Goal: Information Seeking & Learning: Learn about a topic

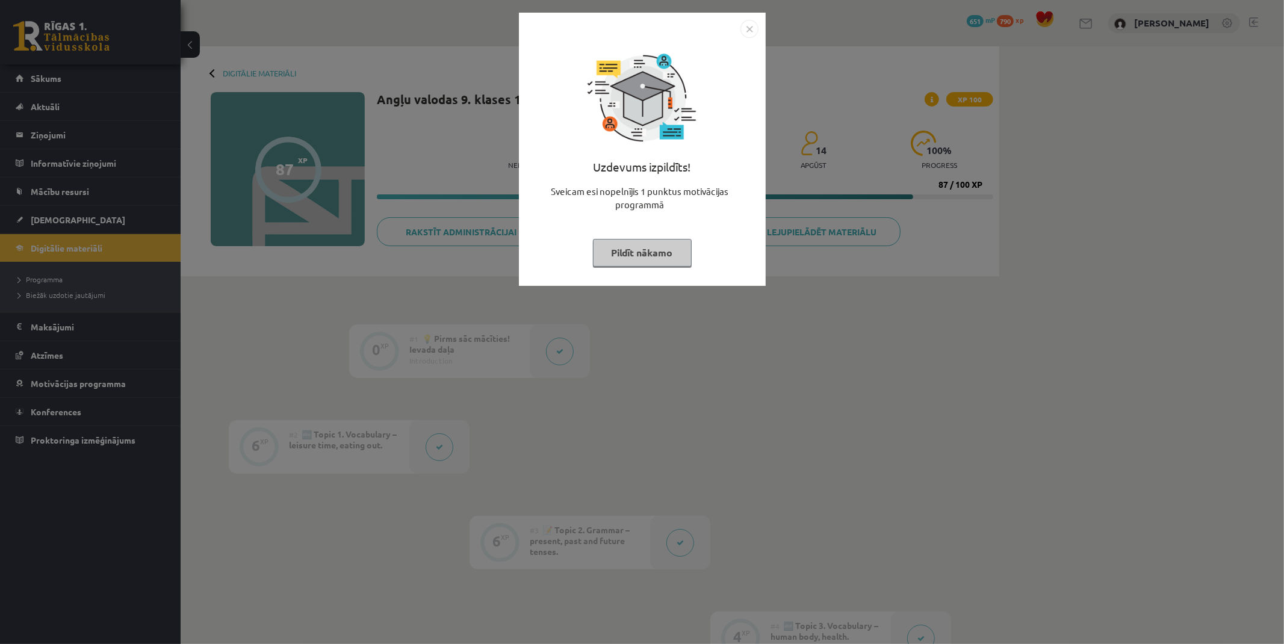
click at [748, 29] on img "Close" at bounding box center [749, 29] width 18 height 18
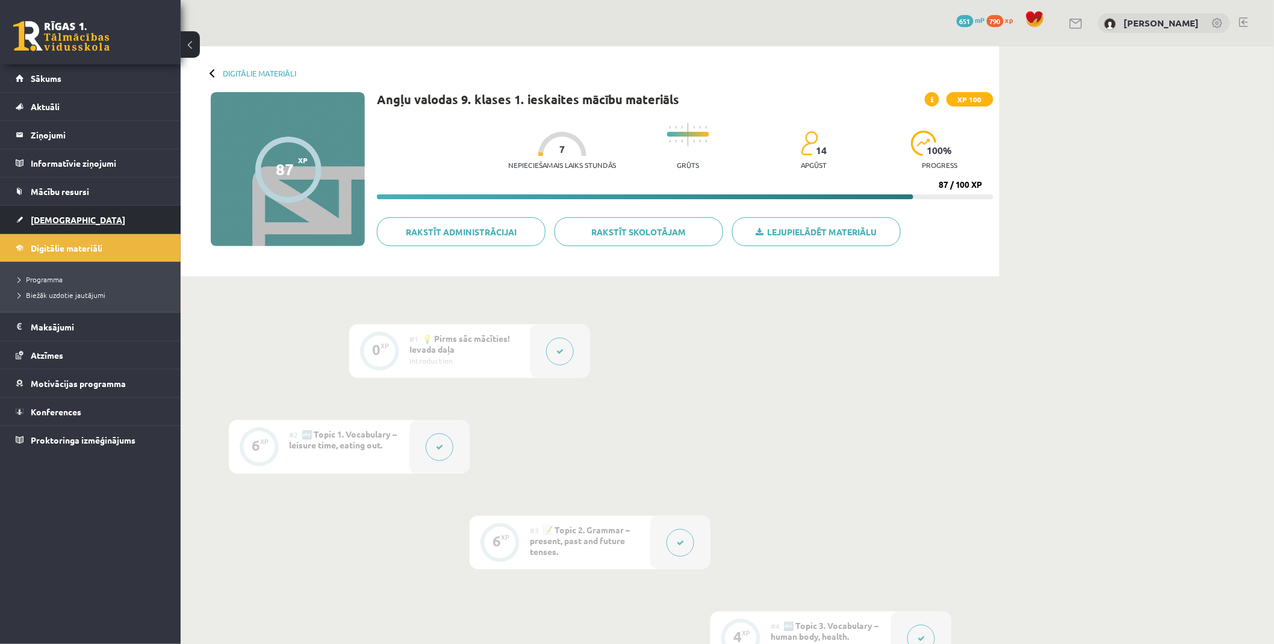
click at [65, 213] on link "[DEMOGRAPHIC_DATA]" at bounding box center [91, 220] width 150 height 28
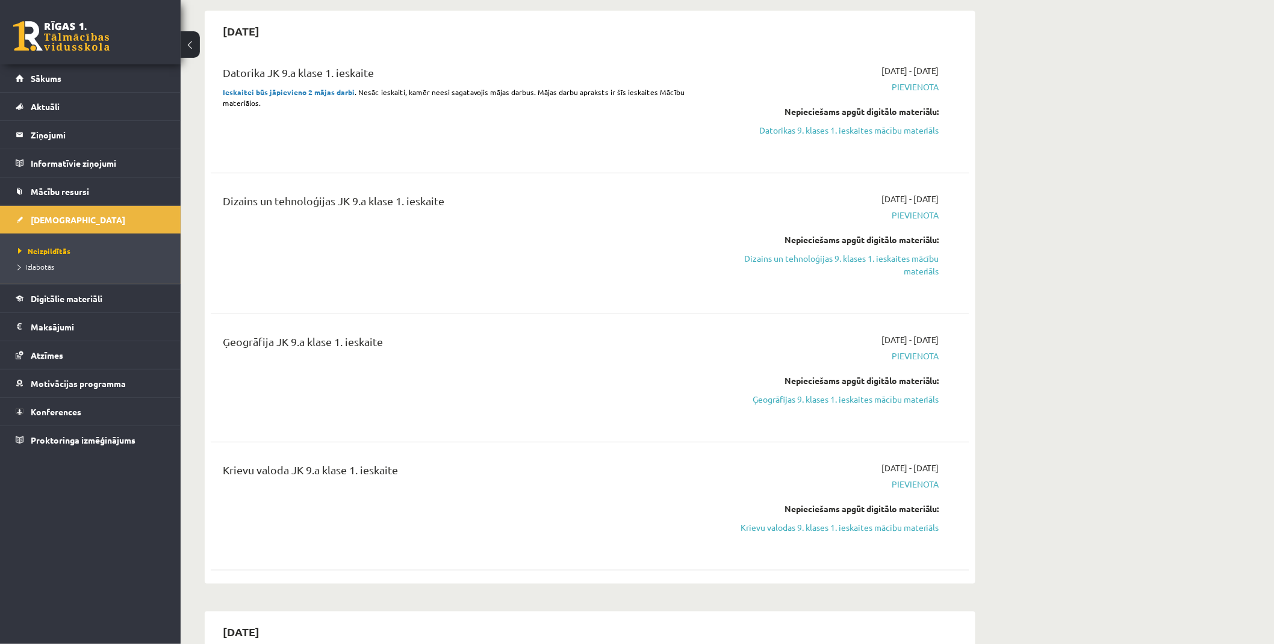
scroll to position [200, 0]
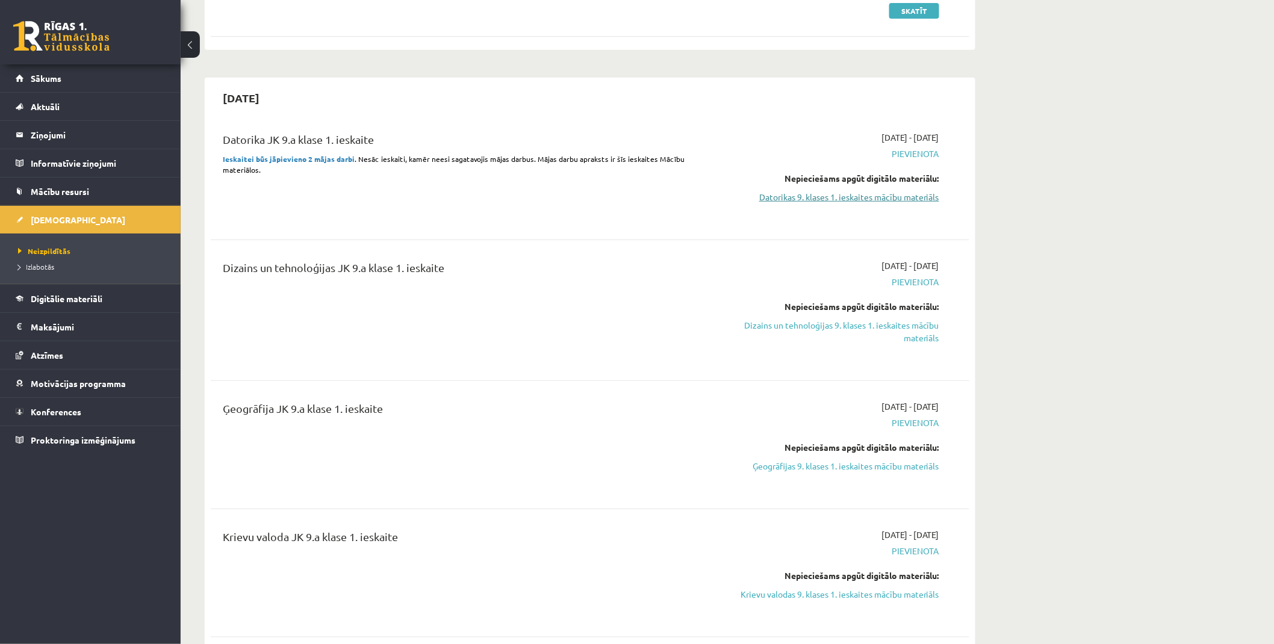
click at [844, 196] on link "Datorikas 9. klases 1. ieskaites mācību materiāls" at bounding box center [825, 197] width 227 height 13
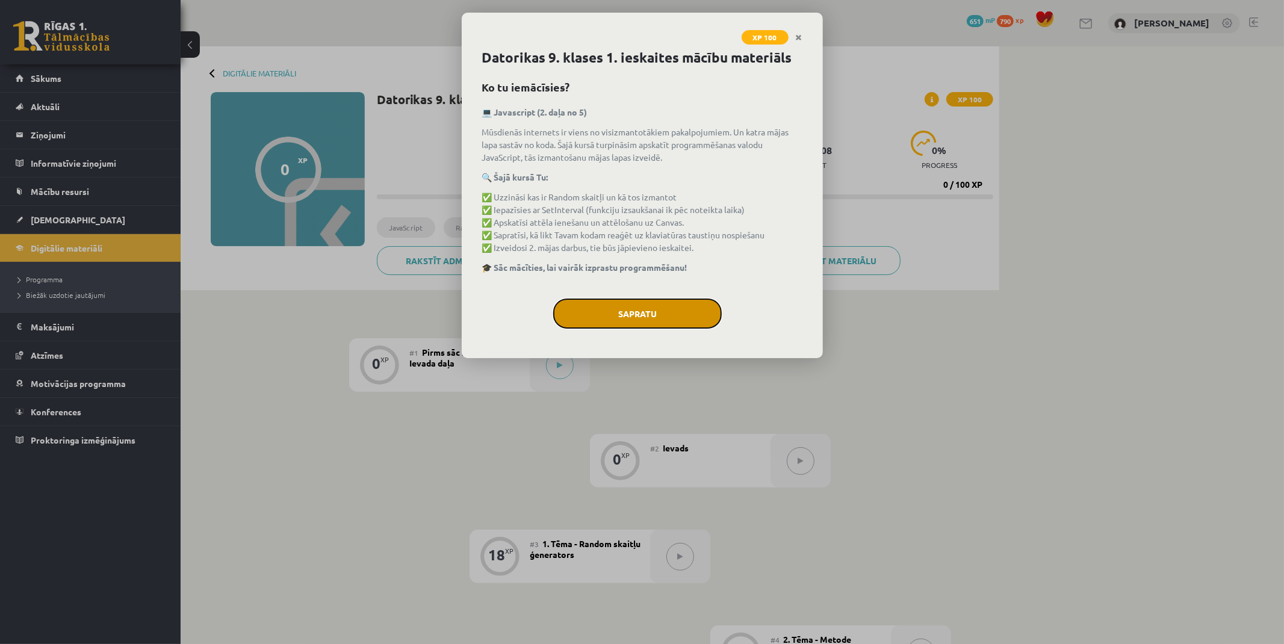
click at [668, 313] on button "Sapratu" at bounding box center [637, 314] width 169 height 30
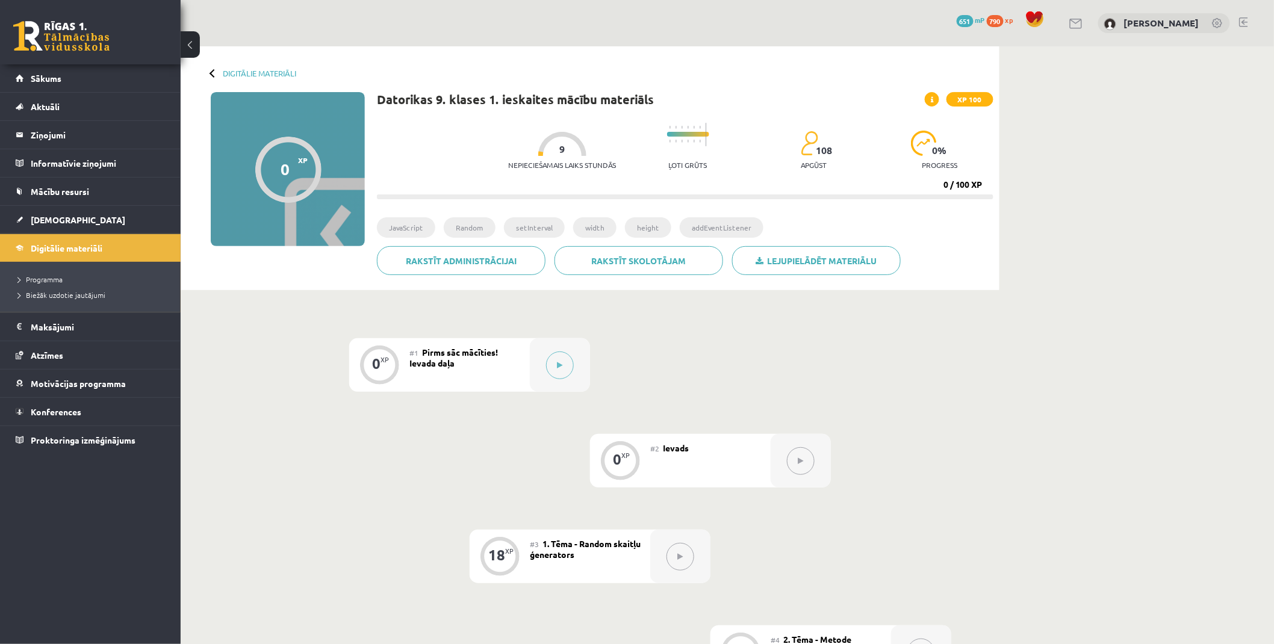
drag, startPoint x: 656, startPoint y: 408, endPoint x: 609, endPoint y: 227, distance: 187.3
click at [559, 357] on button at bounding box center [560, 366] width 28 height 28
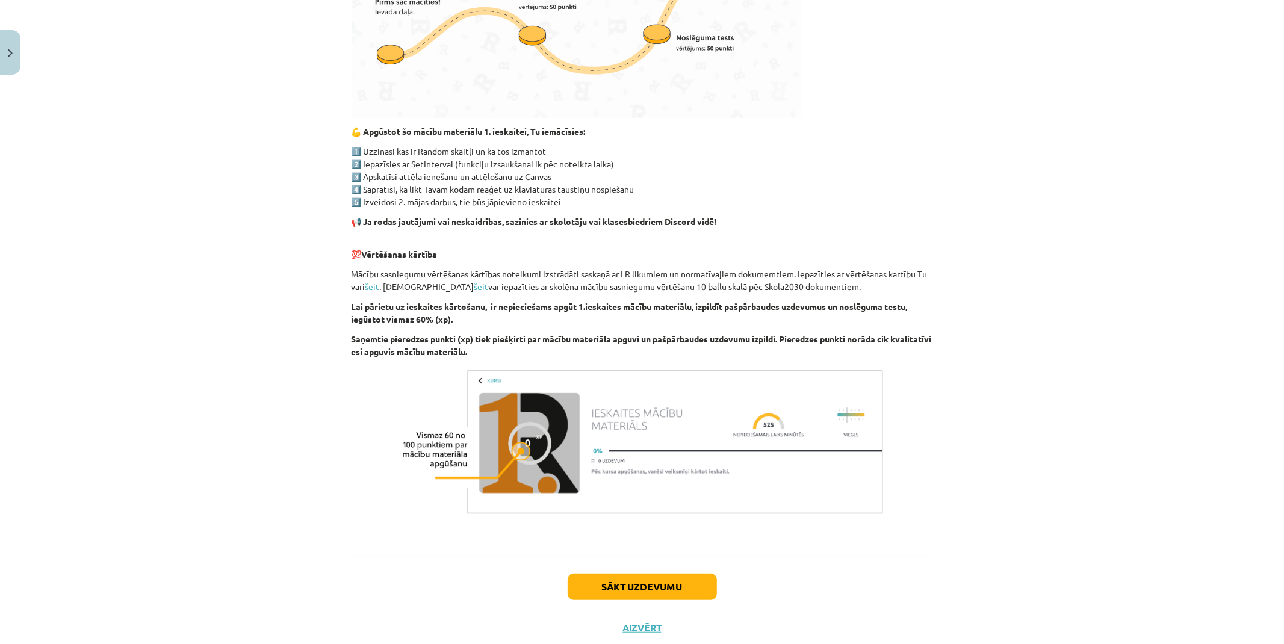
scroll to position [562, 0]
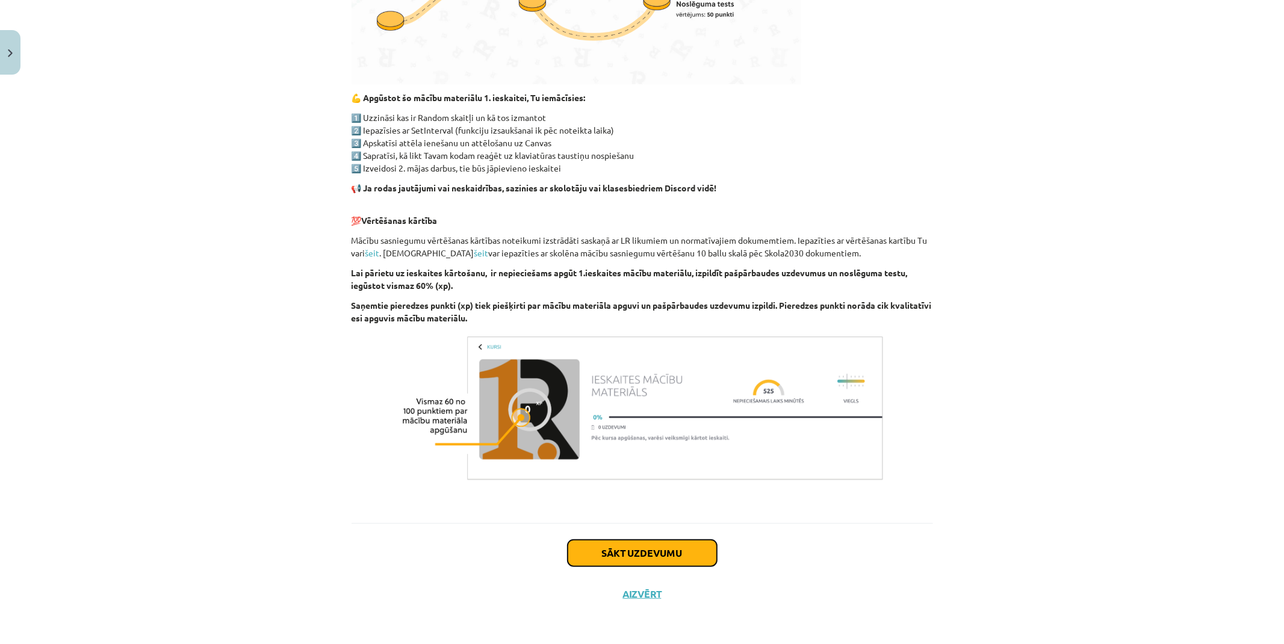
click at [629, 543] on button "Sākt uzdevumu" at bounding box center [642, 553] width 149 height 26
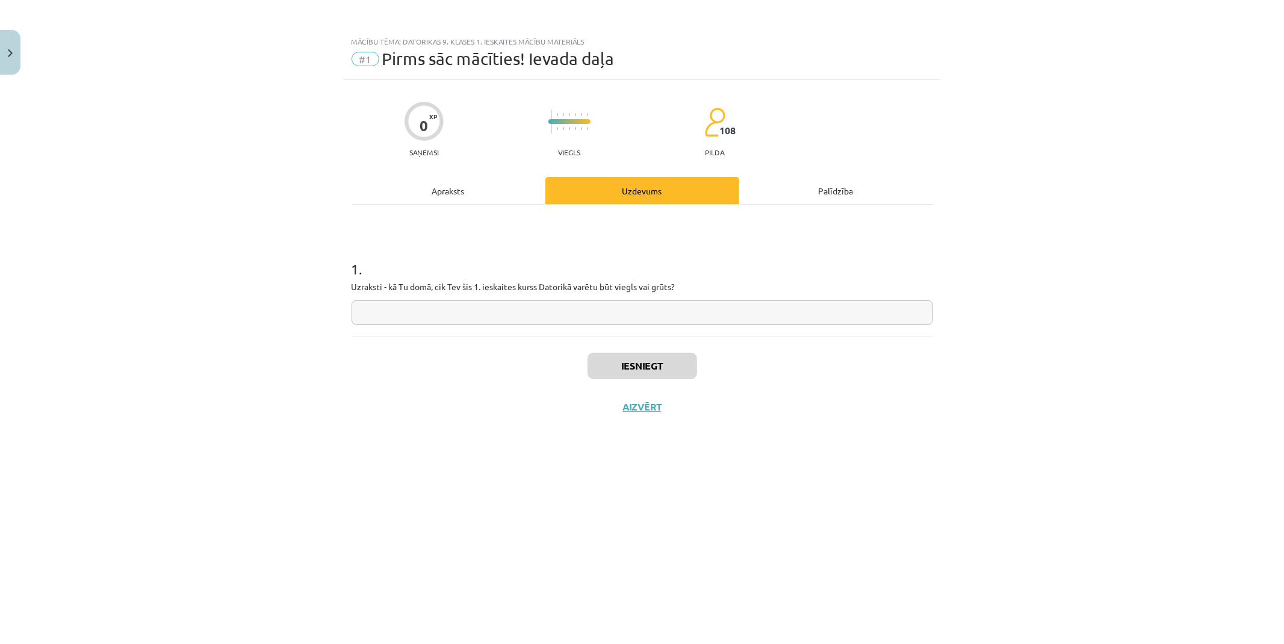
scroll to position [0, 0]
click at [492, 319] on input "text" at bounding box center [643, 312] width 582 height 25
type input "**********"
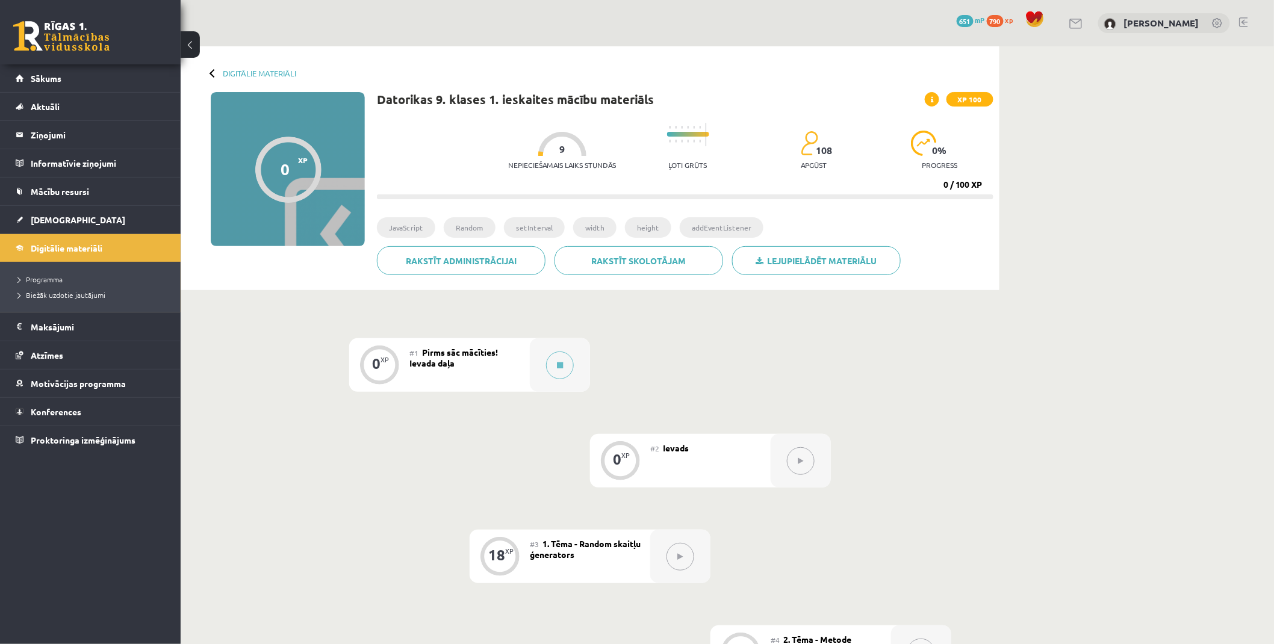
click at [798, 449] on button at bounding box center [801, 461] width 28 height 28
click at [534, 361] on div at bounding box center [560, 365] width 60 height 54
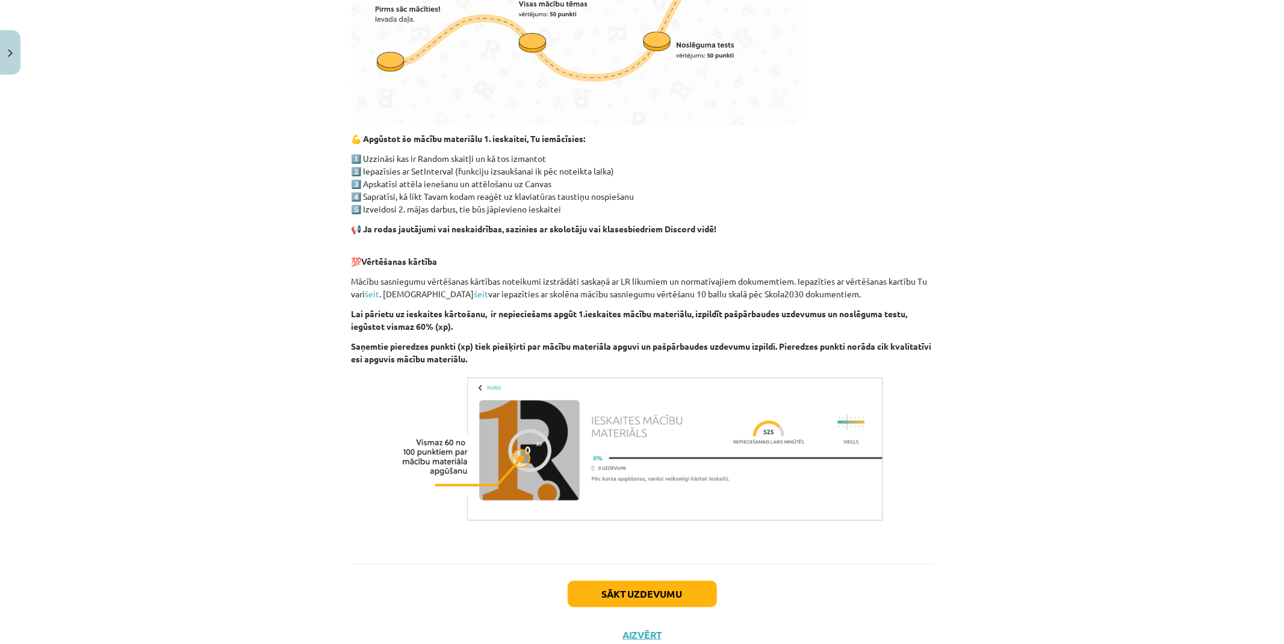
scroll to position [562, 0]
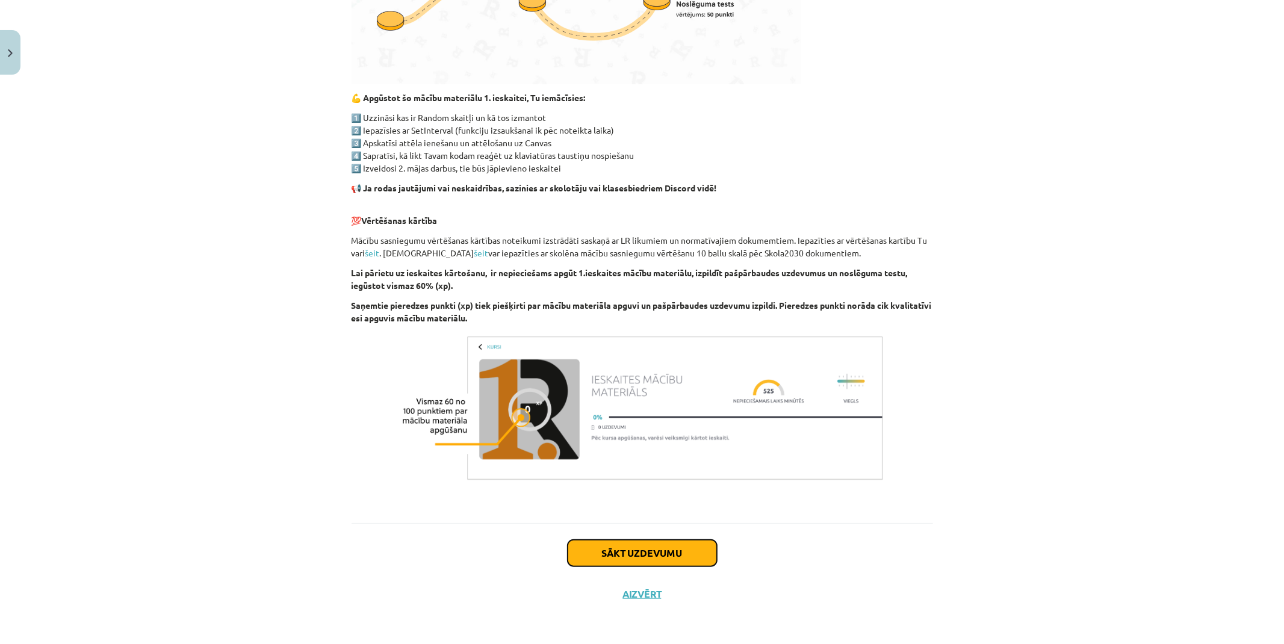
click at [641, 557] on button "Sākt uzdevumu" at bounding box center [642, 553] width 149 height 26
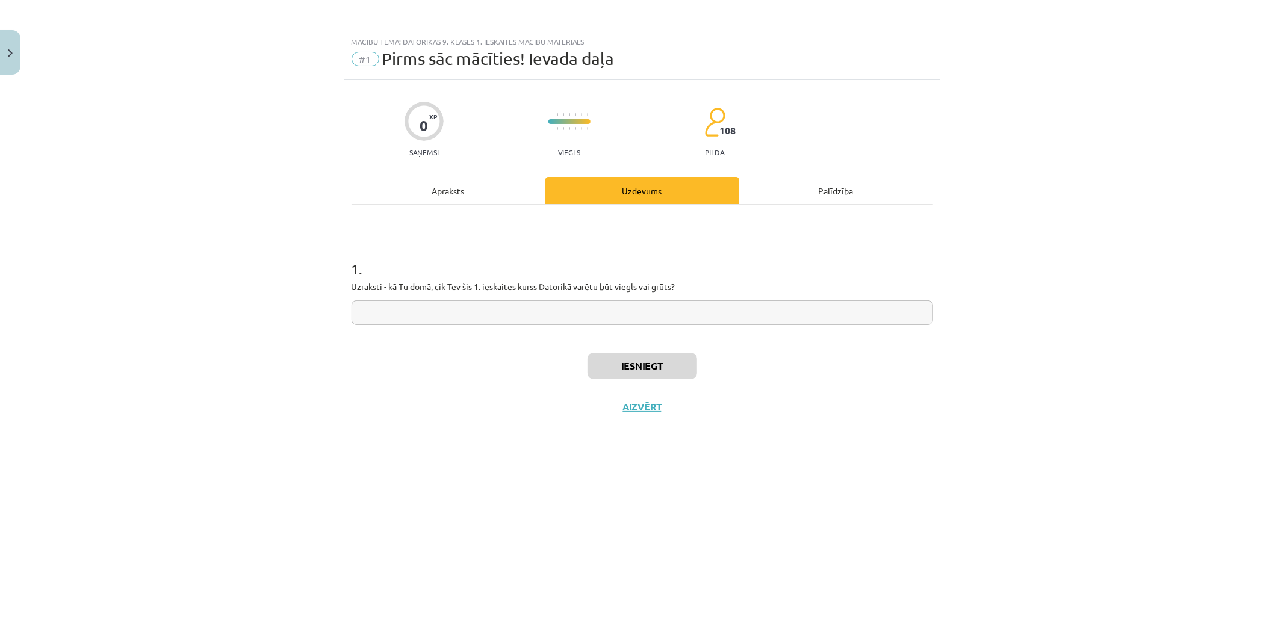
scroll to position [0, 0]
click at [491, 320] on input "text" at bounding box center [643, 312] width 582 height 25
type input "******"
click at [638, 376] on button "Iesniegt" at bounding box center [643, 366] width 110 height 26
click at [630, 412] on button "Nākamā nodarbība" at bounding box center [642, 415] width 118 height 28
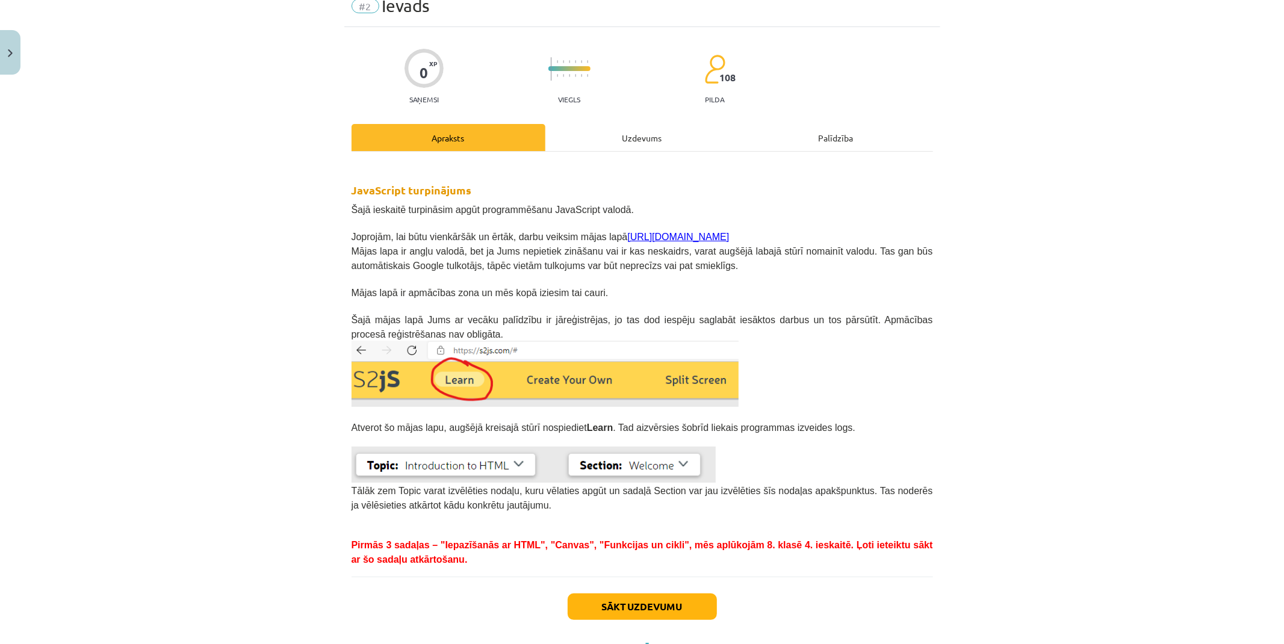
scroll to position [107, 0]
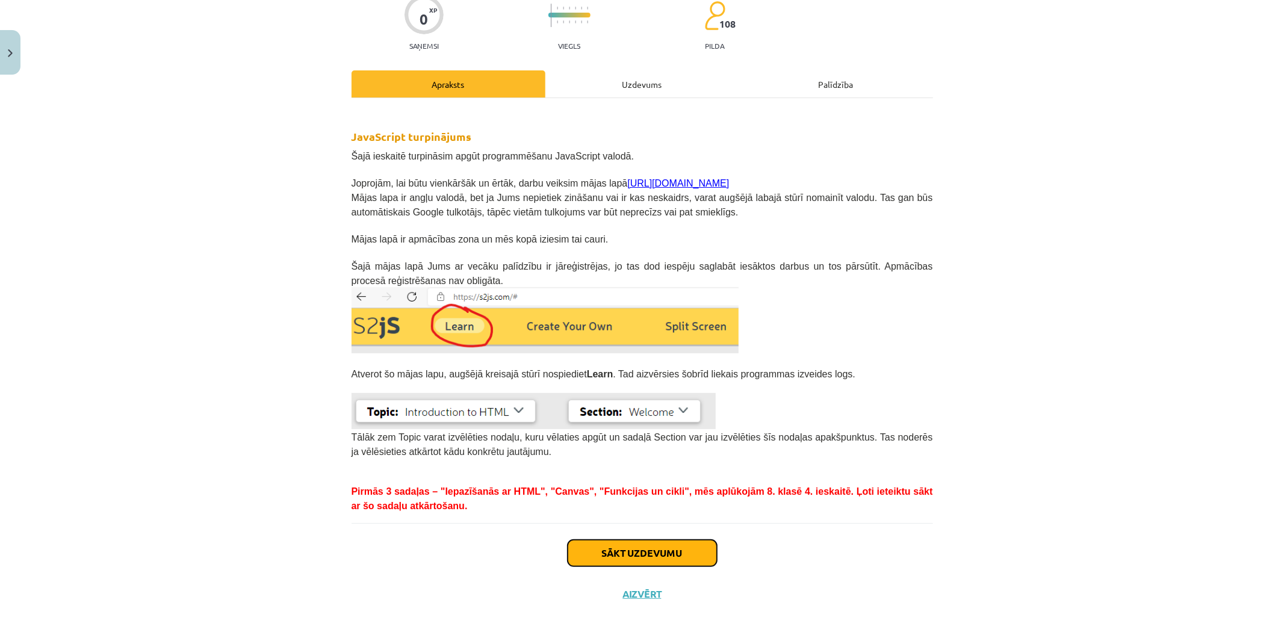
click at [640, 550] on button "Sākt uzdevumu" at bounding box center [642, 553] width 149 height 26
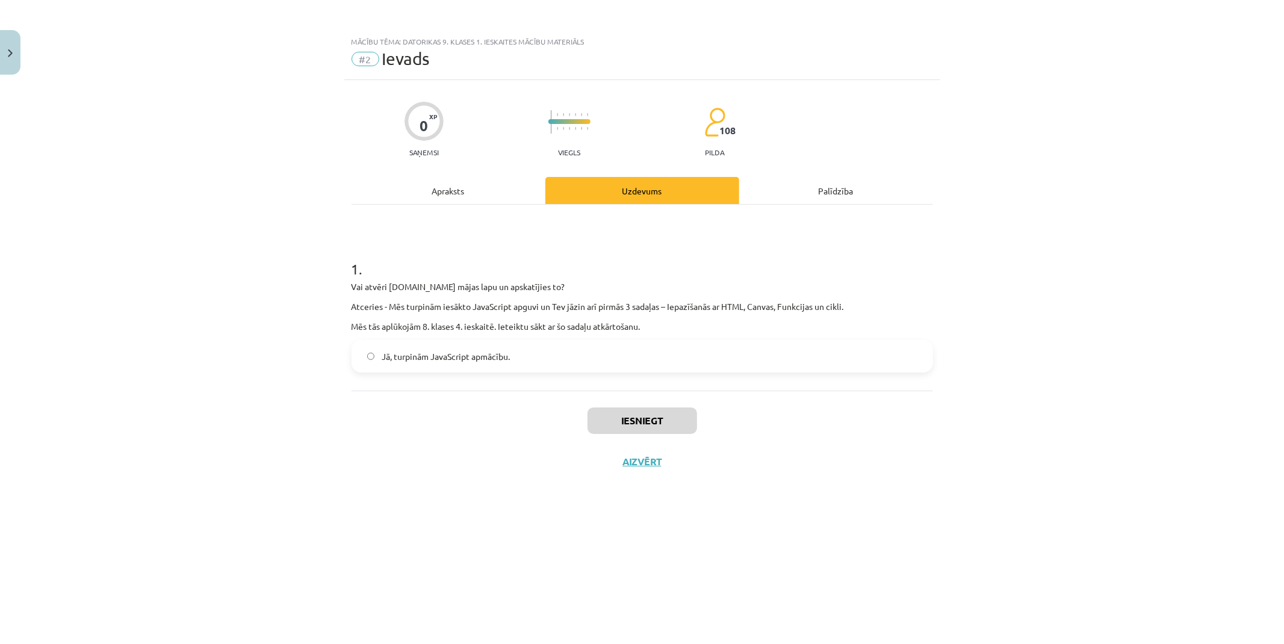
click at [364, 354] on label "Jā, turpinām JavaScript apmācību." at bounding box center [642, 356] width 579 height 30
click at [471, 360] on span "Jā, turpinām JavaScript apmācību." at bounding box center [446, 356] width 128 height 13
drag, startPoint x: 388, startPoint y: 285, endPoint x: 420, endPoint y: 285, distance: 32.5
click at [420, 285] on p "Vai atvēri s2js.com mājas lapu un apskatījies to?" at bounding box center [643, 287] width 582 height 13
copy p "s2js.com"
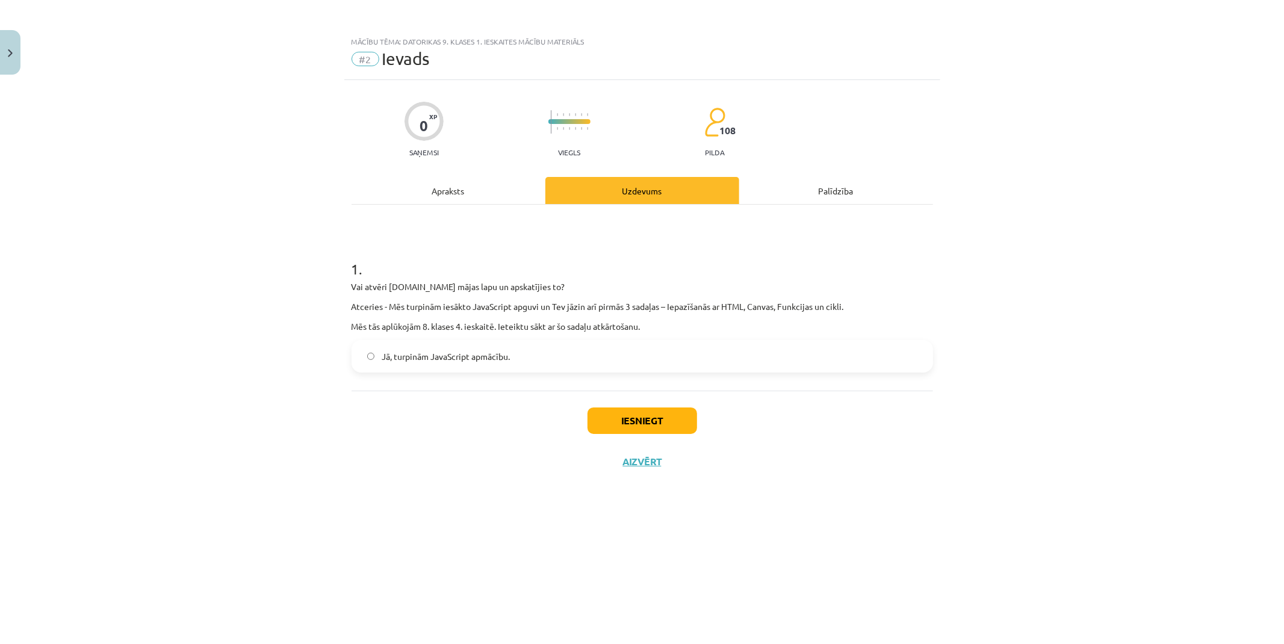
click at [274, 145] on div "Mācību tēma: Datorikas 9. klases 1. ieskaites mācību materiāls #2 Ievads 0 XP S…" at bounding box center [642, 322] width 1284 height 644
click at [654, 462] on button "Aizvērt" at bounding box center [642, 462] width 46 height 12
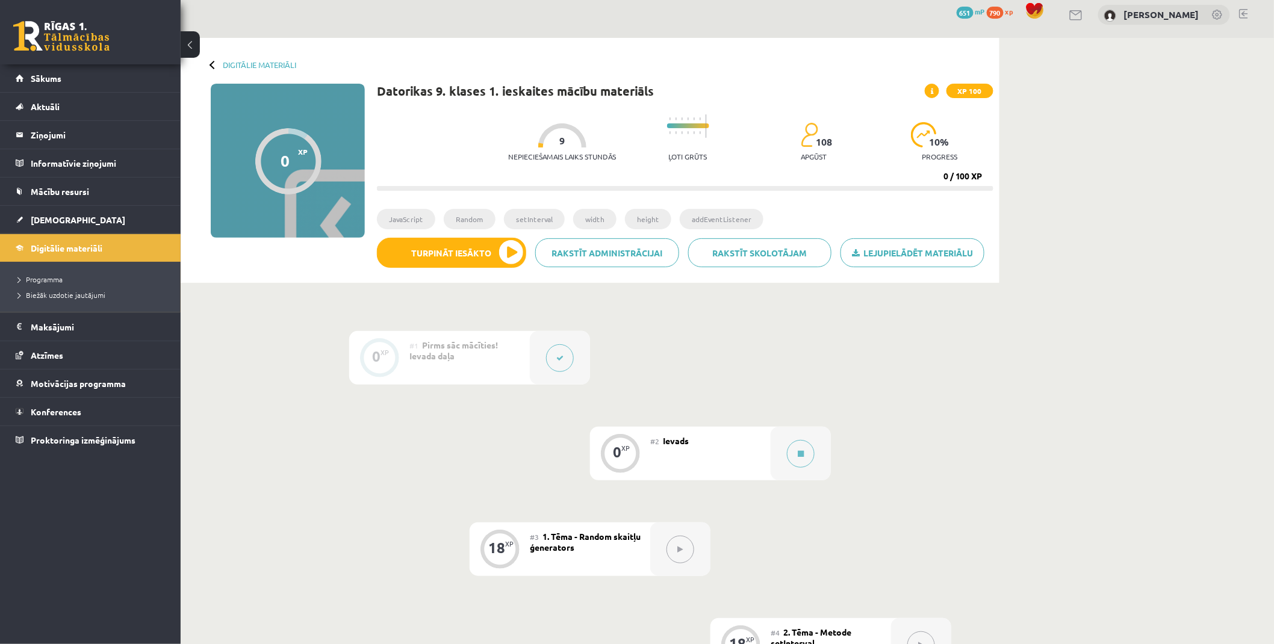
scroll to position [67, 0]
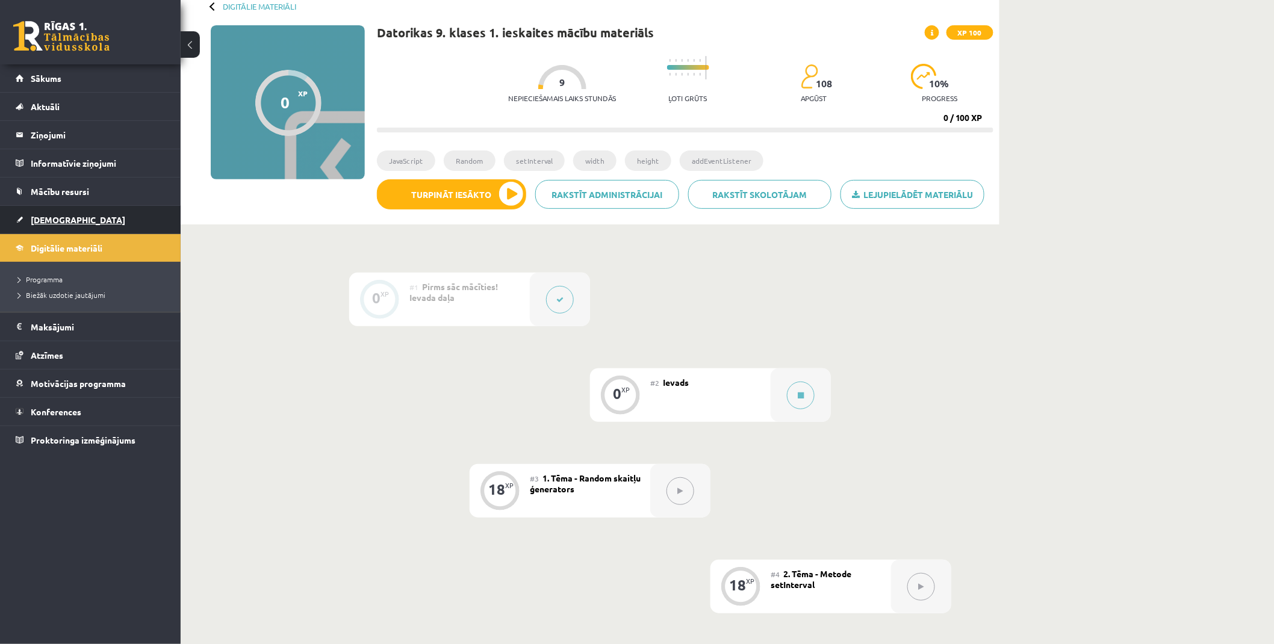
click at [55, 219] on span "[DEMOGRAPHIC_DATA]" at bounding box center [78, 219] width 95 height 11
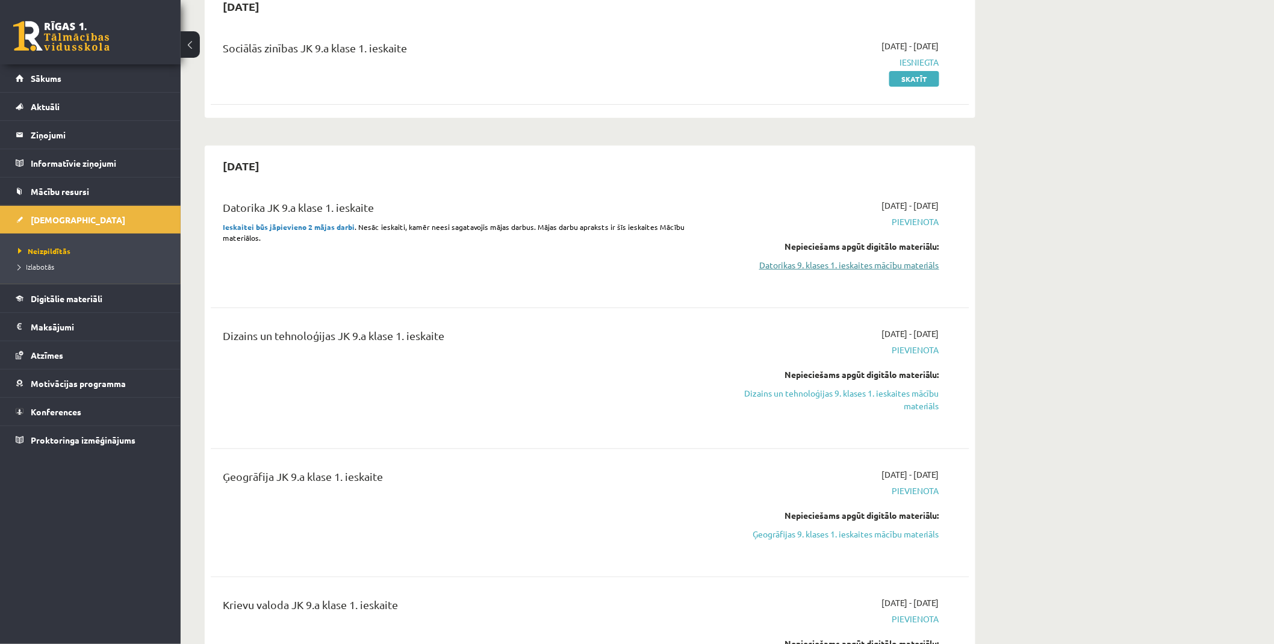
scroll to position [134, 0]
click at [826, 391] on link "Dizains un tehnoloģijas 9. klases 1. ieskaites mācību materiāls" at bounding box center [825, 398] width 227 height 25
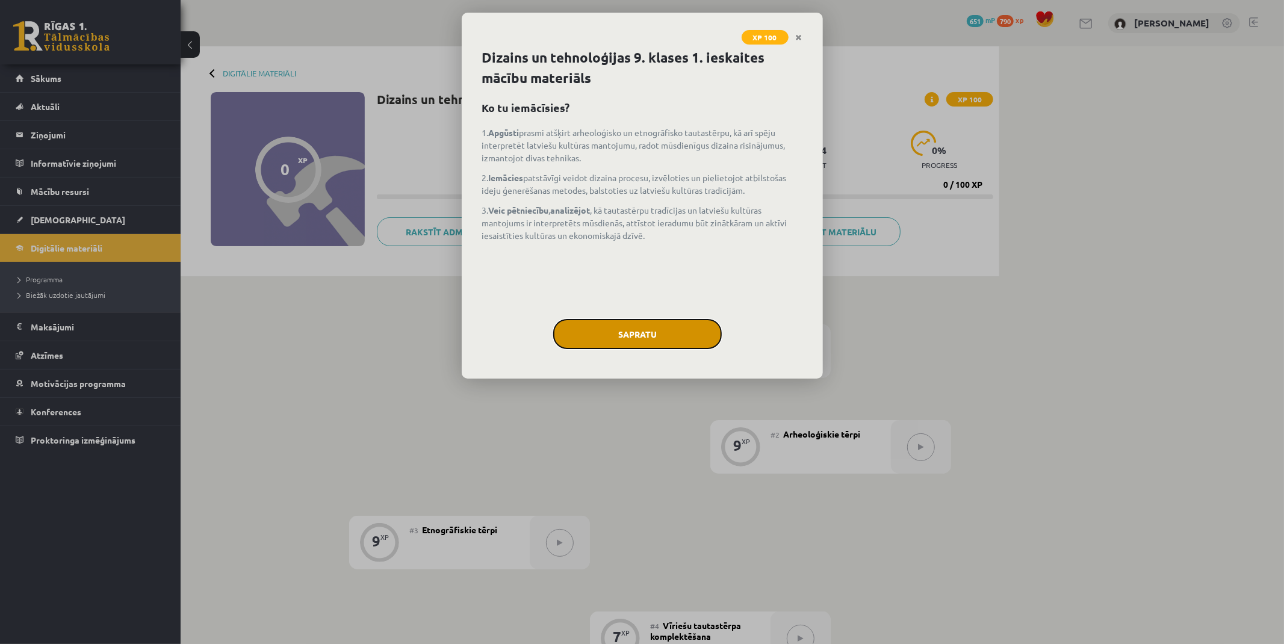
click at [682, 333] on button "Sapratu" at bounding box center [637, 334] width 169 height 30
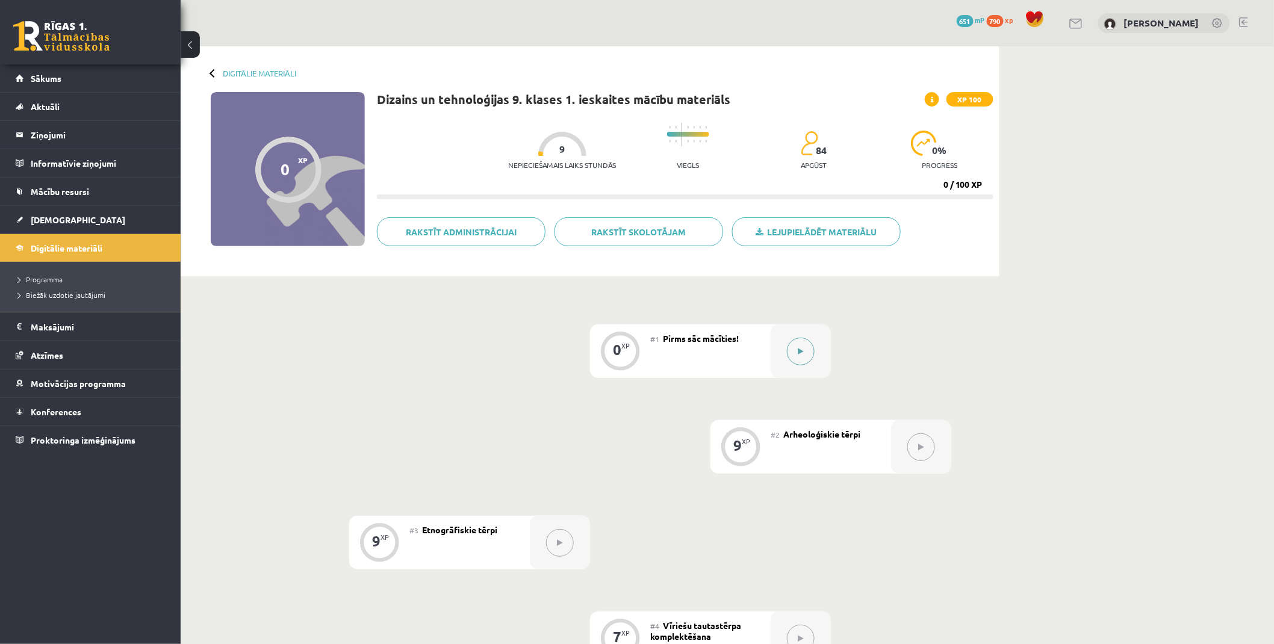
click at [781, 353] on div at bounding box center [801, 351] width 60 height 54
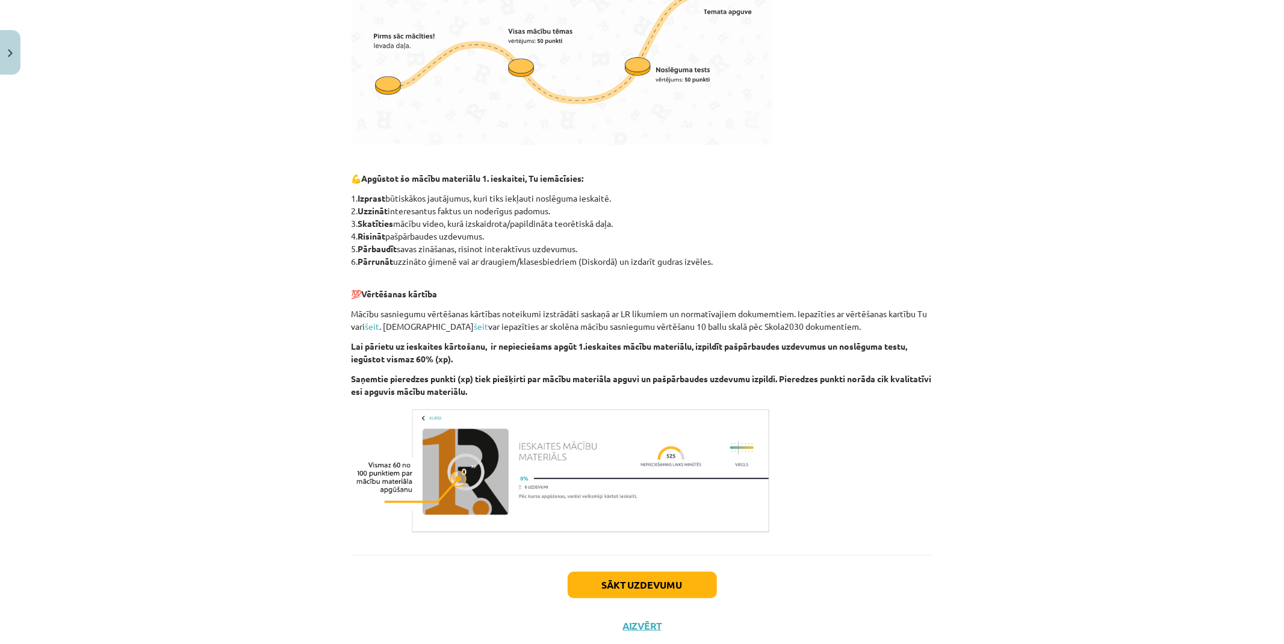
scroll to position [518, 0]
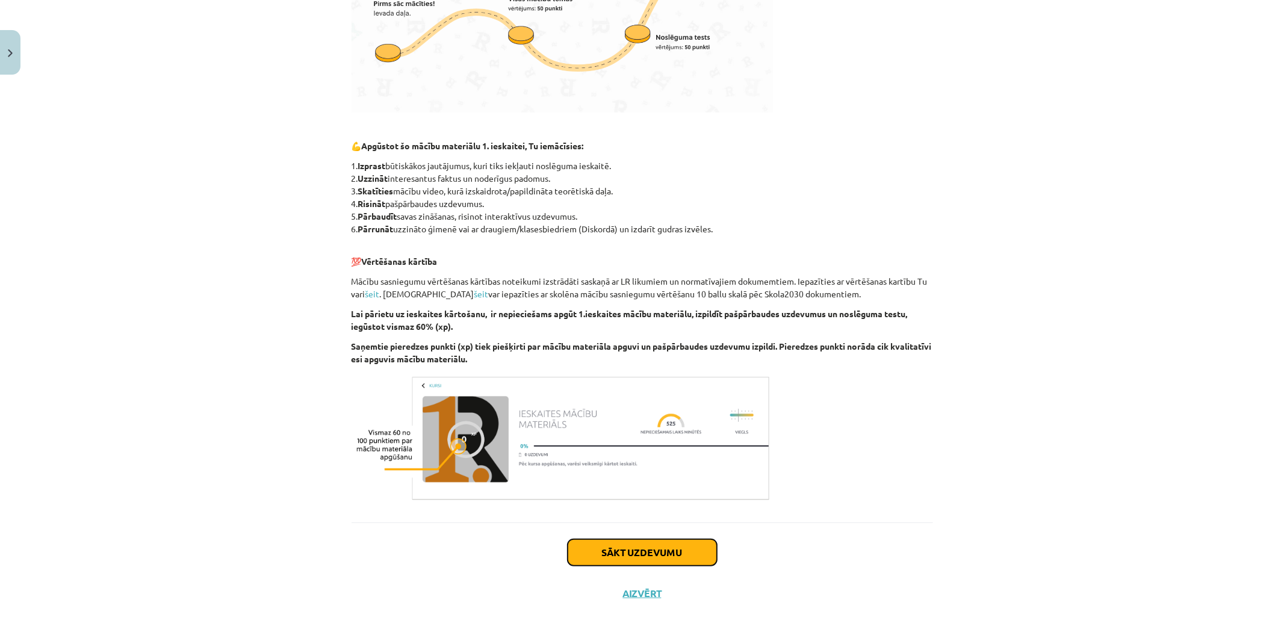
click at [665, 553] on button "Sākt uzdevumu" at bounding box center [642, 552] width 149 height 26
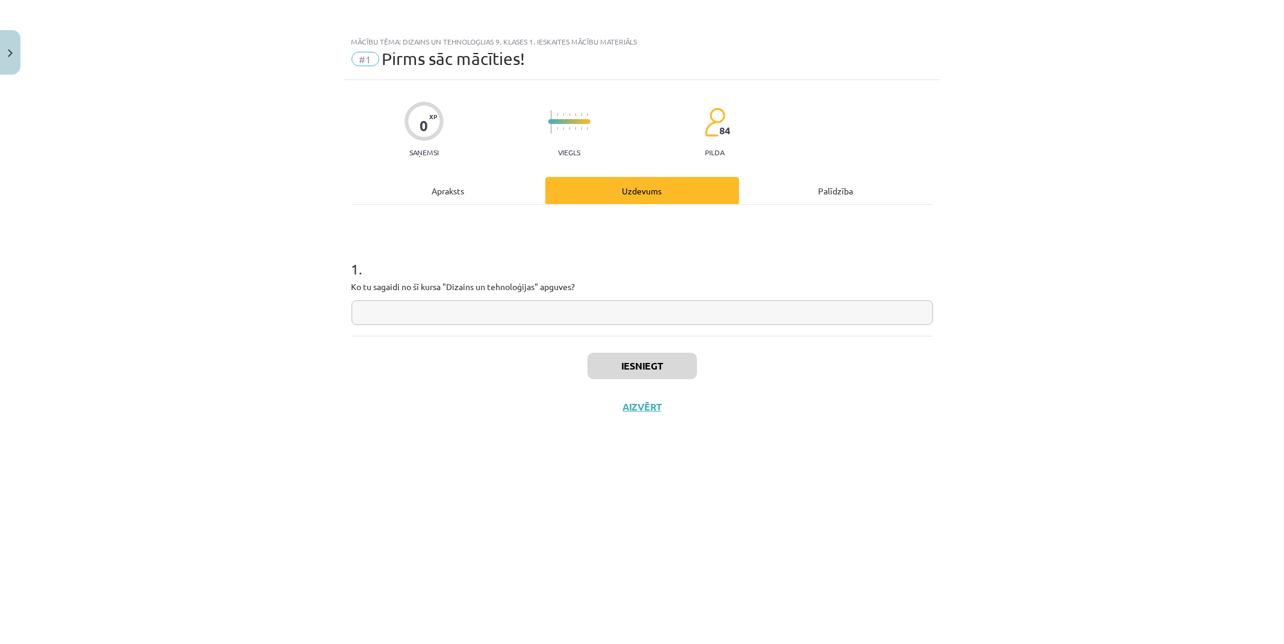
scroll to position [0, 0]
drag, startPoint x: 388, startPoint y: 306, endPoint x: 438, endPoint y: 293, distance: 51.1
click at [389, 306] on input "text" at bounding box center [643, 312] width 582 height 25
type input "**********"
click at [627, 362] on button "Iesniegt" at bounding box center [643, 366] width 110 height 26
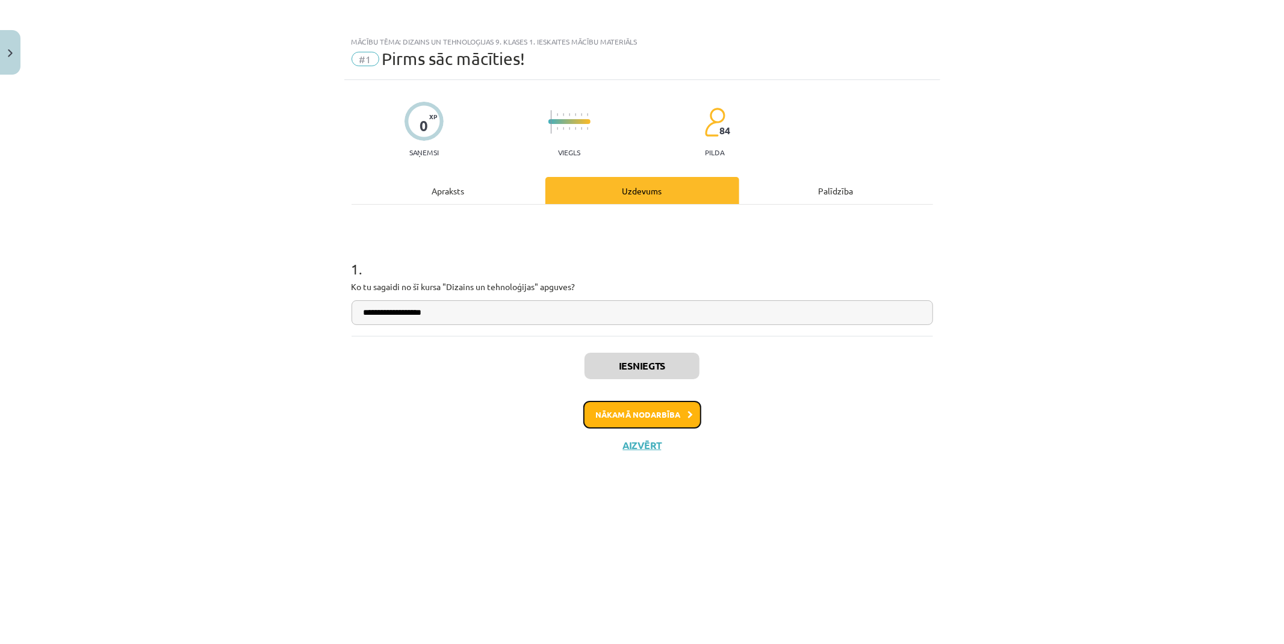
click at [618, 408] on button "Nākamā nodarbība" at bounding box center [642, 415] width 118 height 28
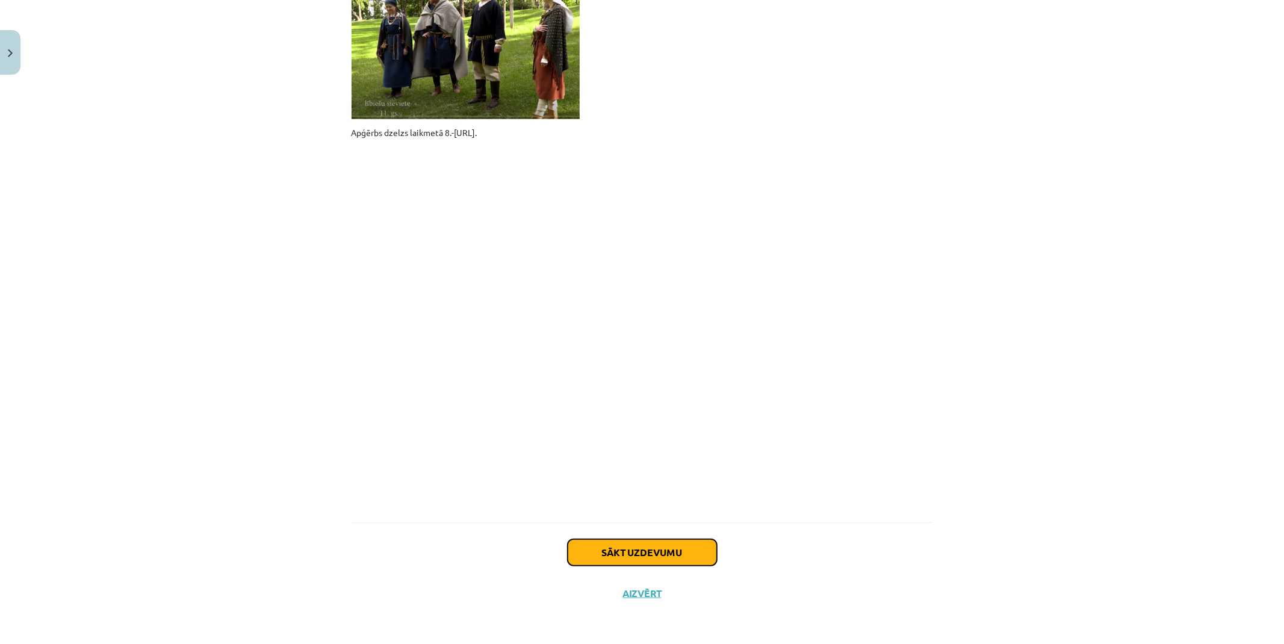
click at [650, 550] on button "Sākt uzdevumu" at bounding box center [642, 552] width 149 height 26
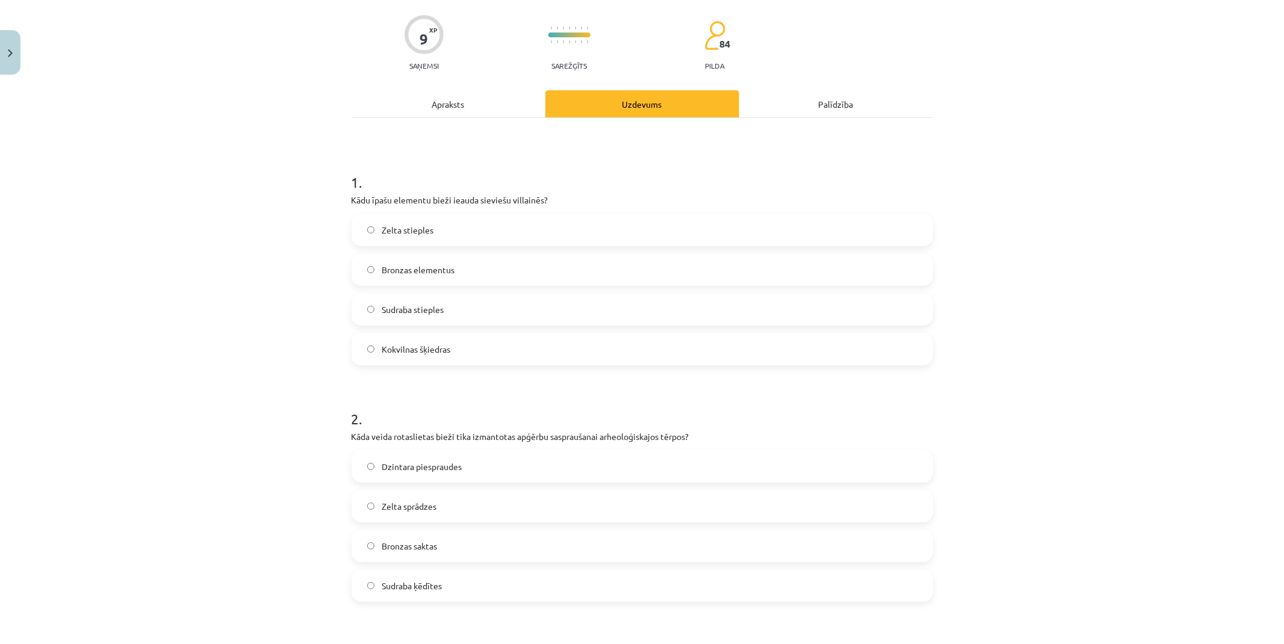
scroll to position [30, 0]
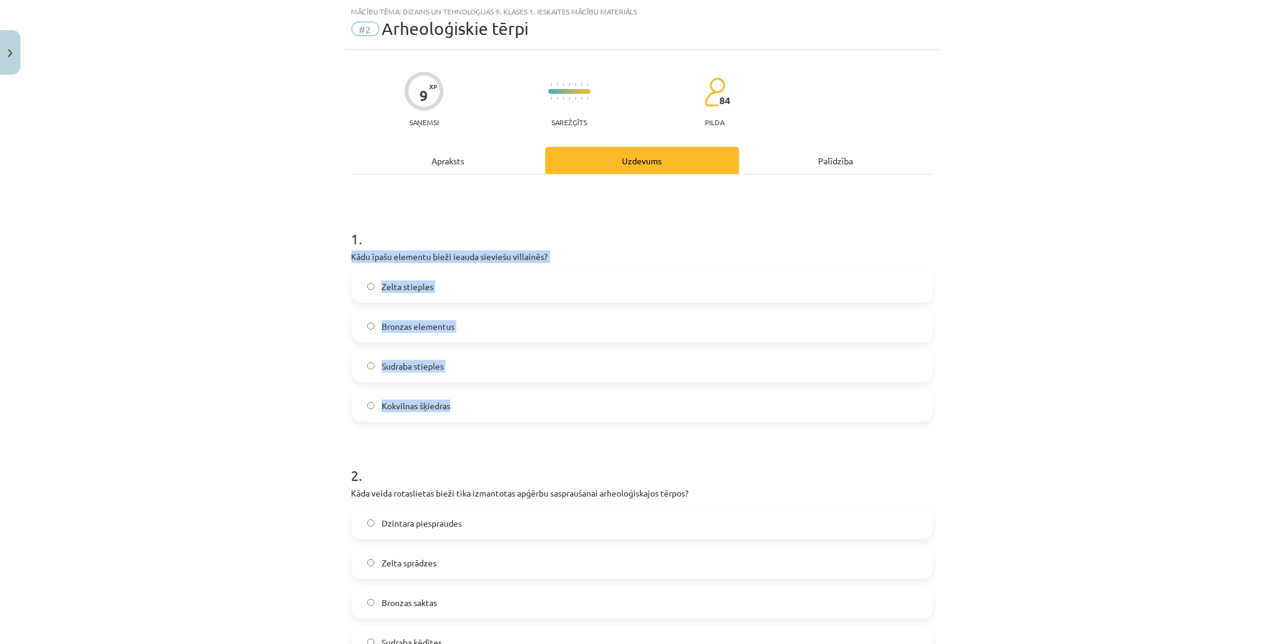
drag, startPoint x: 344, startPoint y: 255, endPoint x: 580, endPoint y: 393, distance: 272.8
copy div "Kādu īpašu elementu bieži ieauda sieviešu villainēs? Zelta stieples Bronzas ele…"
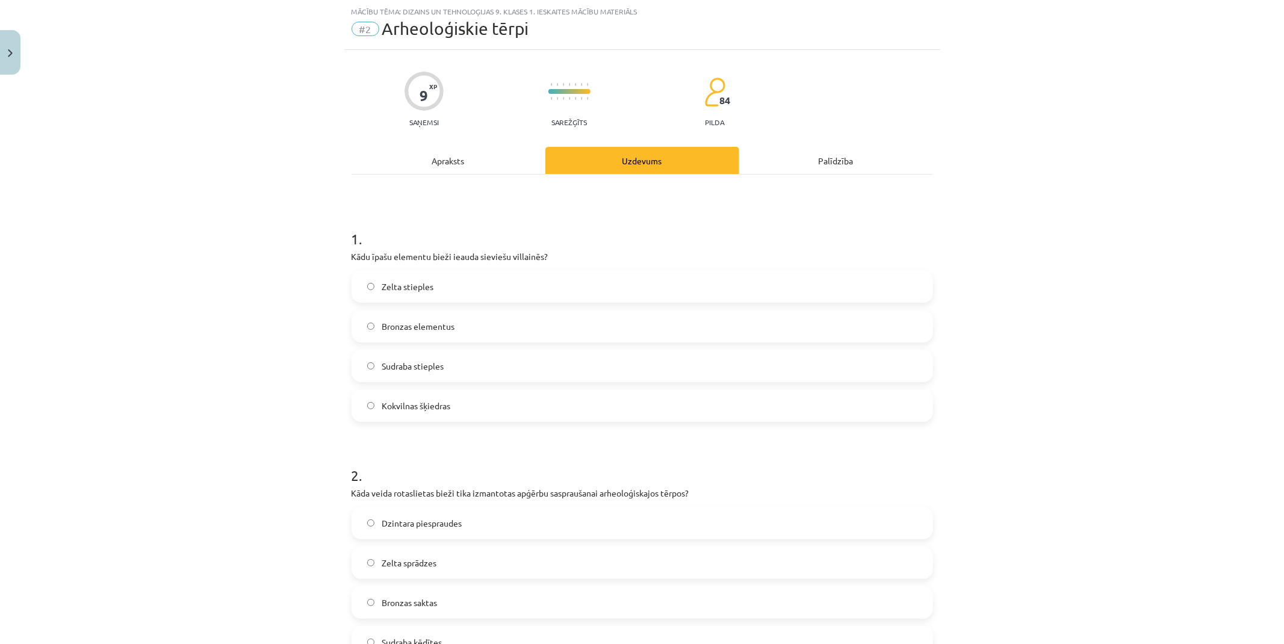
click at [305, 444] on div "Mācību tēma: Dizains un tehnoloģijas 9. klases 1. ieskaites mācību materiāls #2…" at bounding box center [642, 322] width 1284 height 644
click at [453, 365] on label "Sudraba stieples" at bounding box center [642, 366] width 579 height 30
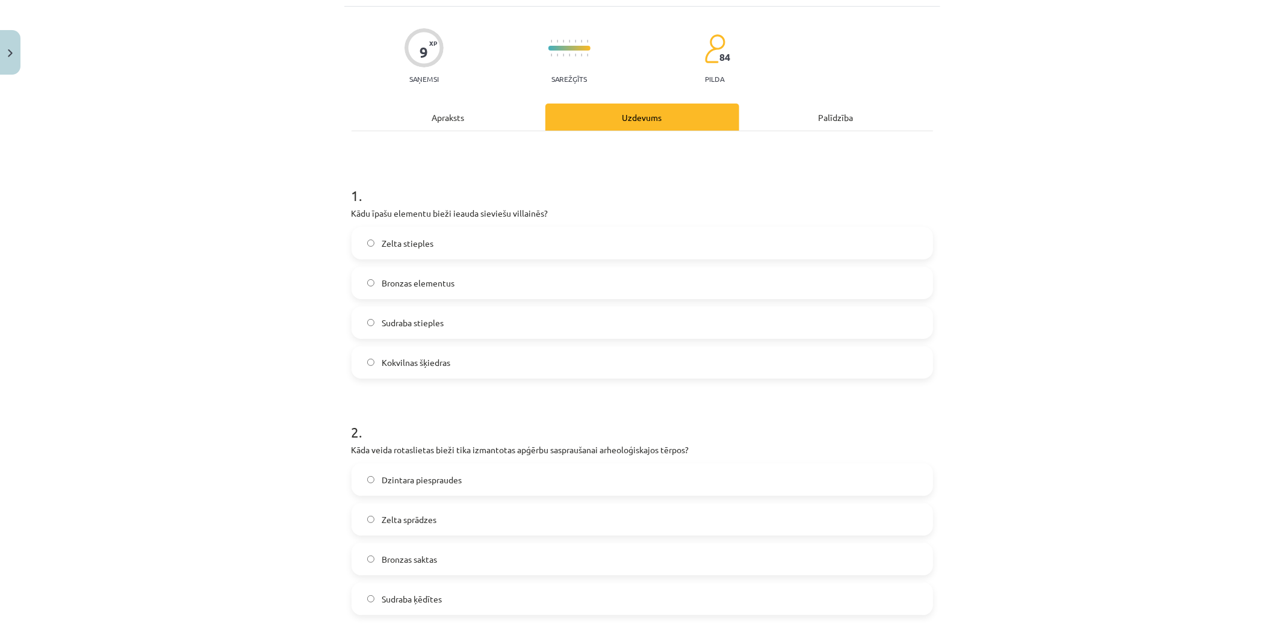
scroll to position [97, 0]
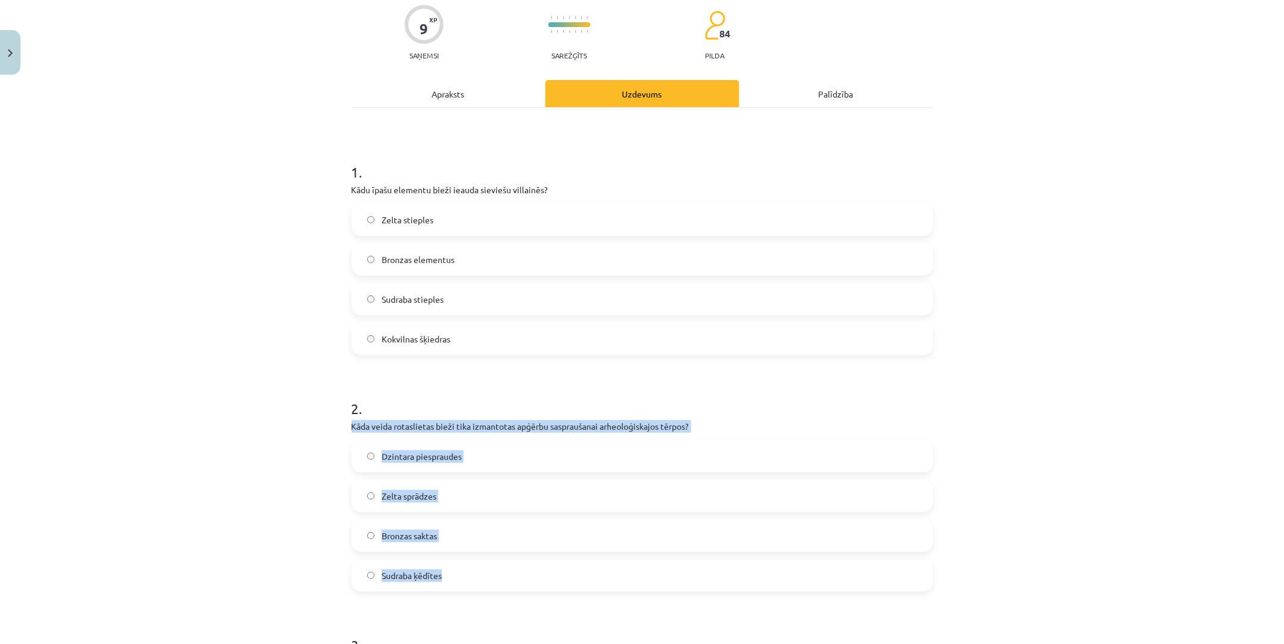
drag, startPoint x: 344, startPoint y: 423, endPoint x: 718, endPoint y: 567, distance: 400.8
copy div "Kāda veida rotaslietas bieži tika izmantotas apģērbu saspraušanai arheoloģiskaj…"
click at [191, 552] on div "Mācību tēma: Dizains un tehnoloģijas 9. klases 1. ieskaites mācību materiāls #2…" at bounding box center [642, 322] width 1284 height 644
click at [267, 472] on div "Mācību tēma: Dizains un tehnoloģijas 9. klases 1. ieskaites mācību materiāls #2…" at bounding box center [642, 322] width 1284 height 644
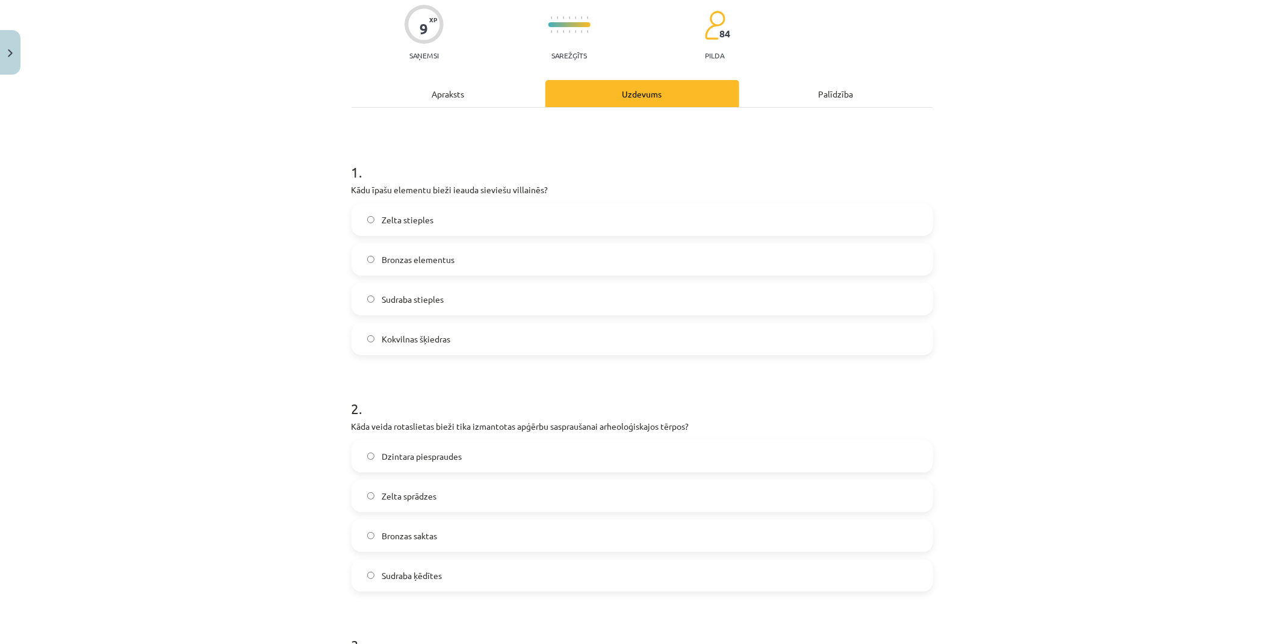
scroll to position [164, 0]
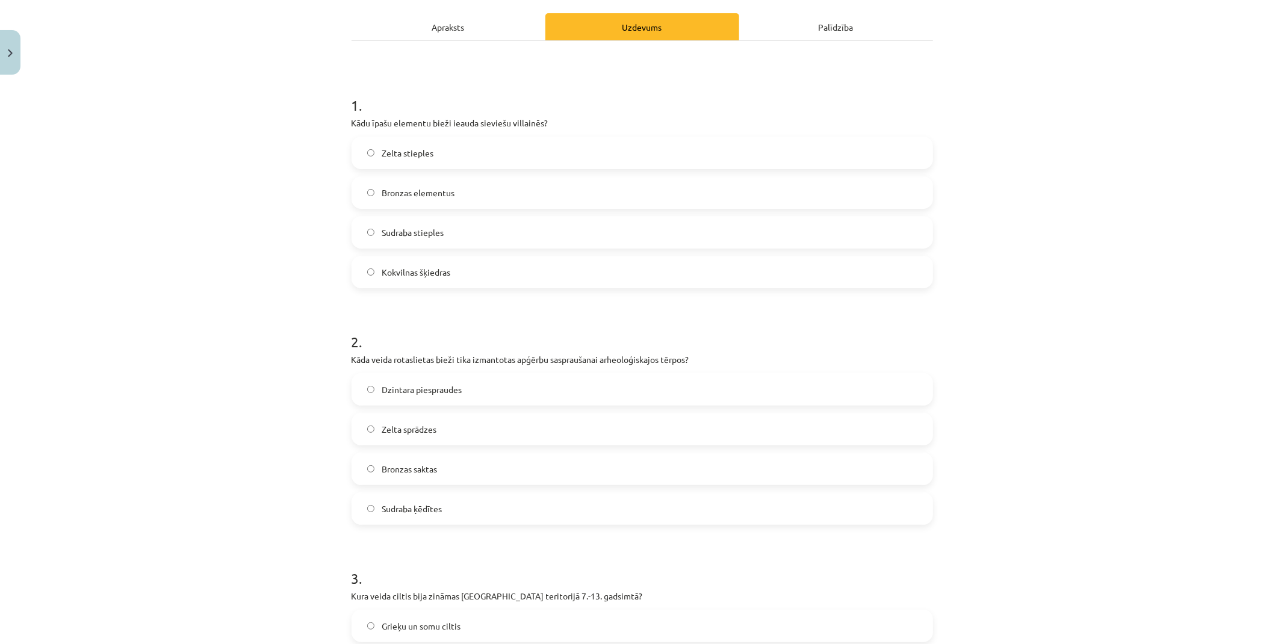
click at [417, 466] on span "Bronzas saktas" at bounding box center [409, 469] width 55 height 13
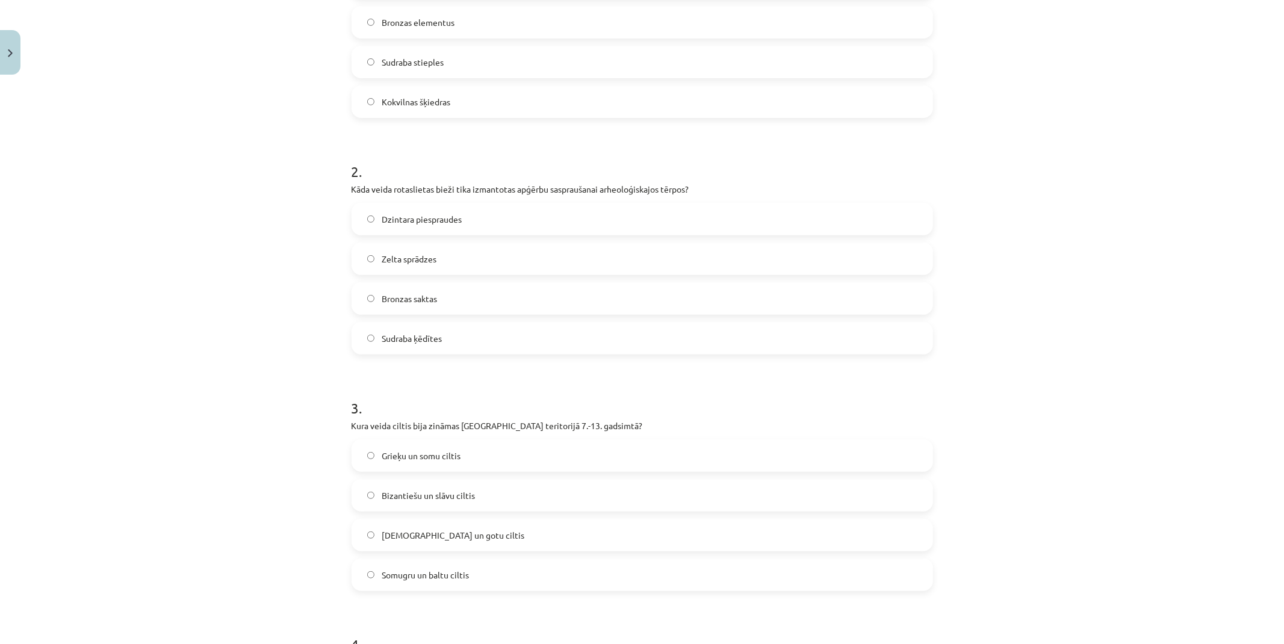
scroll to position [364, 0]
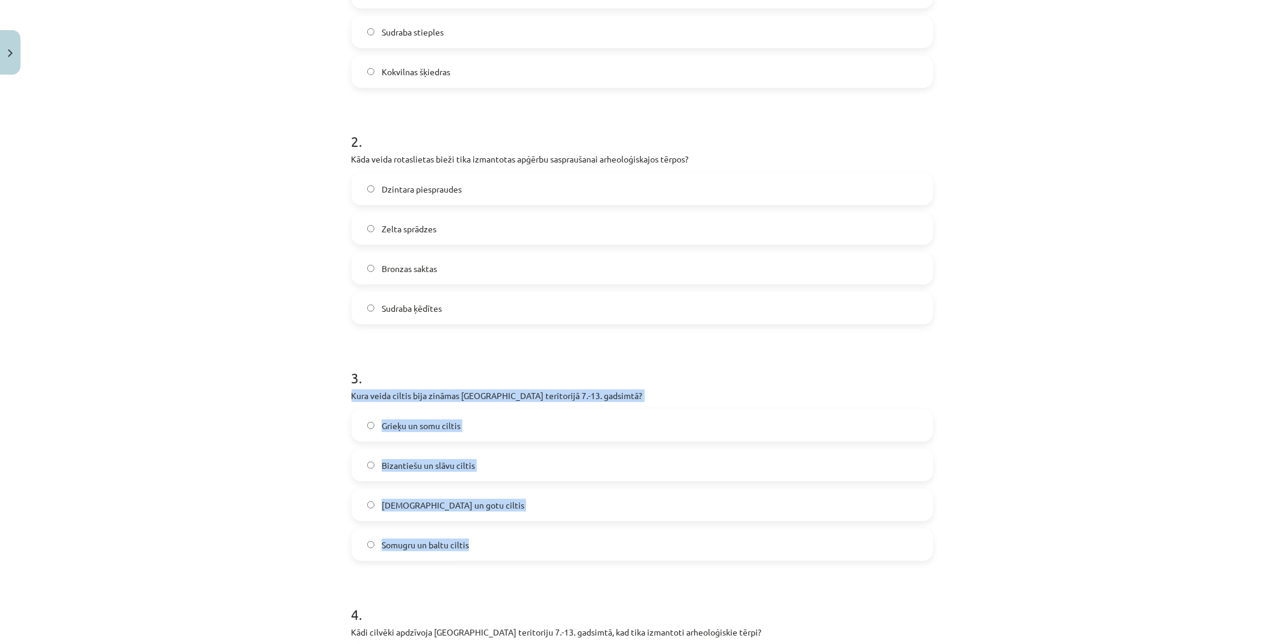
drag, startPoint x: 344, startPoint y: 396, endPoint x: 579, endPoint y: 530, distance: 270.2
copy div "Kura veida ciltis bija zināmas Latvijas teritorijā 7.-13. gadsimtā? Grieķu un s…"
click at [237, 462] on div "Mācību tēma: Dizains un tehnoloģijas 9. klases 1. ieskaites mācību materiāls #2…" at bounding box center [642, 322] width 1284 height 644
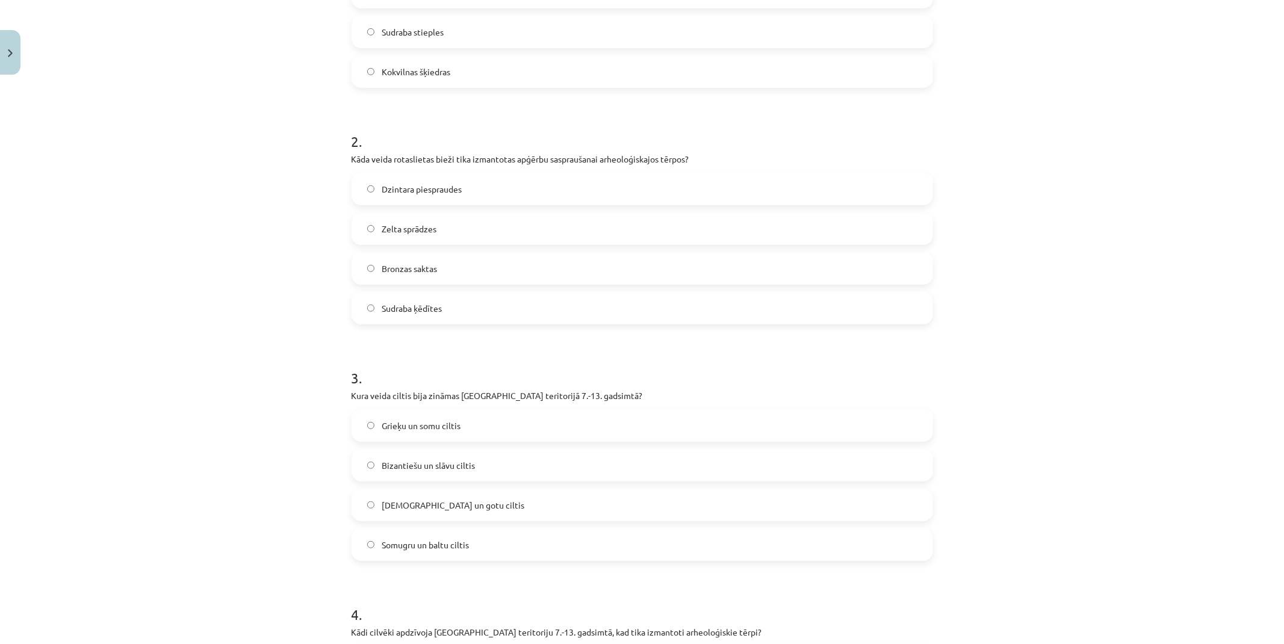
click at [407, 545] on span "Somugru un baltu ciltis" at bounding box center [425, 545] width 87 height 13
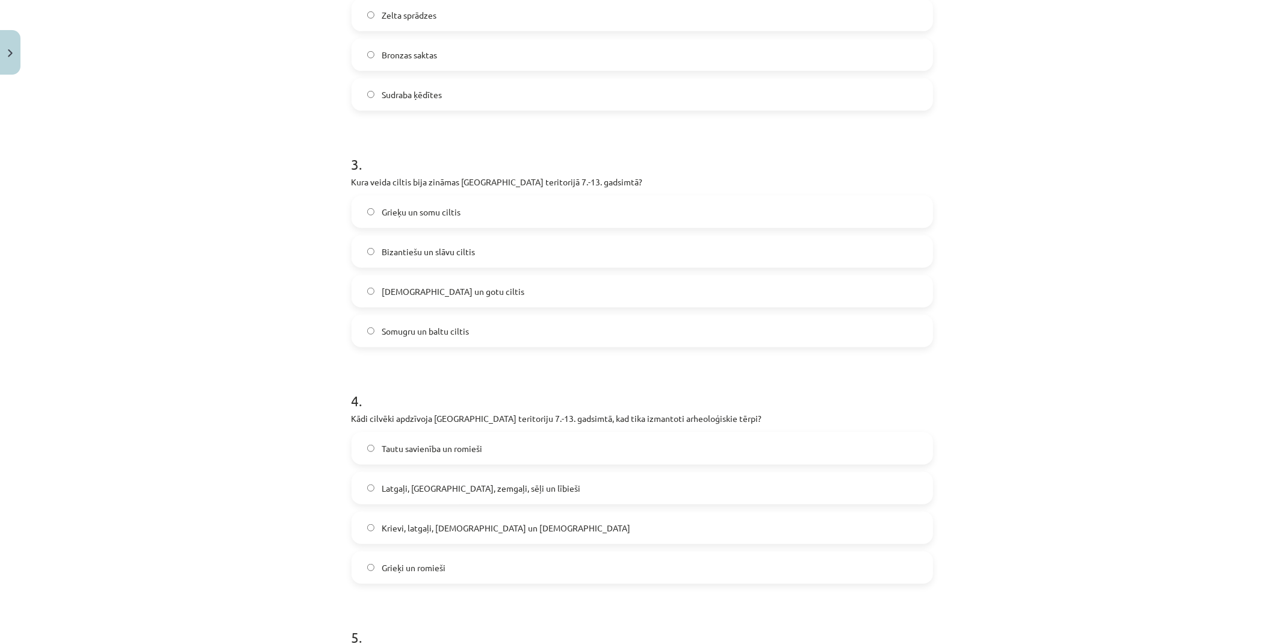
scroll to position [632, 0]
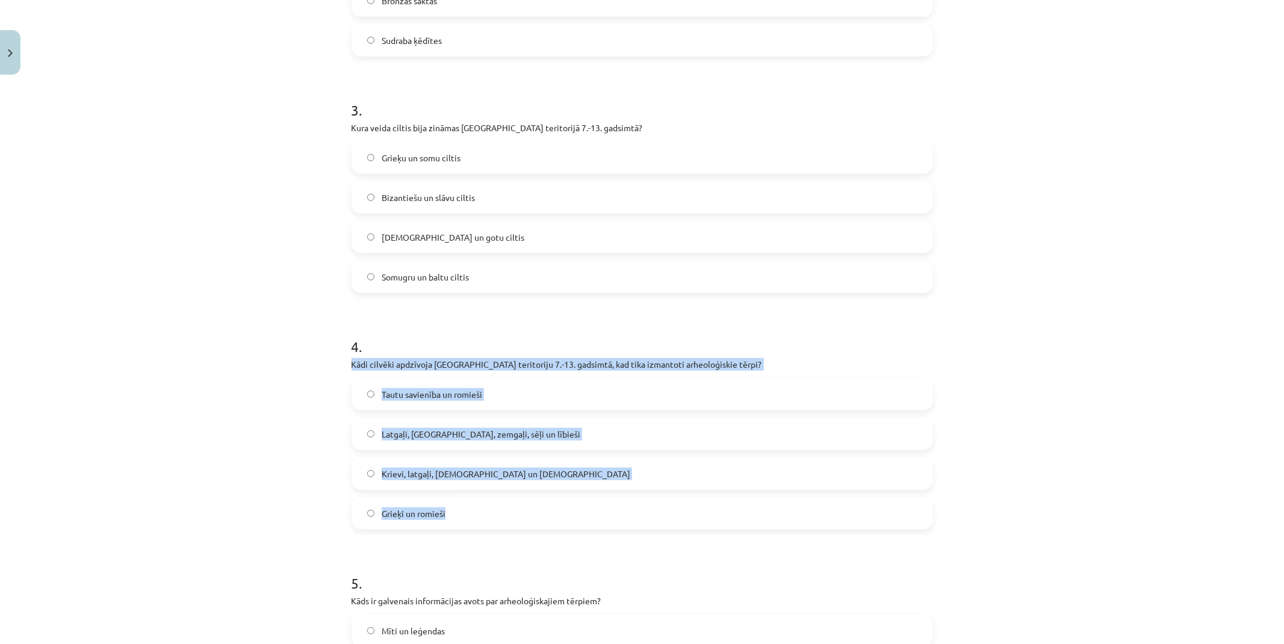
drag, startPoint x: 344, startPoint y: 365, endPoint x: 701, endPoint y: 501, distance: 381.7
click at [701, 501] on div "9 XP Saņemsi Sarežģīts 84 pilda Apraksts Uzdevums Palīdzība 1 . Kādu īpašu elem…" at bounding box center [642, 635] width 596 height 2374
copy div "Kādi cilvēki apdzīvoja Latvijas teritoriju 7.-13. gadsimtā, kad tika izmantoti …"
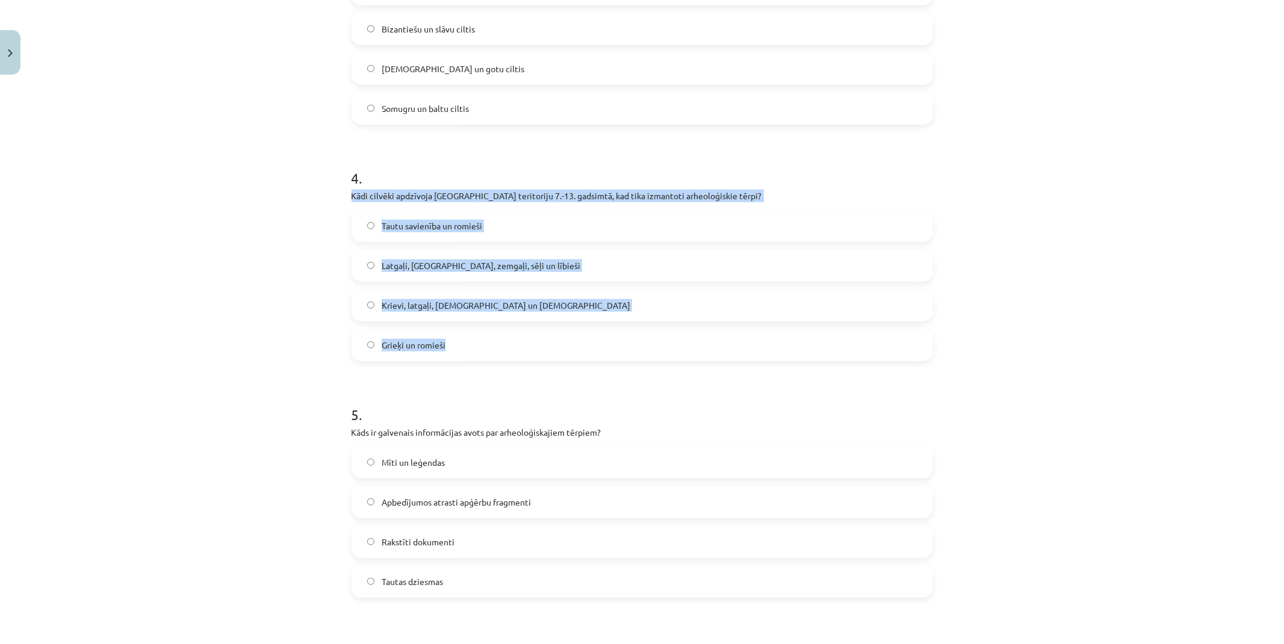
scroll to position [833, 0]
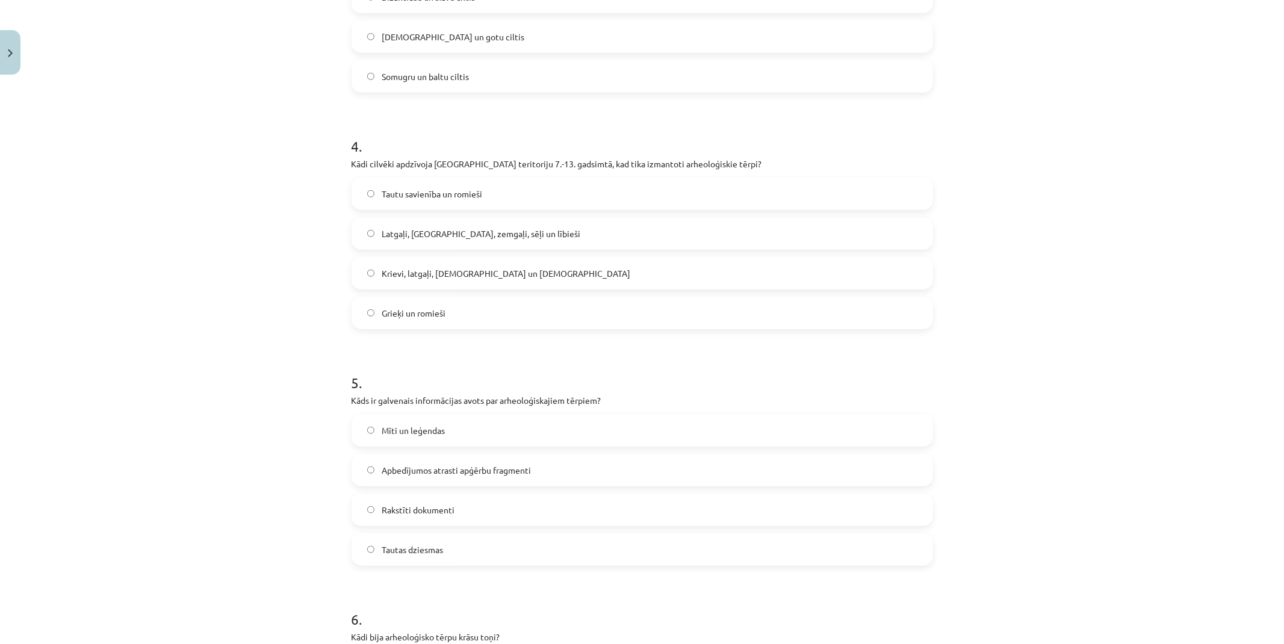
click at [247, 410] on div "Mācību tēma: Dizains un tehnoloģijas 9. klases 1. ieskaites mācību materiāls #2…" at bounding box center [642, 322] width 1284 height 644
click at [390, 232] on span "Latgaļi, kurši, zemgaļi, sēļi un lībieši" at bounding box center [481, 234] width 199 height 13
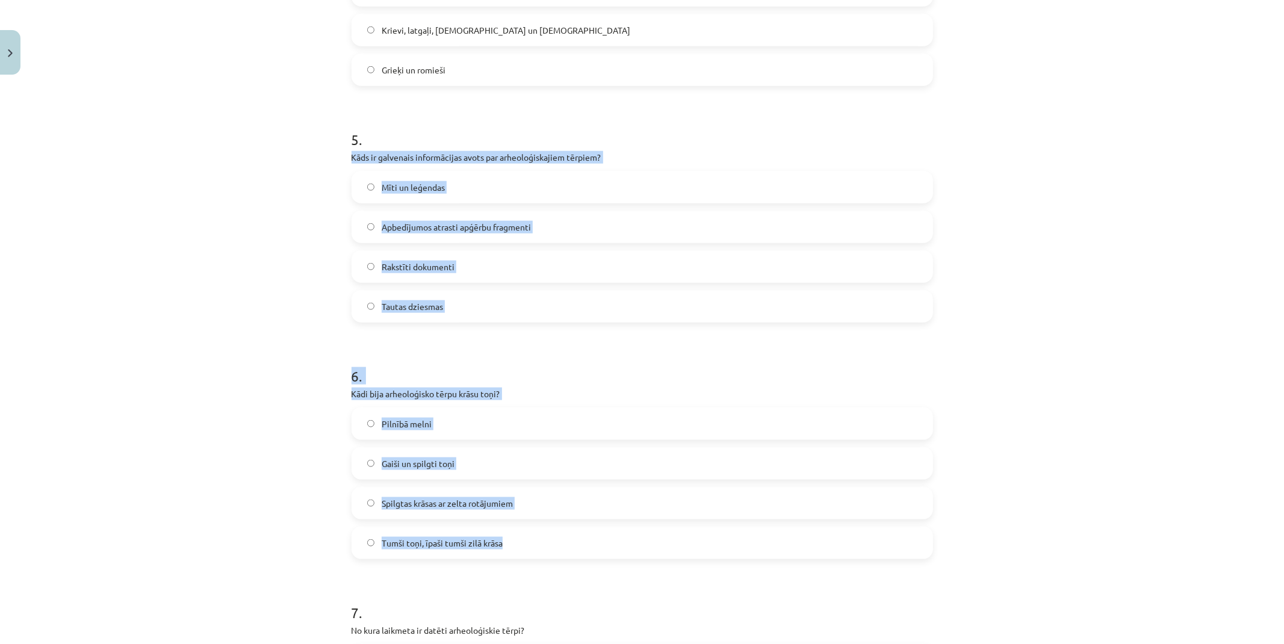
scroll to position [1100, 0]
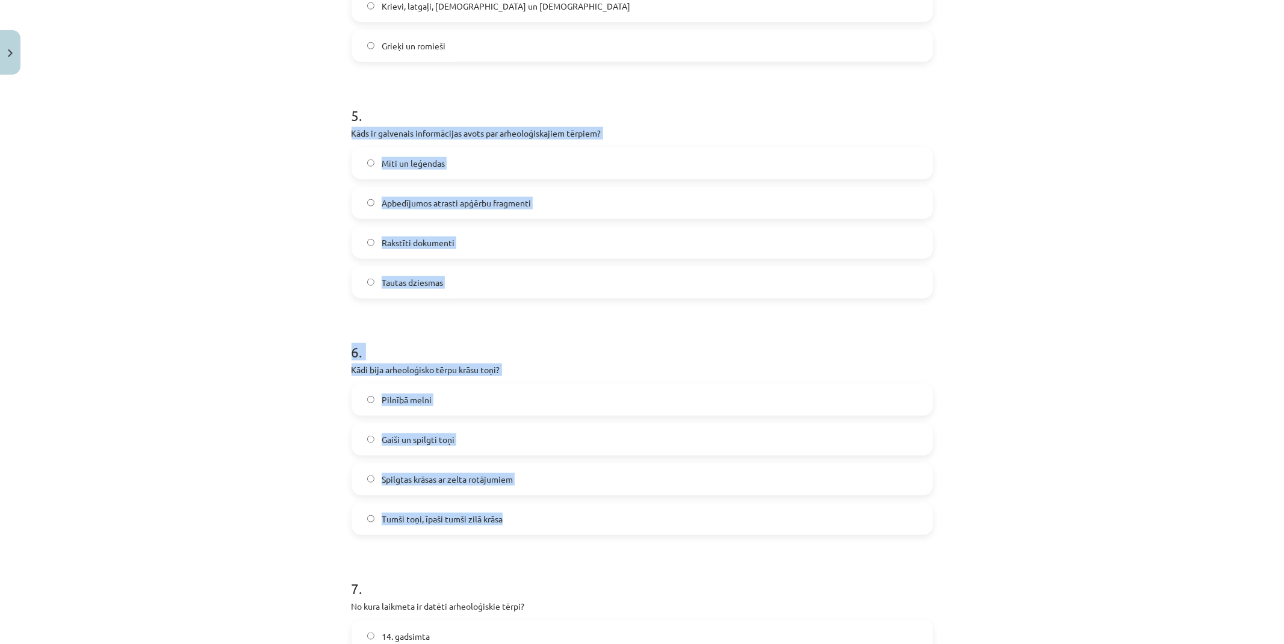
drag, startPoint x: 339, startPoint y: 397, endPoint x: 637, endPoint y: 517, distance: 321.0
click at [637, 517] on div "9 XP Saņemsi Sarežģīts 84 pilda Apraksts Uzdevums Palīdzība 1 . Kādu īpašu elem…" at bounding box center [642, 167] width 596 height 2374
copy form "Kāds ir galvenais informācijas avots par arheoloģiskajiem tērpiem? Mīti un leģe…"
click at [243, 324] on div "Mācību tēma: Dizains un tehnoloģijas 9. klases 1. ieskaites mācību materiāls #2…" at bounding box center [642, 322] width 1284 height 644
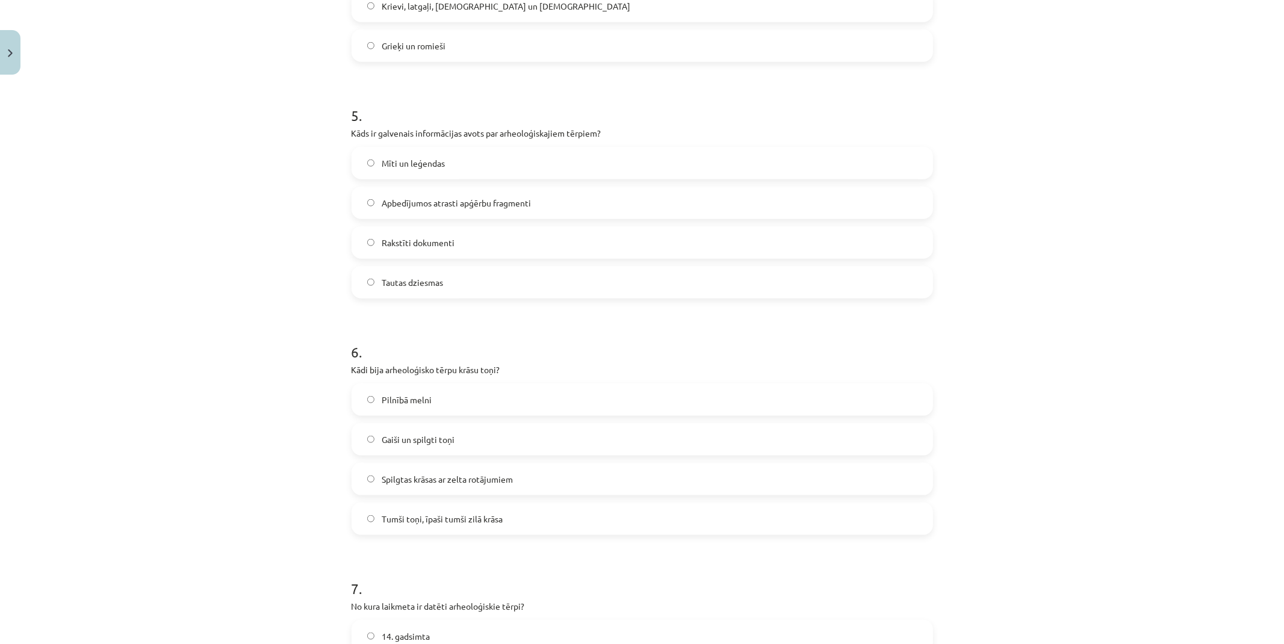
click at [399, 205] on span "Apbedījumos atrasti apģērbu fragmenti" at bounding box center [456, 203] width 149 height 13
click at [441, 514] on span "Tumši toņi, īpaši tumši zilā krāsa" at bounding box center [442, 519] width 121 height 13
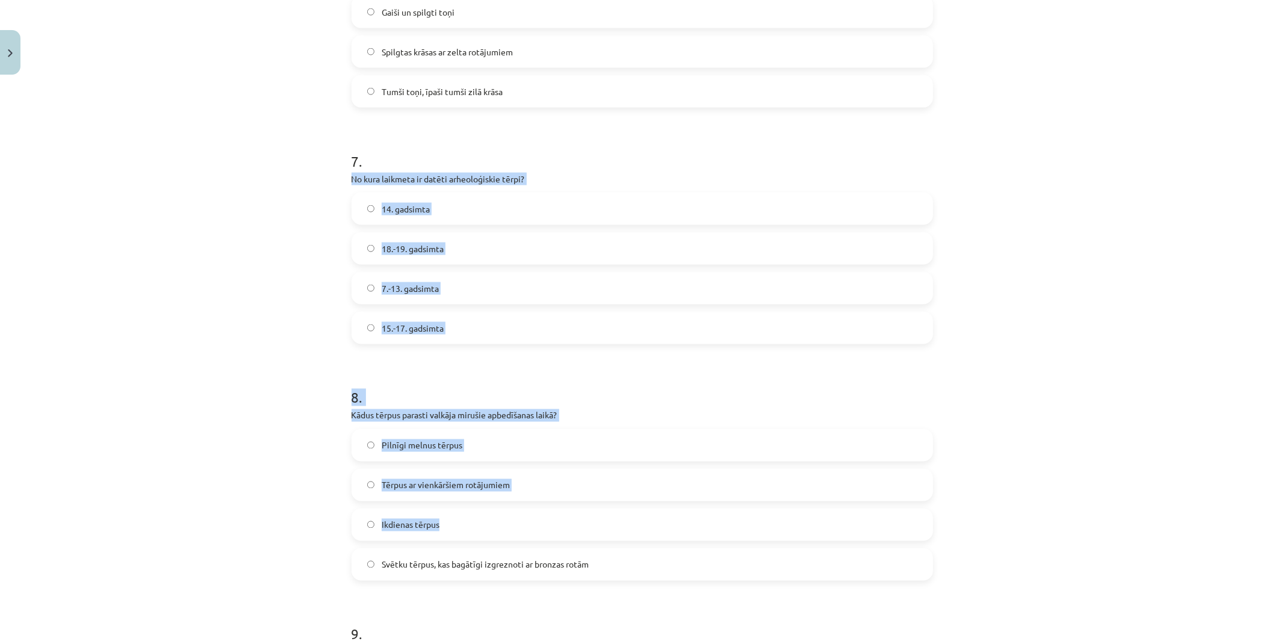
scroll to position [1568, 0]
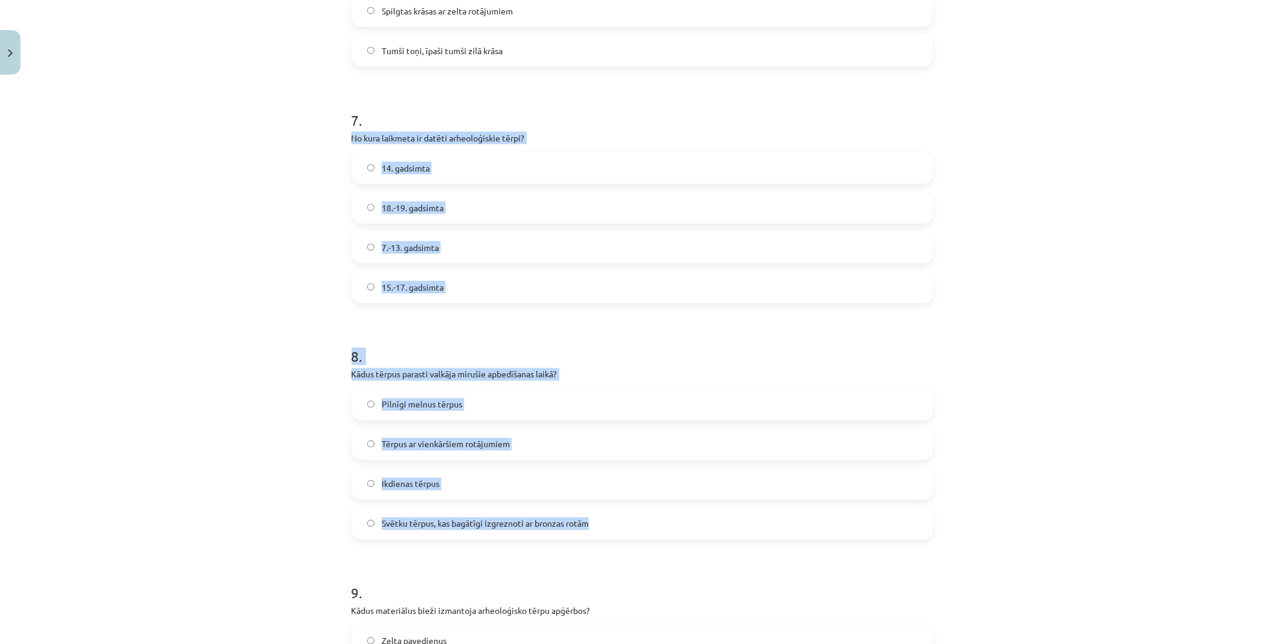
drag, startPoint x: 347, startPoint y: 401, endPoint x: 628, endPoint y: 518, distance: 304.4
copy form "No kura laikmeta ir datēti arheoloģiskie tērpi? 14. gadsimta 18.-19. gadsimta 7…"
click at [285, 378] on div "Mācību tēma: Dizains un tehnoloģijas 9. klases 1. ieskaites mācību materiāls #2…" at bounding box center [642, 322] width 1284 height 644
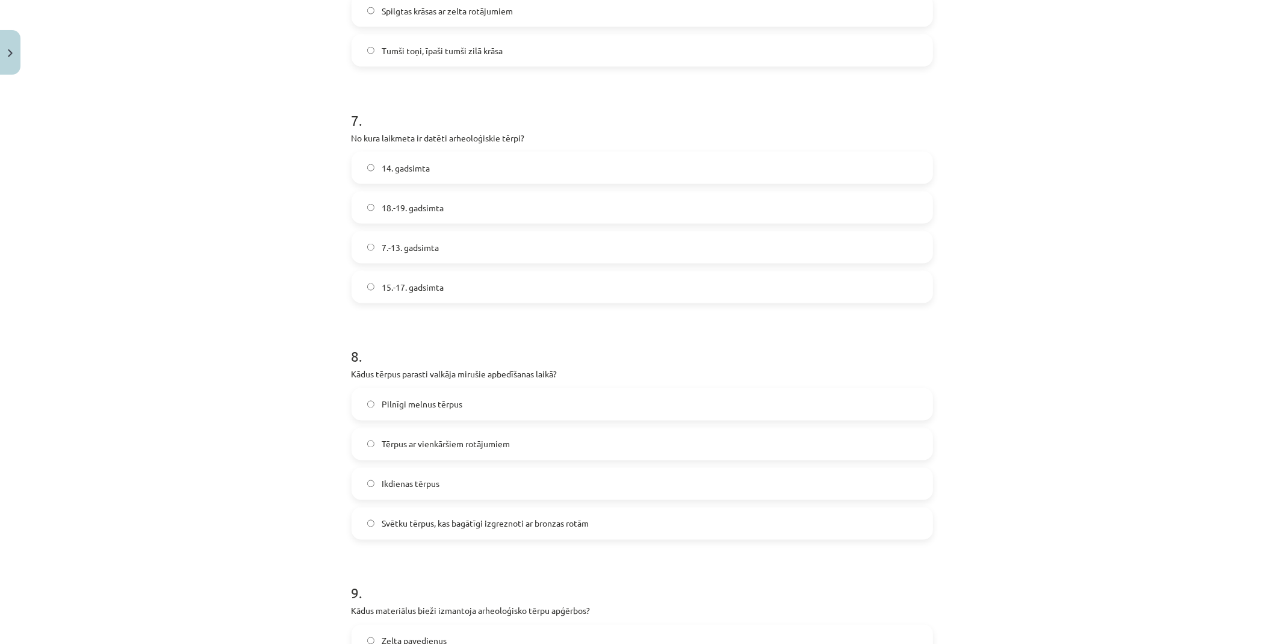
click at [439, 243] on label "7.-13. gadsimta" at bounding box center [642, 247] width 579 height 30
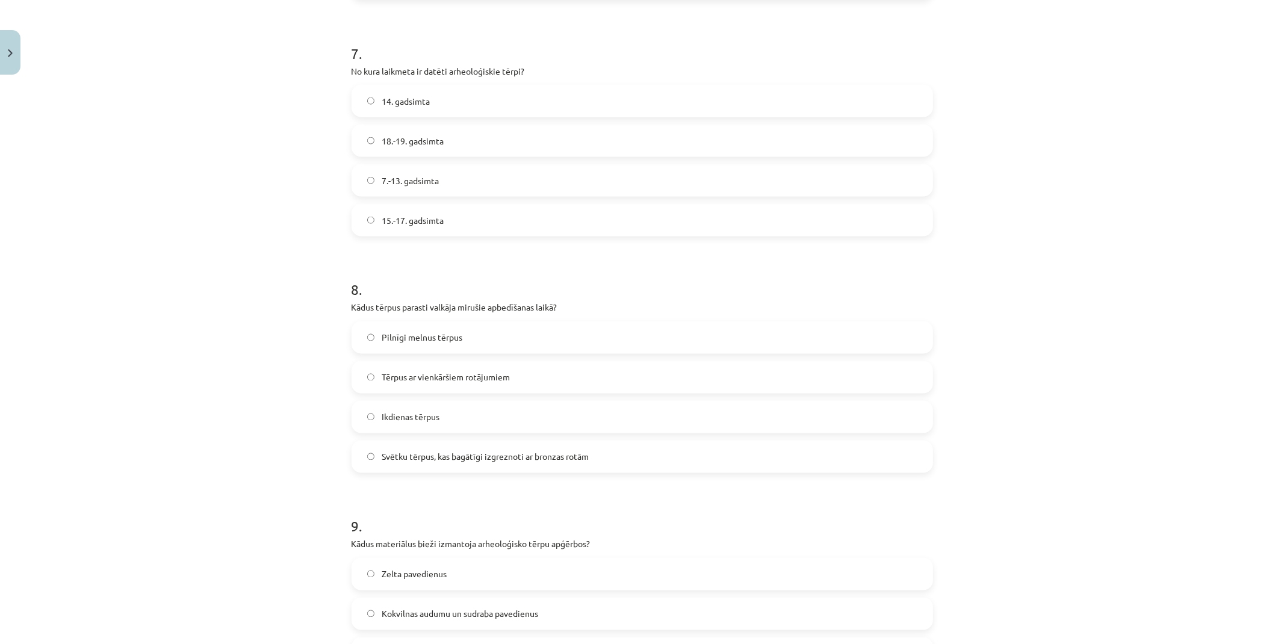
click at [423, 458] on span "Svētku tērpus, kas bagātīgi izgreznoti ar bronzas rotām" at bounding box center [485, 457] width 207 height 13
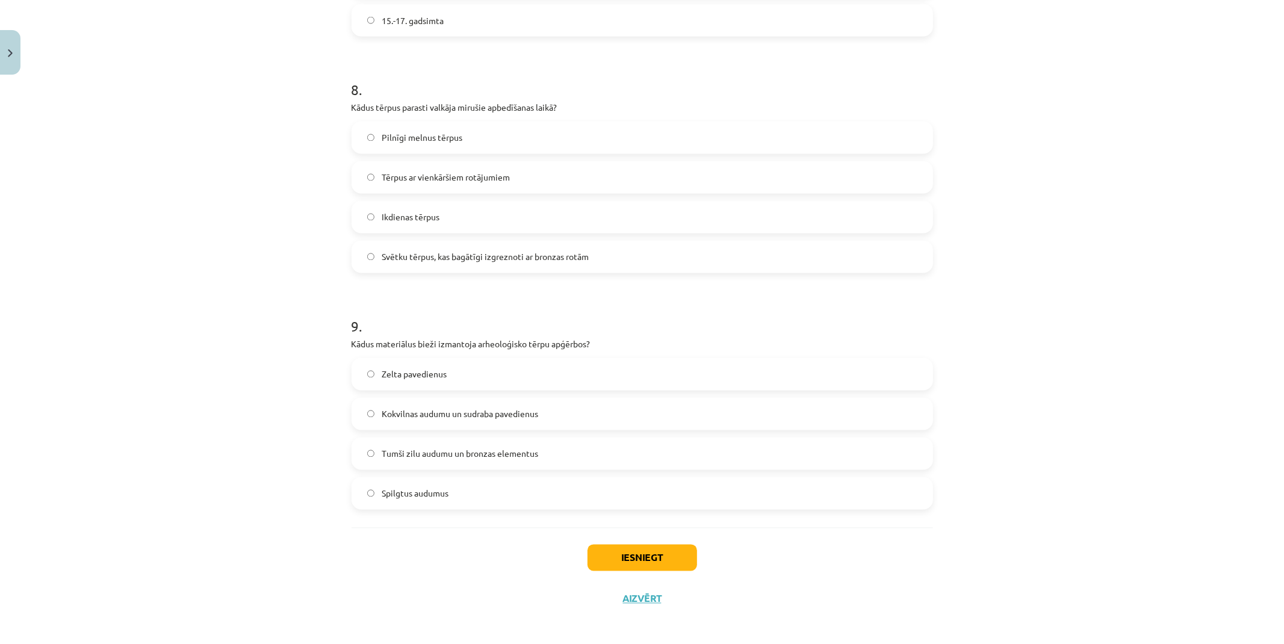
scroll to position [1836, 0]
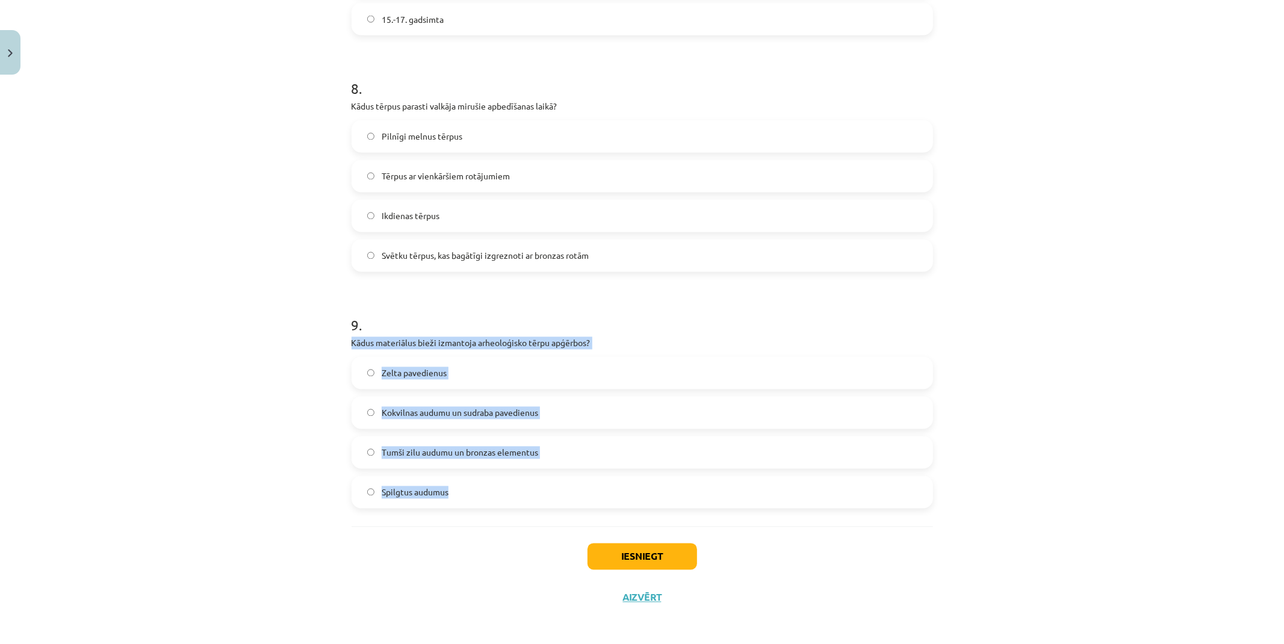
drag, startPoint x: 347, startPoint y: 342, endPoint x: 570, endPoint y: 482, distance: 263.2
copy div "Kādus materiālus bieži izmantoja arheoloģisko tērpu apģērbos? Zelta pavedienus …"
click at [228, 458] on div "Mācību tēma: Dizains un tehnoloģijas 9. klases 1. ieskaites mācību materiāls #2…" at bounding box center [642, 322] width 1284 height 644
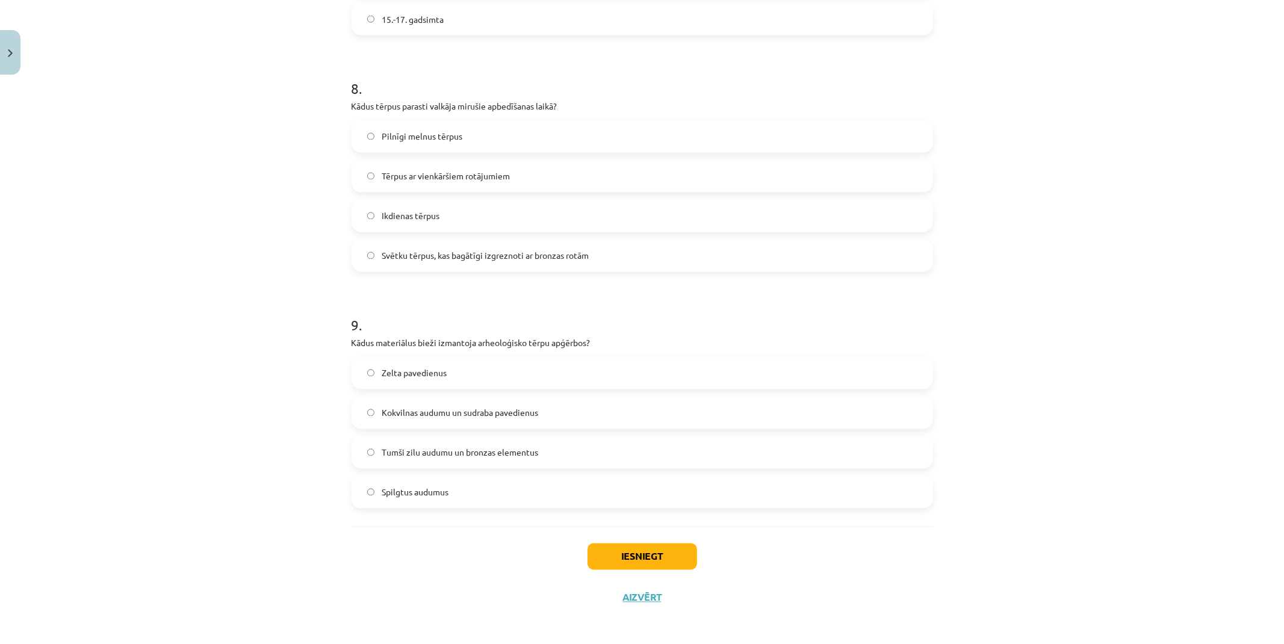
click at [442, 449] on span "Tumši zilu audumu un bronzas elementus" at bounding box center [460, 453] width 157 height 13
click at [590, 532] on div "Iesniegt Aizvērt" at bounding box center [643, 569] width 582 height 84
click at [602, 547] on button "Iesniegt" at bounding box center [643, 557] width 110 height 26
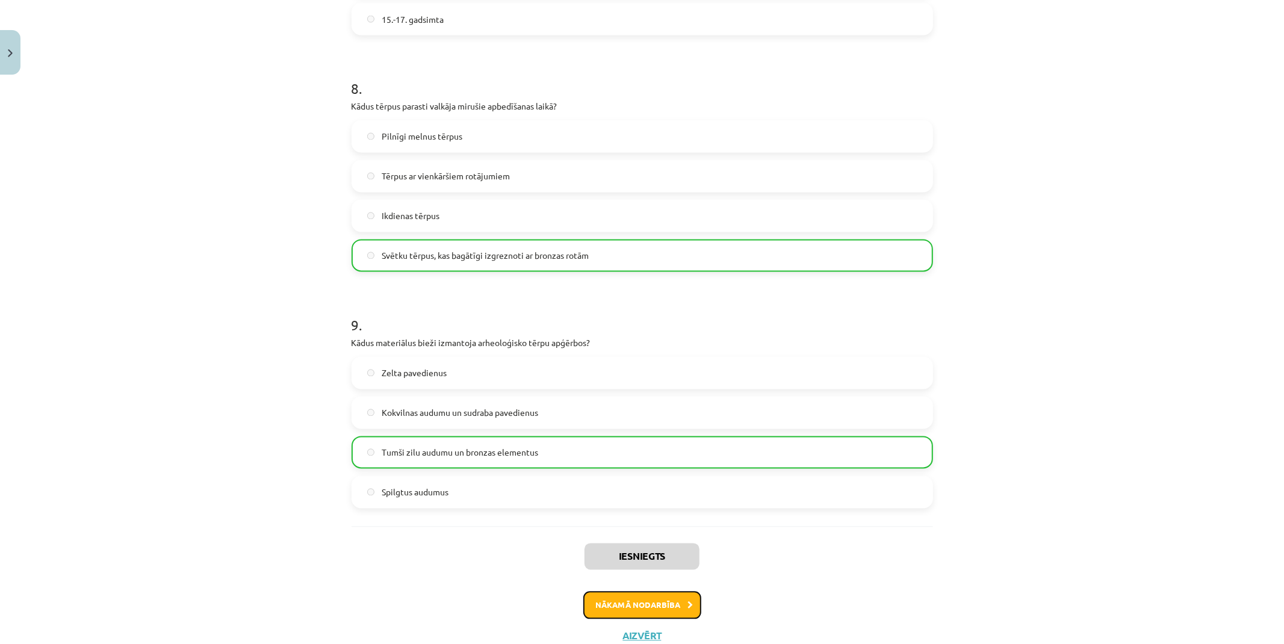
click at [643, 606] on button "Nākamā nodarbība" at bounding box center [642, 606] width 118 height 28
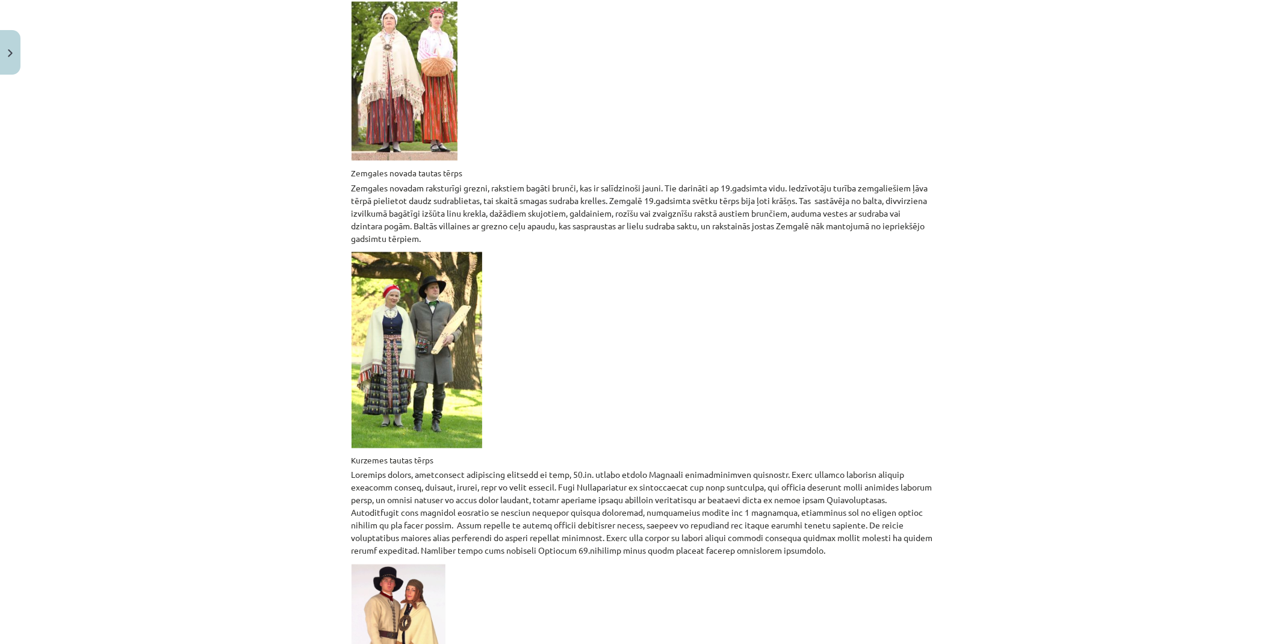
scroll to position [1713, 0]
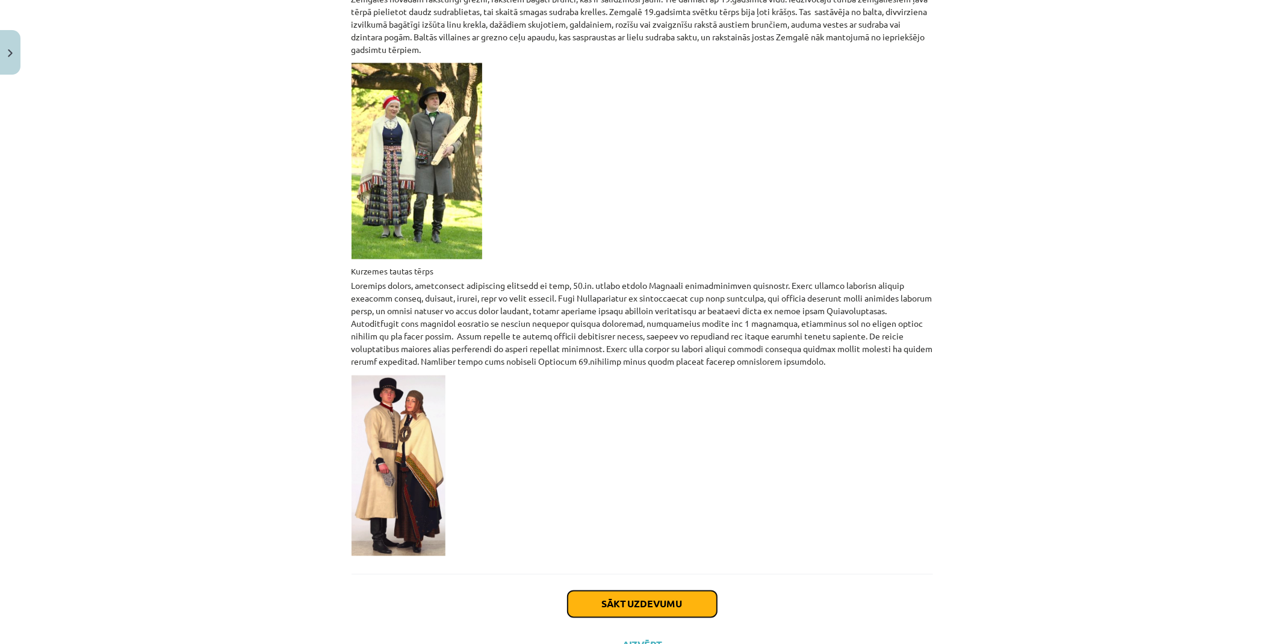
click at [652, 591] on button "Sākt uzdevumu" at bounding box center [642, 604] width 149 height 26
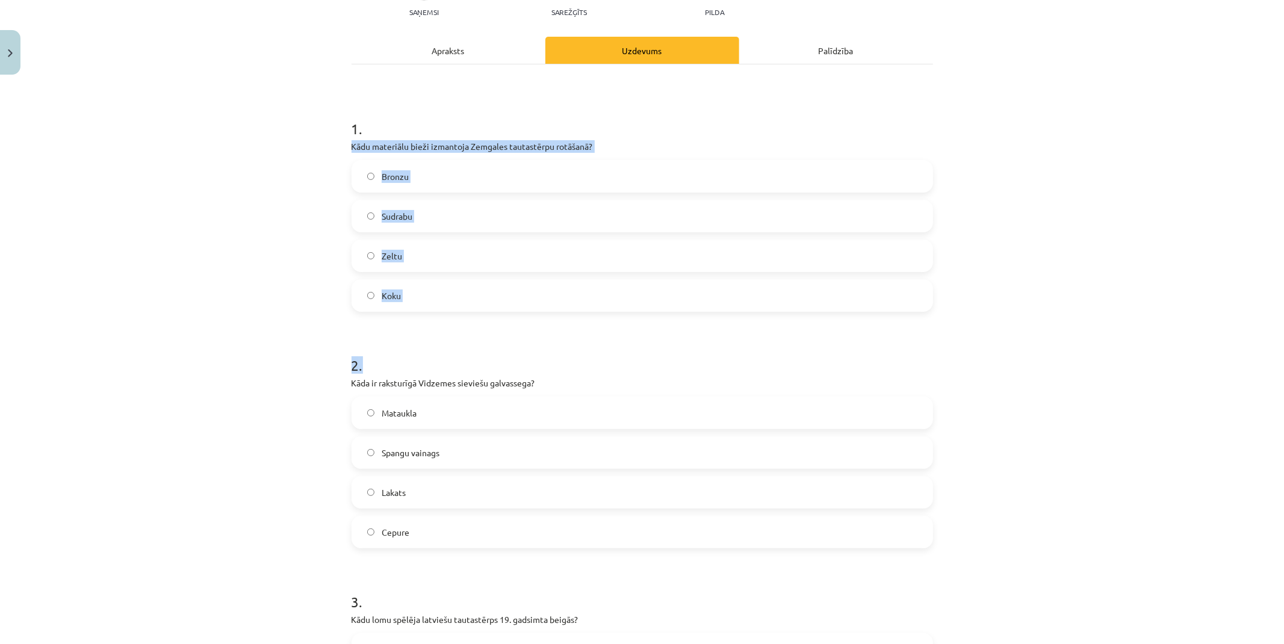
scroll to position [164, 0]
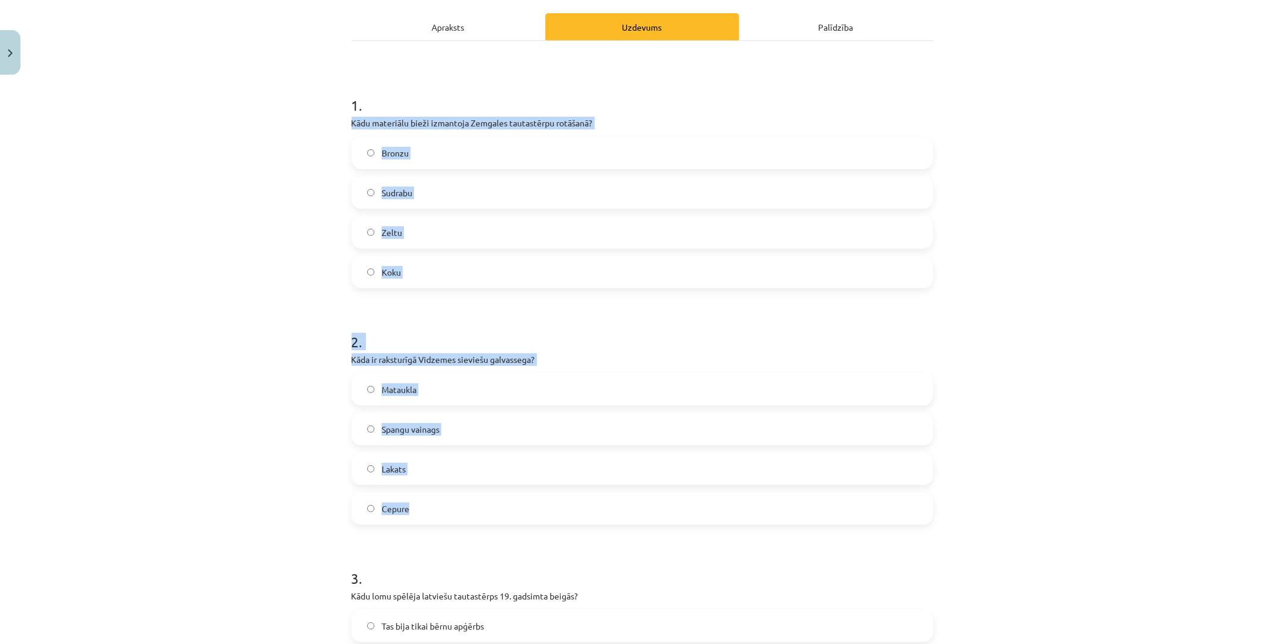
drag, startPoint x: 344, startPoint y: 255, endPoint x: 586, endPoint y: 497, distance: 342.7
copy form "Kādu materiālu bieži izmantoja Zemgales tautastērpu rotāšanā? Bronzu Sudrabu Ze…"
drag, startPoint x: 215, startPoint y: 368, endPoint x: 228, endPoint y: 352, distance: 20.6
click at [215, 368] on div "Mācību tēma: Dizains un tehnoloģijas 9. klases 1. ieskaites mācību materiāls #3…" at bounding box center [642, 322] width 1284 height 644
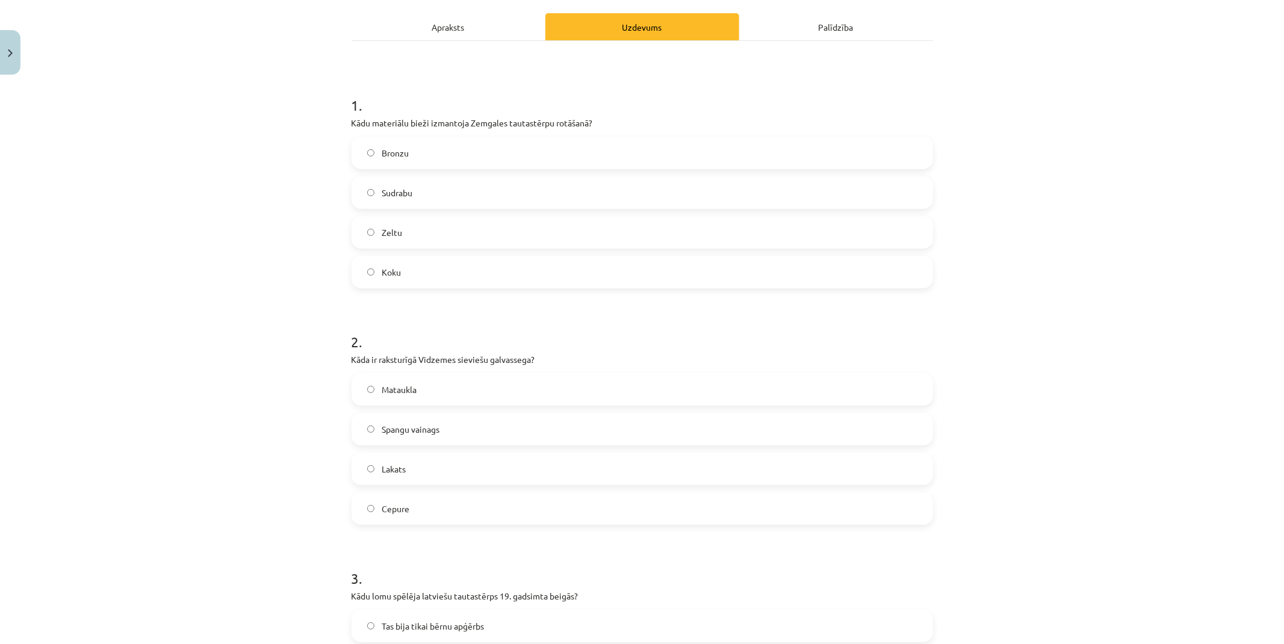
click at [390, 147] on span "Bronzu" at bounding box center [395, 153] width 27 height 13
click at [441, 424] on label "Spangu vainags" at bounding box center [642, 429] width 579 height 30
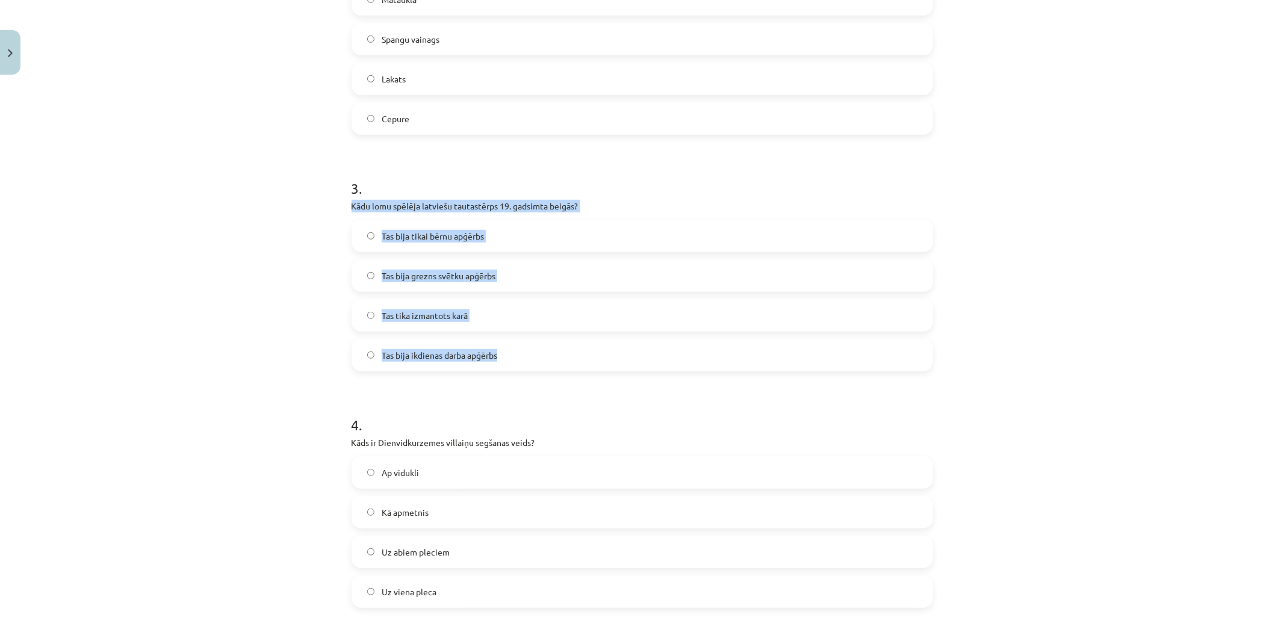
scroll to position [565, 0]
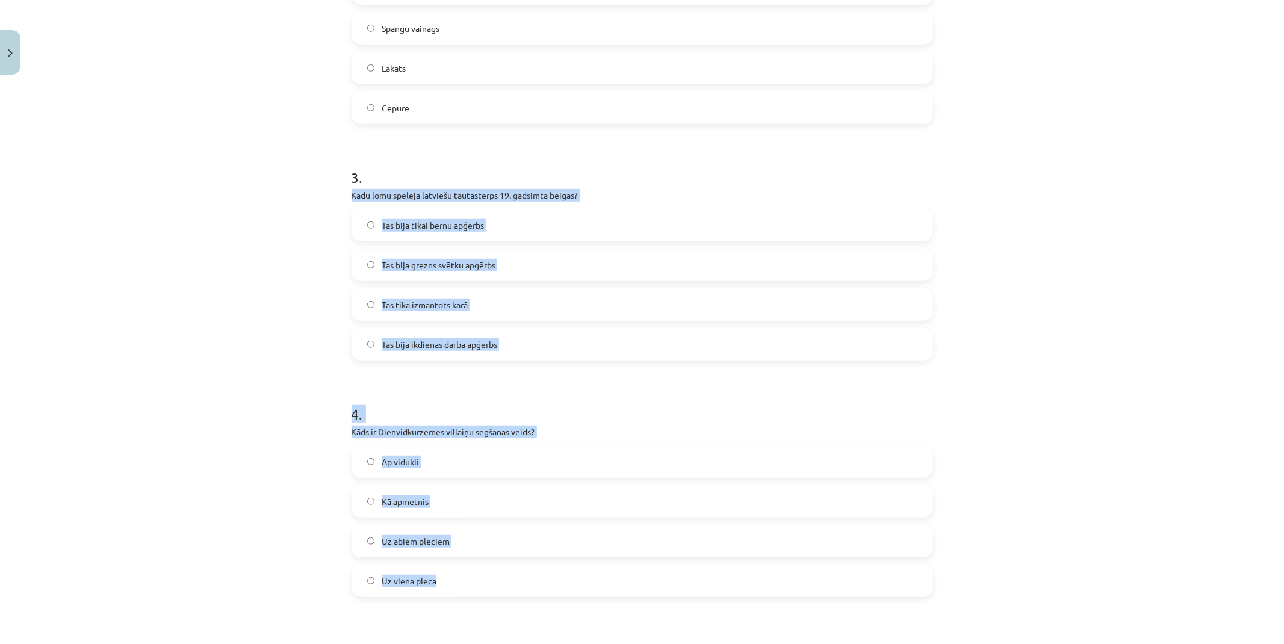
drag, startPoint x: 344, startPoint y: 324, endPoint x: 591, endPoint y: 562, distance: 342.7
copy form "Kādu lomu spēlēja latviešu tautastērps 19. gadsimta beigās? Tas bija tikai bērn…"
click at [151, 444] on div "Mācību tēma: Dizains un tehnoloģijas 9. klases 1. ieskaites mācību materiāls #3…" at bounding box center [642, 322] width 1284 height 644
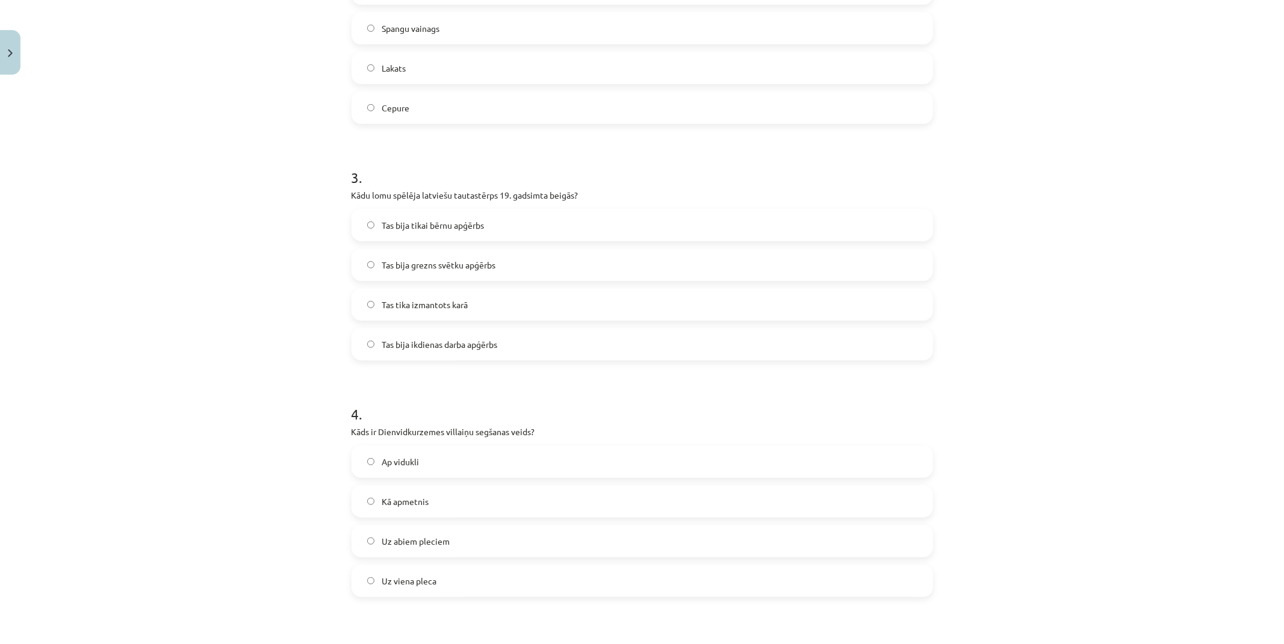
click at [452, 266] on span "Tas bija grezns svētku apģērbs" at bounding box center [439, 265] width 114 height 13
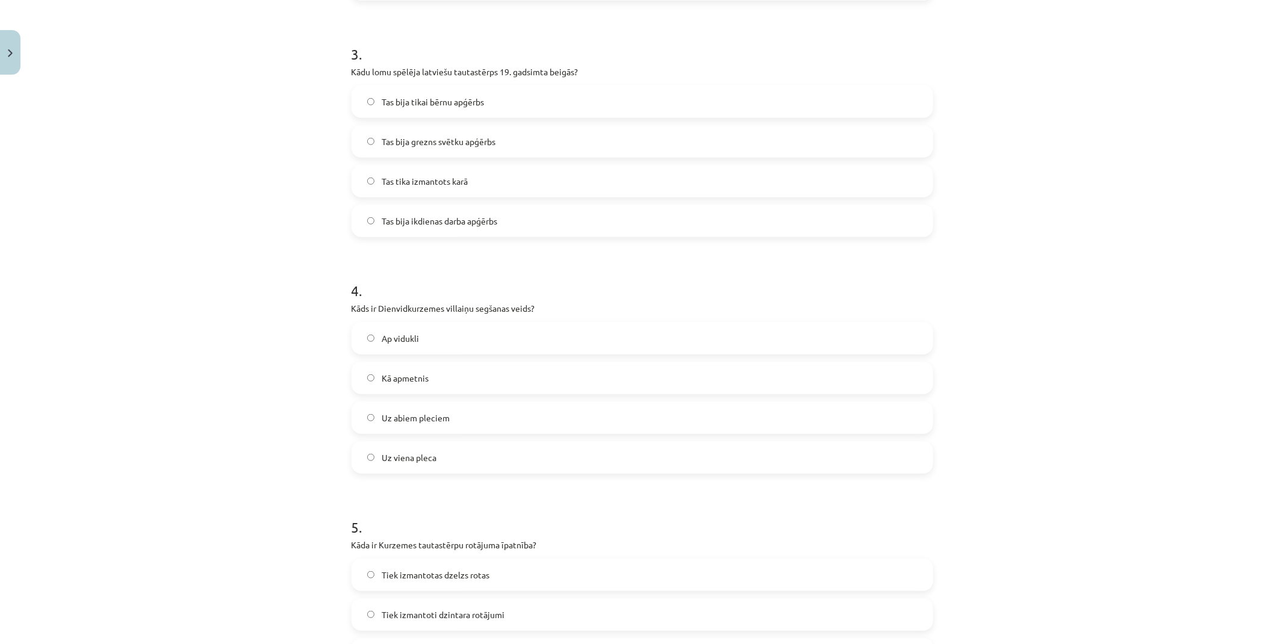
scroll to position [699, 0]
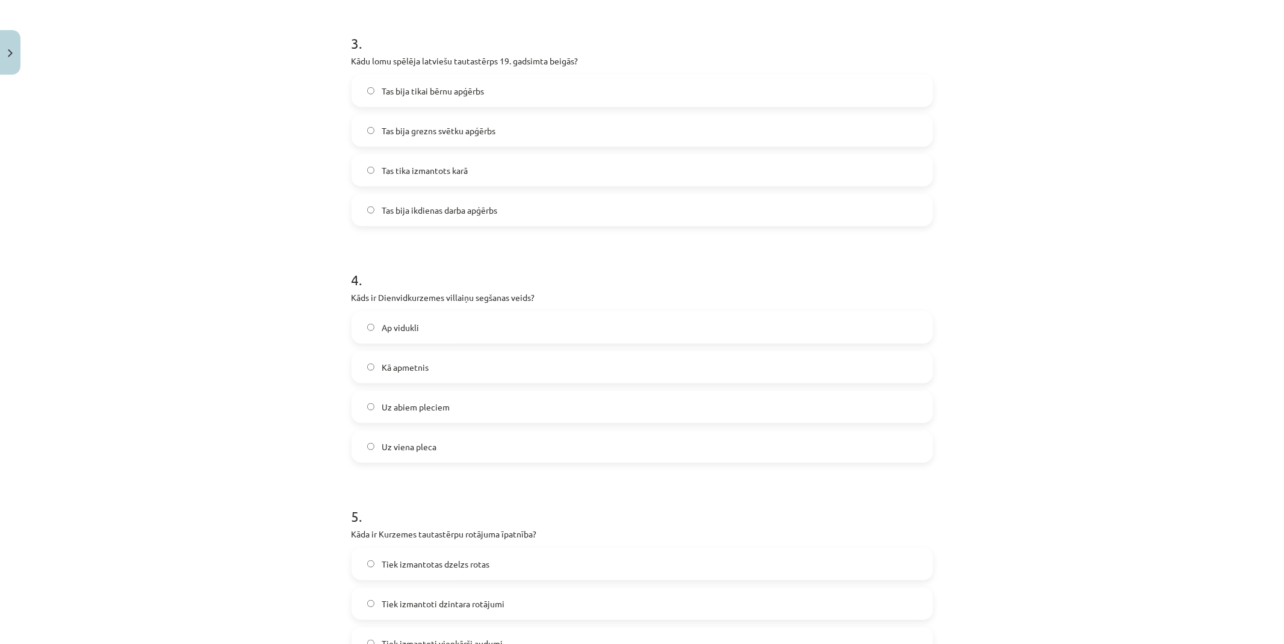
click at [444, 443] on label "Uz viena pleca" at bounding box center [642, 447] width 579 height 30
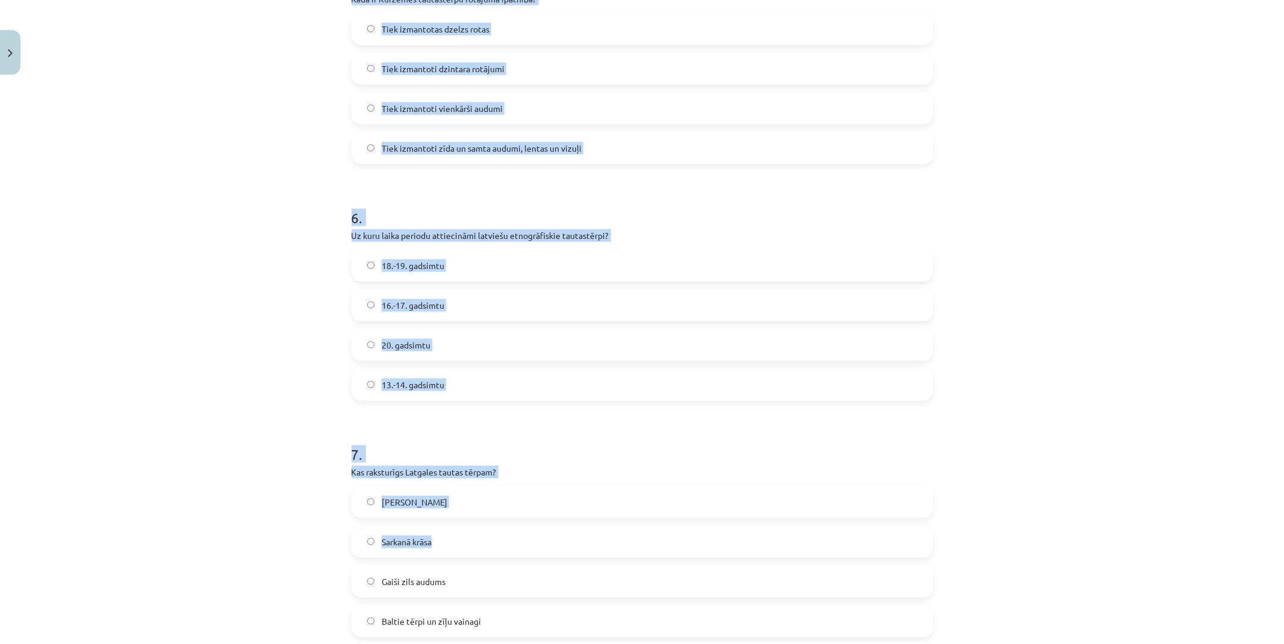
scroll to position [1301, 0]
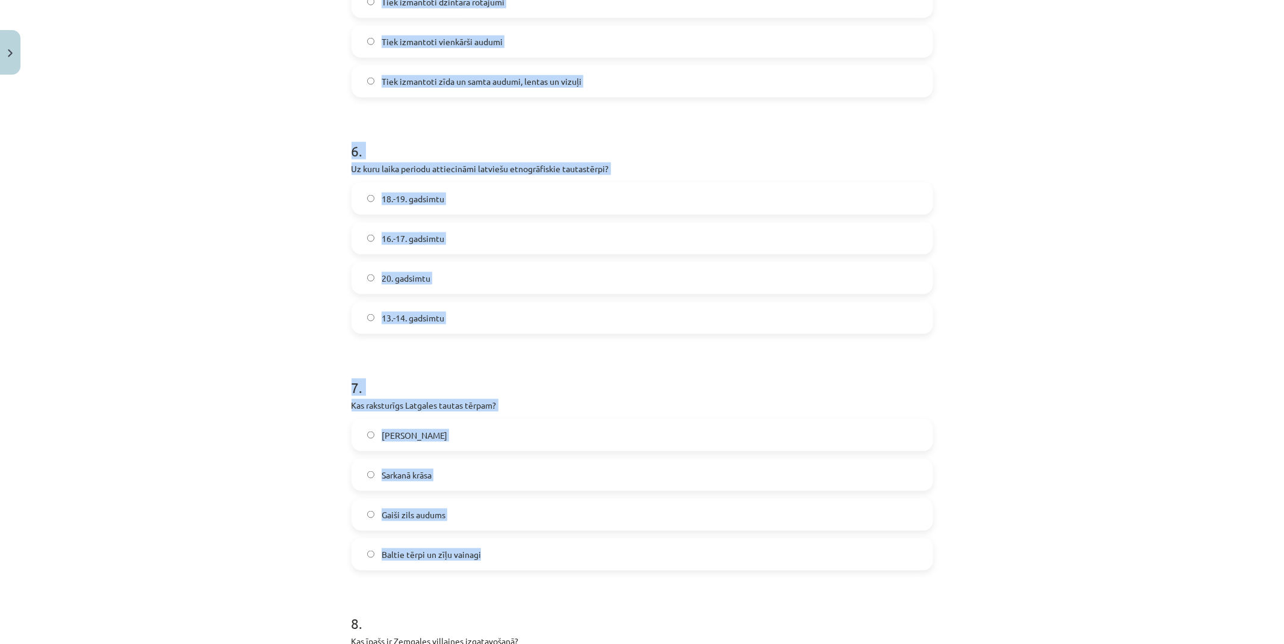
drag, startPoint x: 341, startPoint y: 200, endPoint x: 595, endPoint y: 551, distance: 433.4
copy form "Kāda ir Kurzemes tautastērpu rotājuma īpatnība? Tiek izmantotas dzelzs rotas Ti…"
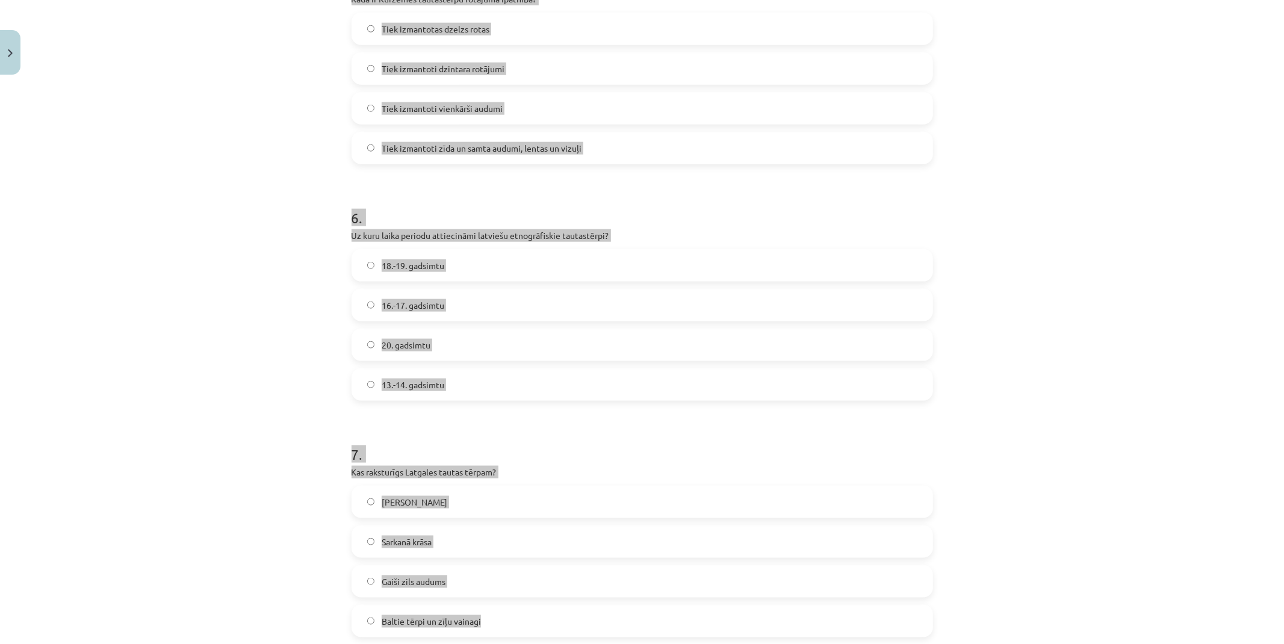
scroll to position [1167, 0]
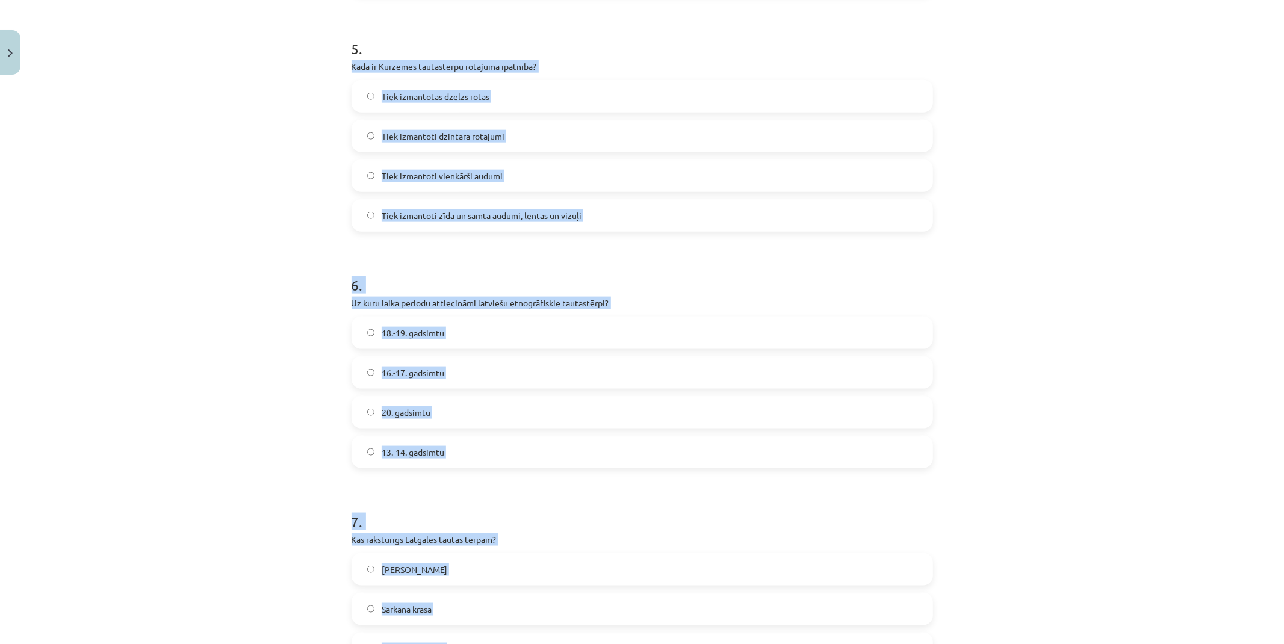
click at [270, 329] on div "Mācību tēma: Dizains un tehnoloģijas 9. klases 1. ieskaites mācību materiāls #3…" at bounding box center [642, 322] width 1284 height 644
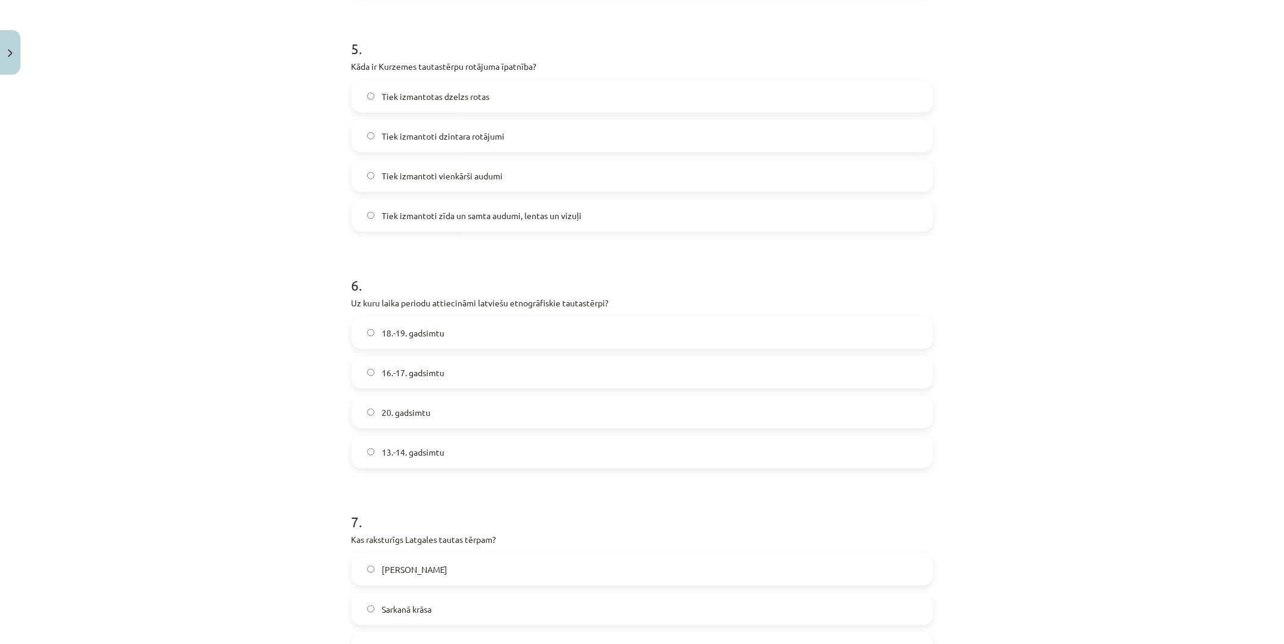
click at [441, 214] on span "Tiek izmantoti zīda un samta audumi, lentas un vizuļi" at bounding box center [482, 216] width 200 height 13
click at [427, 336] on span "18.-19. gadsimtu" at bounding box center [413, 333] width 63 height 13
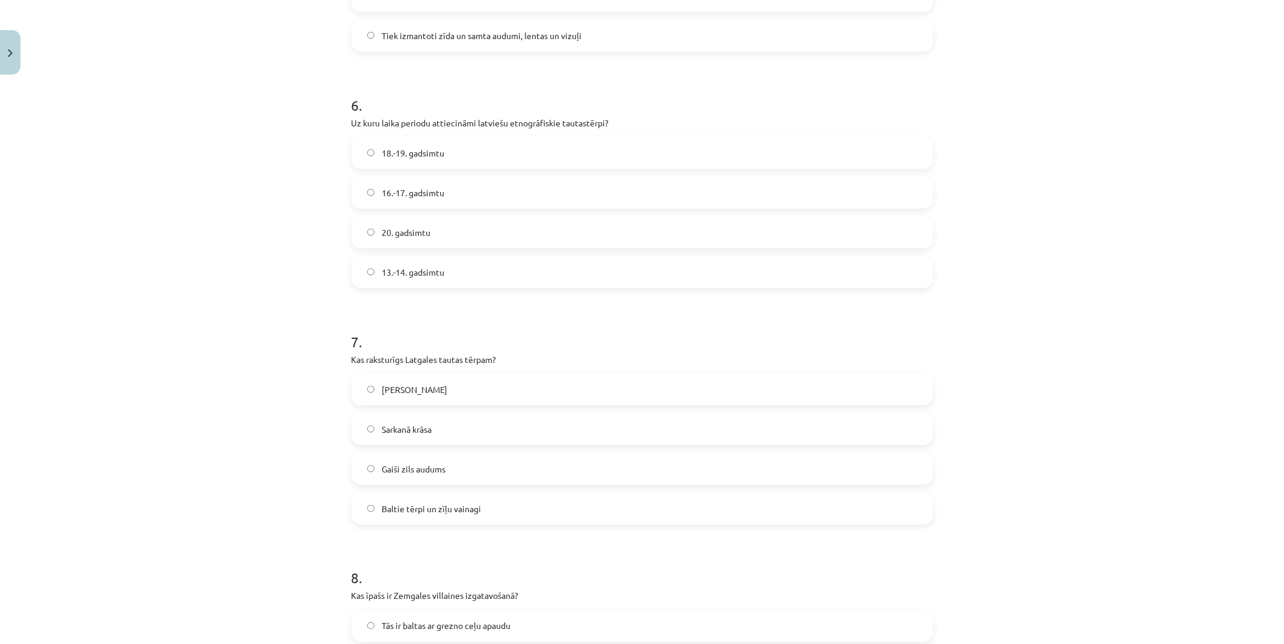
scroll to position [1368, 0]
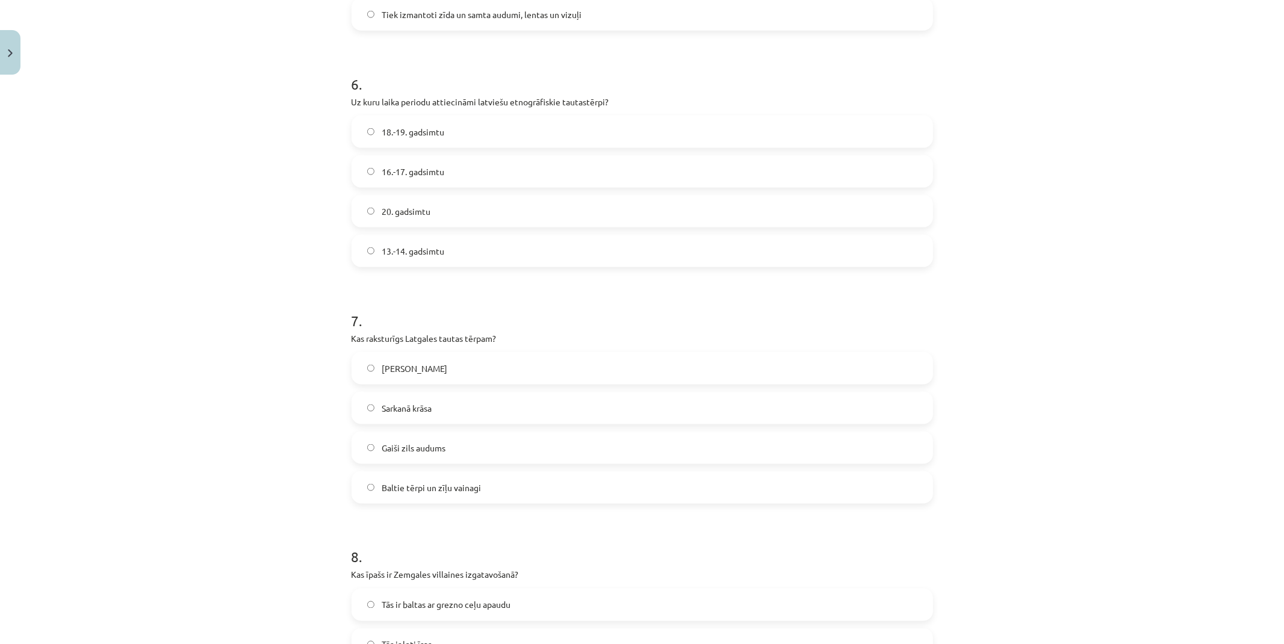
click at [415, 405] on span "Sarkanā krāsa" at bounding box center [407, 408] width 50 height 13
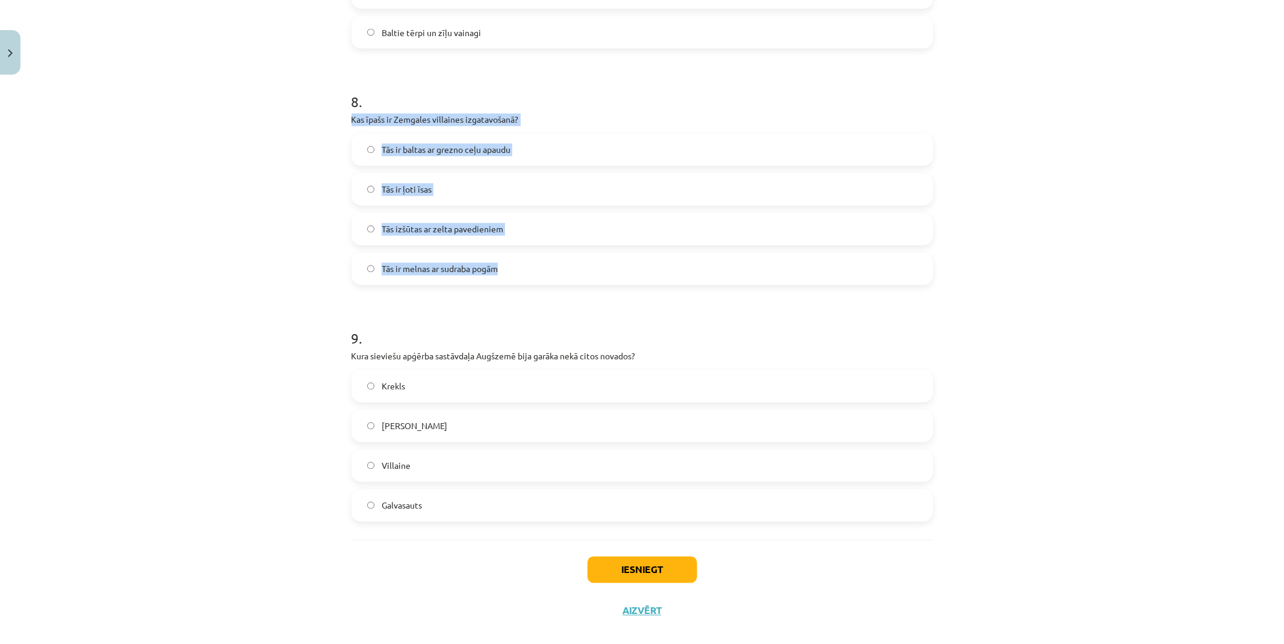
scroll to position [1840, 0]
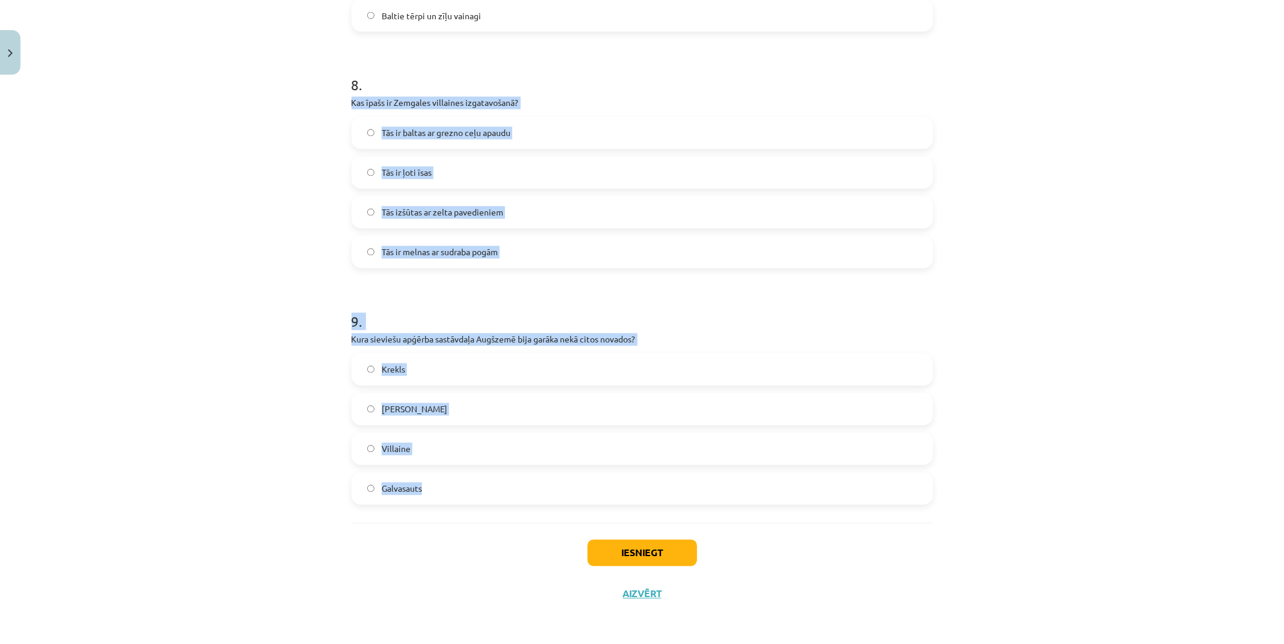
drag, startPoint x: 344, startPoint y: 237, endPoint x: 544, endPoint y: 494, distance: 325.6
click at [244, 249] on div "Mācību tēma: Dizains un tehnoloģijas 9. klases 1. ieskaites mācību materiāls #3…" at bounding box center [642, 322] width 1284 height 644
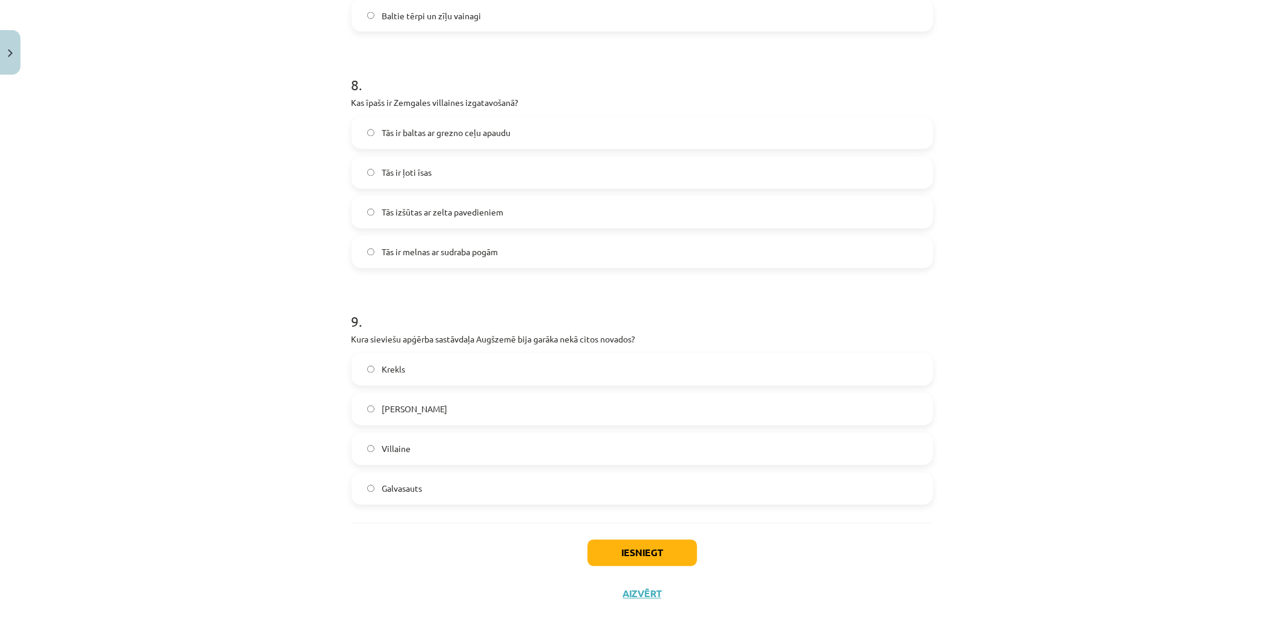
click at [421, 137] on span "Tās ir baltas ar grezno ceļu apaudu" at bounding box center [446, 133] width 129 height 13
click at [443, 445] on label "Villaine" at bounding box center [642, 449] width 579 height 30
click at [655, 548] on button "Iesniegt" at bounding box center [643, 553] width 110 height 26
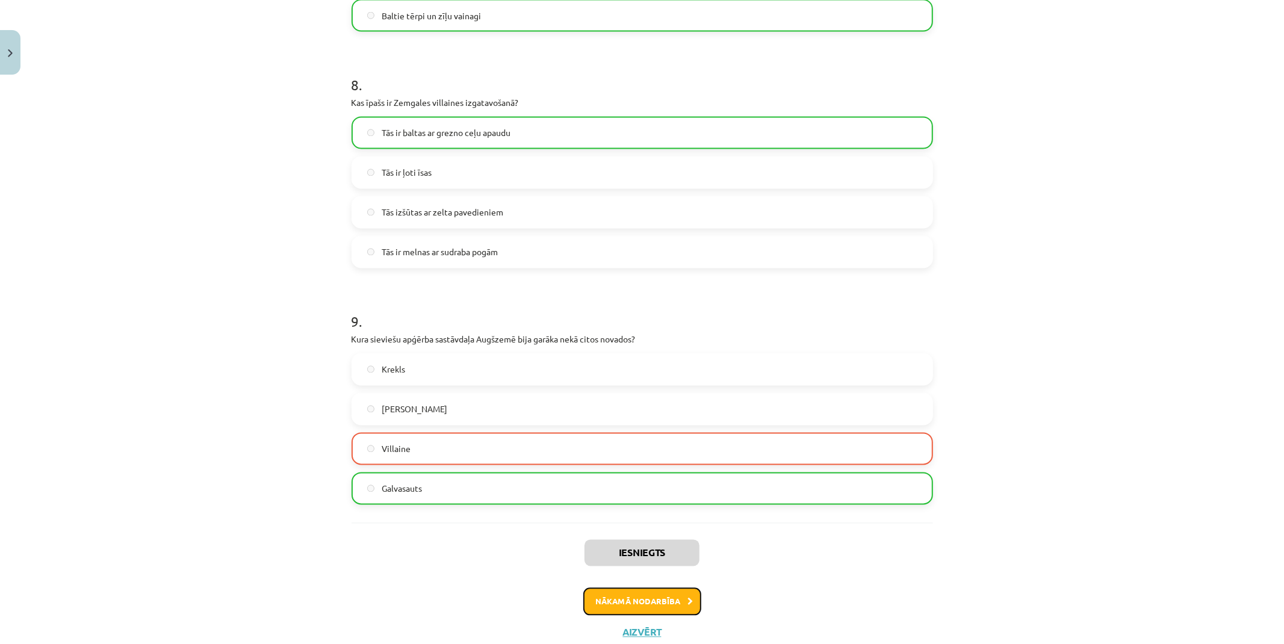
click at [664, 600] on button "Nākamā nodarbība" at bounding box center [642, 602] width 118 height 28
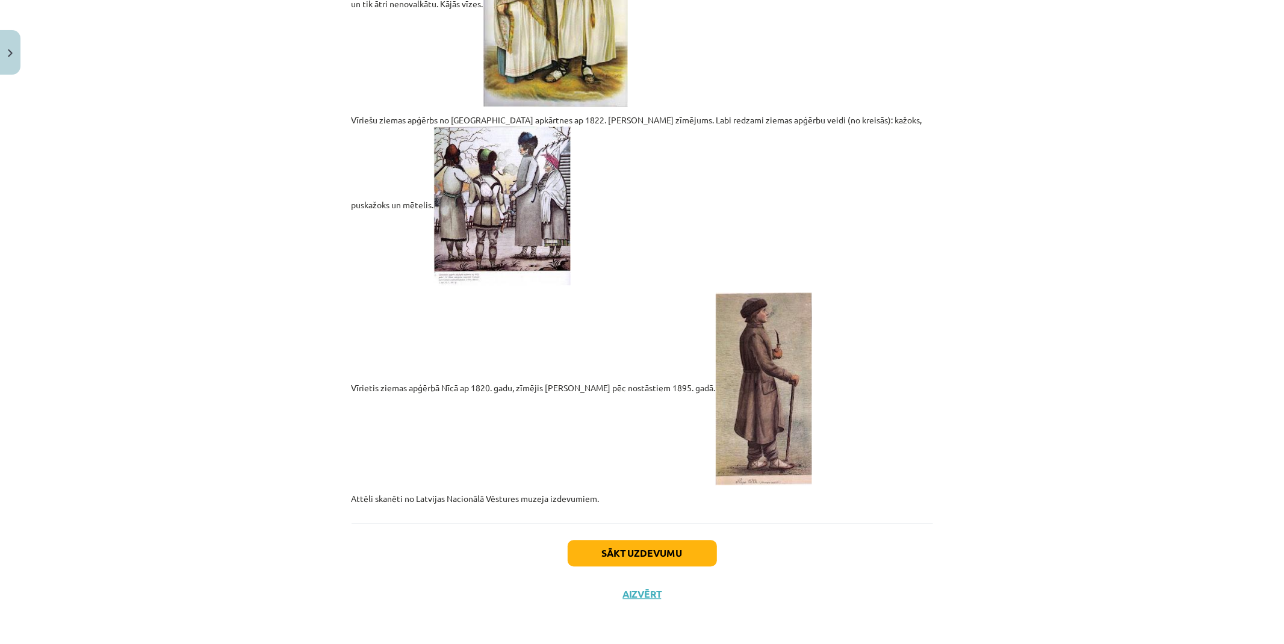
drag, startPoint x: 272, startPoint y: 319, endPoint x: 297, endPoint y: 448, distance: 131.2
click at [618, 542] on button "Sākt uzdevumu" at bounding box center [642, 553] width 149 height 26
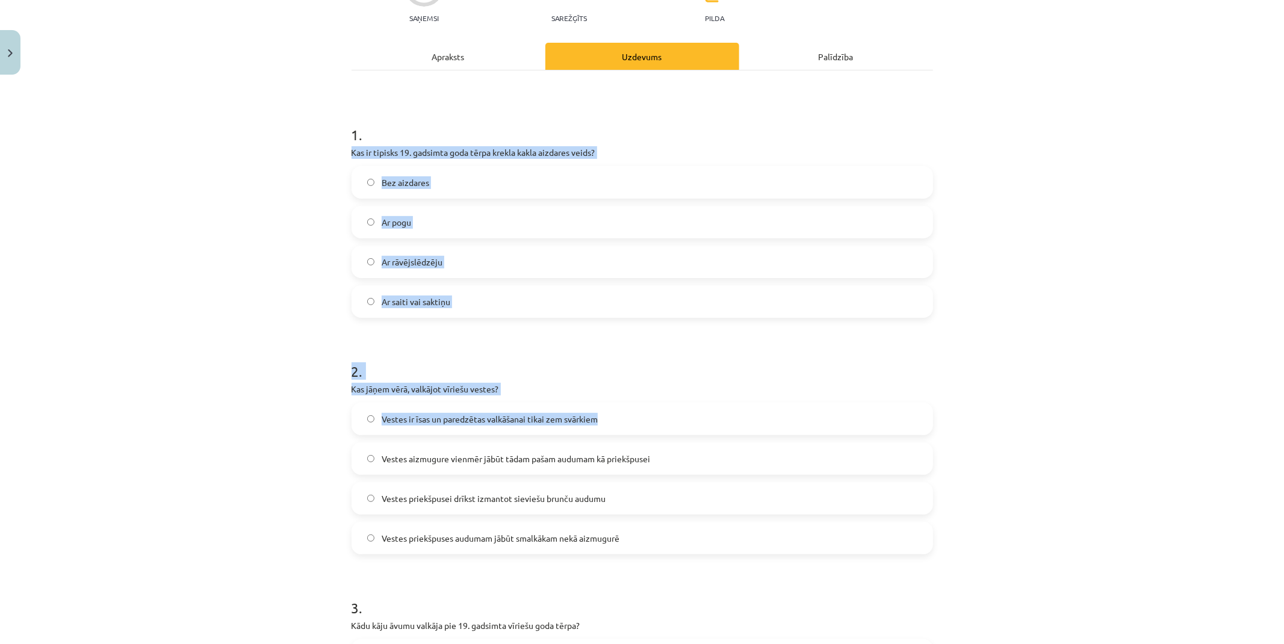
scroll to position [164, 0]
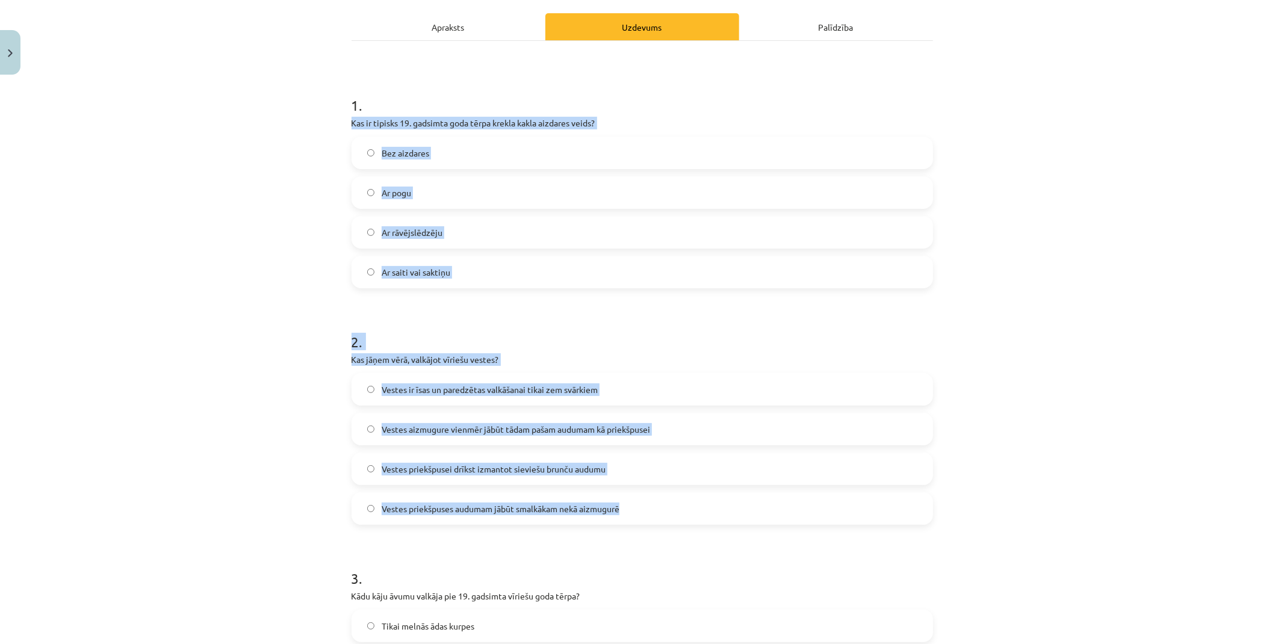
drag, startPoint x: 341, startPoint y: 253, endPoint x: 700, endPoint y: 513, distance: 442.3
click at [157, 257] on div "Mācību tēma: Dizains un tehnoloģijas 9. klases 1. ieskaites mācību materiāls #4…" at bounding box center [642, 322] width 1284 height 644
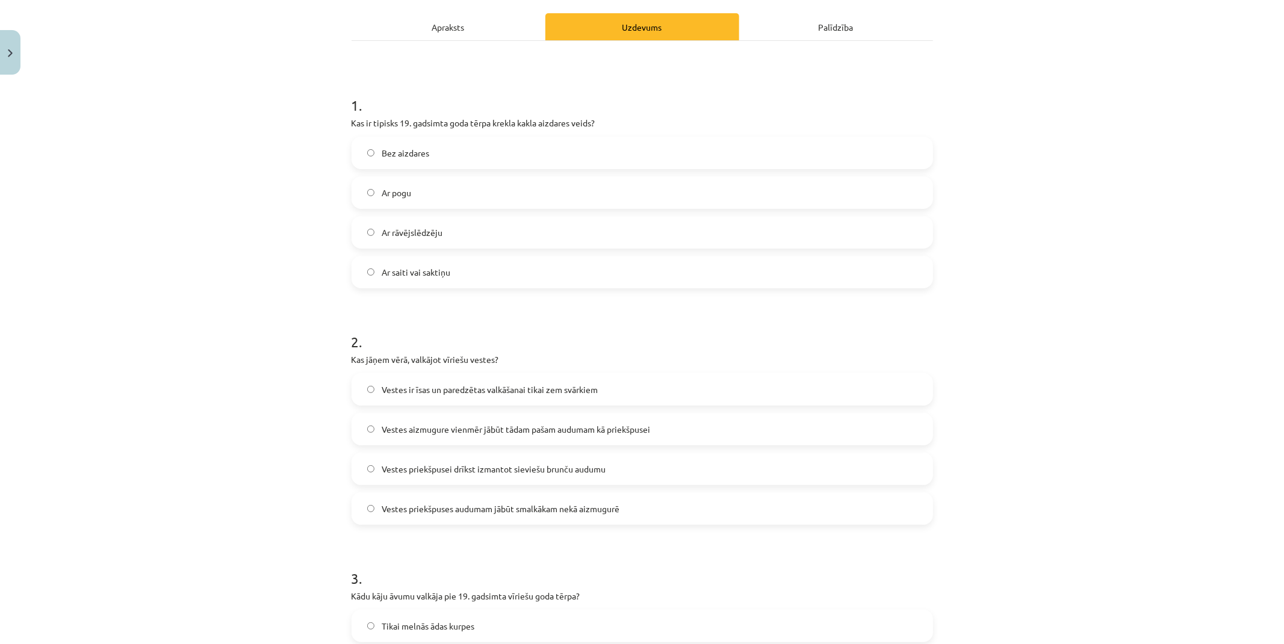
click at [441, 273] on span "Ar saiti vai saktiņu" at bounding box center [416, 272] width 69 height 13
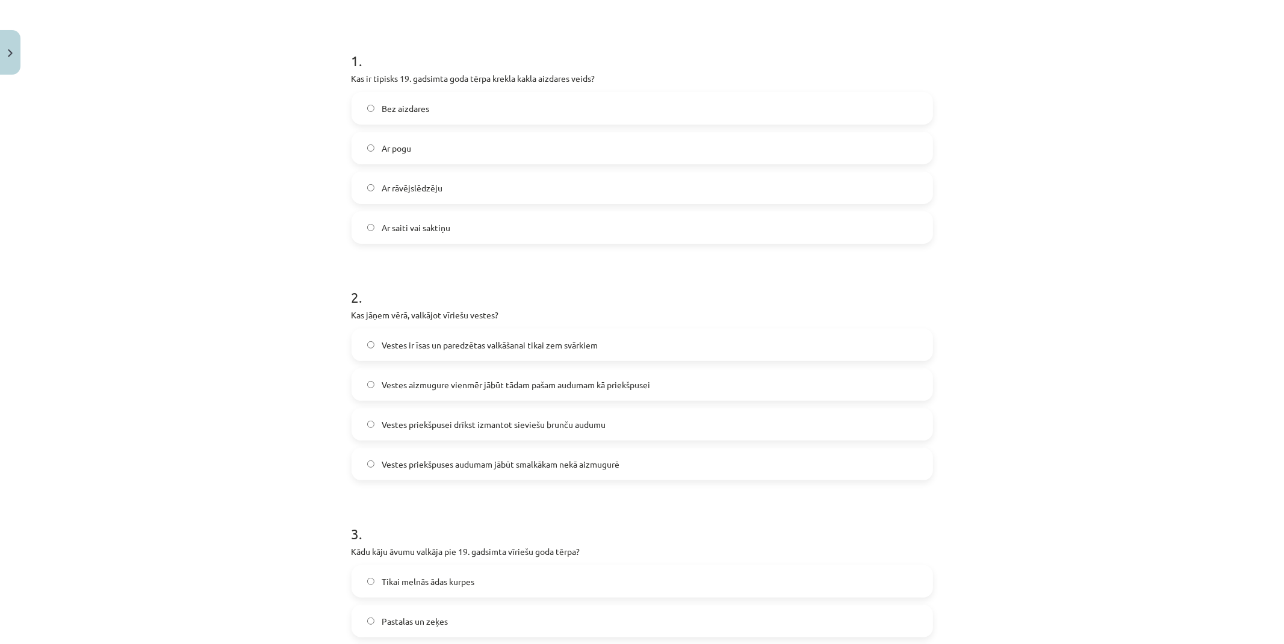
scroll to position [231, 0]
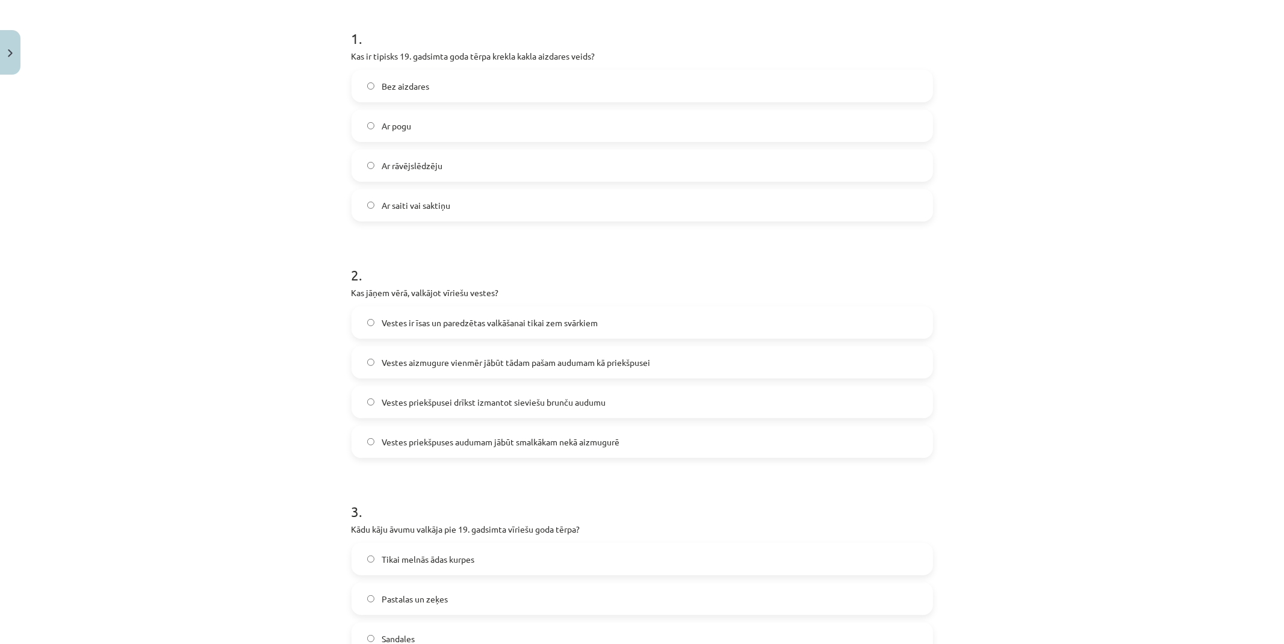
click at [436, 321] on span "Vestes ir īsas un paredzētas valkāšanai tikai zem svārkiem" at bounding box center [490, 323] width 216 height 13
click at [509, 439] on span "Vestes priekšpuses audumam jābūt smalkākam nekā aizmugurē" at bounding box center [501, 442] width 238 height 13
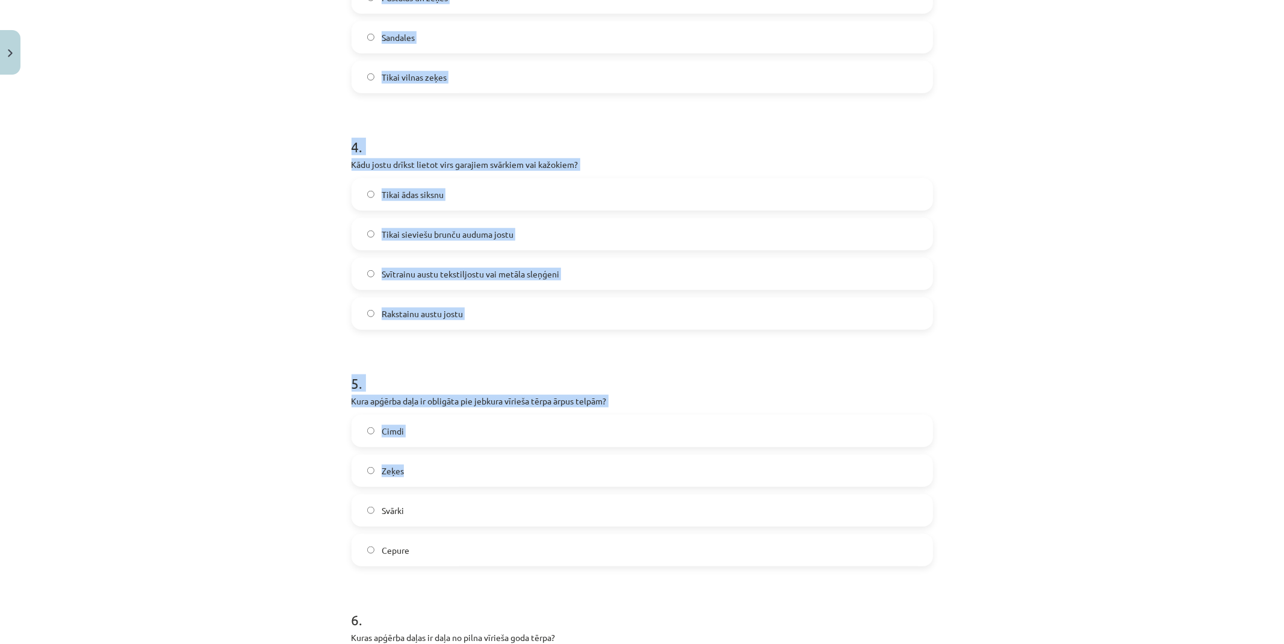
scroll to position [833, 0]
drag, startPoint x: 340, startPoint y: 327, endPoint x: 597, endPoint y: 532, distance: 329.0
click at [597, 532] on div "7 XP Saņemsi Sarežģīts 84 pilda Apraksts Uzdevums Palīdzība 1 . Kas ir tipisks …" at bounding box center [642, 197] width 596 height 1901
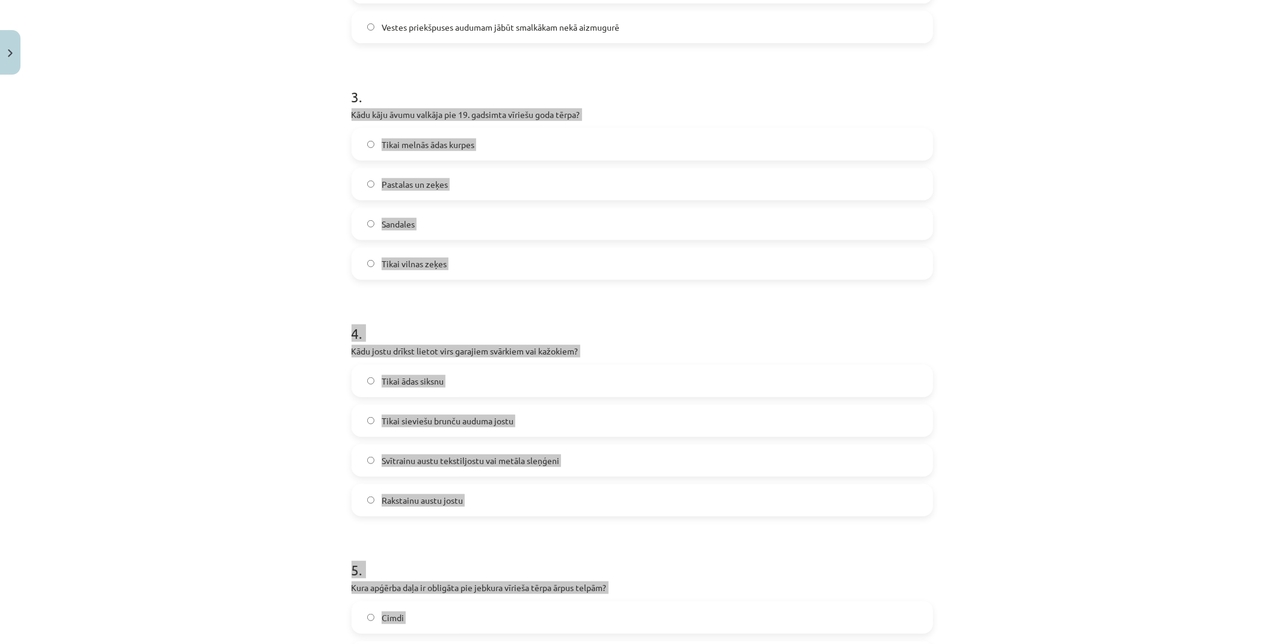
scroll to position [632, 0]
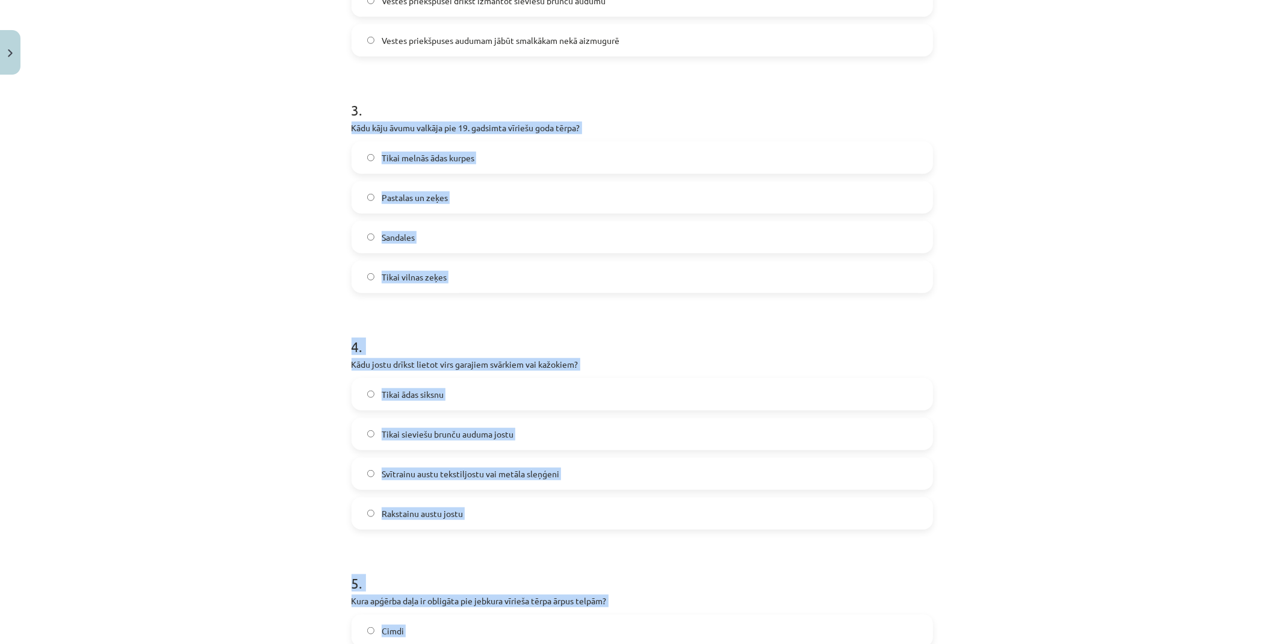
click at [206, 343] on div "Mācību tēma: Dizains un tehnoloģijas 9. klases 1. ieskaites mācību materiāls #4…" at bounding box center [642, 322] width 1284 height 644
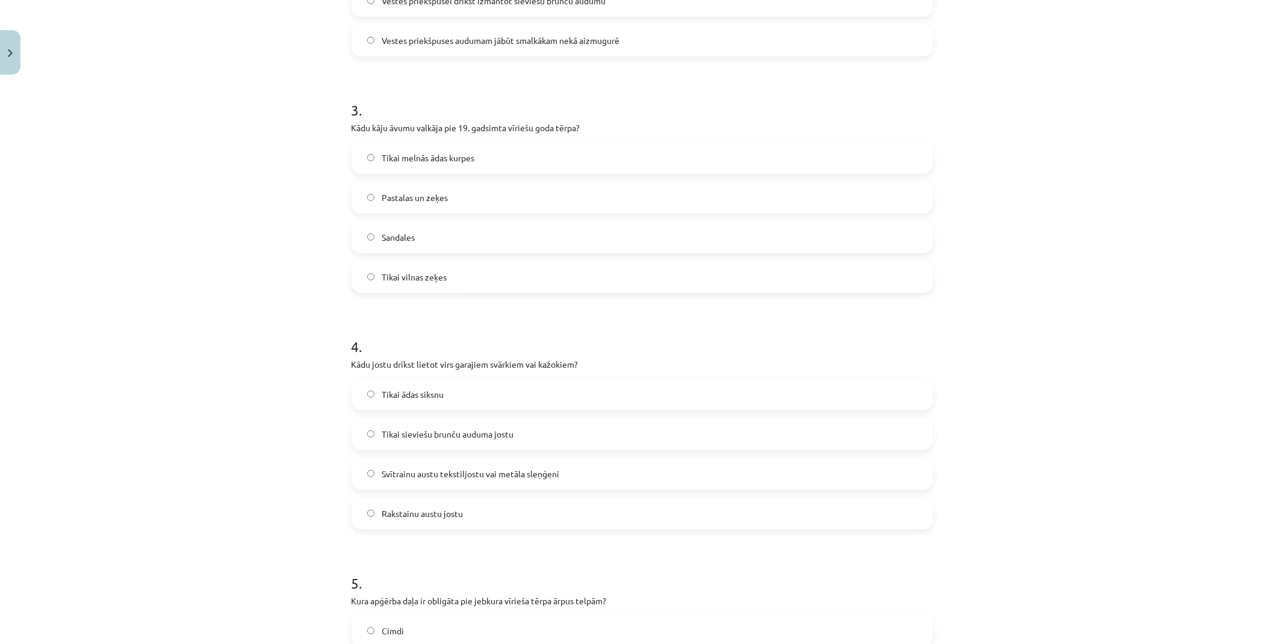
click at [432, 202] on span "Pastalas un zeķes" at bounding box center [415, 197] width 66 height 13
click at [438, 477] on span "Svītrainu austu tekstiljostu vai metāla sleņģeni" at bounding box center [471, 474] width 178 height 13
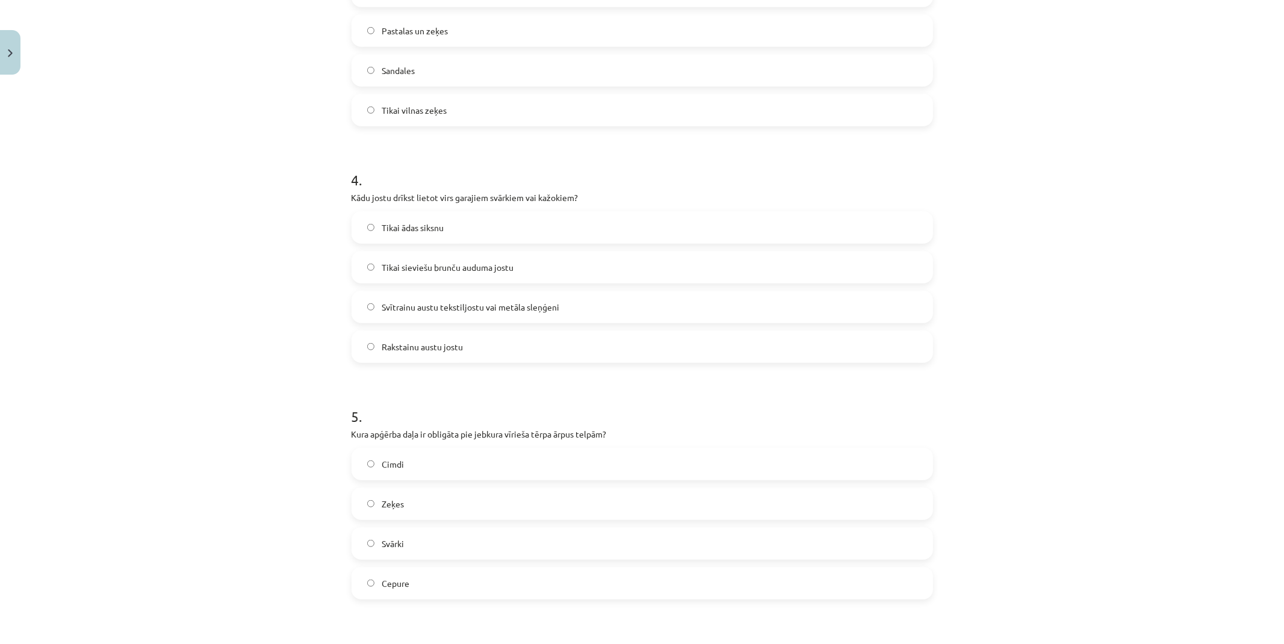
scroll to position [833, 0]
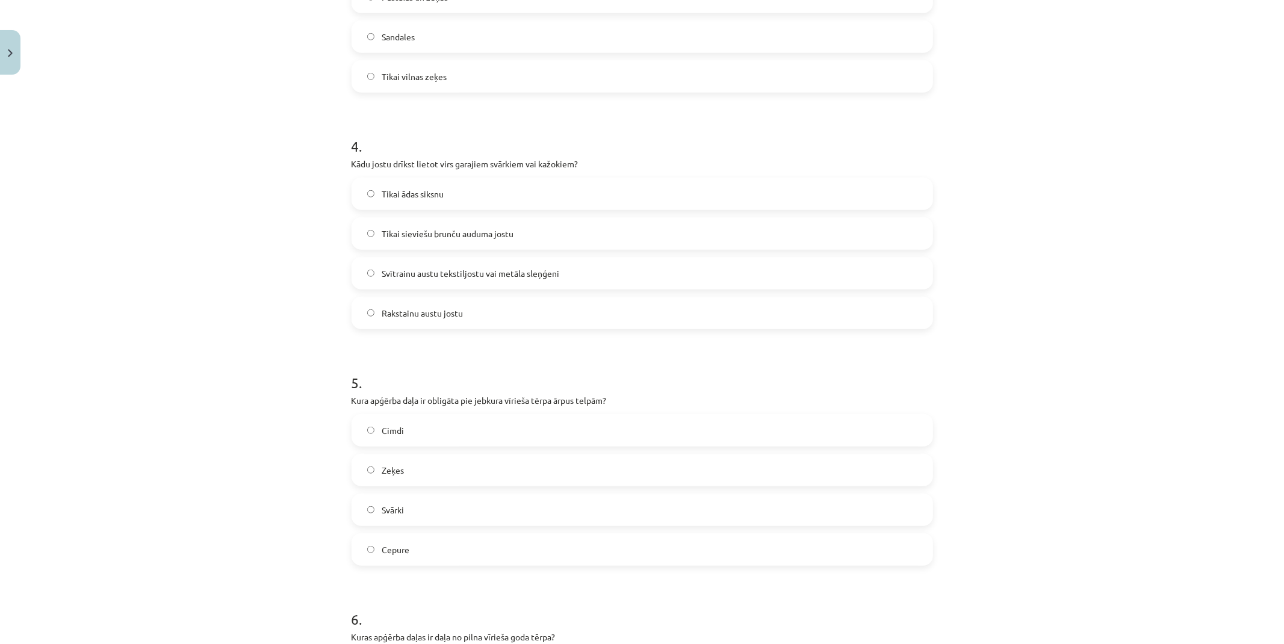
click at [413, 544] on label "Cepure" at bounding box center [642, 550] width 579 height 30
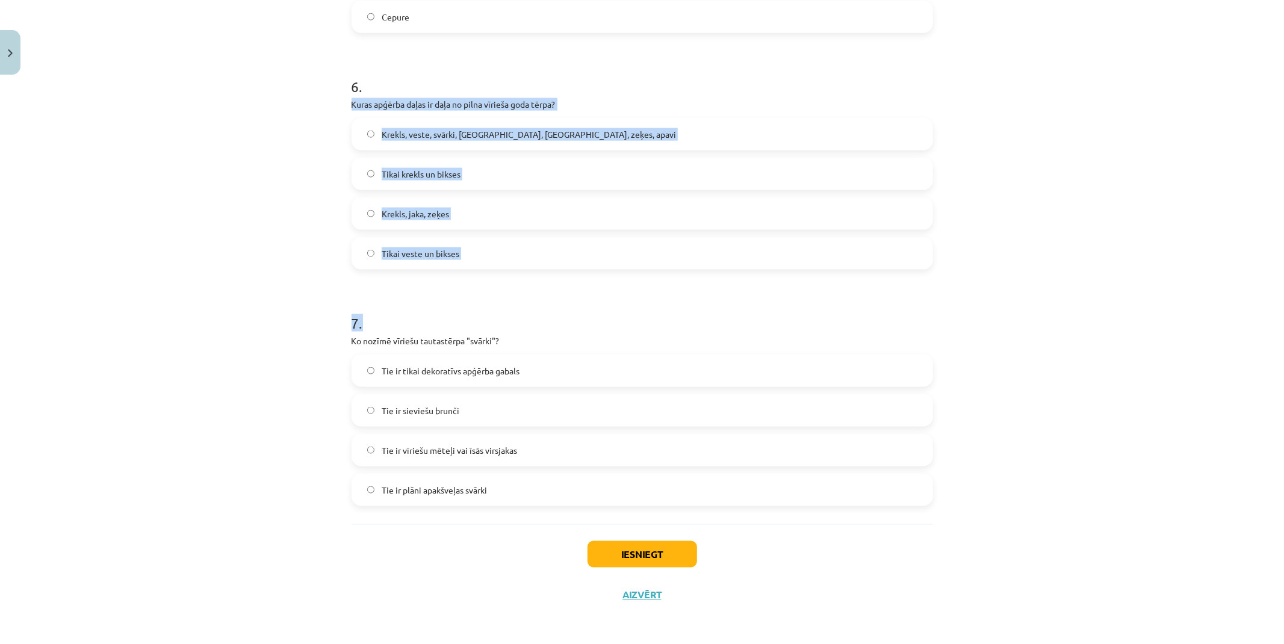
scroll to position [1367, 0]
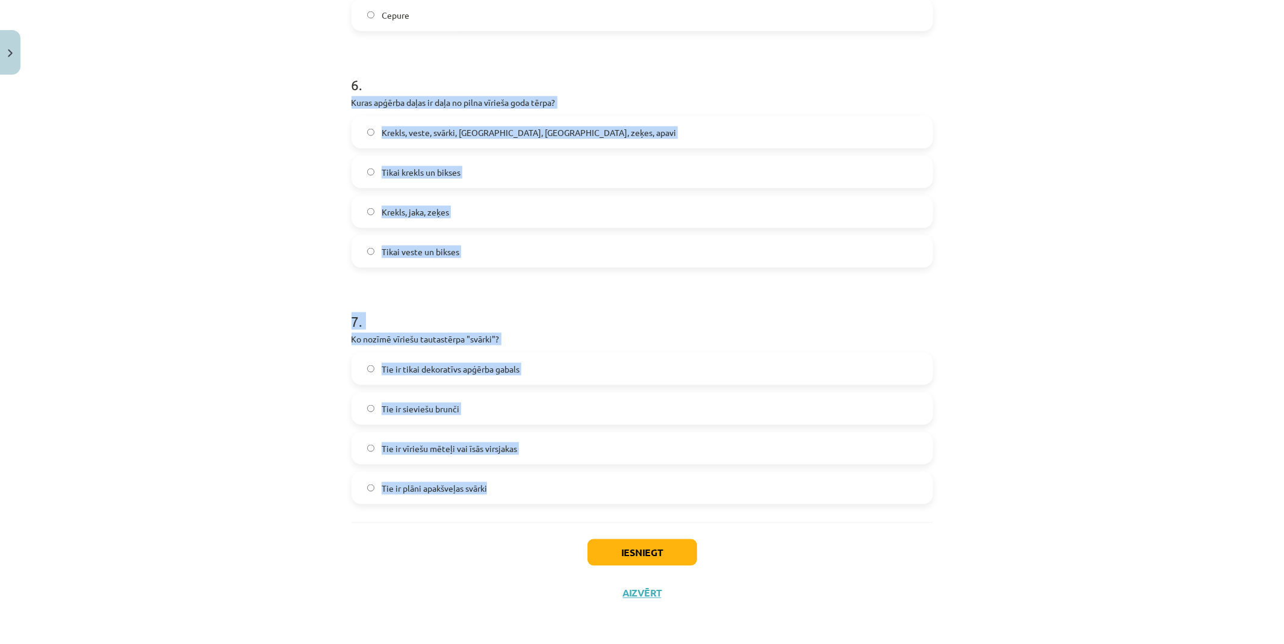
drag, startPoint x: 344, startPoint y: 231, endPoint x: 568, endPoint y: 504, distance: 353.4
click at [184, 328] on div "Mācību tēma: Dizains un tehnoloģijas 9. klases 1. ieskaites mācību materiāls #4…" at bounding box center [642, 322] width 1284 height 644
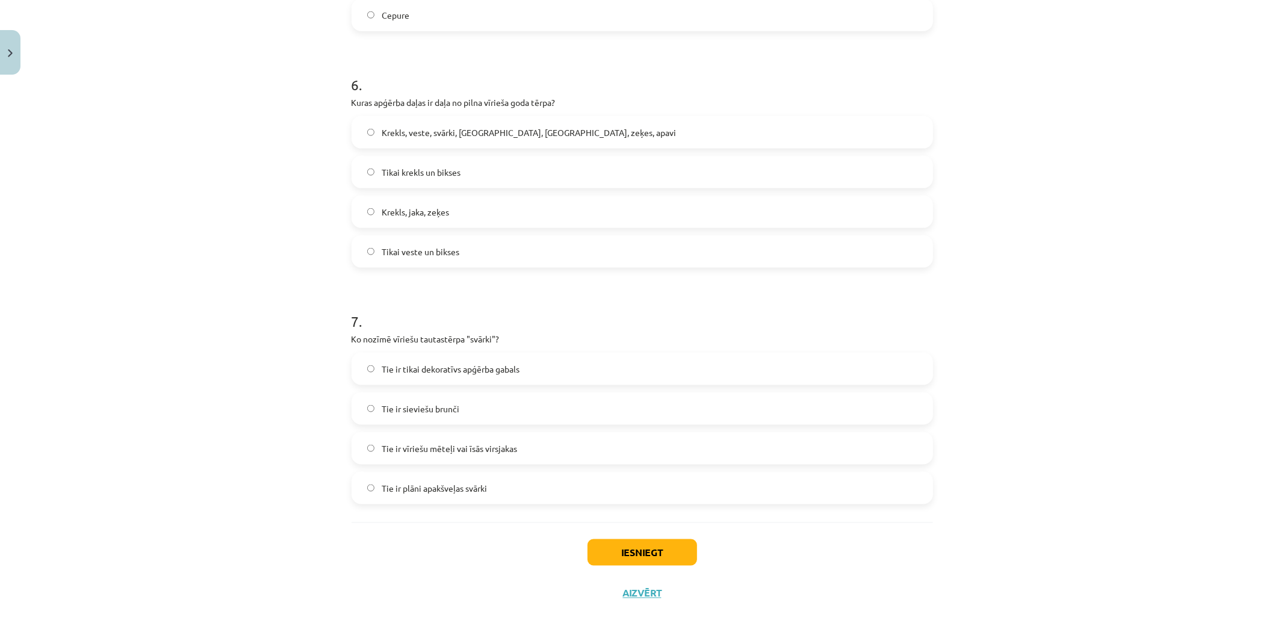
click at [422, 132] on span "Krekls, veste, svārki, cepure, josta, zeķes, apavi" at bounding box center [529, 132] width 294 height 13
click at [455, 370] on span "Tie ir tikai dekoratīvs apģērba gabals" at bounding box center [451, 369] width 138 height 13
click at [495, 449] on span "Tie ir vīriešu mēteļi vai īsās virsjakas" at bounding box center [449, 448] width 135 height 13
click at [624, 542] on button "Iesniegt" at bounding box center [643, 552] width 110 height 26
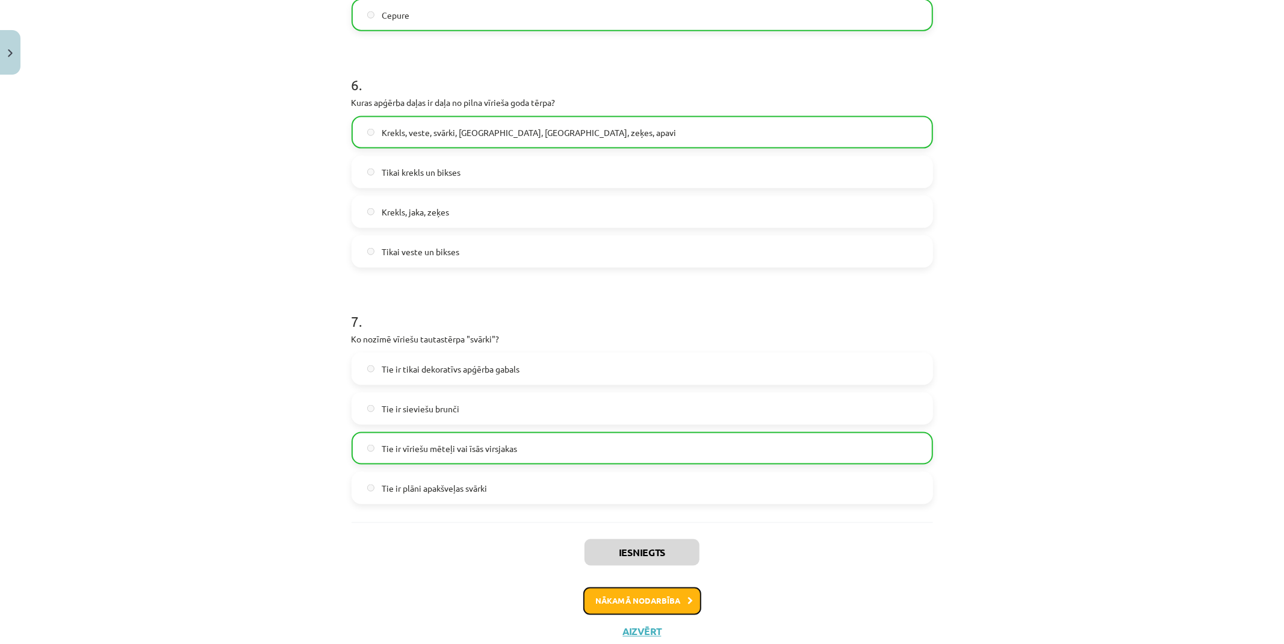
click at [654, 600] on button "Nākamā nodarbība" at bounding box center [642, 602] width 118 height 28
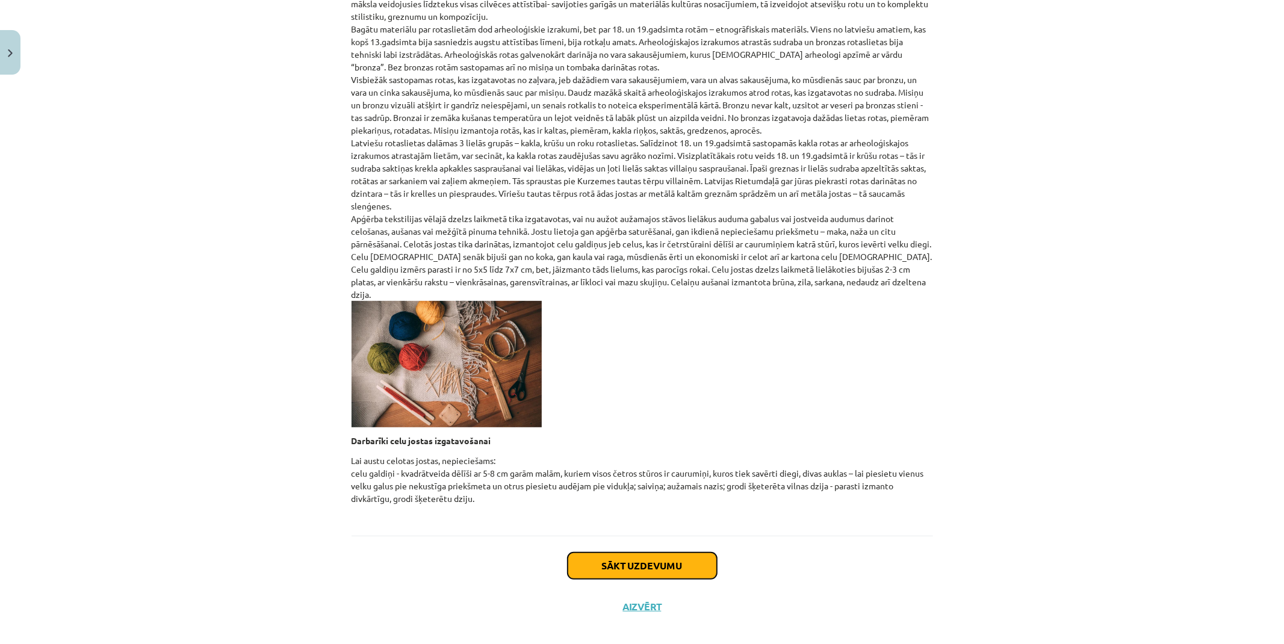
click at [660, 553] on button "Sākt uzdevumu" at bounding box center [642, 566] width 149 height 26
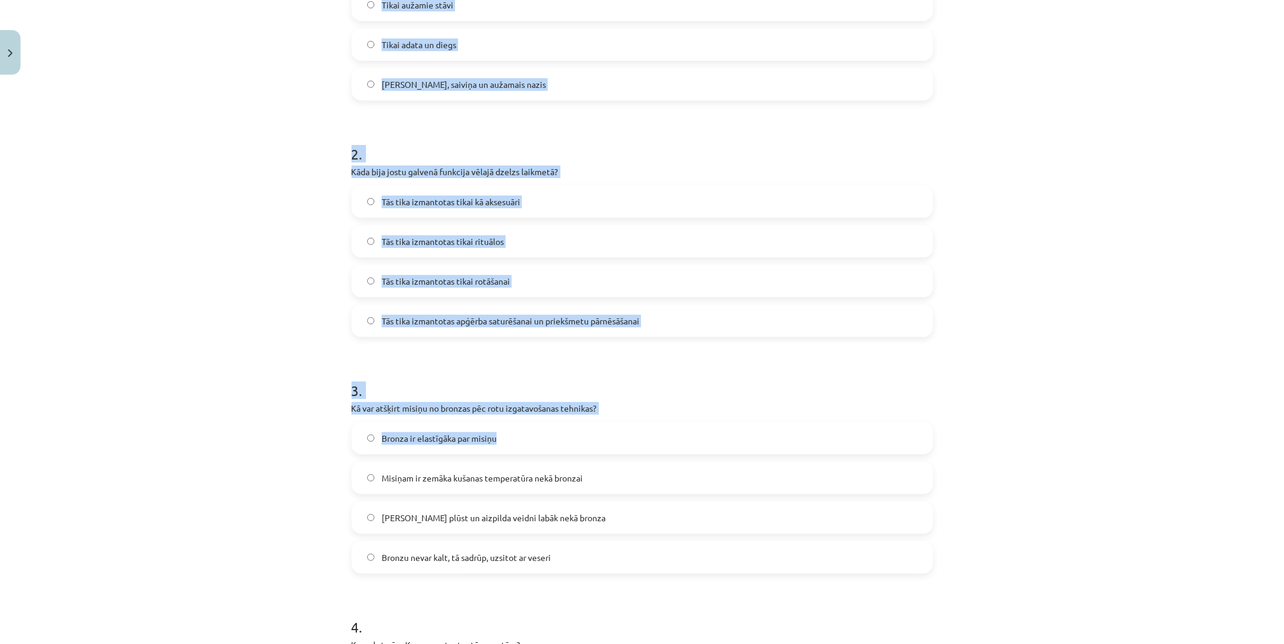
scroll to position [364, 0]
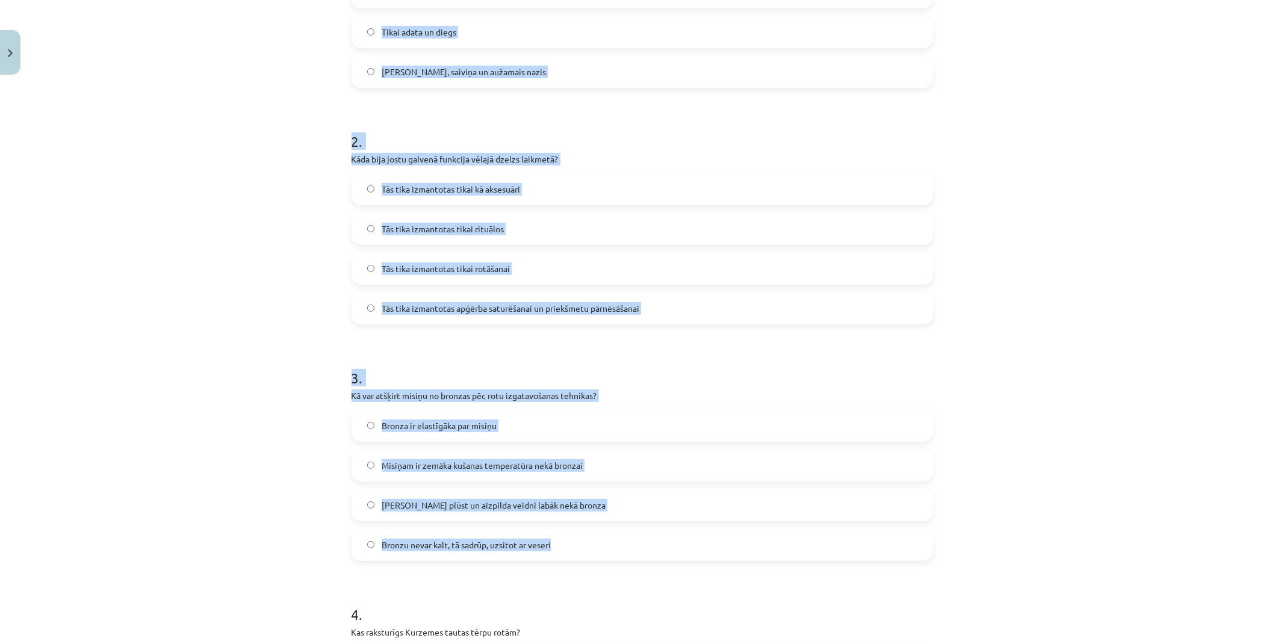
drag, startPoint x: 344, startPoint y: 254, endPoint x: 633, endPoint y: 522, distance: 394.0
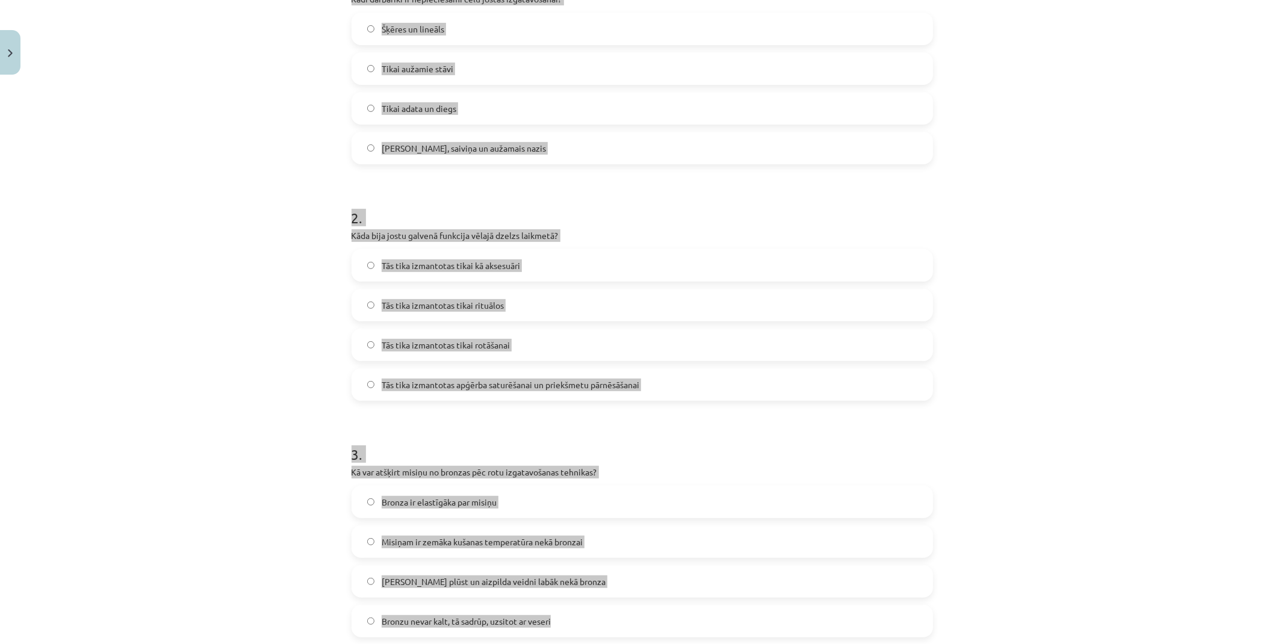
scroll to position [231, 0]
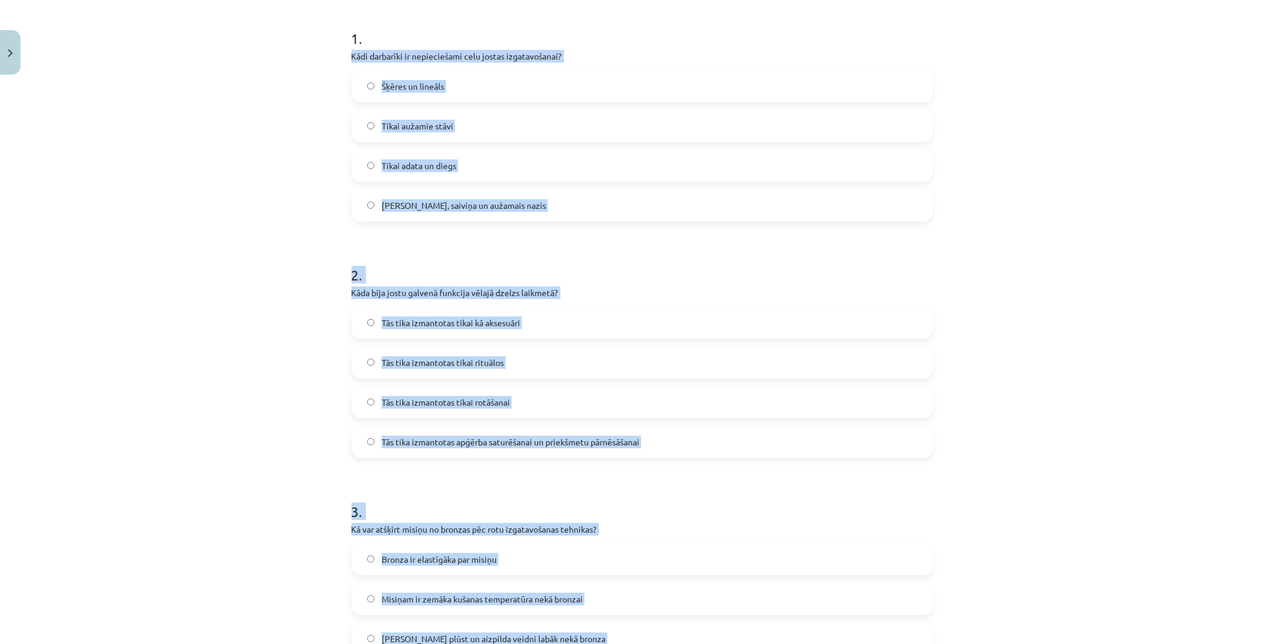
click at [254, 400] on div "Mācību tēma: Dizains un tehnoloģijas 9. klases 1. ieskaites mācību materiāls #5…" at bounding box center [642, 322] width 1284 height 644
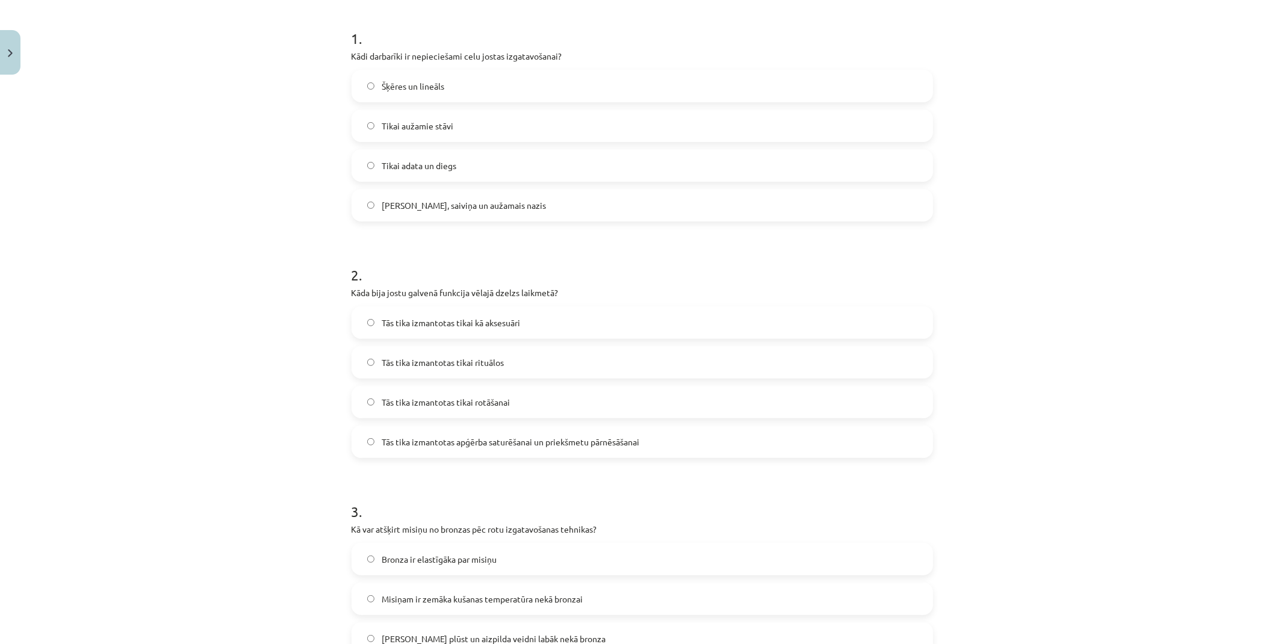
click at [449, 207] on span "Celu galdiņi, saiviņa un aužamais nazis" at bounding box center [464, 205] width 164 height 13
click at [503, 449] on label "Tās tika izmantotas apģērba saturēšanai un priekšmetu pārnēsāšanai" at bounding box center [642, 442] width 579 height 30
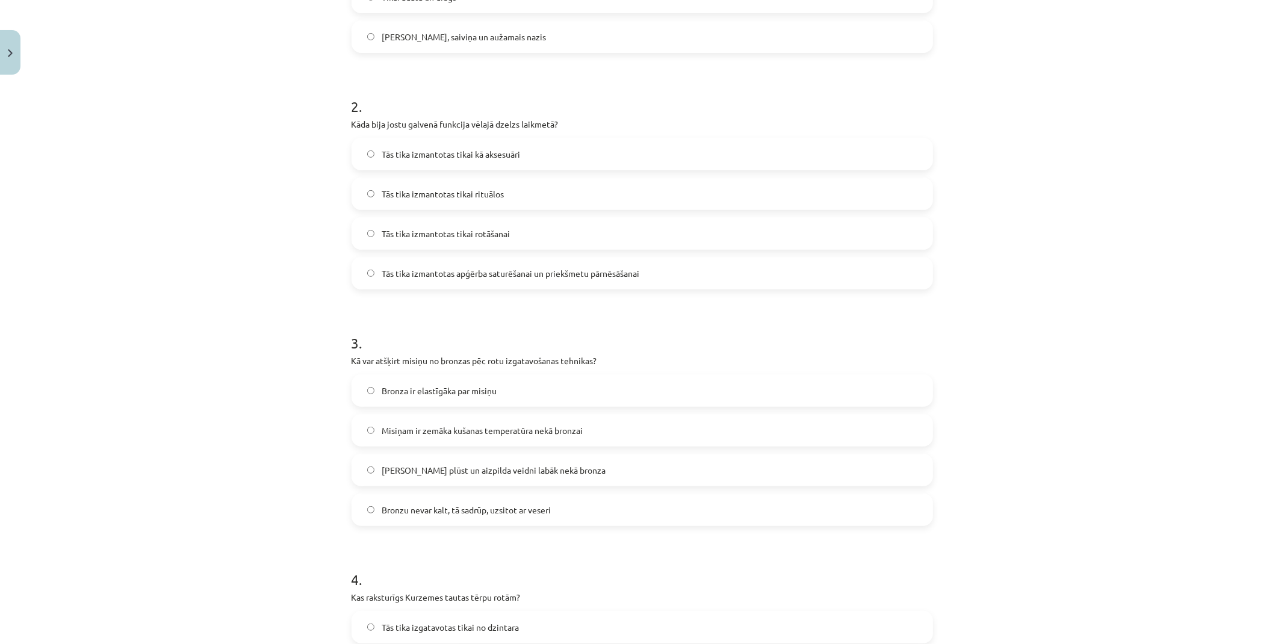
scroll to position [431, 0]
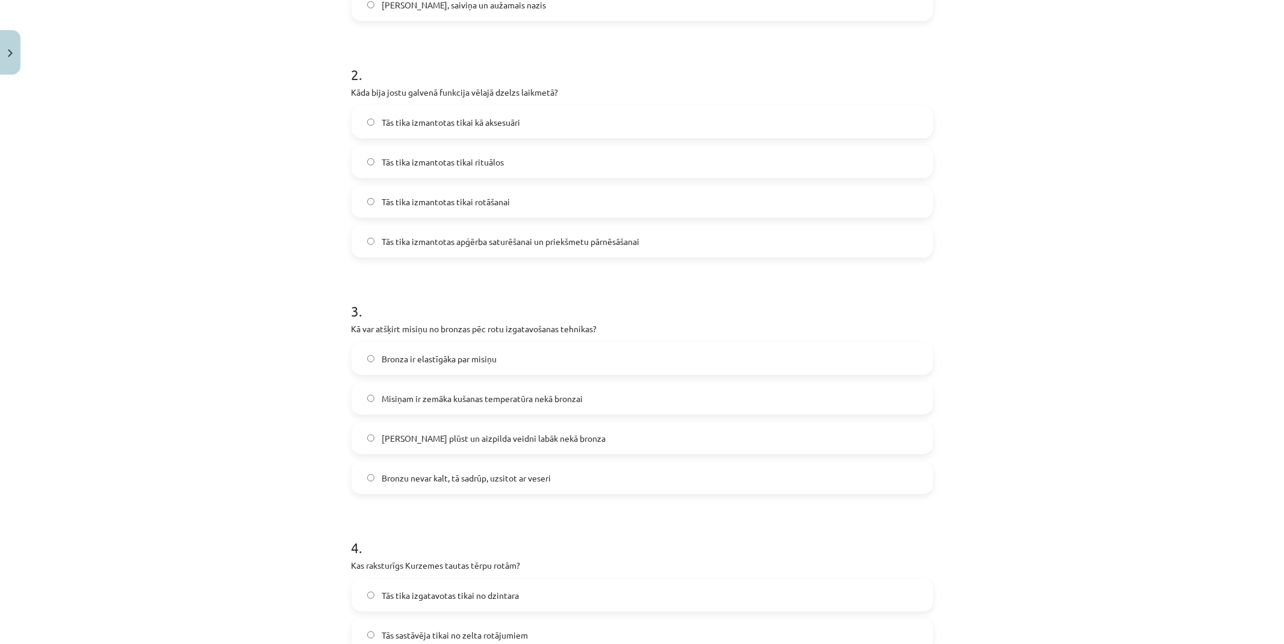
click at [414, 441] on span "Misiņš plūst un aizpilda veidni labāk nekā bronza" at bounding box center [494, 438] width 224 height 13
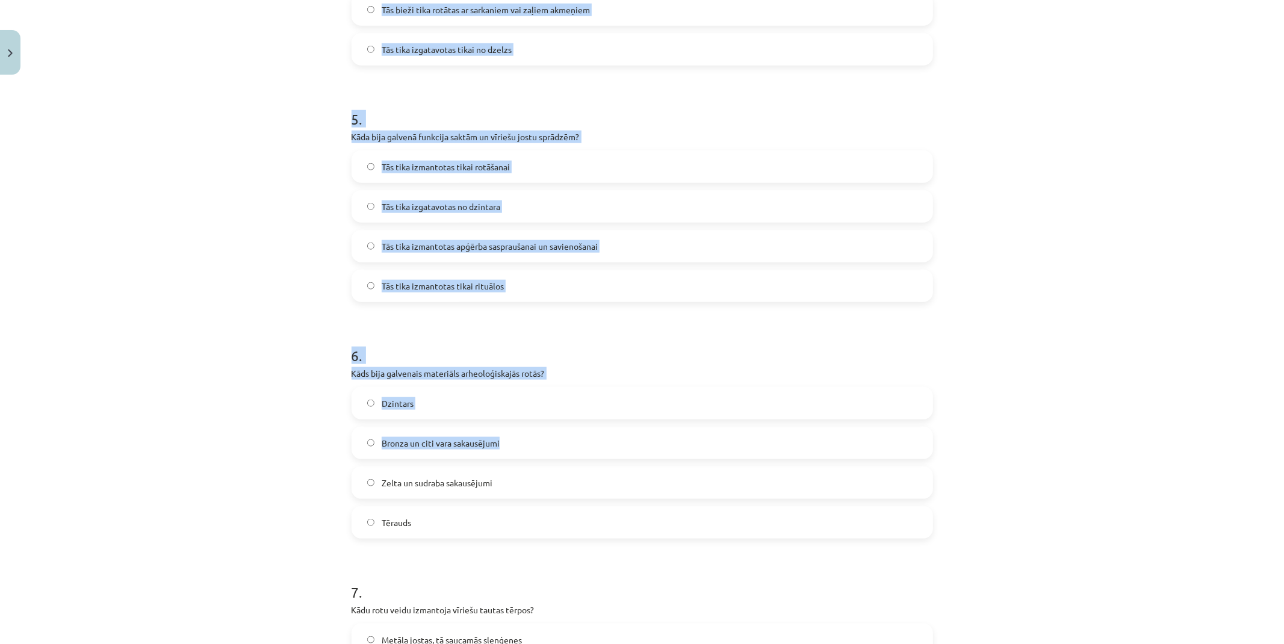
scroll to position [1100, 0]
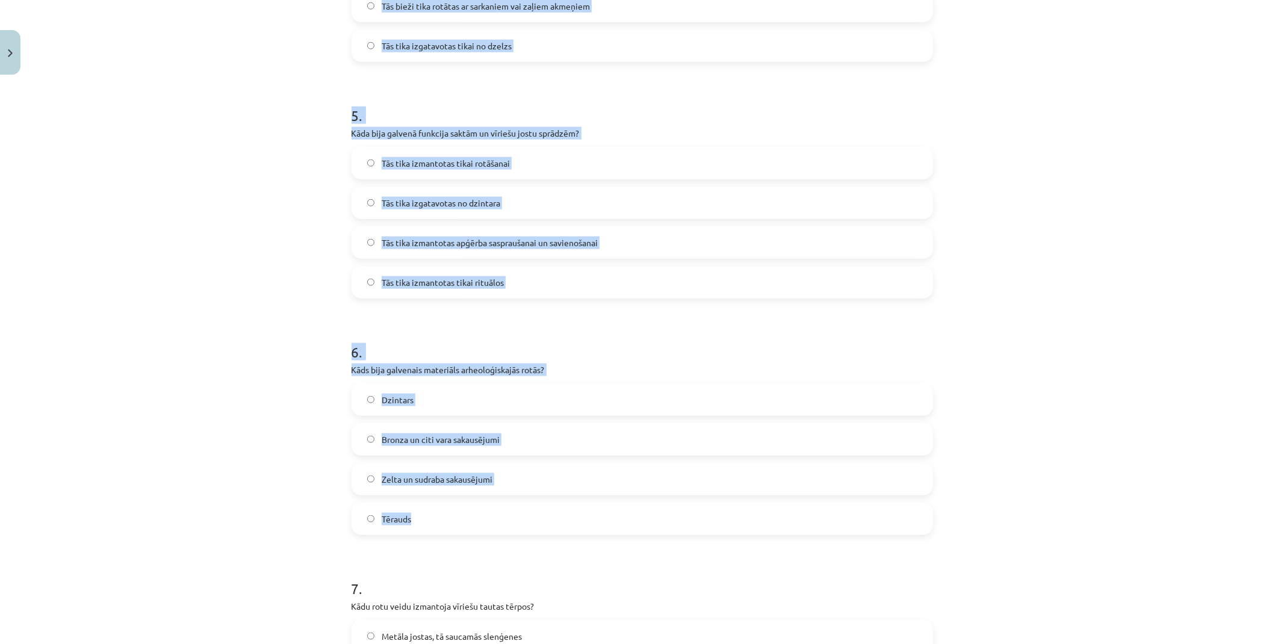
drag, startPoint x: 344, startPoint y: 358, endPoint x: 570, endPoint y: 501, distance: 267.7
click at [570, 501] on div "9 XP Saņemsi Sarežģīts 84 pilda Apraksts Uzdevums Palīdzība 1 . Kādi darbarīki …" at bounding box center [642, 167] width 596 height 2374
click at [205, 412] on div "Mācību tēma: Dizains un tehnoloģijas 9. klases 1. ieskaites mācību materiāls #5…" at bounding box center [642, 322] width 1284 height 644
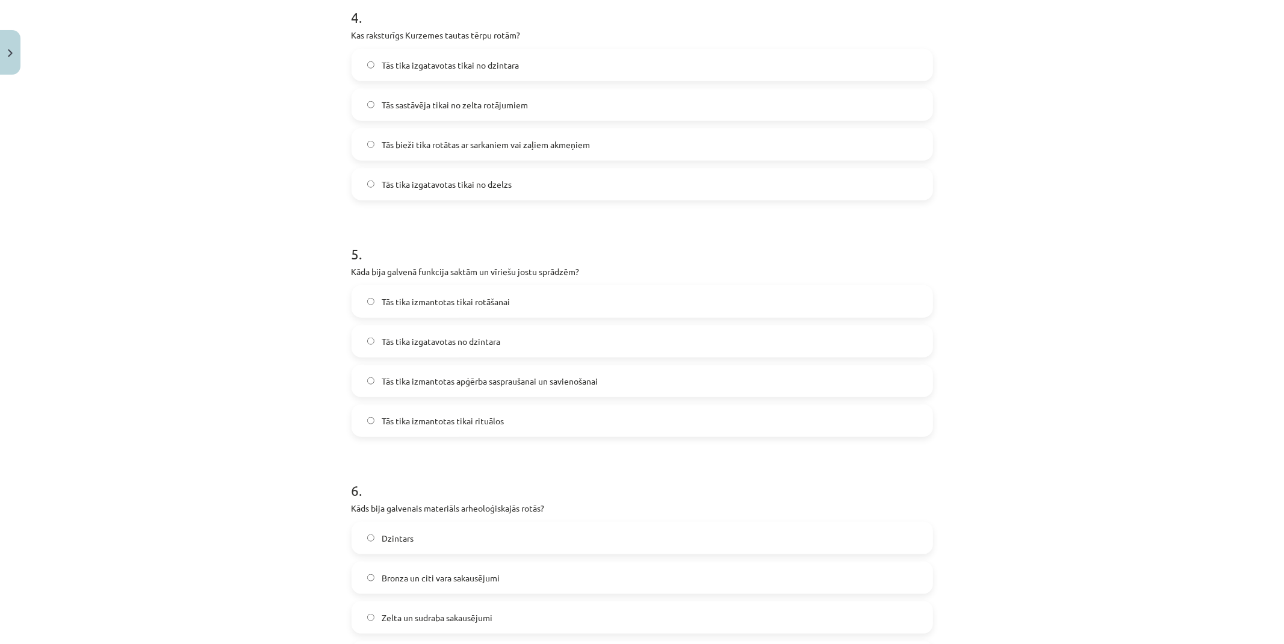
scroll to position [899, 0]
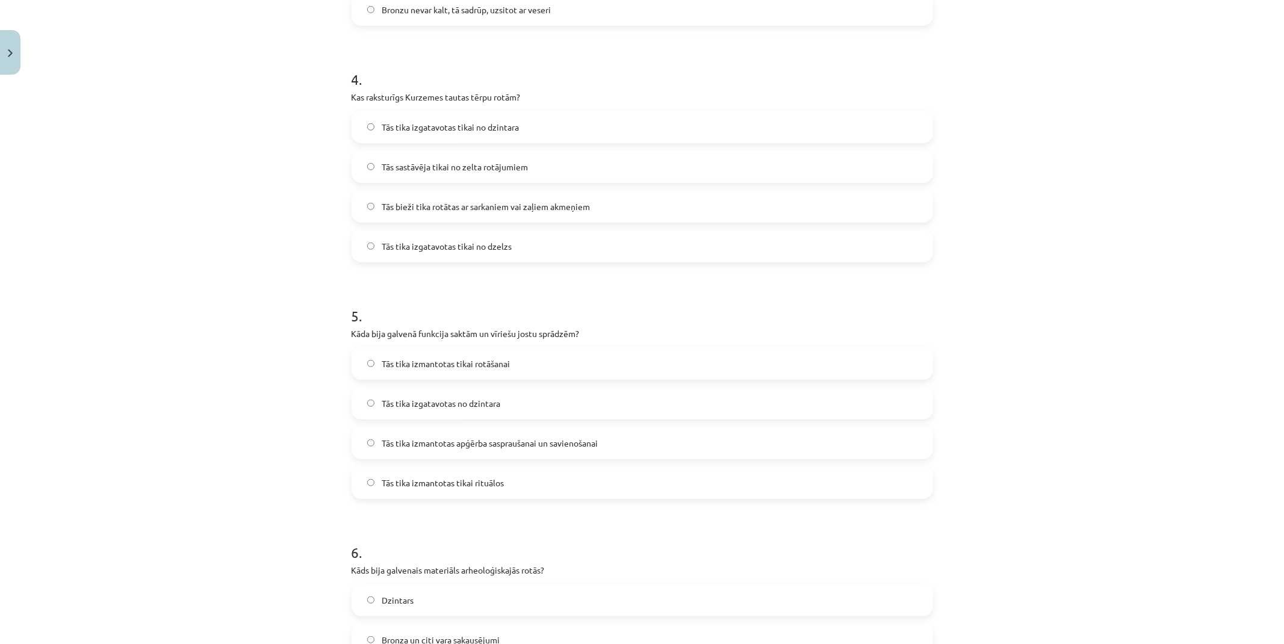
click at [441, 211] on span "Tās bieži tika rotātas ar sarkaniem vai zaļiem akmeņiem" at bounding box center [486, 206] width 208 height 13
click at [498, 440] on span "Tās tika izmantotas apģērba saspraušanai un savienošanai" at bounding box center [490, 443] width 216 height 13
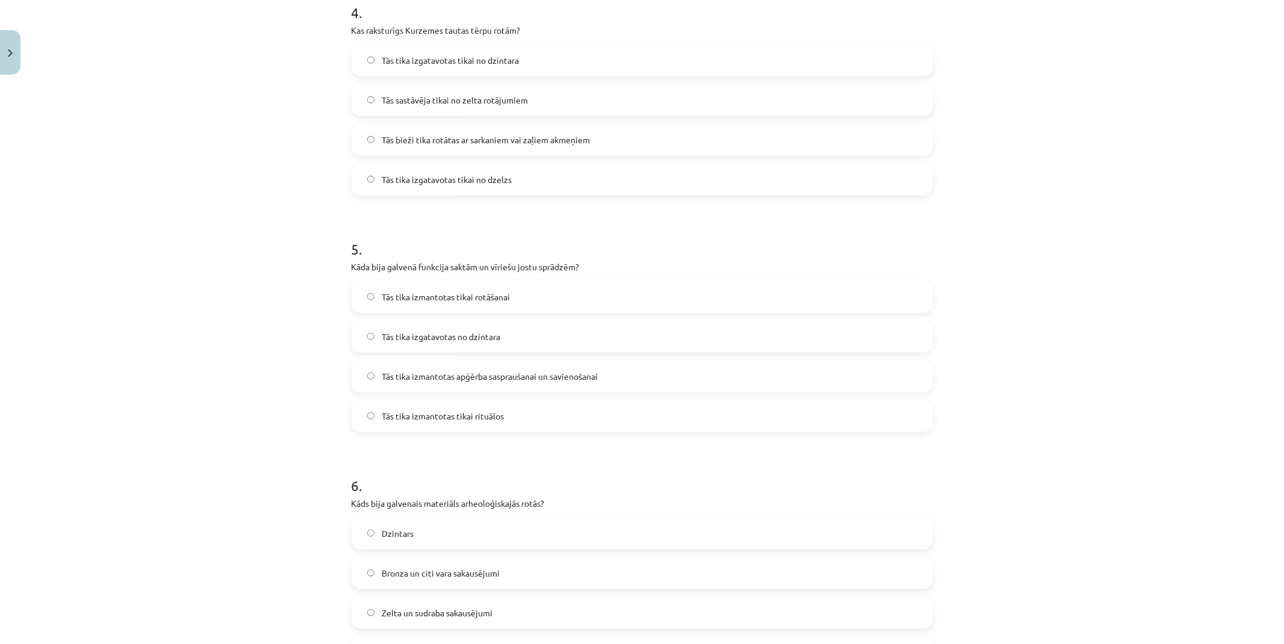
scroll to position [1033, 0]
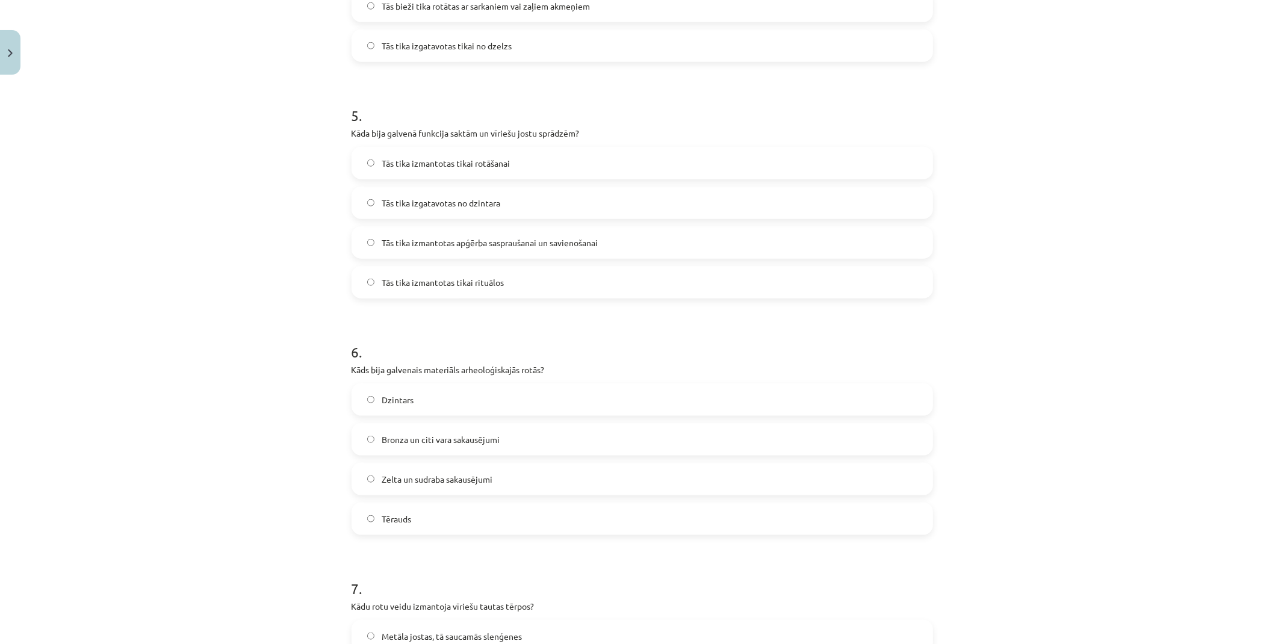
click at [411, 438] on span "Bronza un citi vara sakausējumi" at bounding box center [441, 439] width 118 height 13
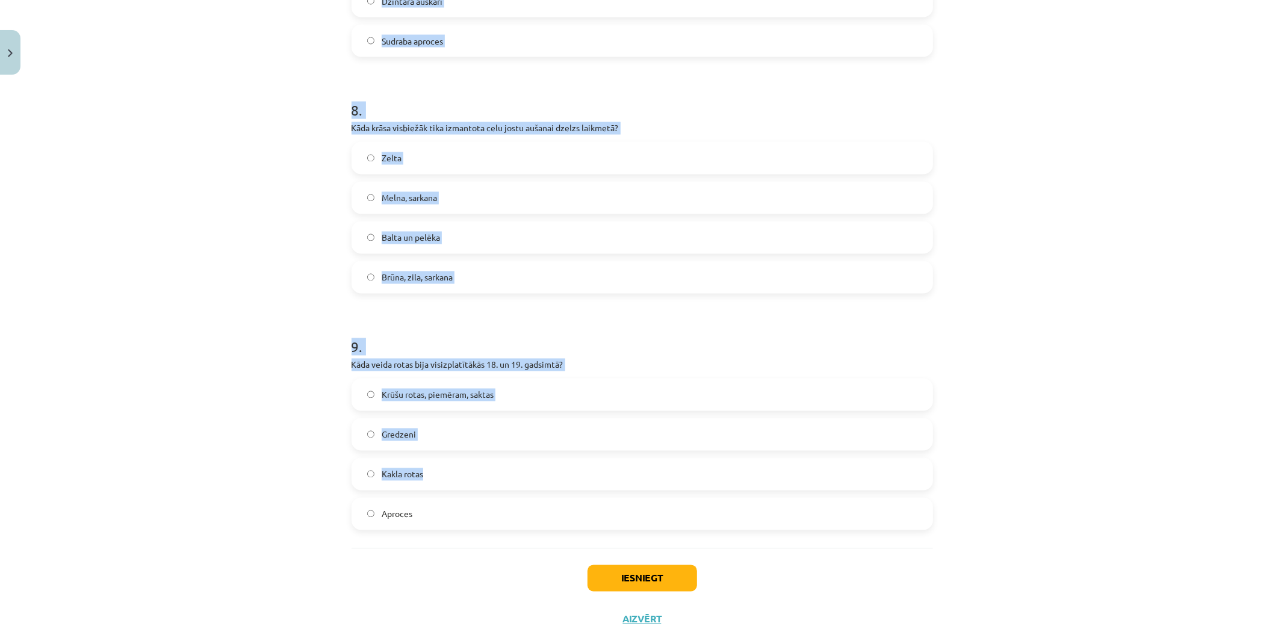
scroll to position [1836, 0]
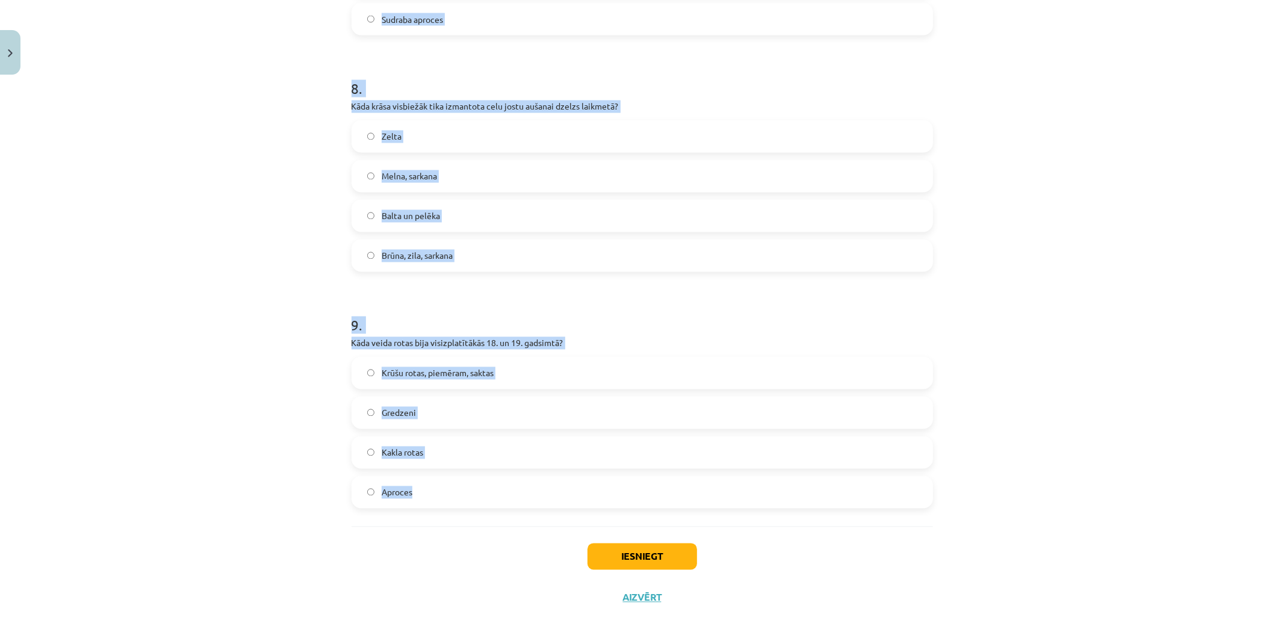
drag, startPoint x: 344, startPoint y: 269, endPoint x: 571, endPoint y: 473, distance: 305.2
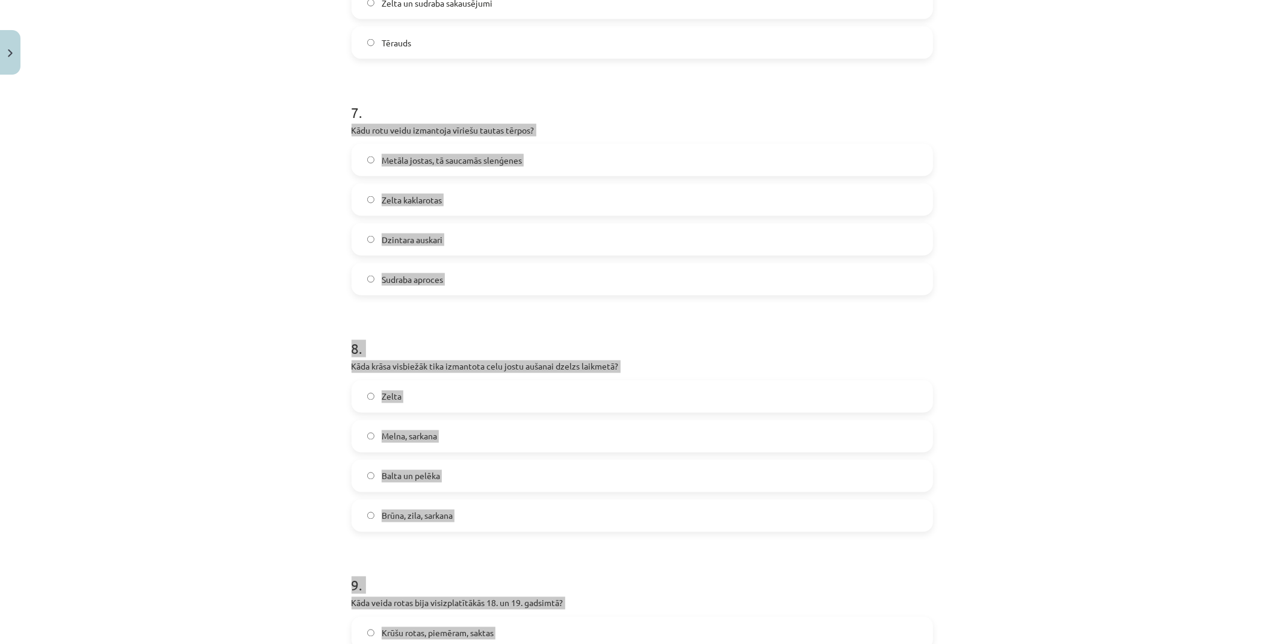
scroll to position [1568, 0]
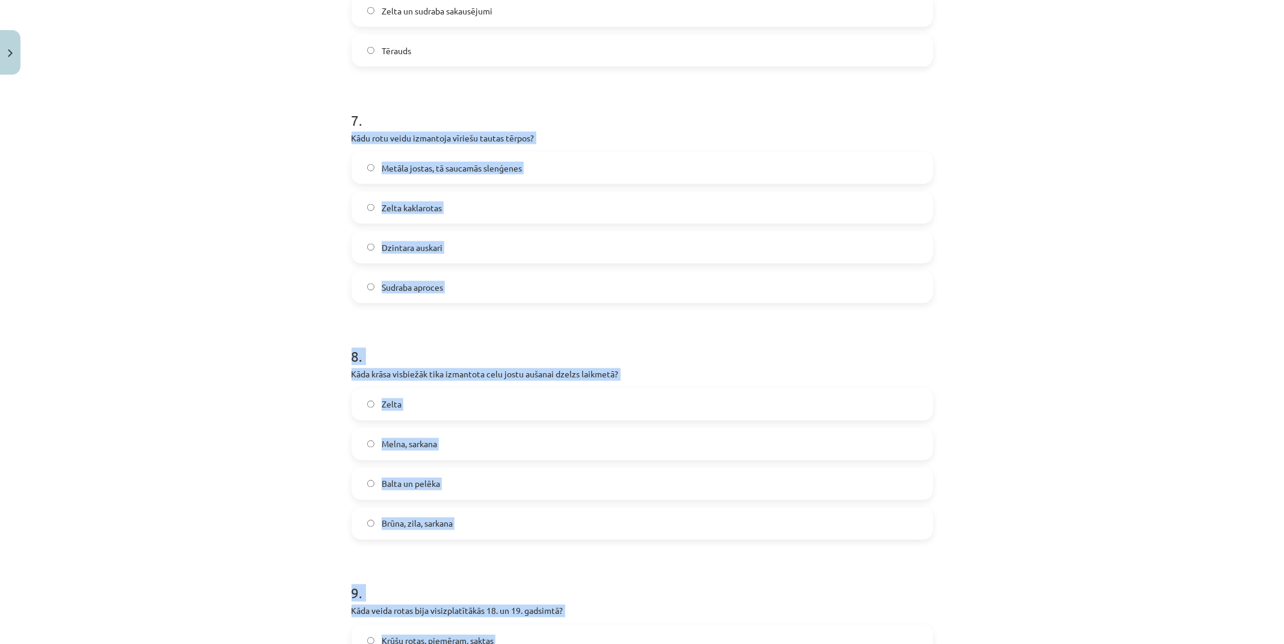
click at [211, 334] on div "Mācību tēma: Dizains un tehnoloģijas 9. klases 1. ieskaites mācību materiāls #5…" at bounding box center [642, 322] width 1284 height 644
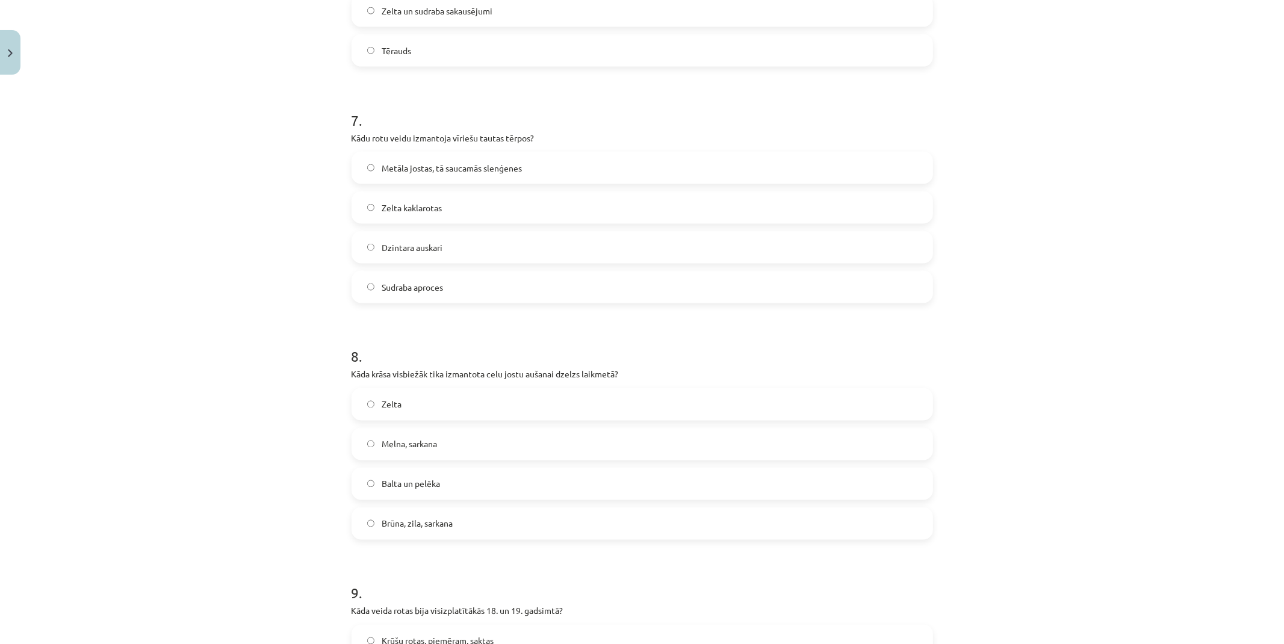
click at [426, 165] on span "Metāla jostas, tā saucamās slenģenes" at bounding box center [452, 168] width 140 height 13
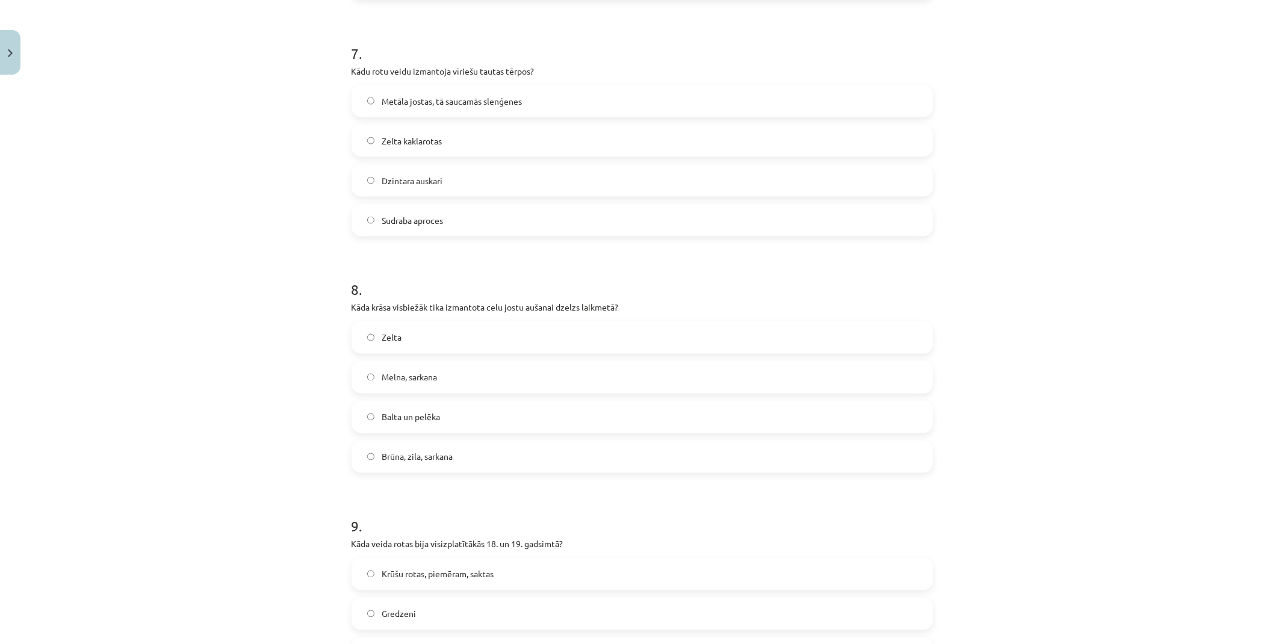
click at [407, 383] on label "Melna, sarkana" at bounding box center [642, 377] width 579 height 30
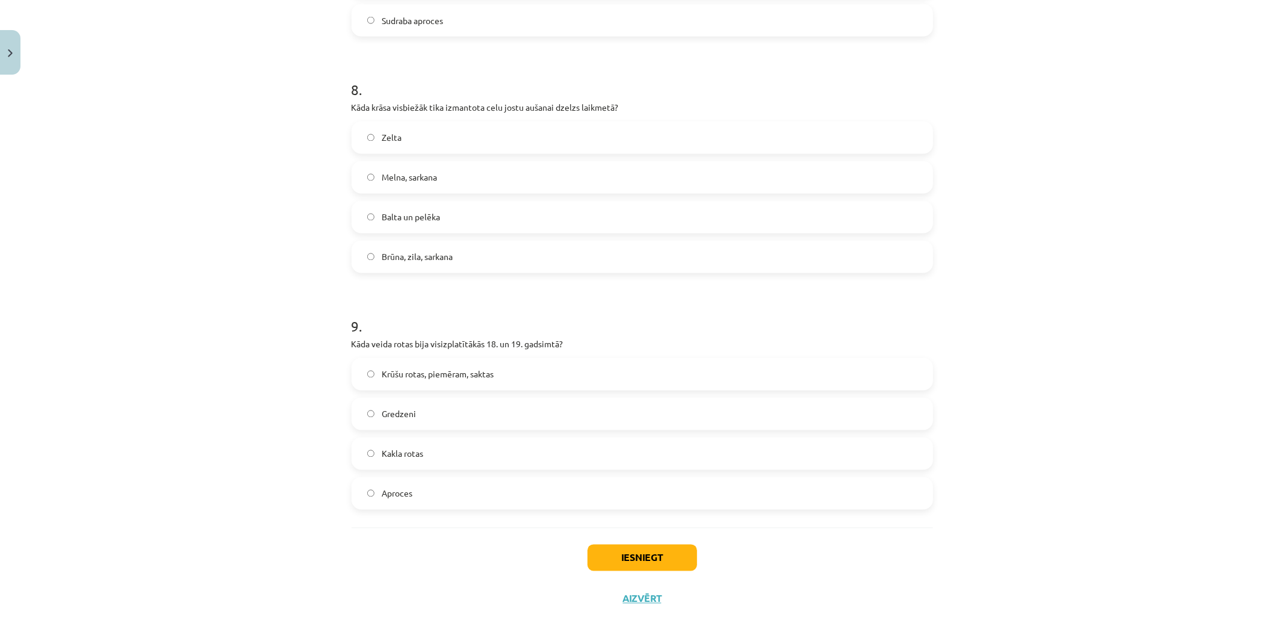
scroll to position [1836, 0]
click at [436, 380] on label "Krūšu rotas, piemēram, saktas" at bounding box center [642, 373] width 579 height 30
click at [642, 550] on button "Iesniegt" at bounding box center [643, 557] width 110 height 26
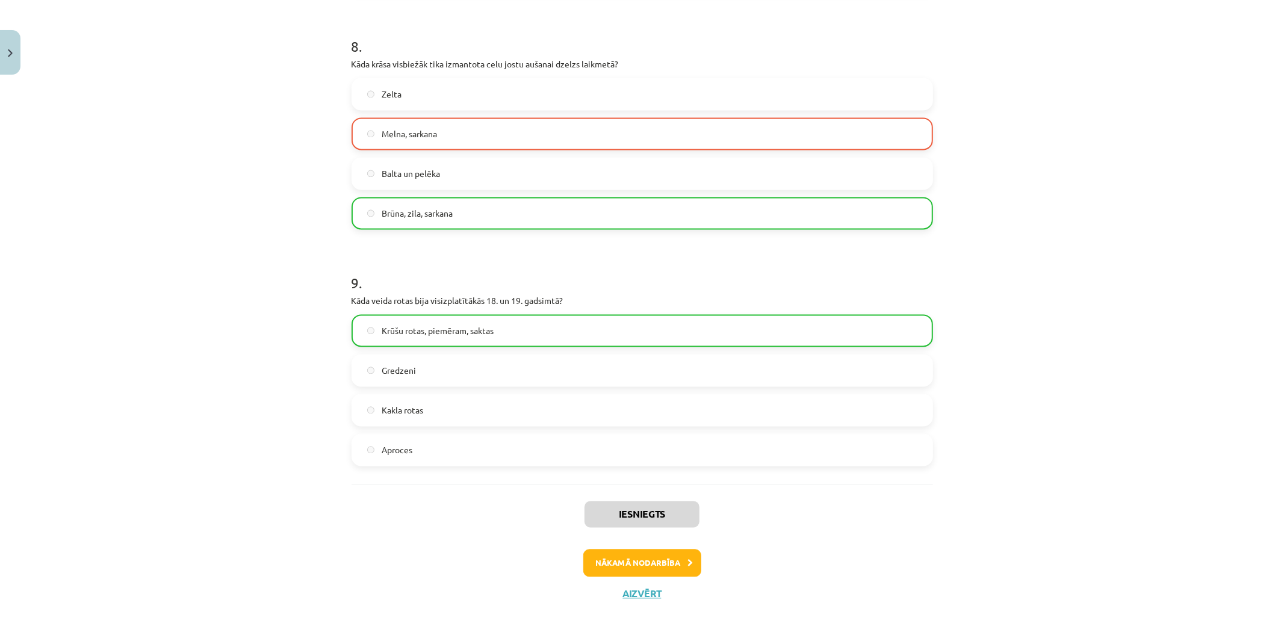
drag, startPoint x: 221, startPoint y: 292, endPoint x: 391, endPoint y: 477, distance: 251.4
click at [625, 550] on button "Nākamā nodarbība" at bounding box center [642, 564] width 118 height 28
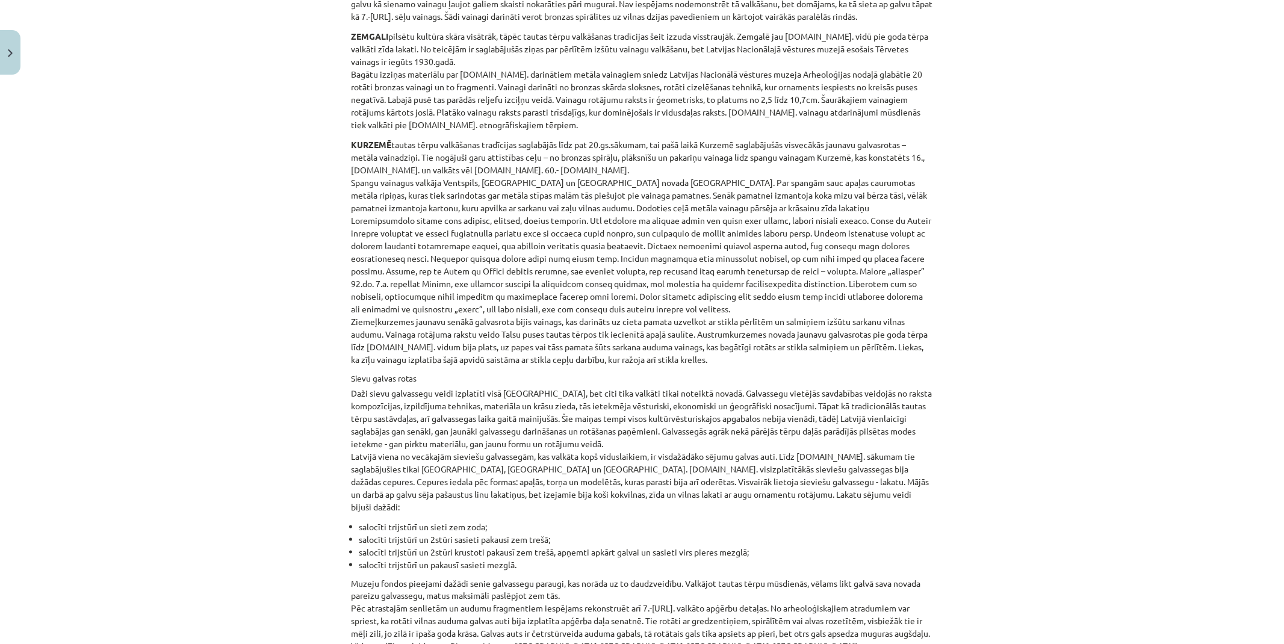
scroll to position [2559, 0]
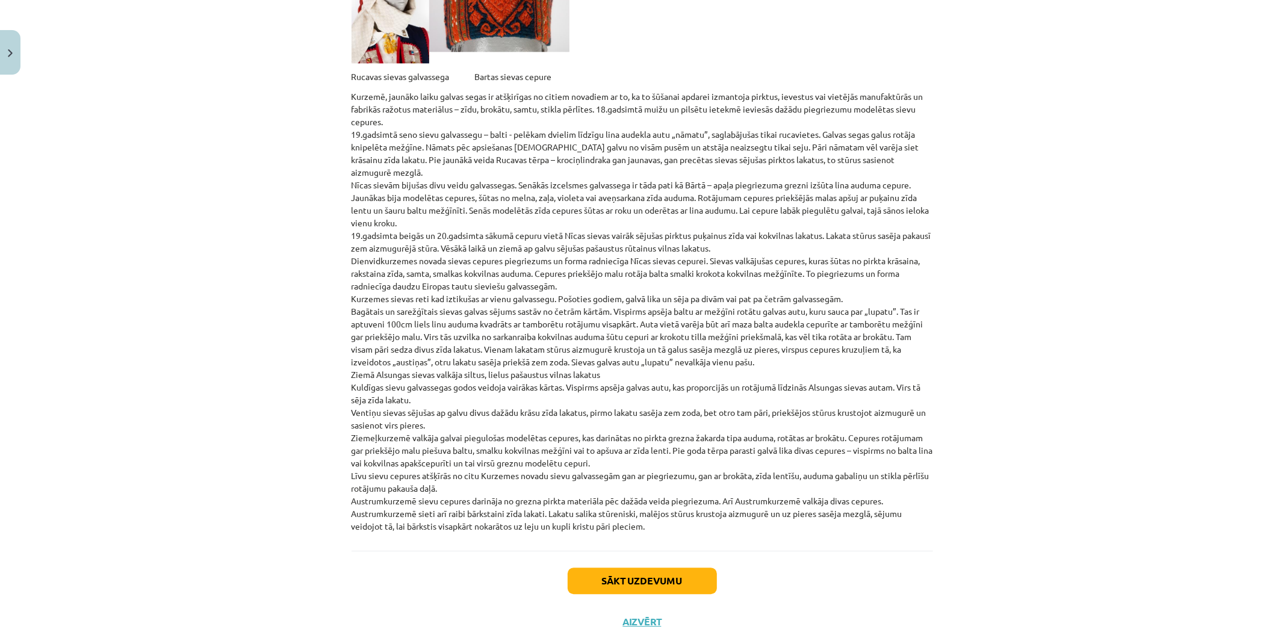
drag, startPoint x: 258, startPoint y: 328, endPoint x: 302, endPoint y: 473, distance: 151.2
click at [623, 568] on button "Sākt uzdevumu" at bounding box center [642, 581] width 149 height 26
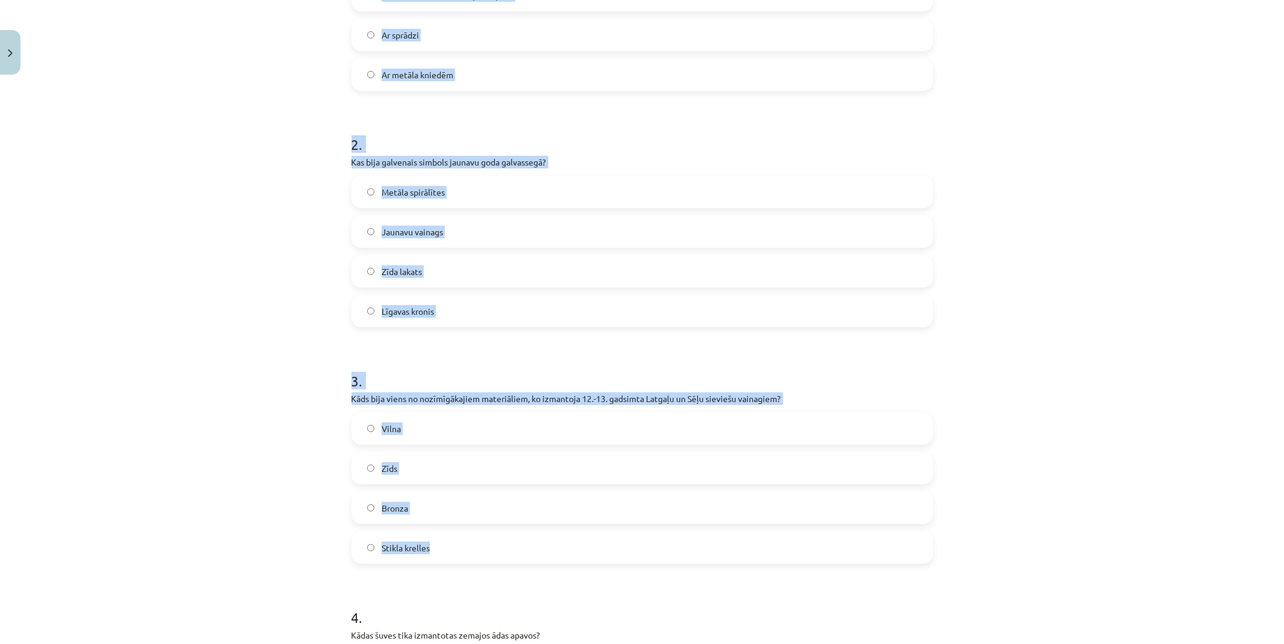
scroll to position [364, 0]
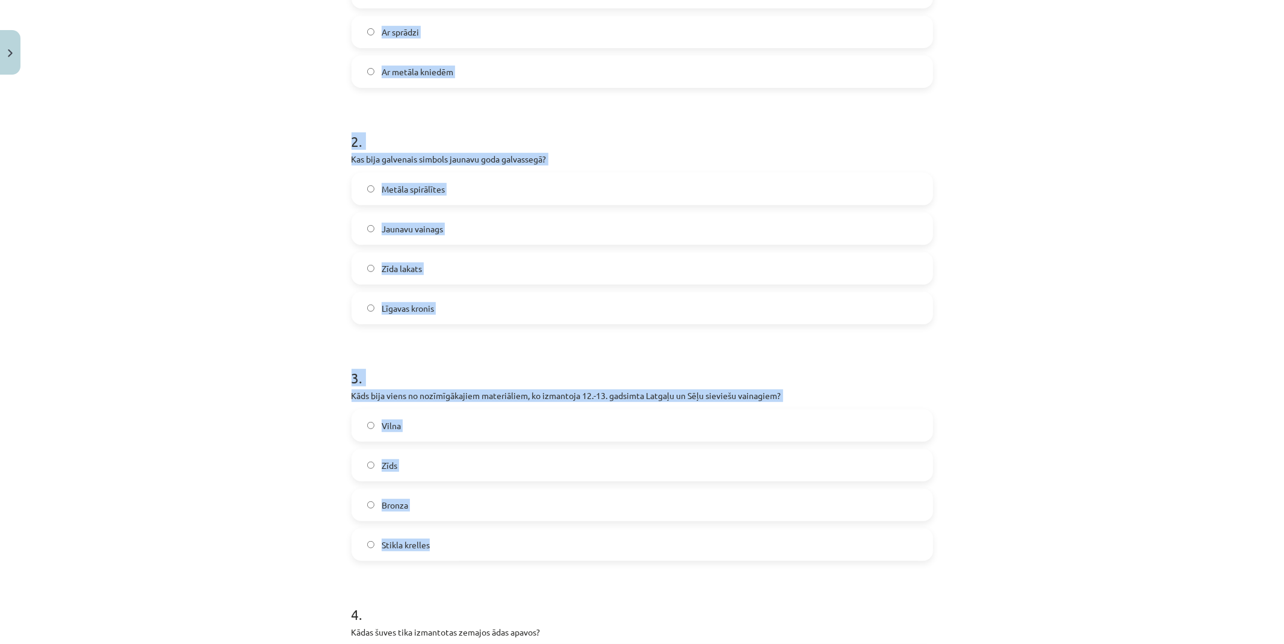
drag, startPoint x: 342, startPoint y: 258, endPoint x: 547, endPoint y: 533, distance: 343.4
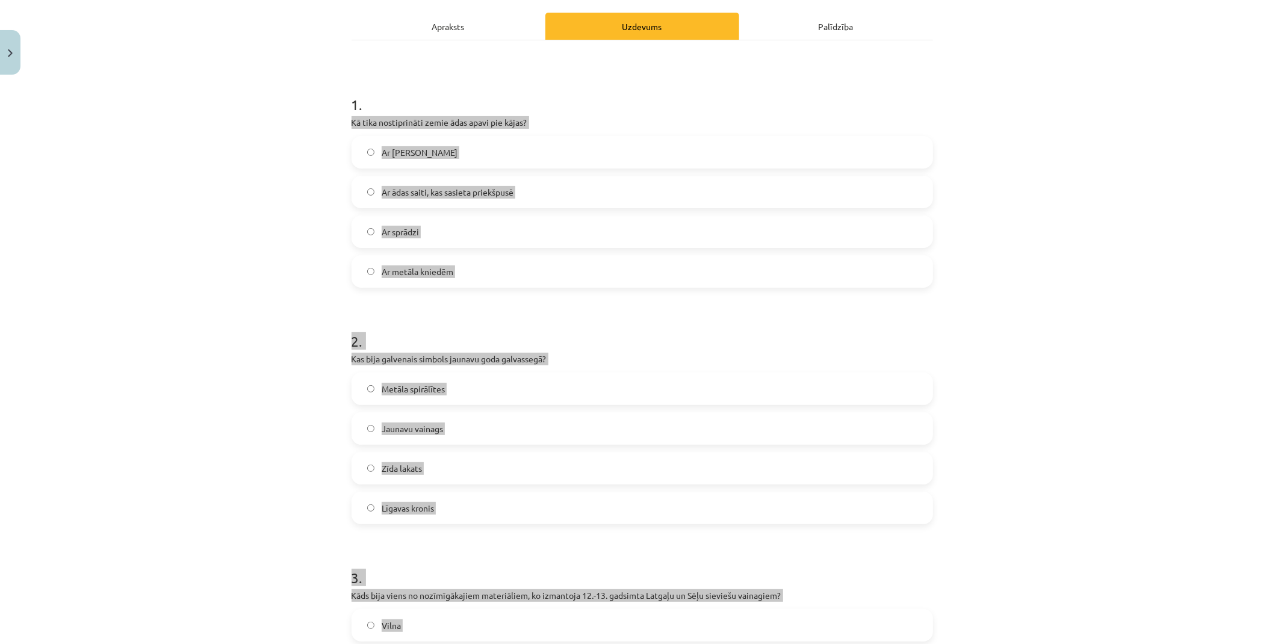
scroll to position [164, 0]
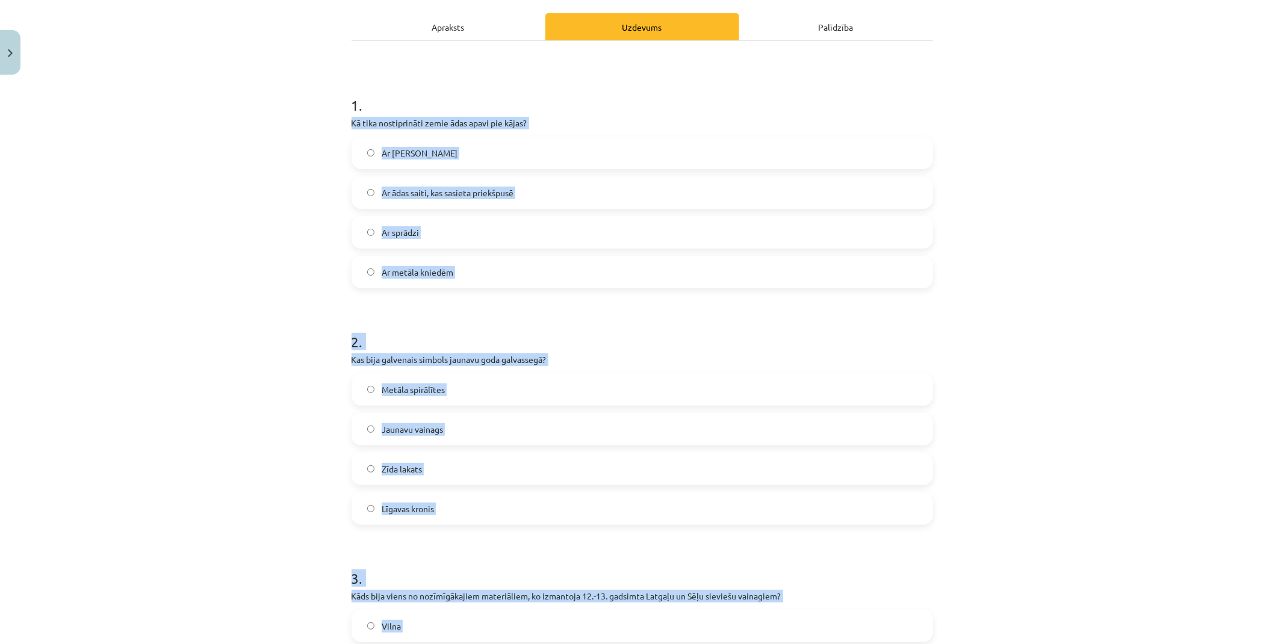
click at [187, 279] on div "Mācību tēma: Dizains un tehnoloģijas 9. klases 1. ieskaites mācību materiāls #6…" at bounding box center [642, 322] width 1284 height 644
click at [208, 281] on div "Mācību tēma: Dizains un tehnoloģijas 9. klases 1. ieskaites mācību materiāls #6…" at bounding box center [642, 322] width 1284 height 644
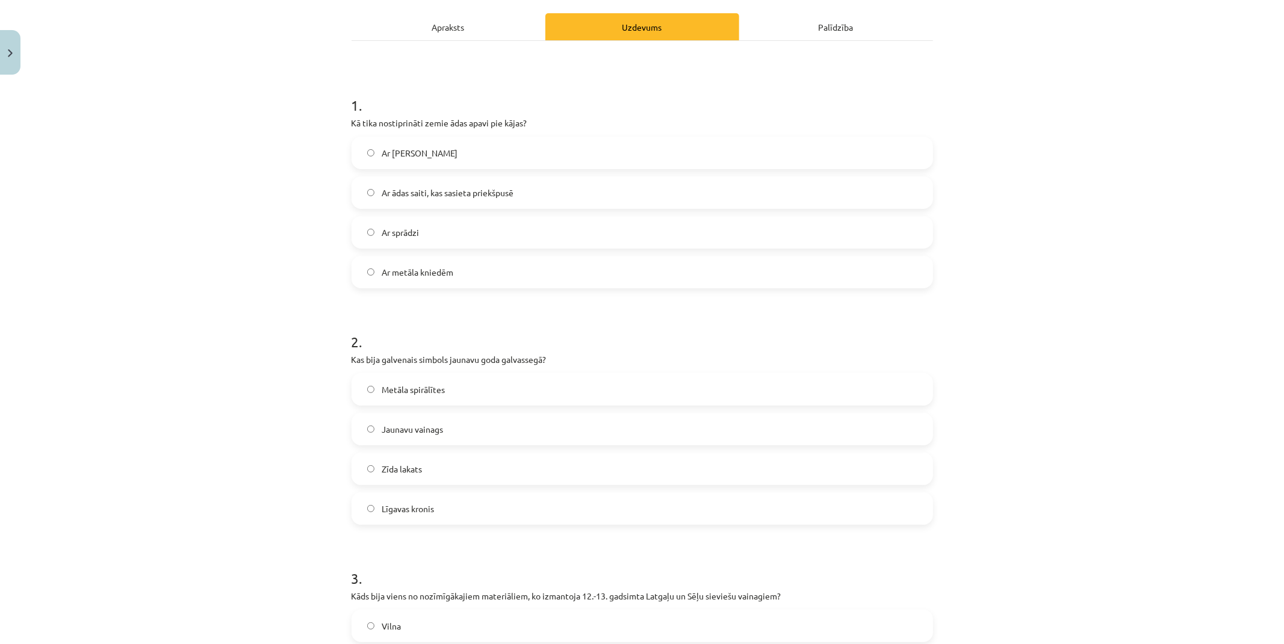
click at [415, 190] on span "Ar ādas saiti, kas sasieta priekšpusē" at bounding box center [448, 193] width 132 height 13
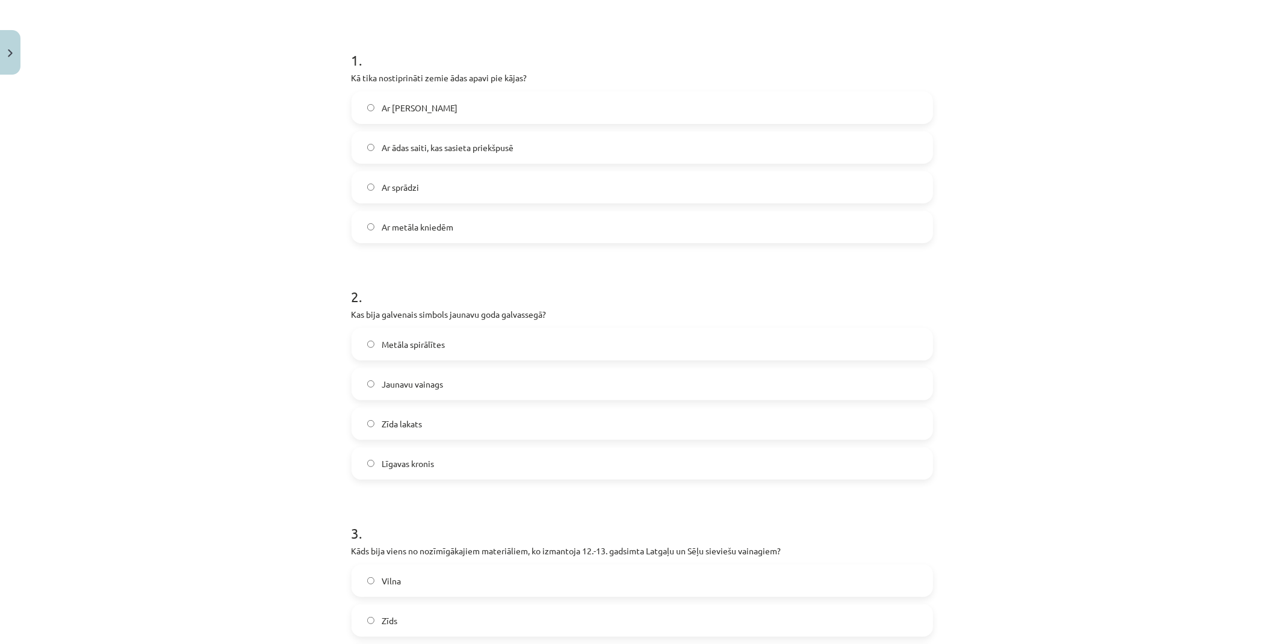
scroll to position [231, 0]
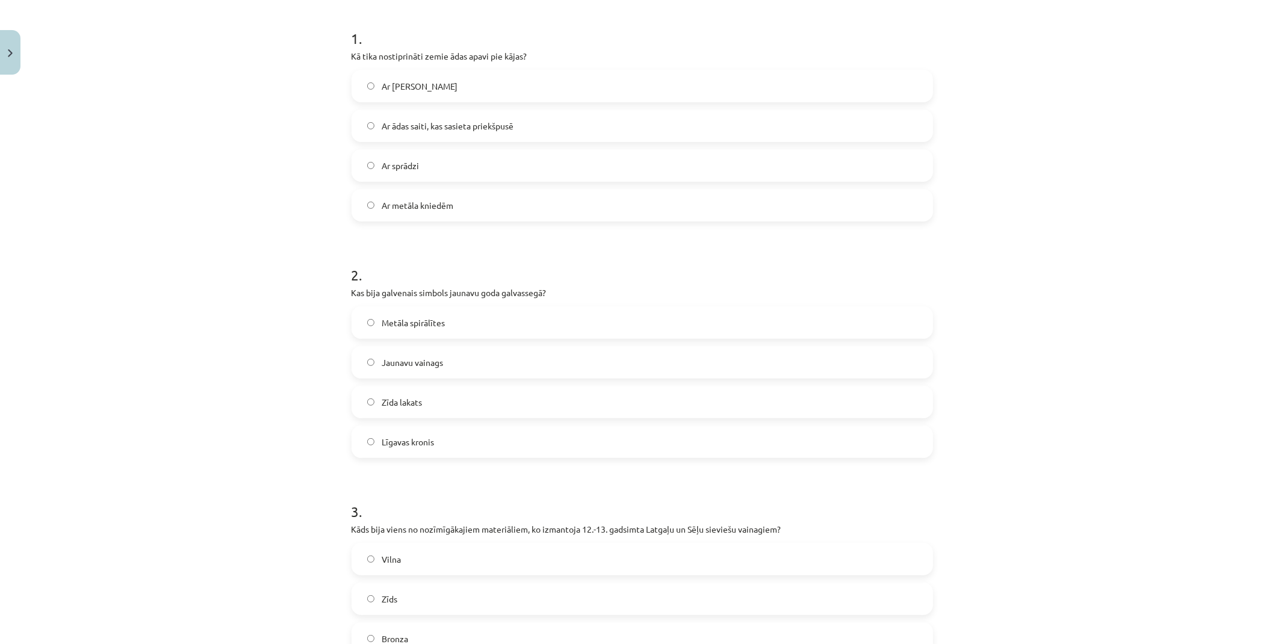
click at [452, 366] on label "Jaunavu vainags" at bounding box center [642, 362] width 579 height 30
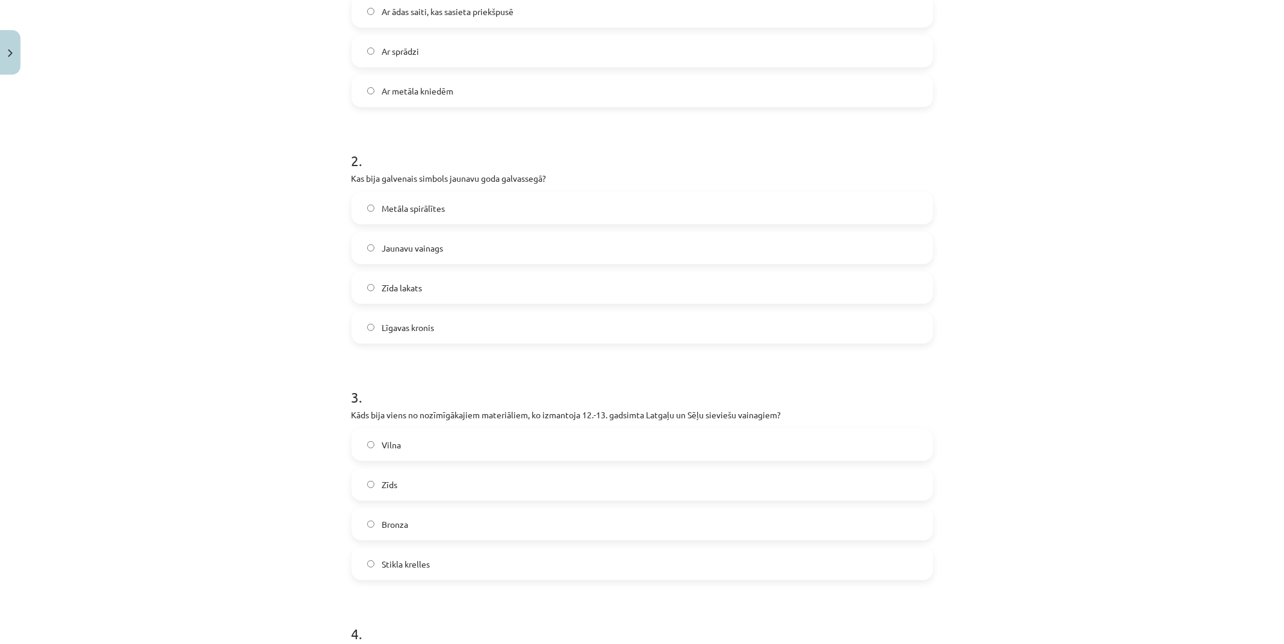
scroll to position [431, 0]
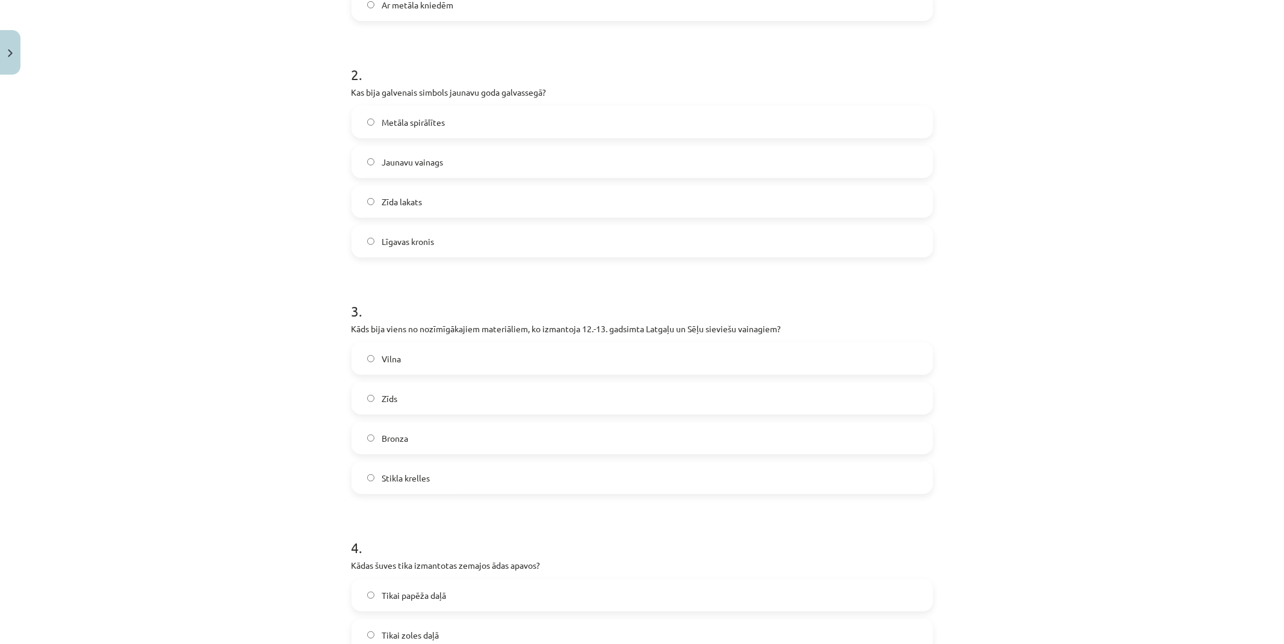
click at [431, 479] on label "Stikla krelles" at bounding box center [642, 478] width 579 height 30
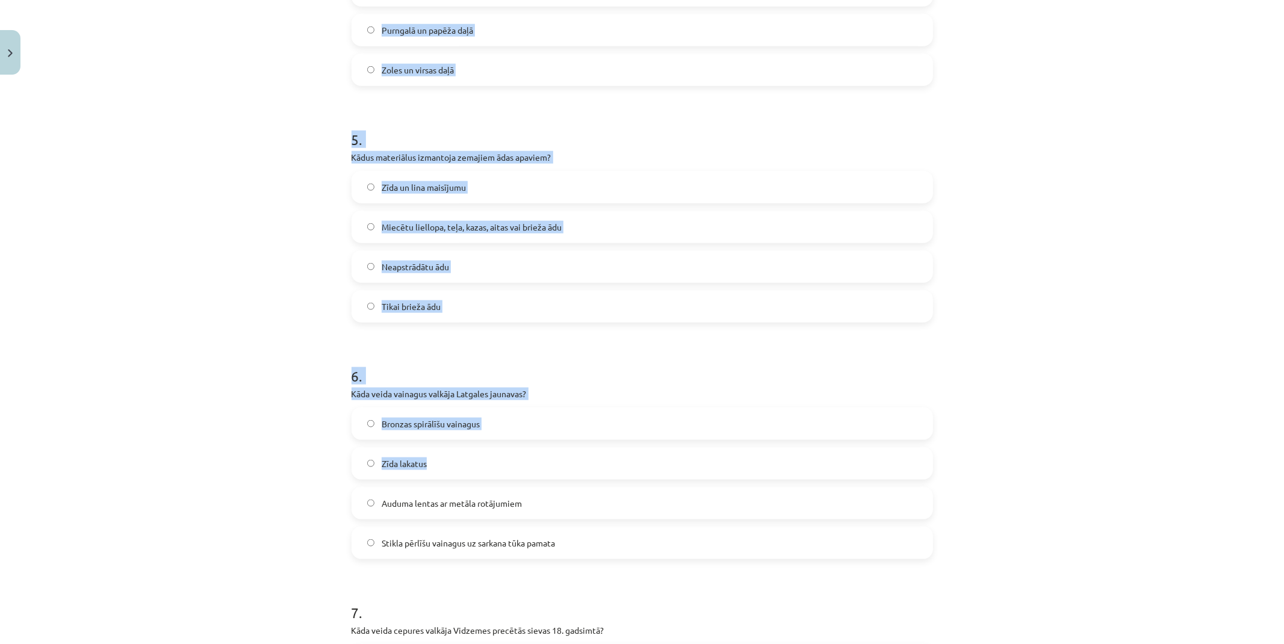
scroll to position [1100, 0]
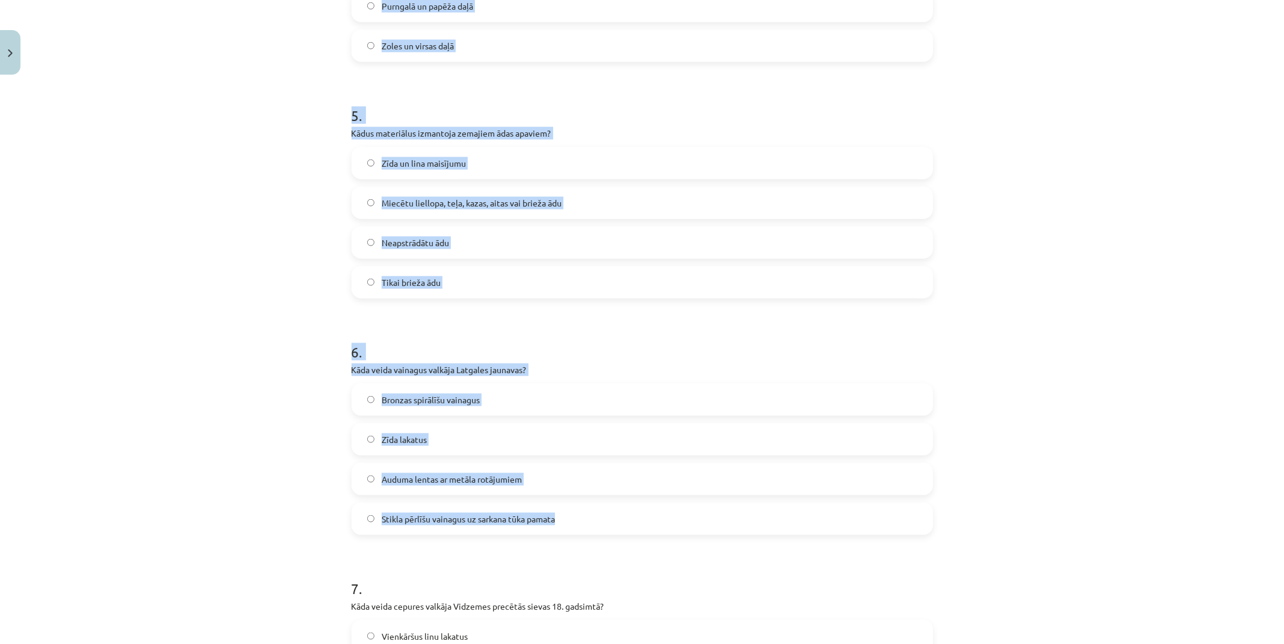
drag, startPoint x: 354, startPoint y: 359, endPoint x: 592, endPoint y: 508, distance: 280.5
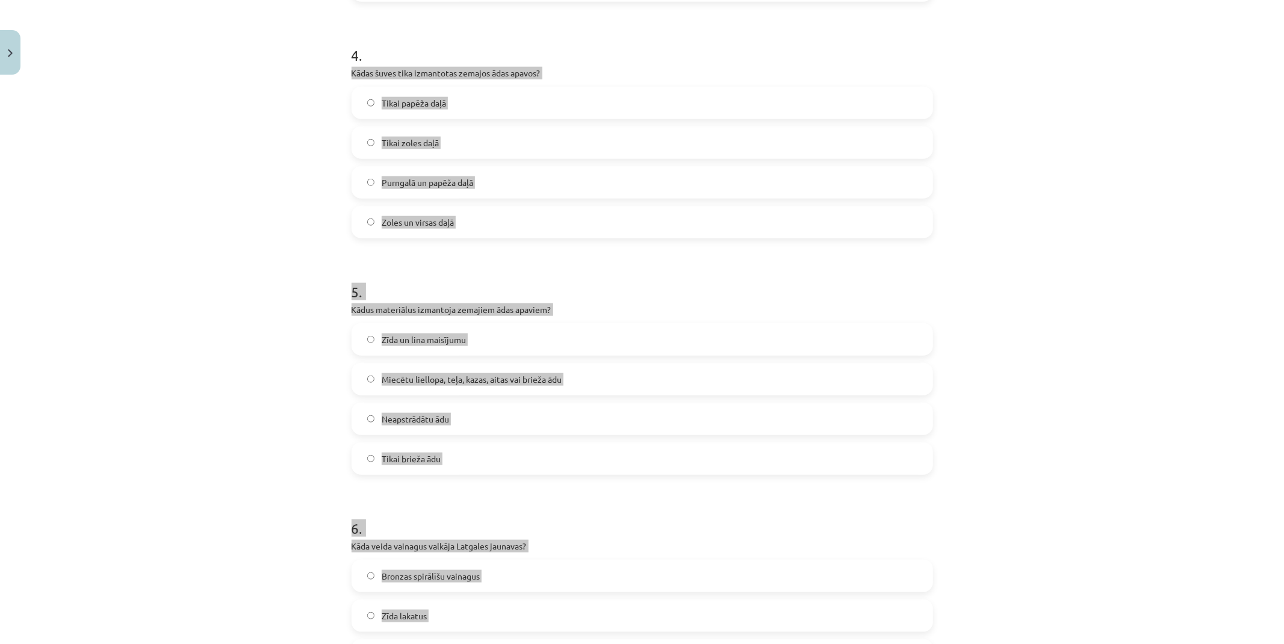
scroll to position [899, 0]
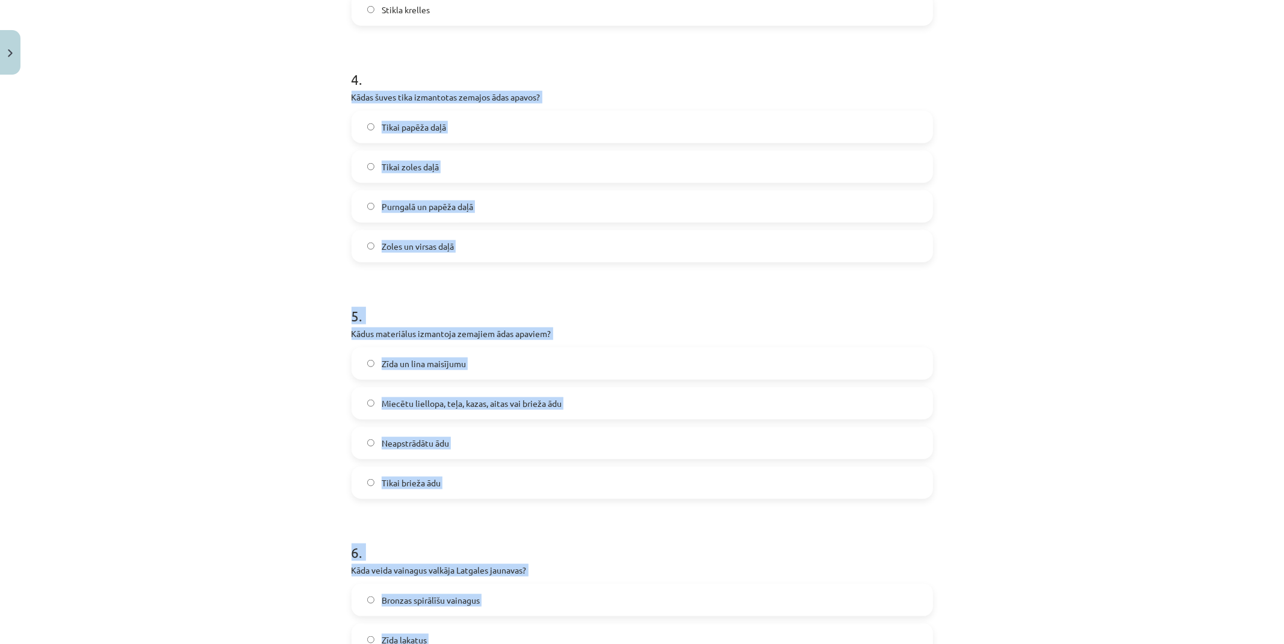
click at [92, 321] on div "Mācību tēma: Dizains un tehnoloģijas 9. klases 1. ieskaites mācību materiāls #6…" at bounding box center [642, 322] width 1284 height 644
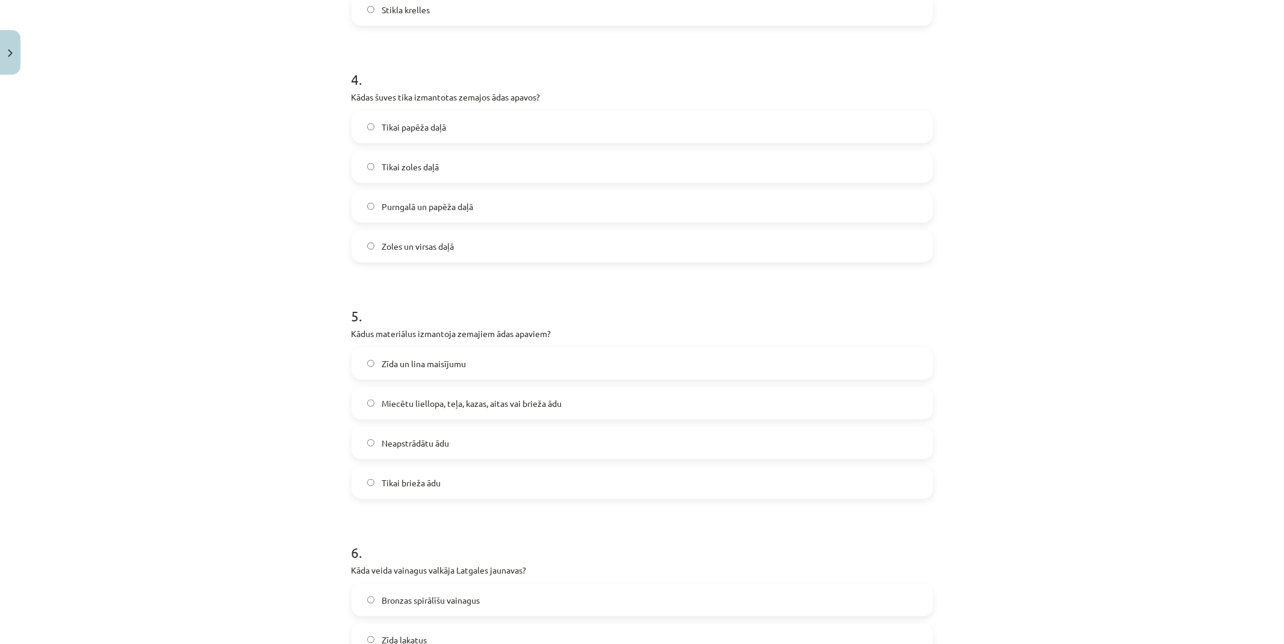
click at [435, 237] on label "Zoles un virsas daļā" at bounding box center [642, 246] width 579 height 30
click at [382, 394] on label "Miecētu liellopa, teļa, kazas, aitas vai brieža ādu" at bounding box center [642, 403] width 579 height 30
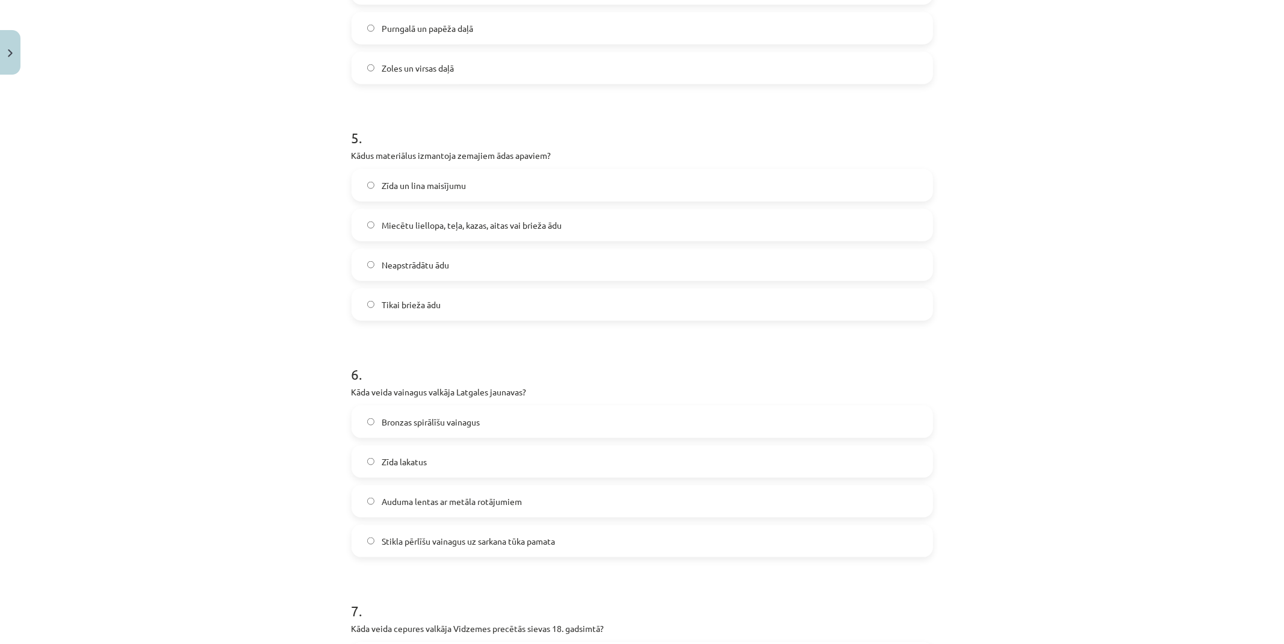
scroll to position [1100, 0]
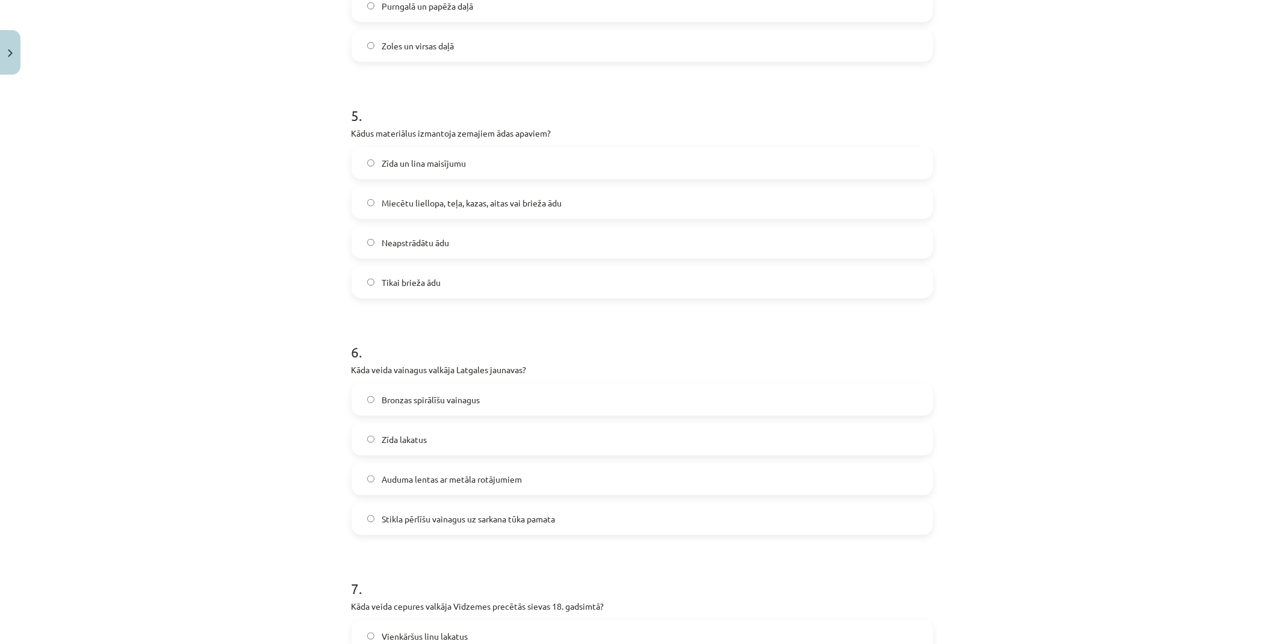
click at [444, 520] on span "Stikla pērlīšu vainagus uz sarkana tūka pamata" at bounding box center [468, 519] width 173 height 13
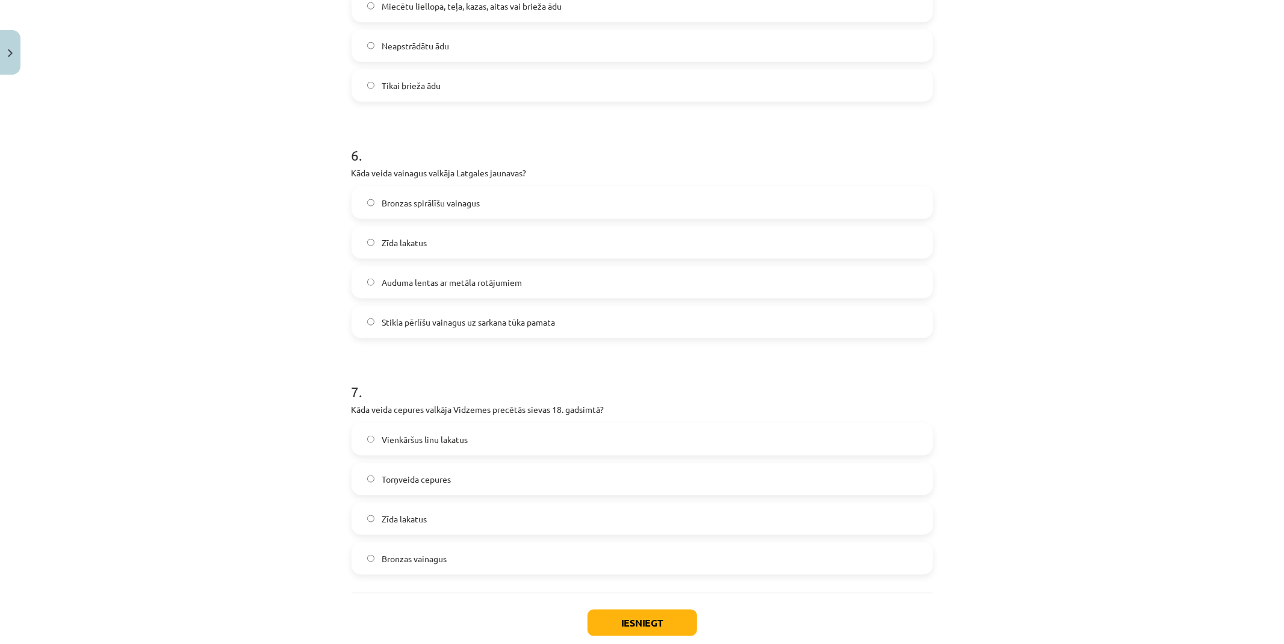
scroll to position [1301, 0]
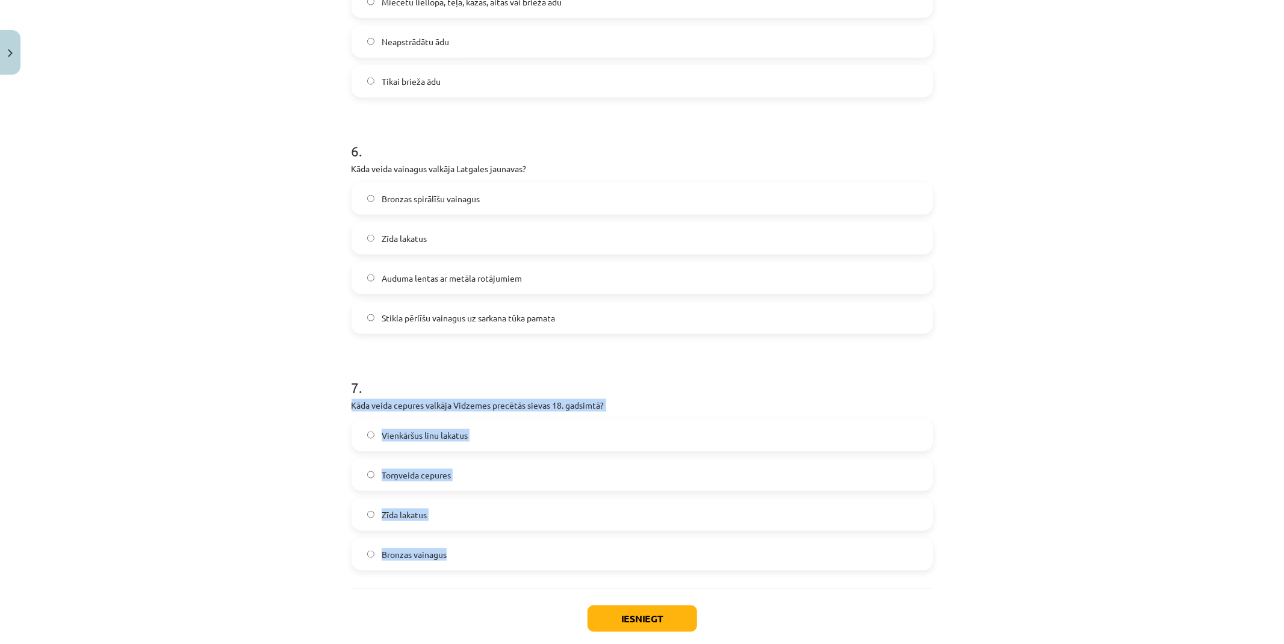
drag, startPoint x: 409, startPoint y: 400, endPoint x: 597, endPoint y: 548, distance: 239.6
click at [227, 486] on div "Mācību tēma: Dizains un tehnoloģijas 9. klases 1. ieskaites mācību materiāls #6…" at bounding box center [642, 322] width 1284 height 644
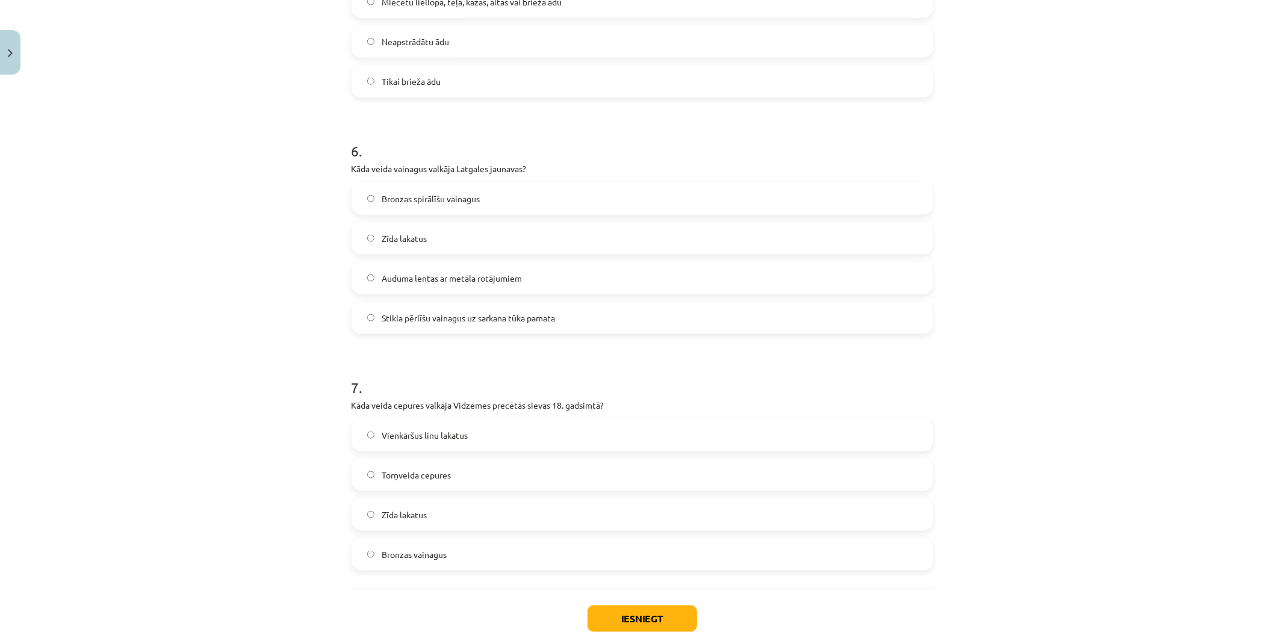
click at [392, 479] on span "Torņveida cepures" at bounding box center [416, 475] width 69 height 13
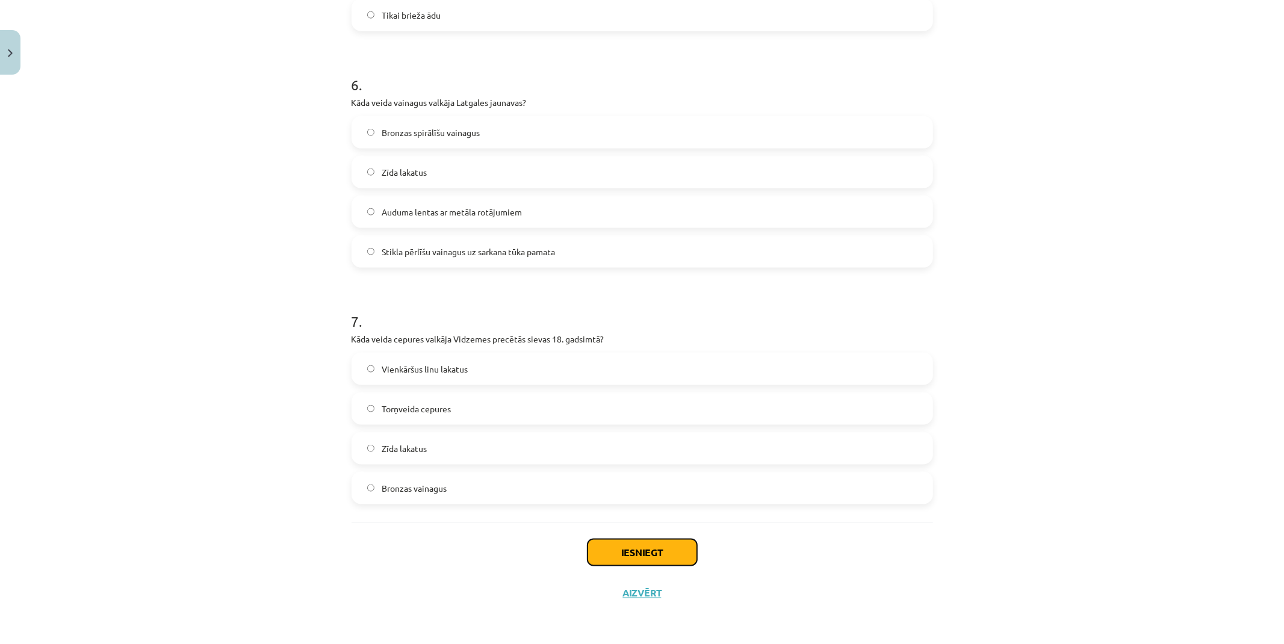
click at [616, 554] on button "Iesniegt" at bounding box center [643, 552] width 110 height 26
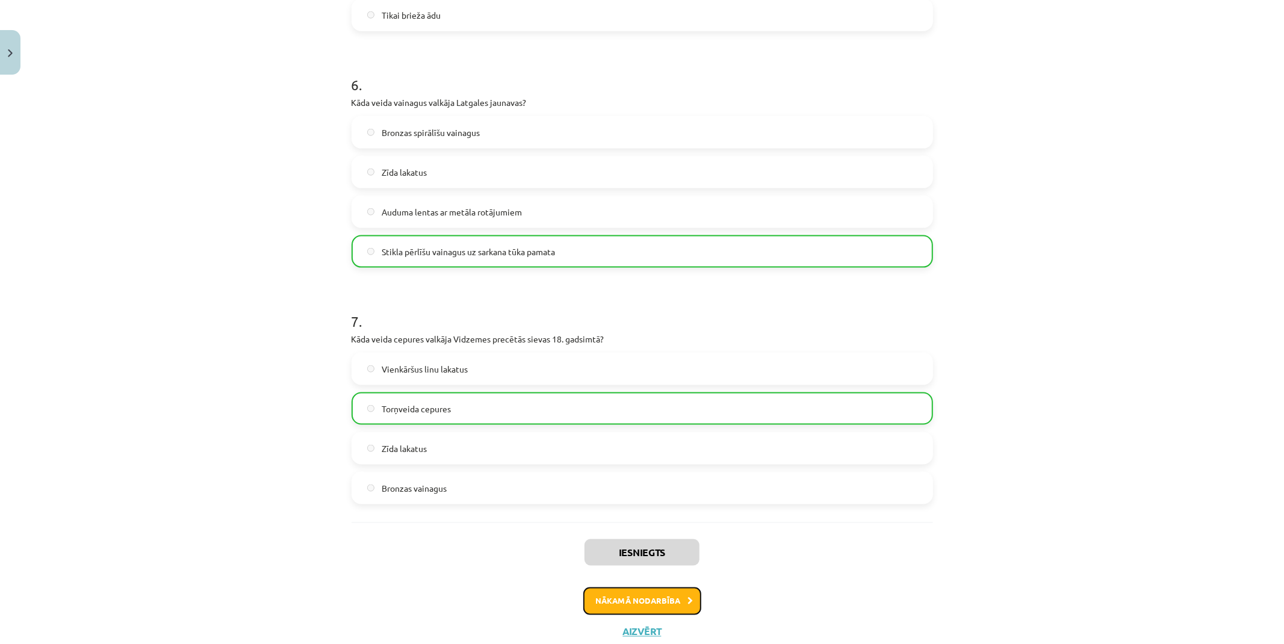
click at [630, 597] on button "Nākamā nodarbība" at bounding box center [642, 602] width 118 height 28
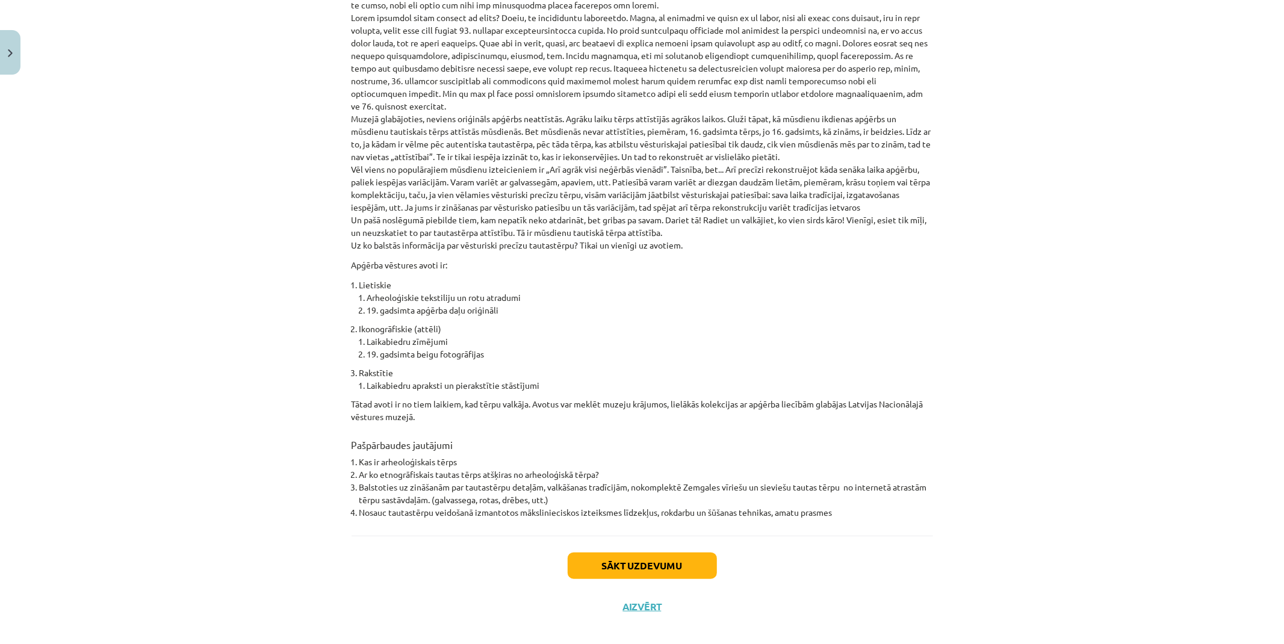
drag, startPoint x: 261, startPoint y: 371, endPoint x: 288, endPoint y: 574, distance: 204.6
click at [622, 562] on button "Sākt uzdevumu" at bounding box center [642, 566] width 149 height 26
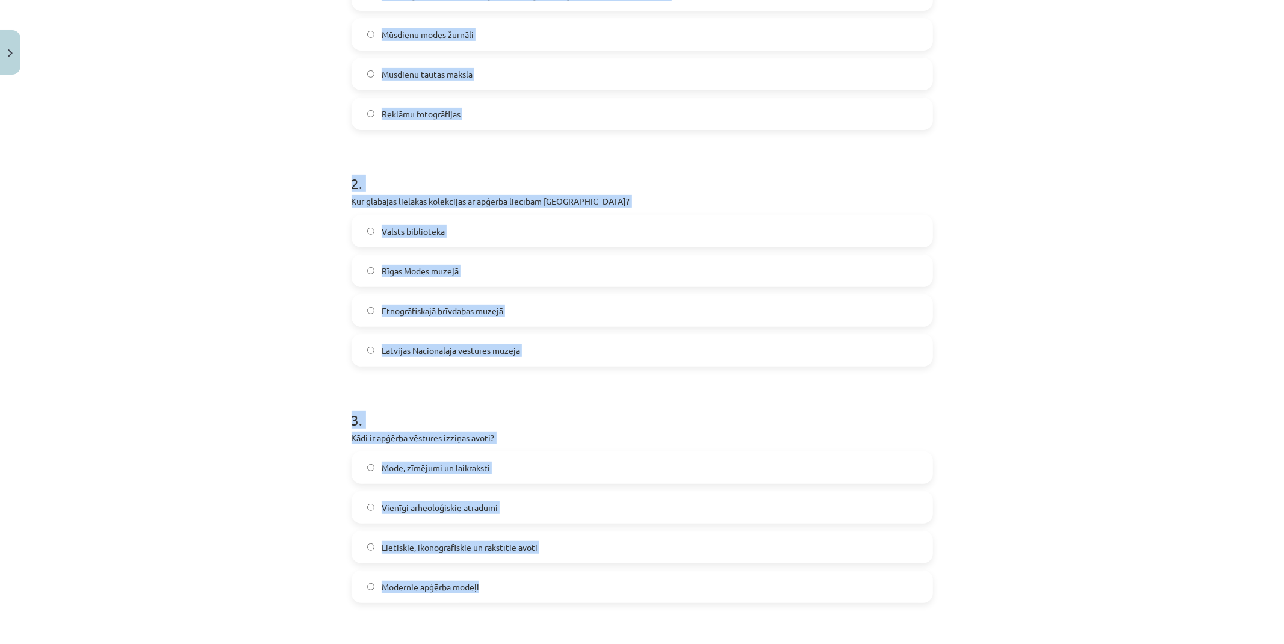
scroll to position [364, 0]
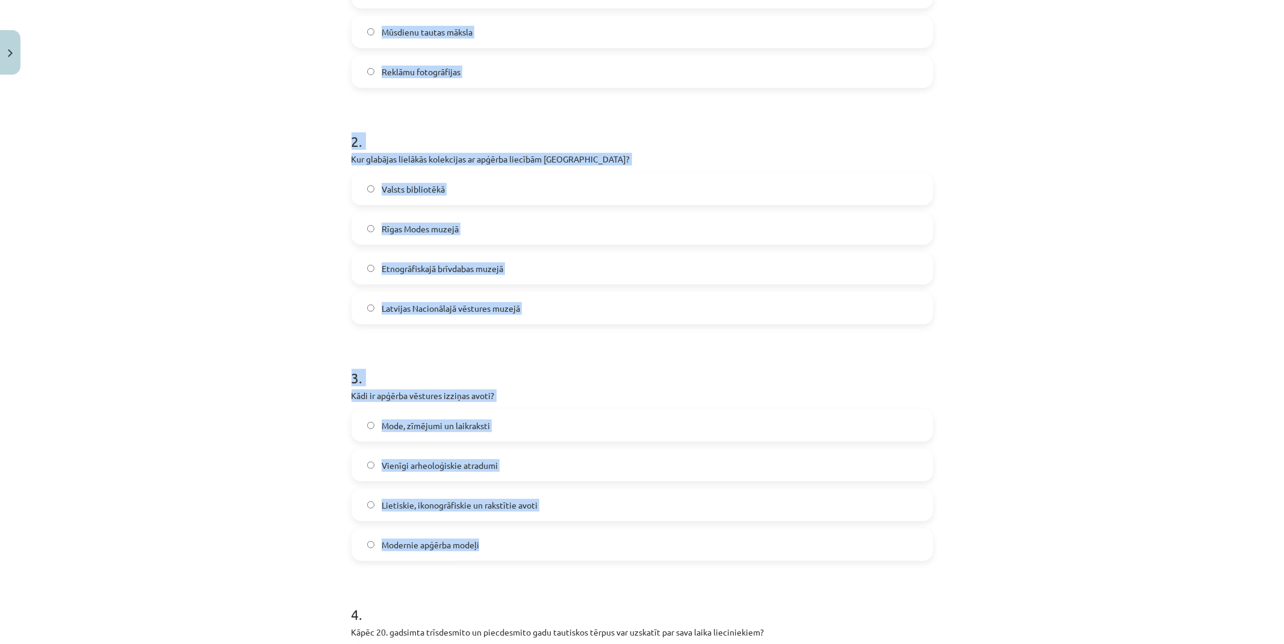
drag, startPoint x: 341, startPoint y: 256, endPoint x: 643, endPoint y: 529, distance: 406.6
click at [643, 529] on div "Mācību tēma: Dizains un tehnoloģijas 9. klases 1. ieskaites mācību materiāls #7…" at bounding box center [642, 322] width 1284 height 644
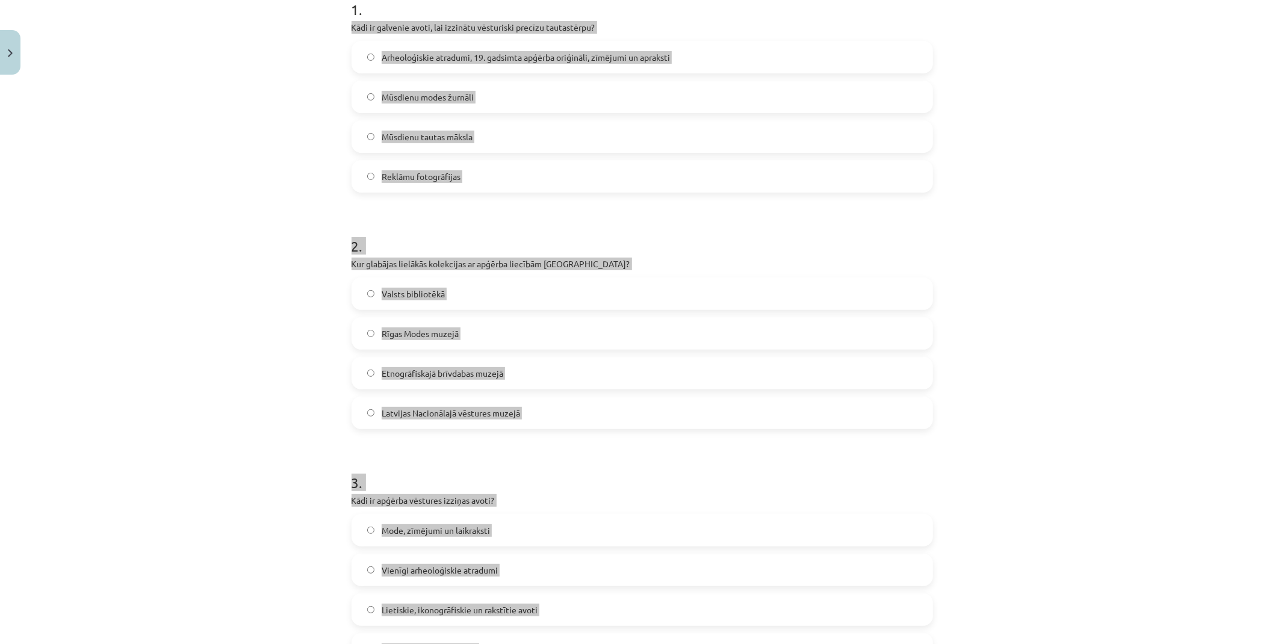
scroll to position [164, 0]
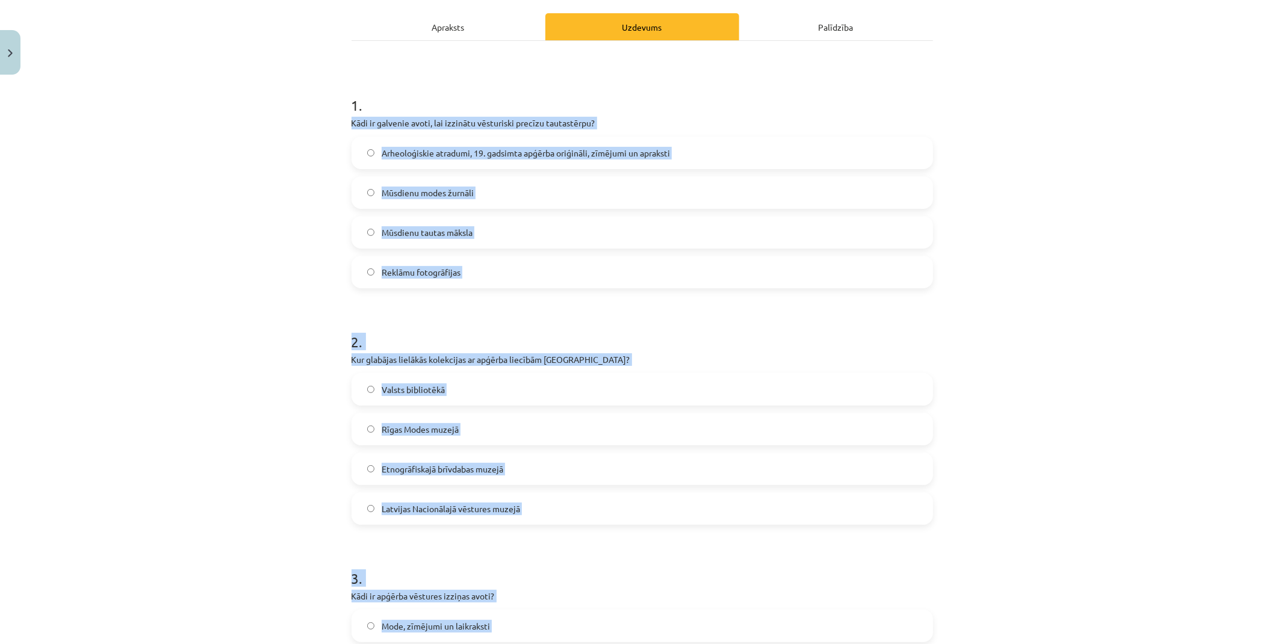
click at [166, 443] on div "Mācību tēma: Dizains un tehnoloģijas 9. klases 1. ieskaites mācību materiāls #7…" at bounding box center [642, 322] width 1284 height 644
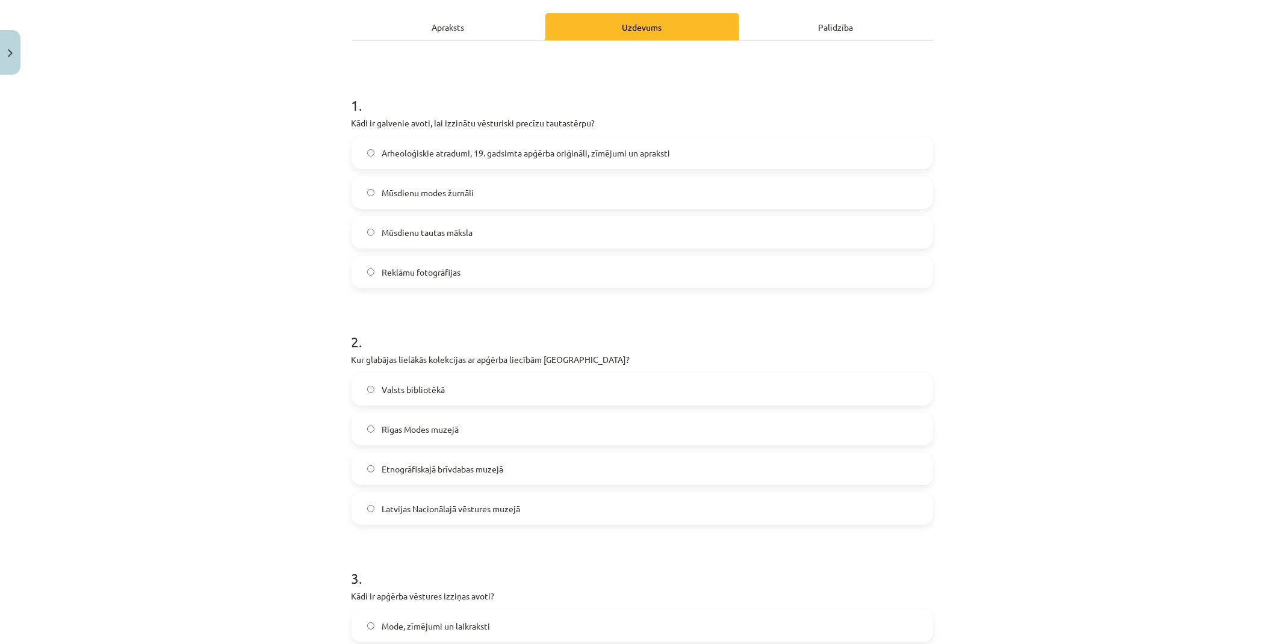
click at [461, 154] on span "Arheoloģiskie atradumi, 19. gadsimta apģērba oriģināli, zīmējumi un apraksti" at bounding box center [526, 153] width 288 height 13
click at [461, 463] on span "Etnogrāfiskajā brīvdabas muzejā" at bounding box center [443, 469] width 122 height 13
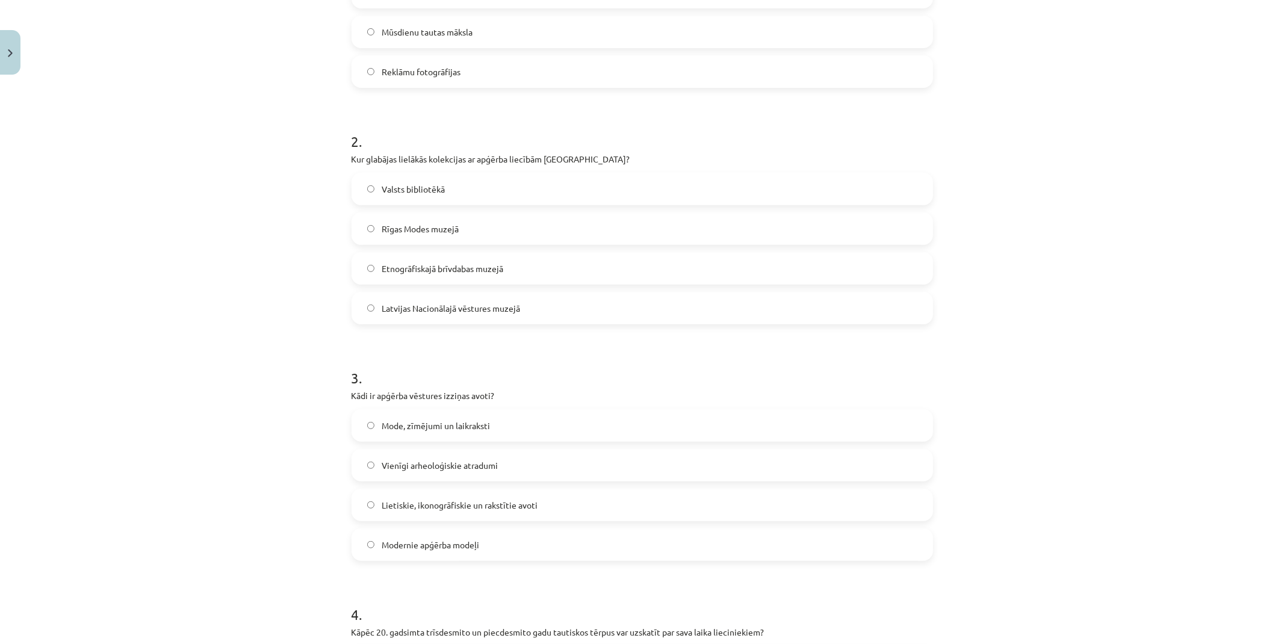
click at [425, 500] on span "Lietiskie, ikonogrāfiskie un rakstītie avoti" at bounding box center [460, 505] width 156 height 13
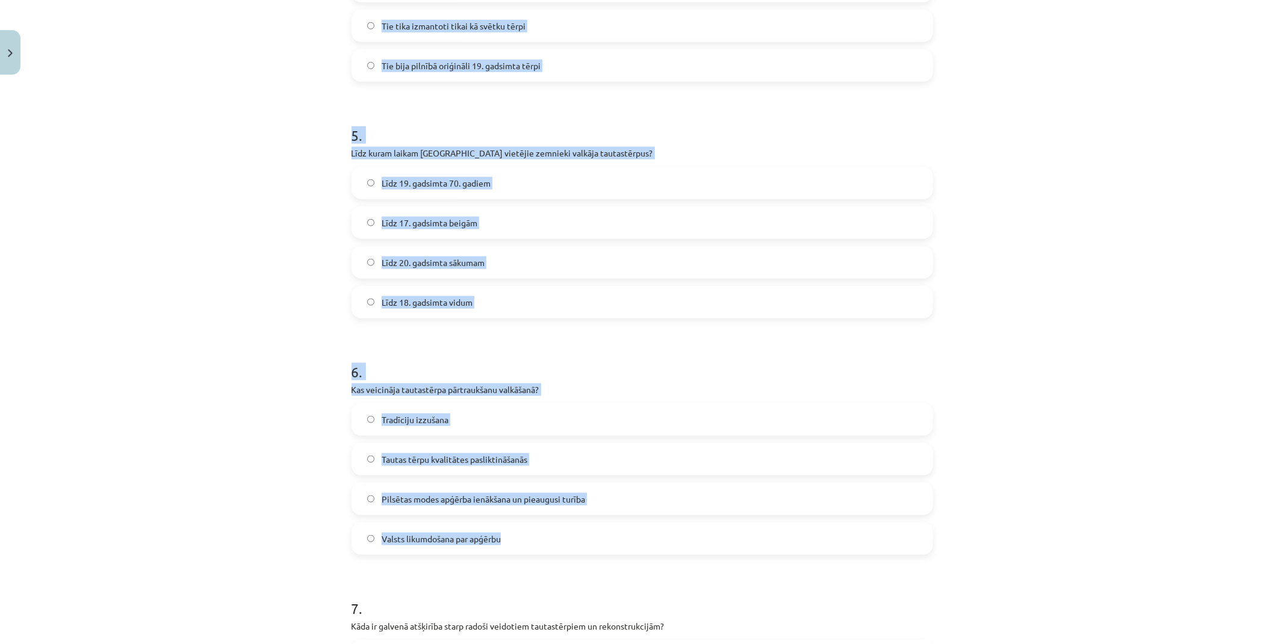
scroll to position [1167, 0]
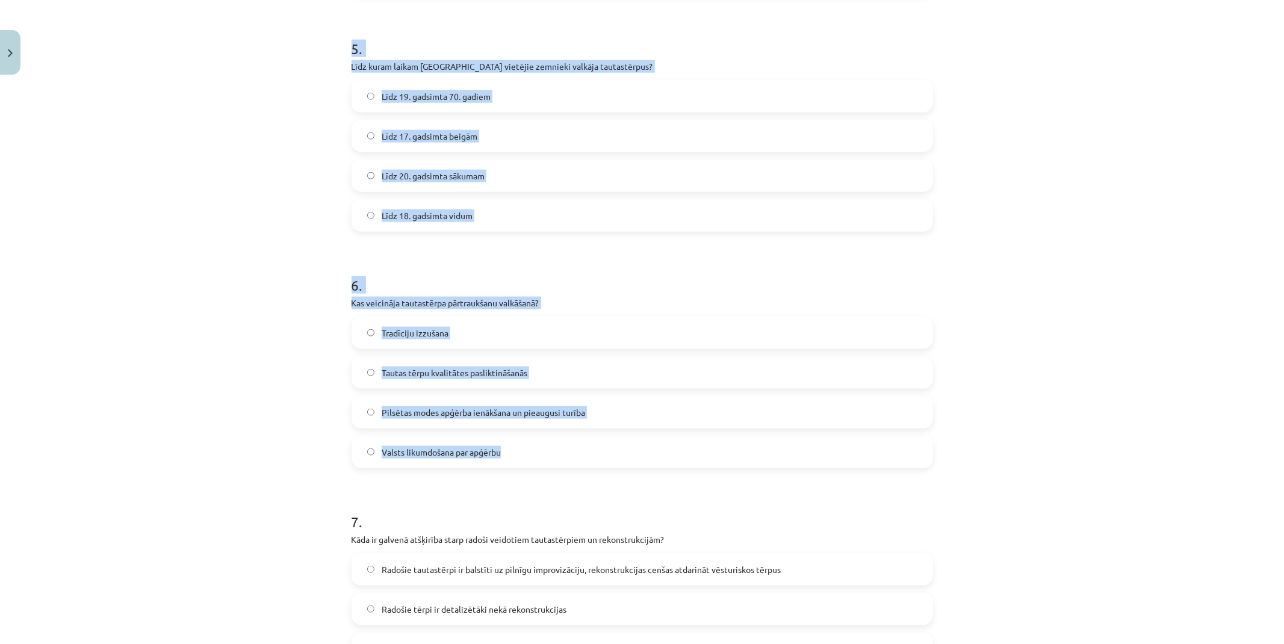
drag, startPoint x: 340, startPoint y: 365, endPoint x: 734, endPoint y: 454, distance: 404.7
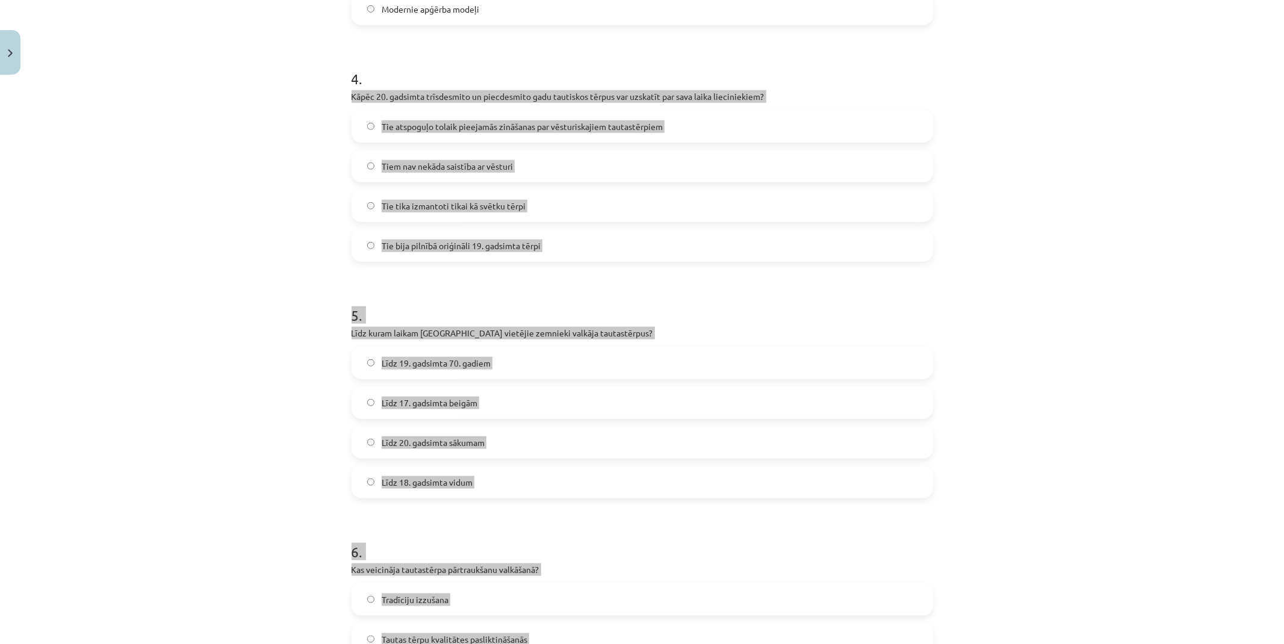
scroll to position [899, 0]
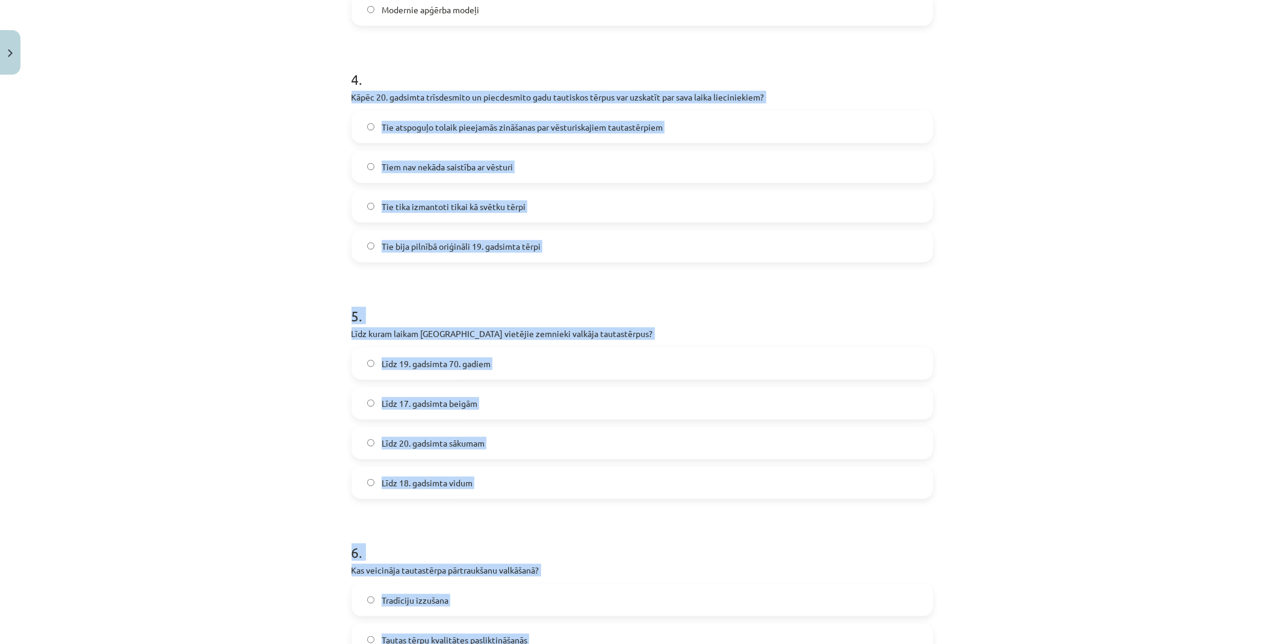
click at [214, 373] on div "Mācību tēma: Dizains un tehnoloģijas 9. klases 1. ieskaites mācību materiāls #7…" at bounding box center [642, 322] width 1284 height 644
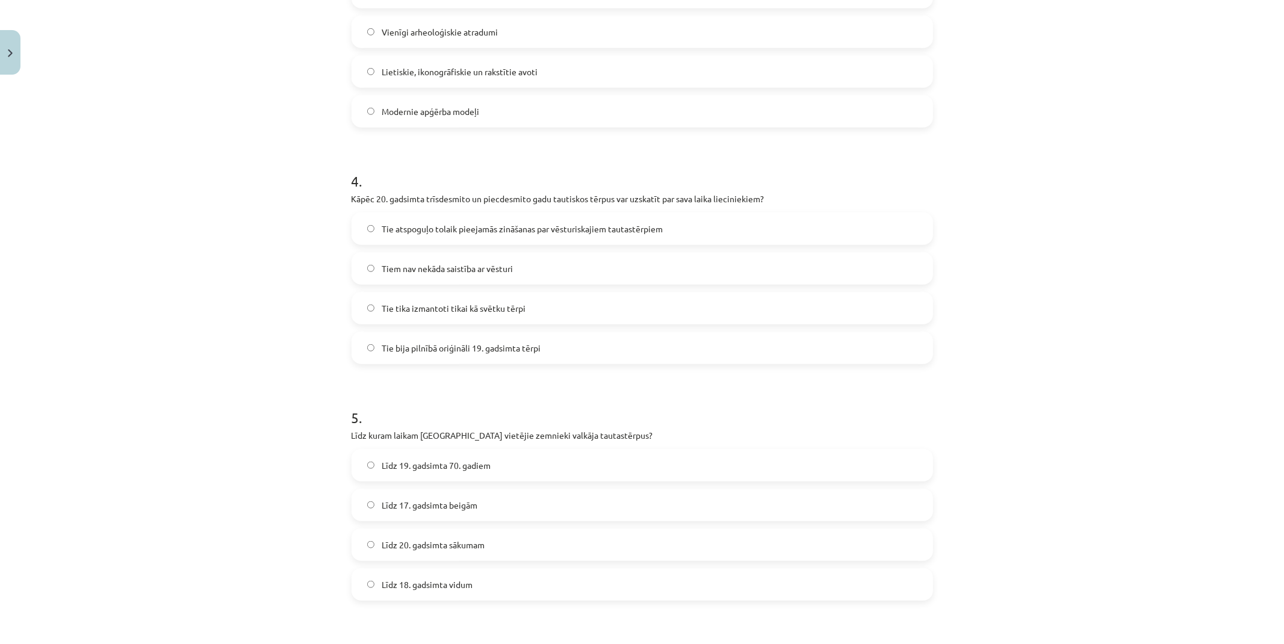
scroll to position [766, 0]
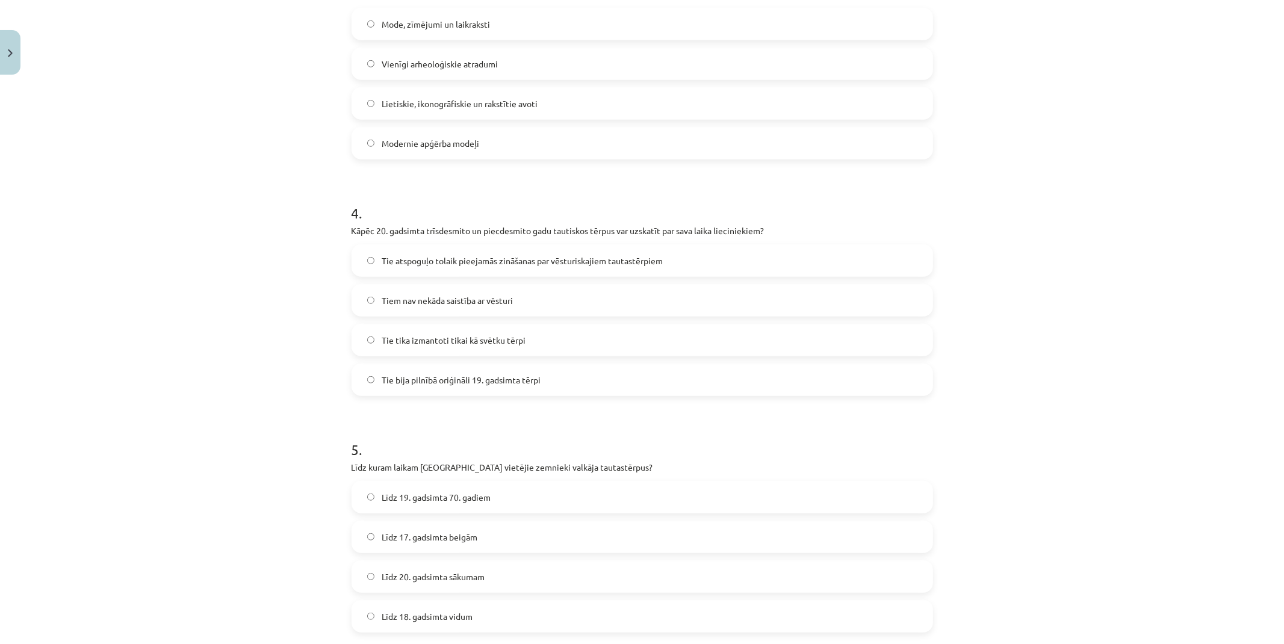
click at [420, 267] on label "Tie atspoguļo tolaik pieejamās zināšanas par vēsturiskajiem tautastērpiem" at bounding box center [642, 261] width 579 height 30
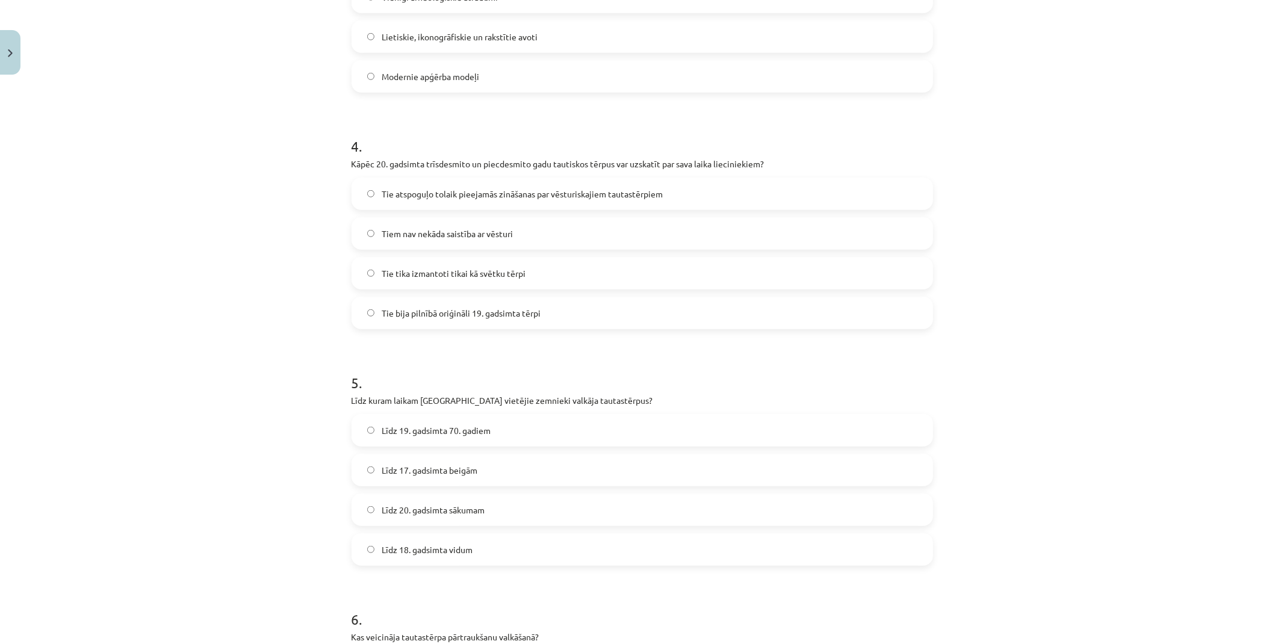
scroll to position [899, 0]
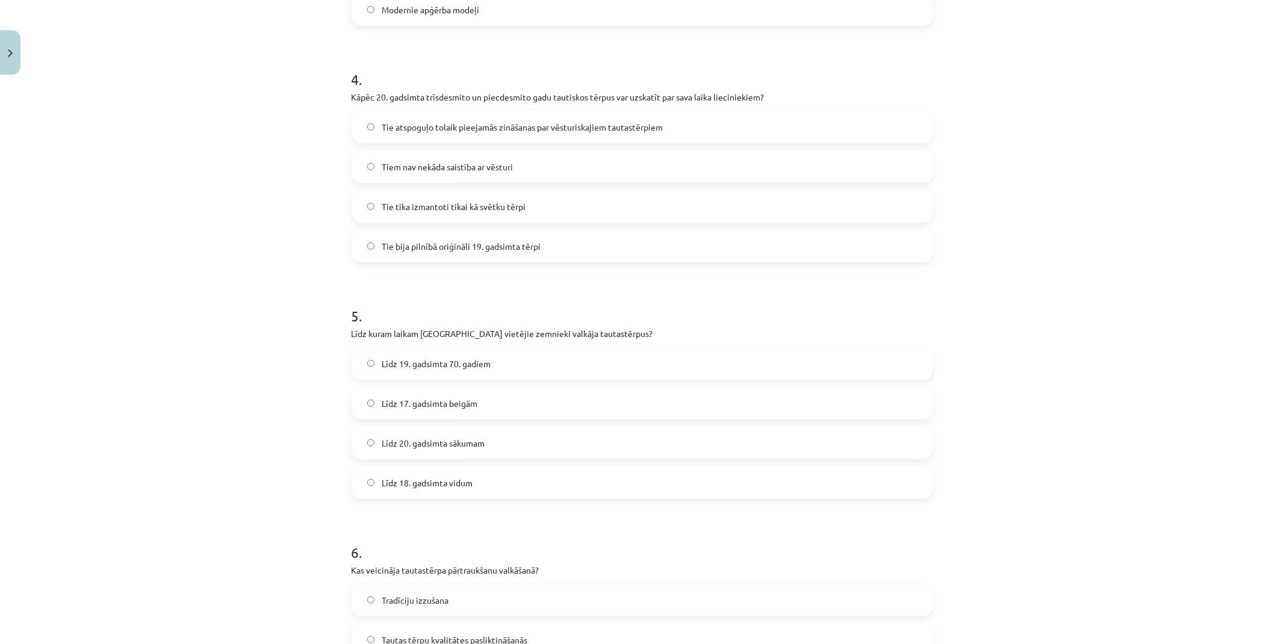
click at [414, 368] on span "Līdz 19. gadsimta 70. gadiem" at bounding box center [436, 364] width 109 height 13
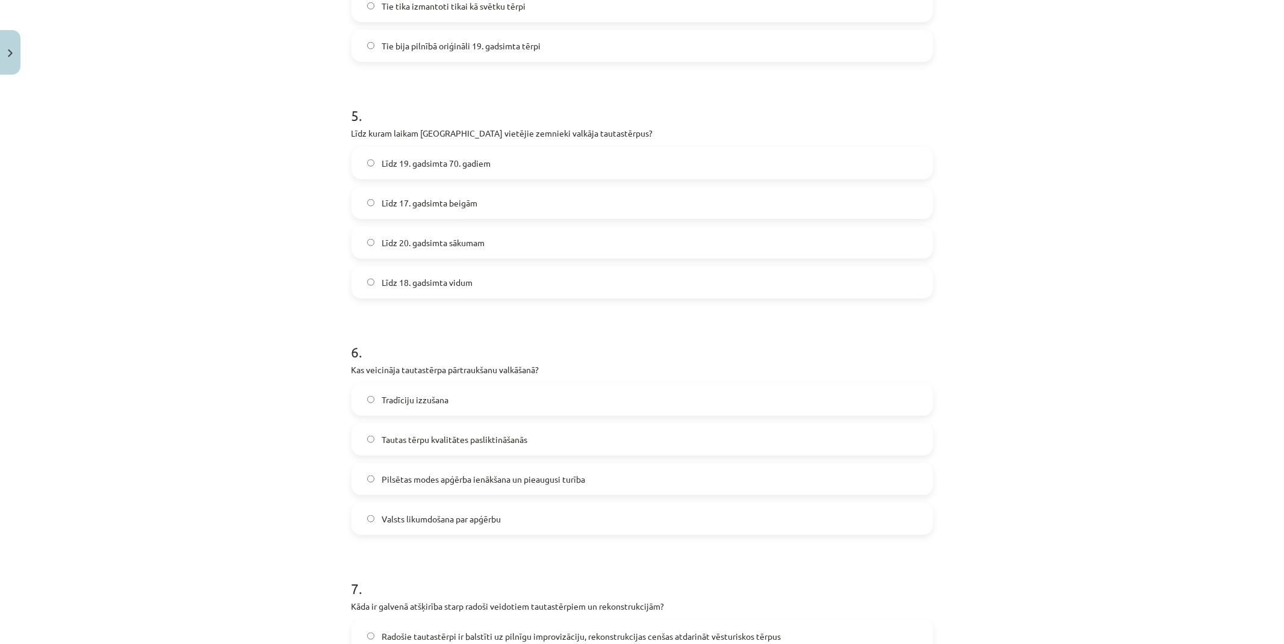
click at [403, 478] on span "Pilsētas modes apģērba ienākšana un pieaugusi turība" at bounding box center [483, 479] width 203 height 13
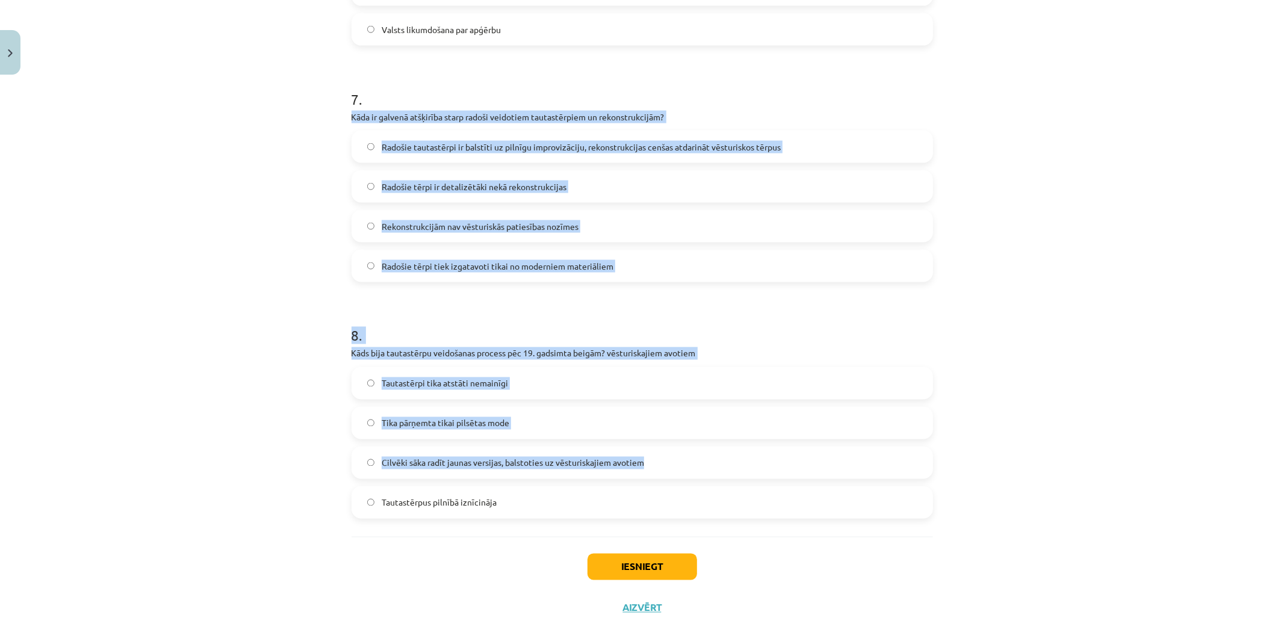
scroll to position [1603, 0]
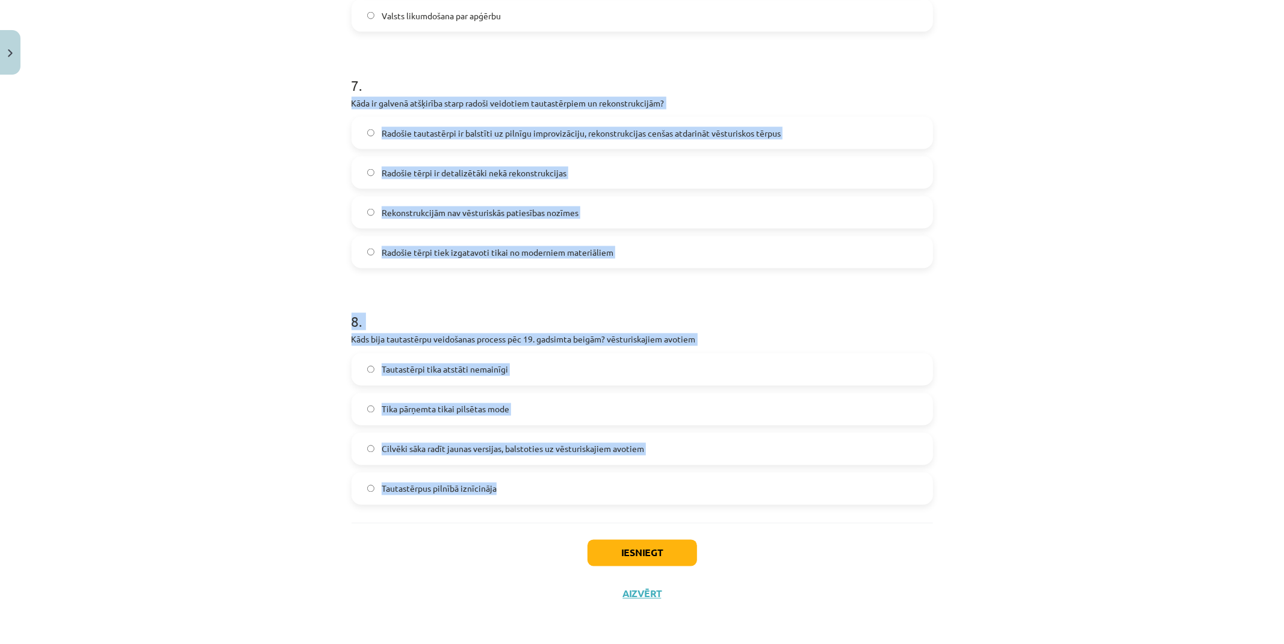
drag, startPoint x: 343, startPoint y: 404, endPoint x: 681, endPoint y: 486, distance: 348.2
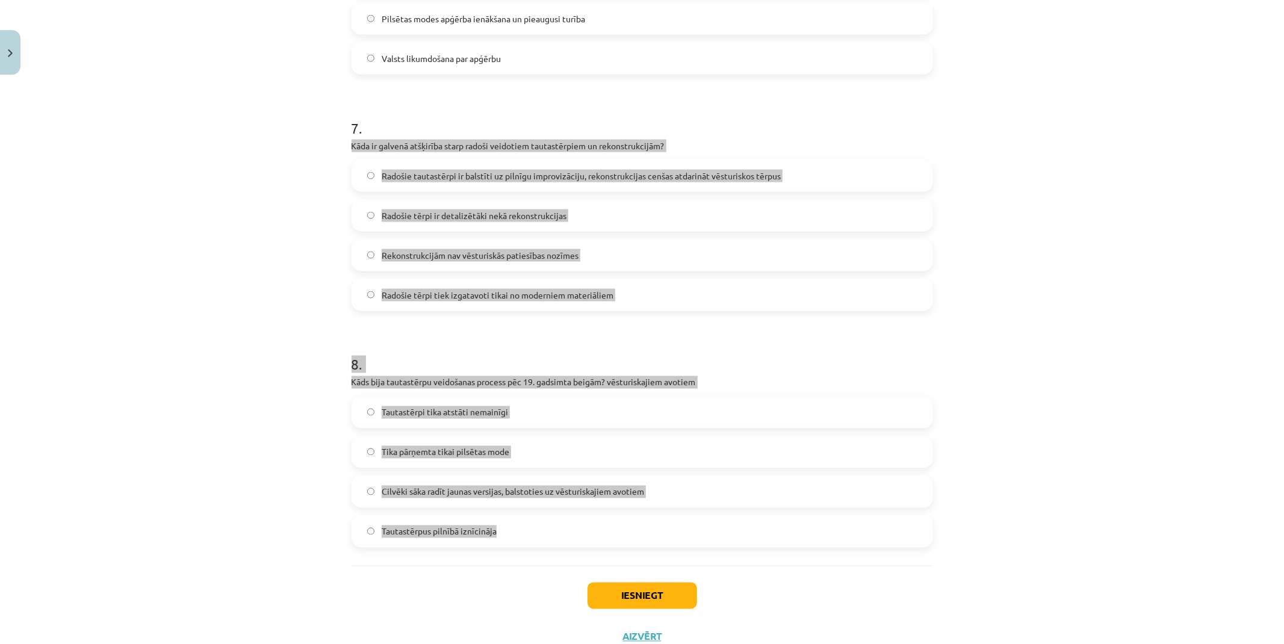
scroll to position [1536, 0]
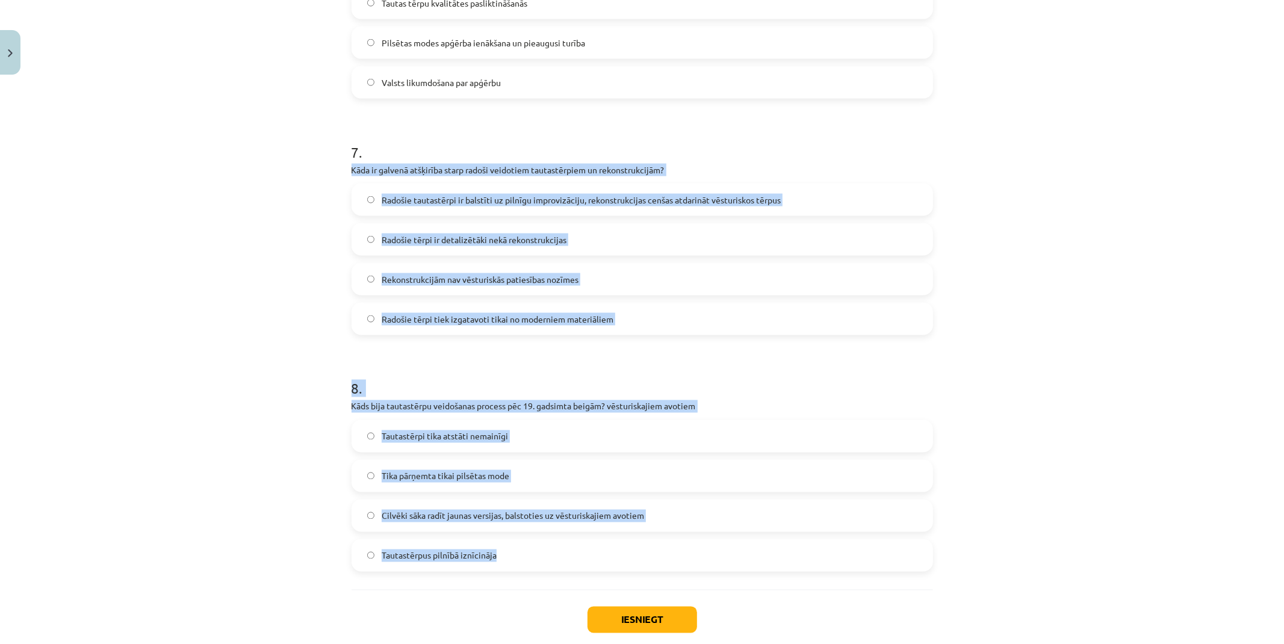
click at [131, 327] on div "Mācību tēma: Dizains un tehnoloģijas 9. klases 1. ieskaites mācību materiāls #7…" at bounding box center [642, 322] width 1284 height 644
click at [152, 330] on div "Mācību tēma: Dizains un tehnoloģijas 9. klases 1. ieskaites mācību materiāls #7…" at bounding box center [642, 322] width 1284 height 644
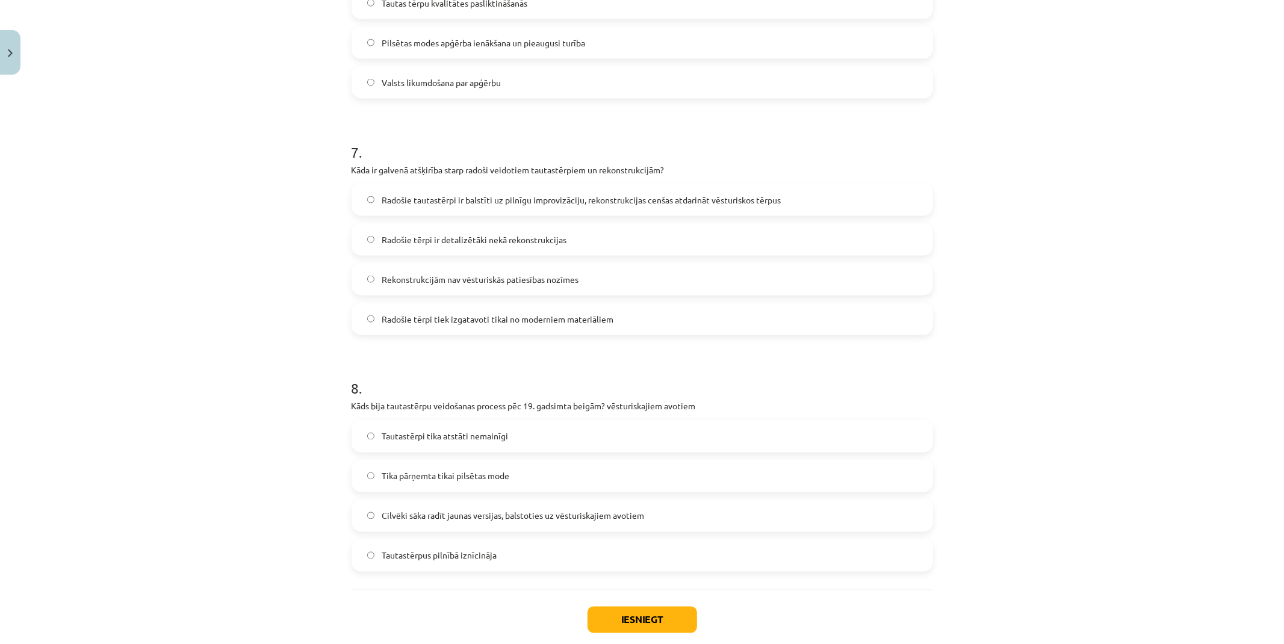
click at [419, 203] on span "Radošie tautastērpi ir balstīti uz pilnīgu improvizāciju, rekonstrukcijas cenša…" at bounding box center [581, 200] width 399 height 13
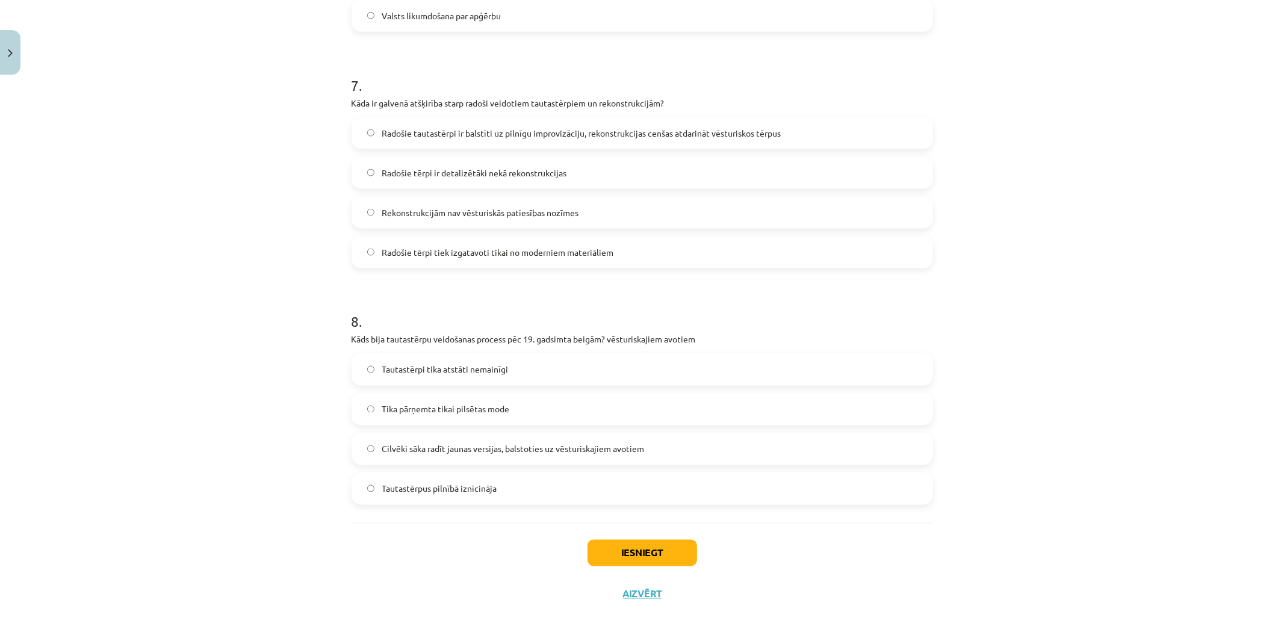
click at [415, 452] on span "Cilvēki sāka radīt jaunas versijas, balstoties uz vēsturiskajiem avotiem" at bounding box center [513, 449] width 262 height 13
click at [634, 541] on button "Iesniegt" at bounding box center [643, 553] width 110 height 26
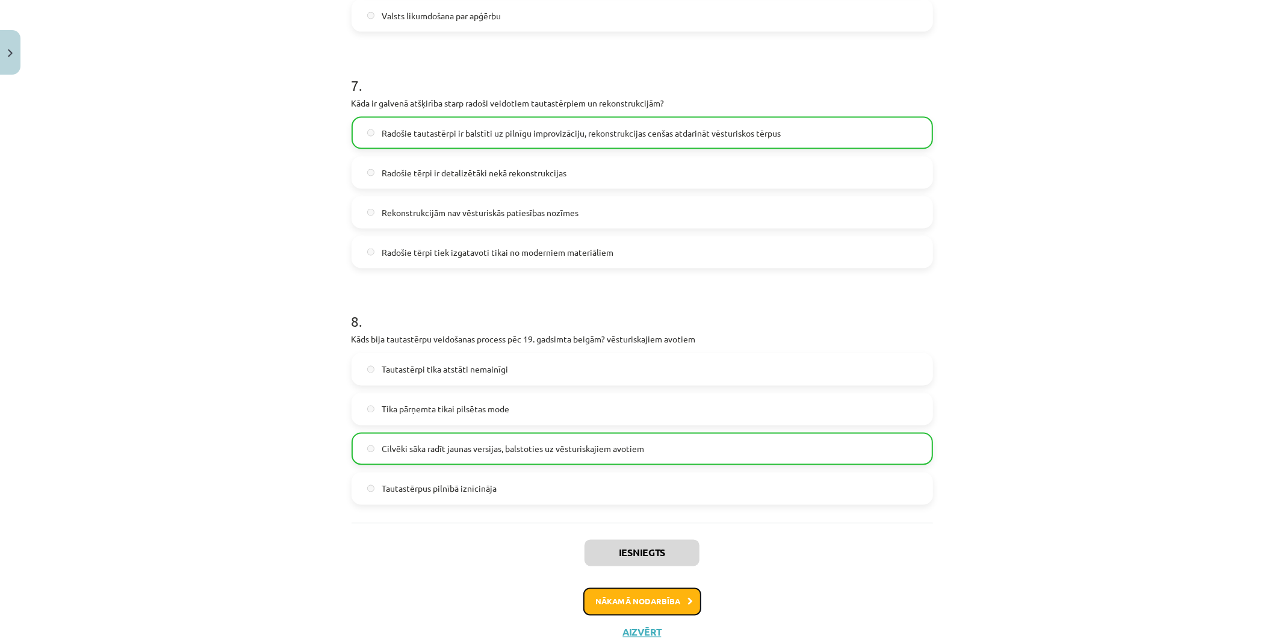
click at [643, 598] on button "Nākamā nodarbība" at bounding box center [642, 602] width 118 height 28
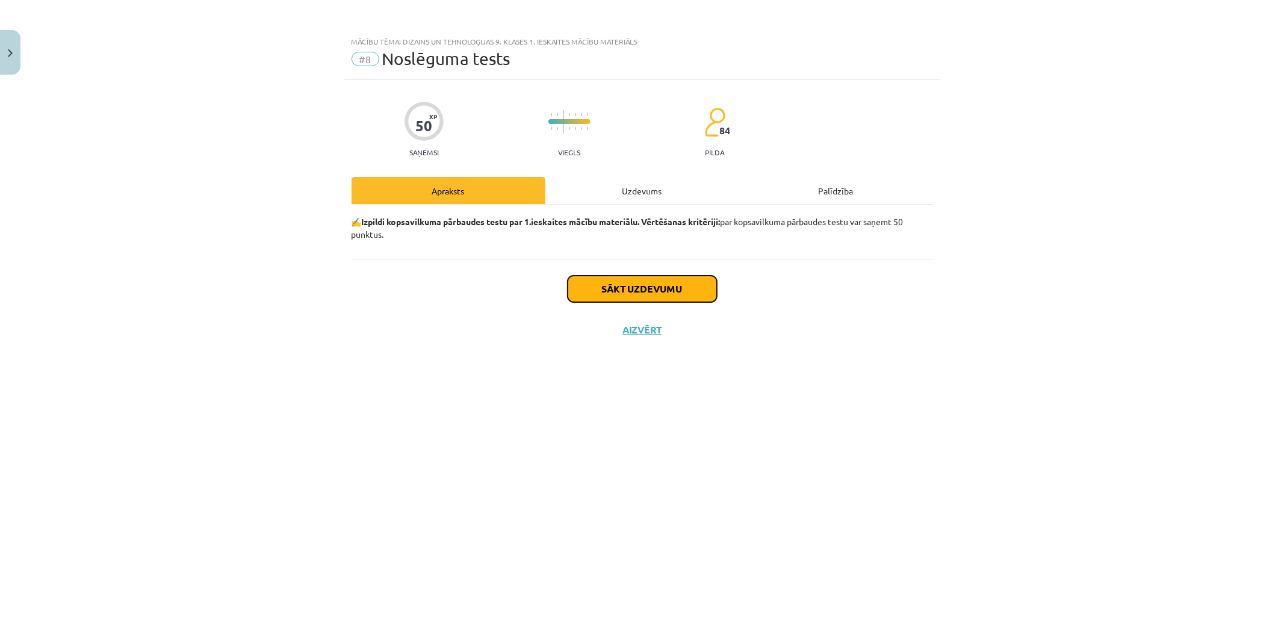
click at [577, 293] on button "Sākt uzdevumu" at bounding box center [642, 289] width 149 height 26
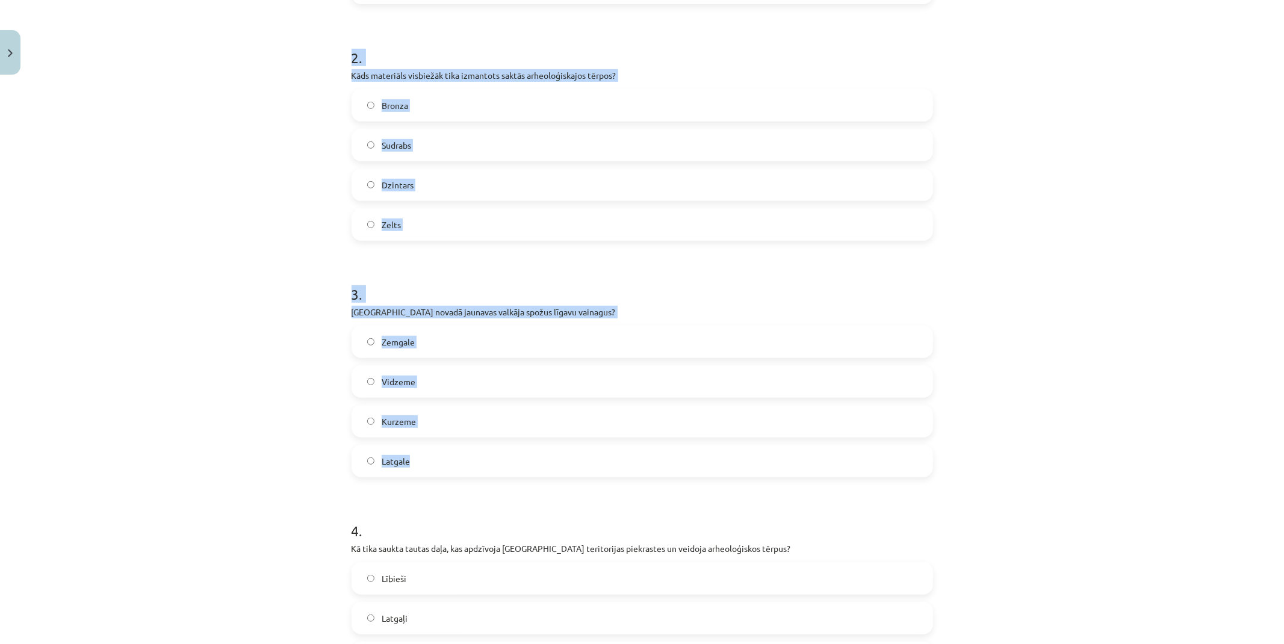
scroll to position [468, 0]
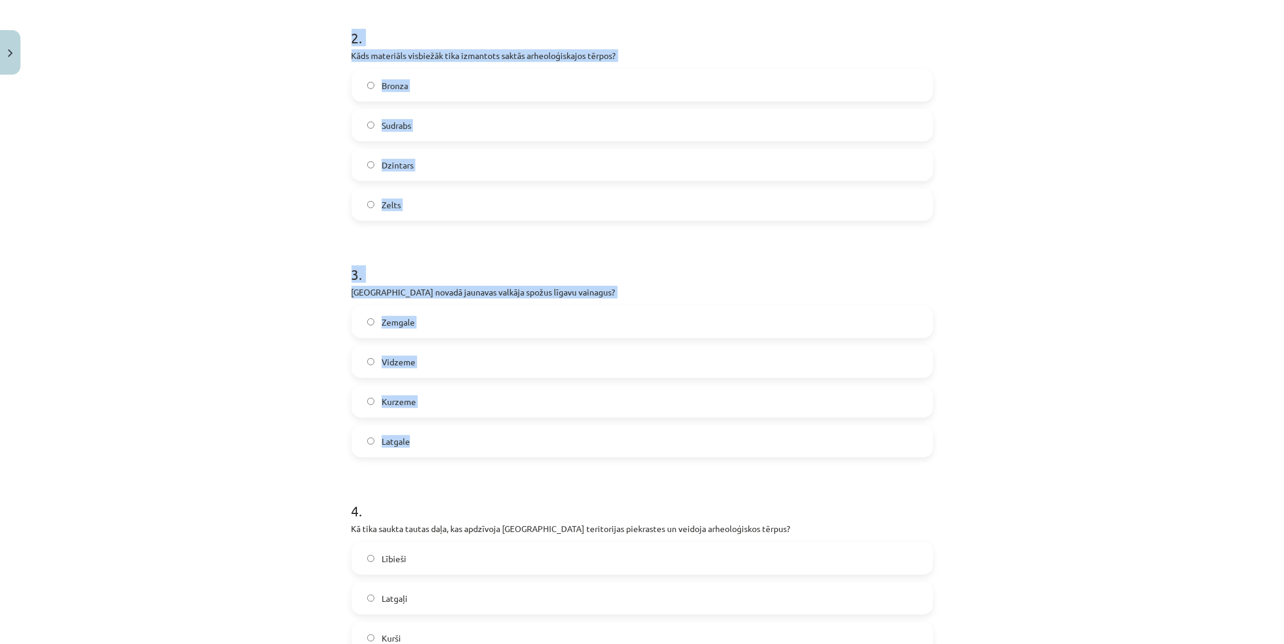
drag, startPoint x: 338, startPoint y: 288, endPoint x: 550, endPoint y: 439, distance: 260.1
click at [550, 439] on div "Mācību tēma: Dizains un tehnoloģijas 9. klases 1. ieskaites mācību materiāls #8…" at bounding box center [642, 322] width 1284 height 644
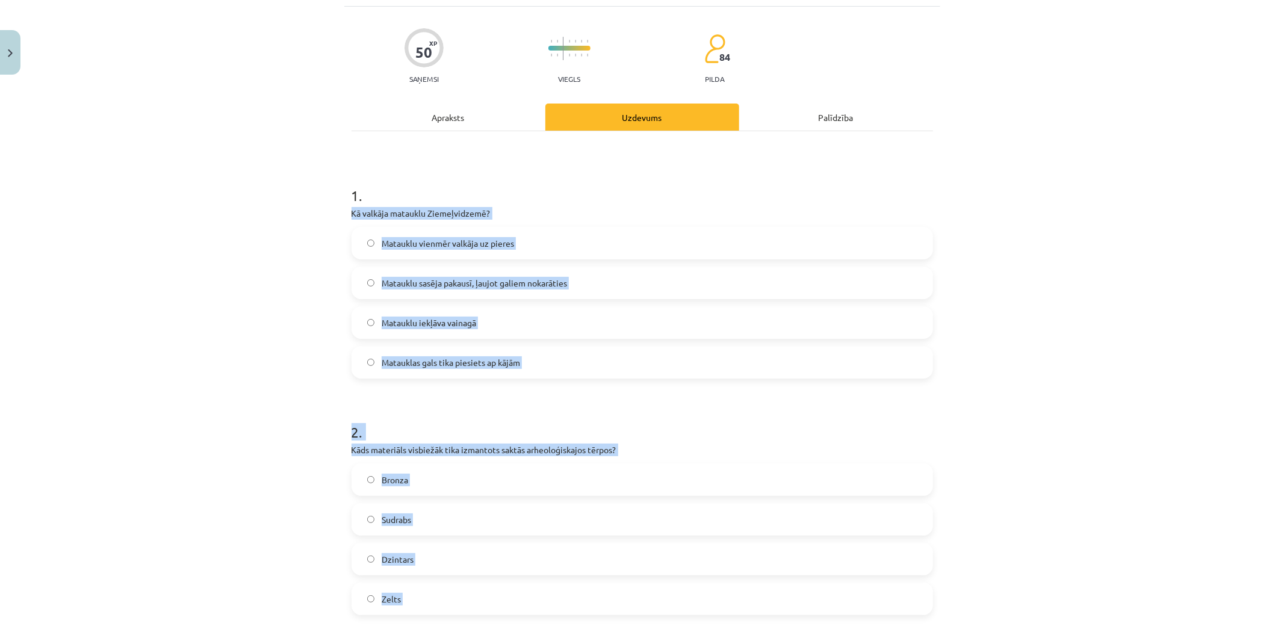
scroll to position [67, 0]
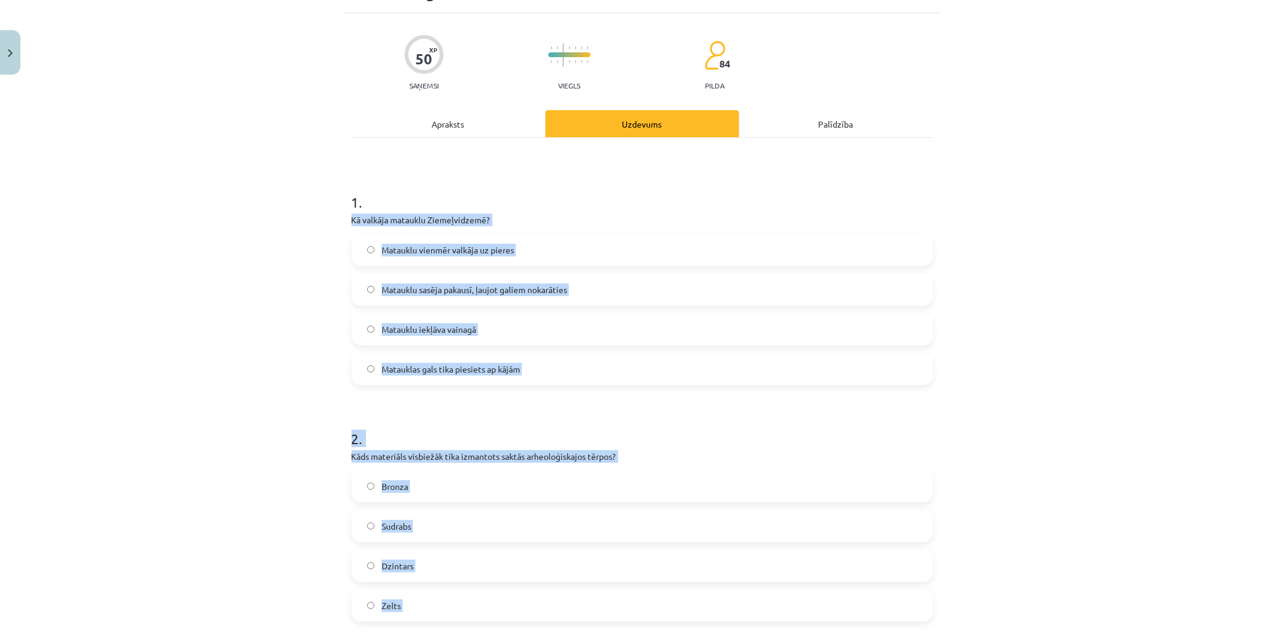
click at [235, 239] on div "Mācību tēma: Dizains un tehnoloģijas 9. klases 1. ieskaites mācību materiāls #8…" at bounding box center [642, 322] width 1284 height 644
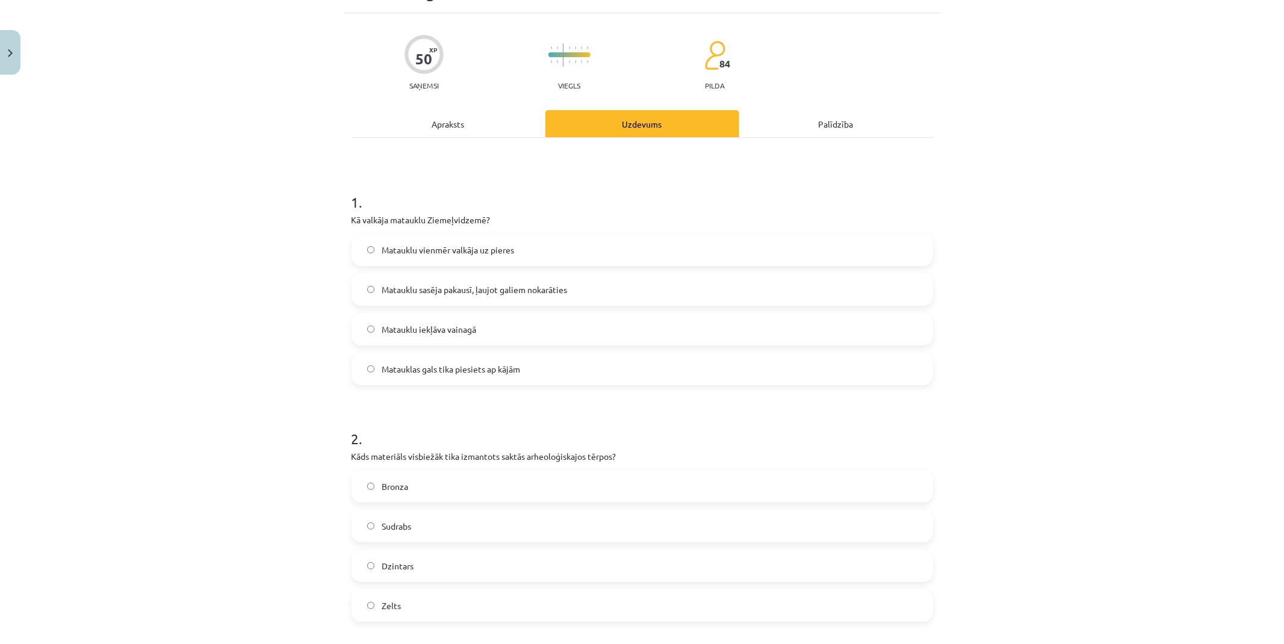
click at [390, 287] on span "Matauklu sasēja pakausī, ļaujot galiem nokarāties" at bounding box center [474, 290] width 185 height 13
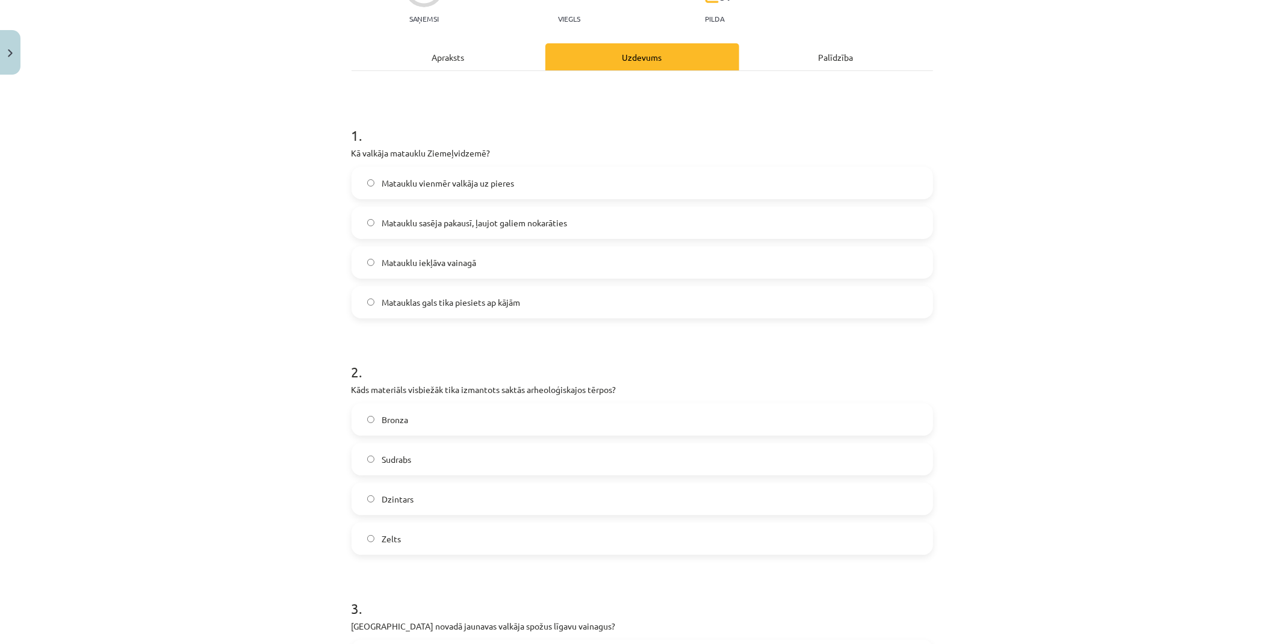
scroll to position [200, 0]
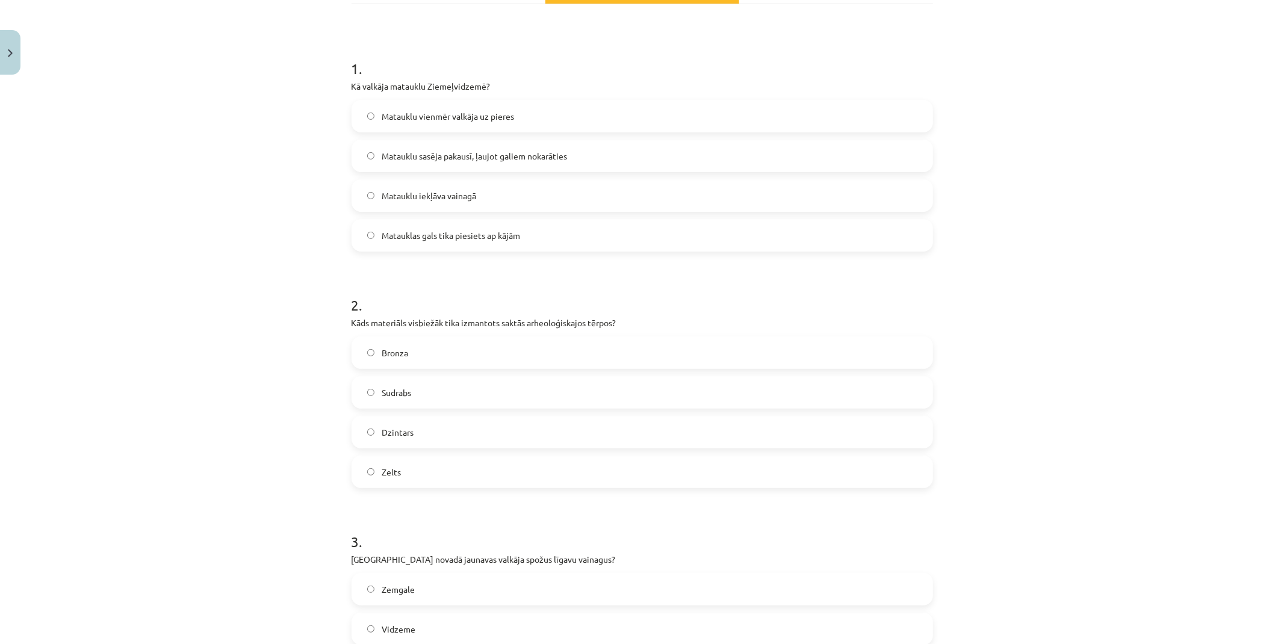
click at [403, 348] on span "Bronza" at bounding box center [395, 353] width 26 height 13
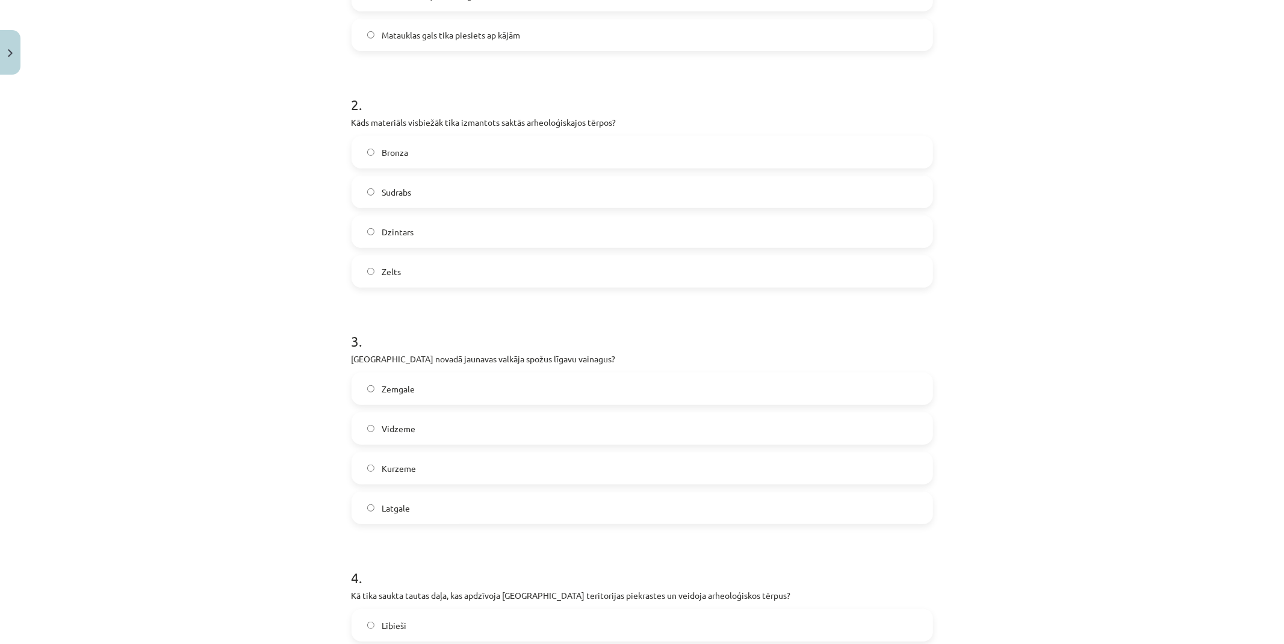
click at [447, 506] on label "Latgale" at bounding box center [642, 508] width 579 height 30
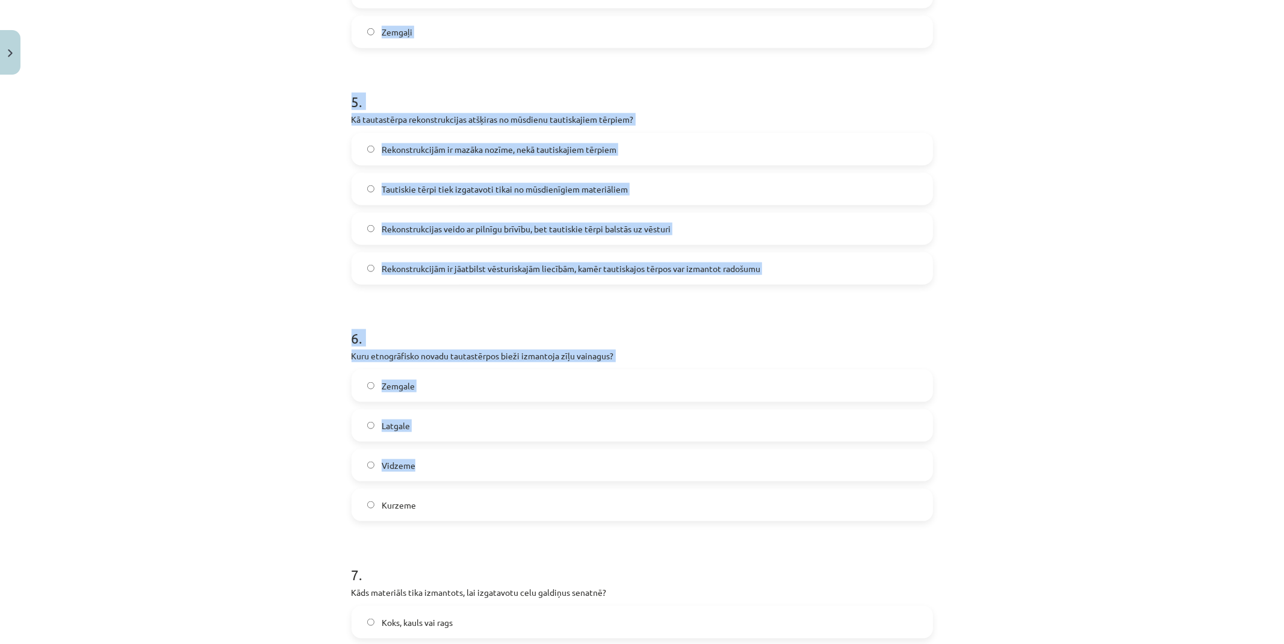
scroll to position [1137, 0]
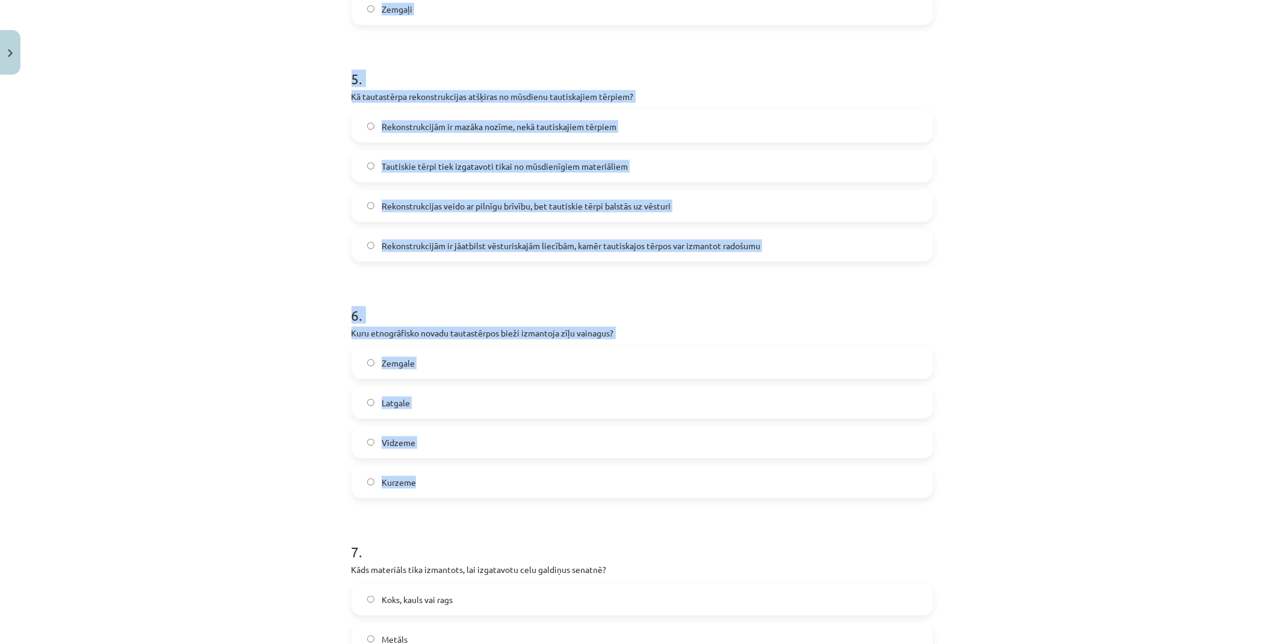
drag, startPoint x: 341, startPoint y: 262, endPoint x: 762, endPoint y: 473, distance: 470.9
click at [763, 472] on div "50 XP Saņemsi Viegls 84 pilda Apraksts Uzdevums Palīdzība 1 . Kā valkāja matauk…" at bounding box center [642, 248] width 596 height 2611
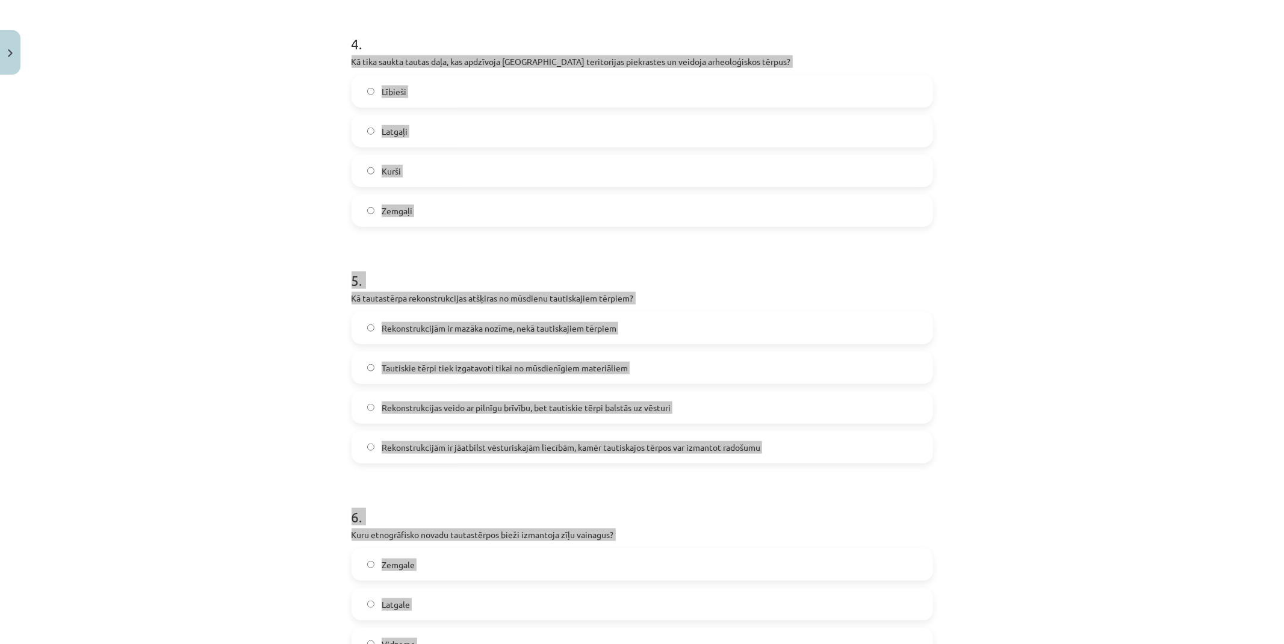
scroll to position [869, 0]
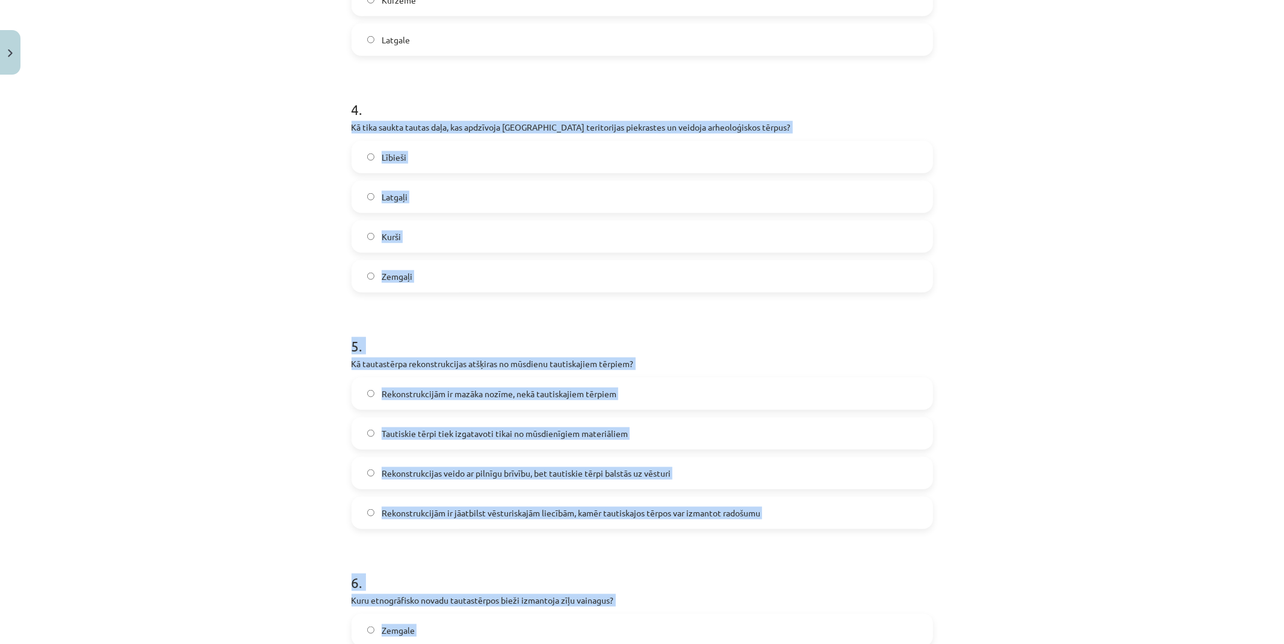
click at [278, 327] on div "Mācību tēma: Dizains un tehnoloģijas 9. klases 1. ieskaites mācību materiāls #8…" at bounding box center [642, 322] width 1284 height 644
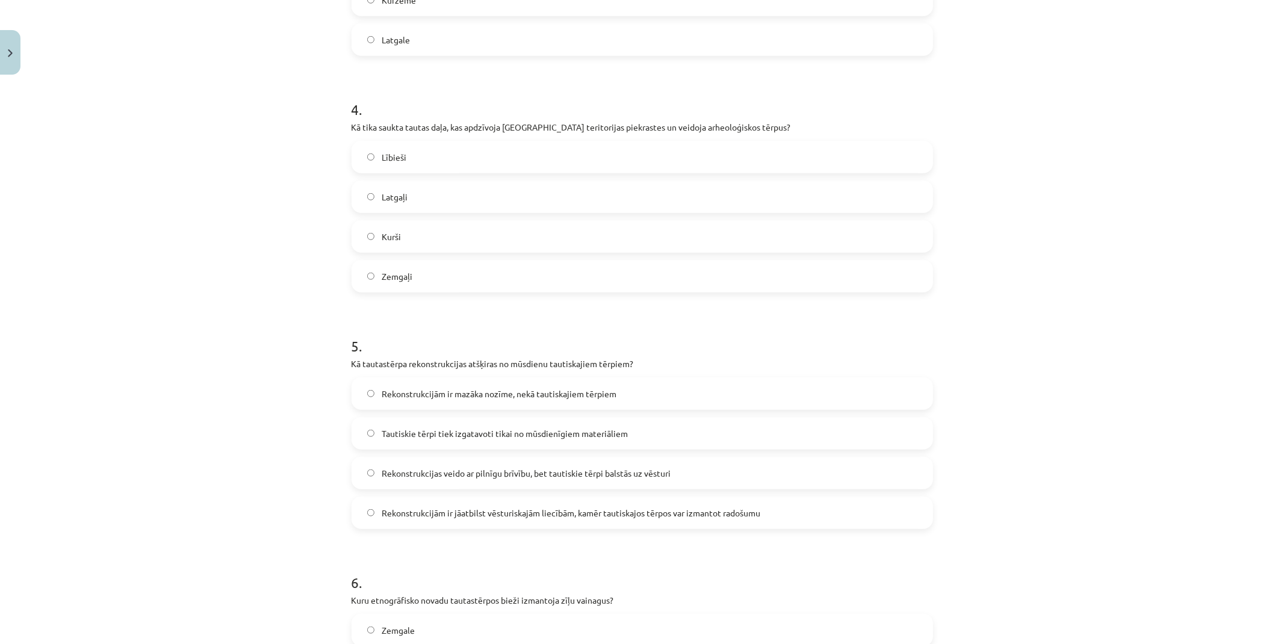
click at [382, 157] on span "Lībieši" at bounding box center [394, 157] width 25 height 13
click at [479, 509] on span "Rekonstrukcijām ir jāatbilst vēsturiskajām liecībām, kamēr tautiskajos tērpos v…" at bounding box center [571, 513] width 379 height 13
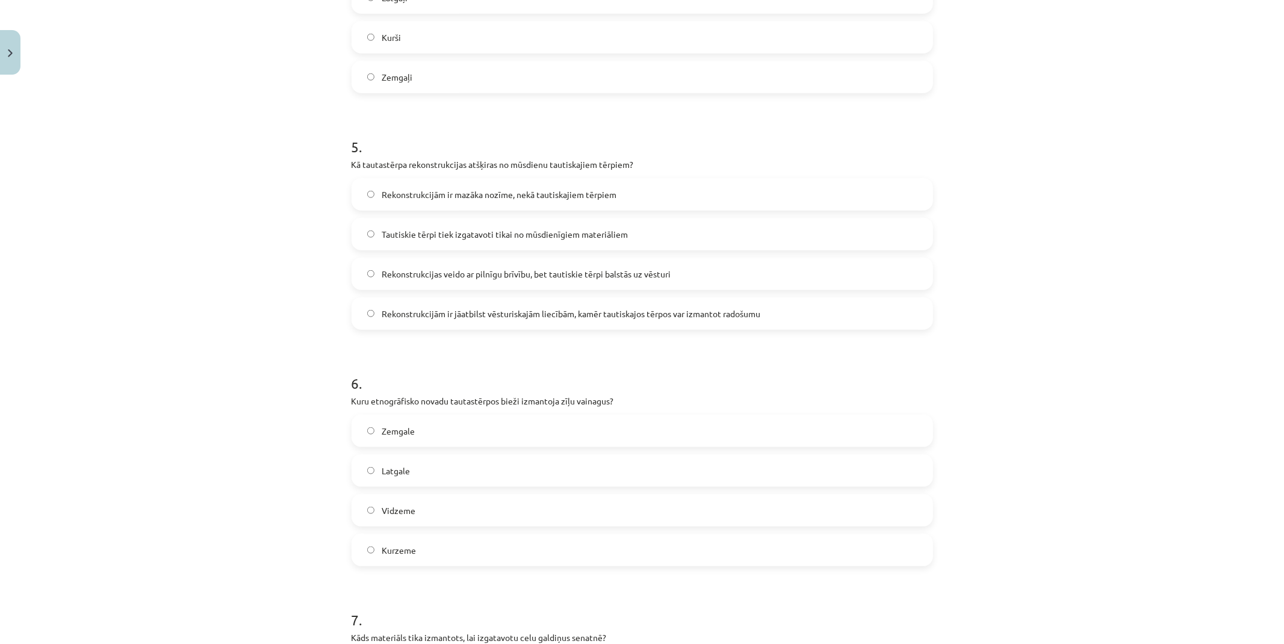
scroll to position [1070, 0]
click at [390, 426] on span "Zemgale" at bounding box center [398, 430] width 33 height 13
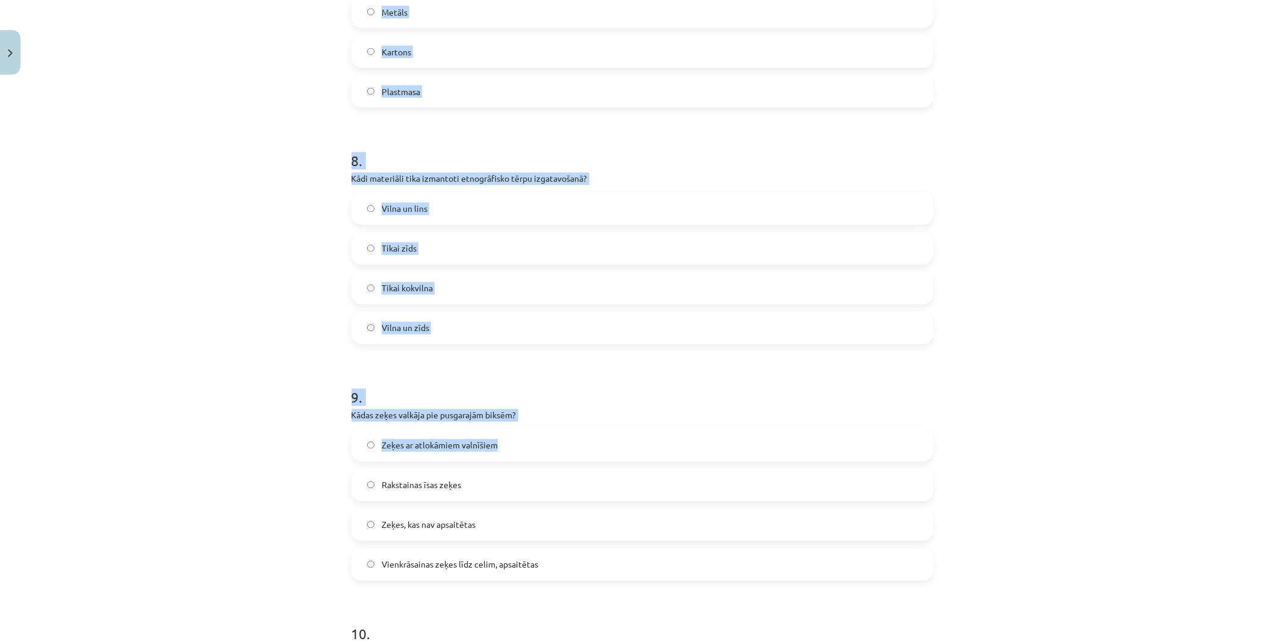
scroll to position [1873, 0]
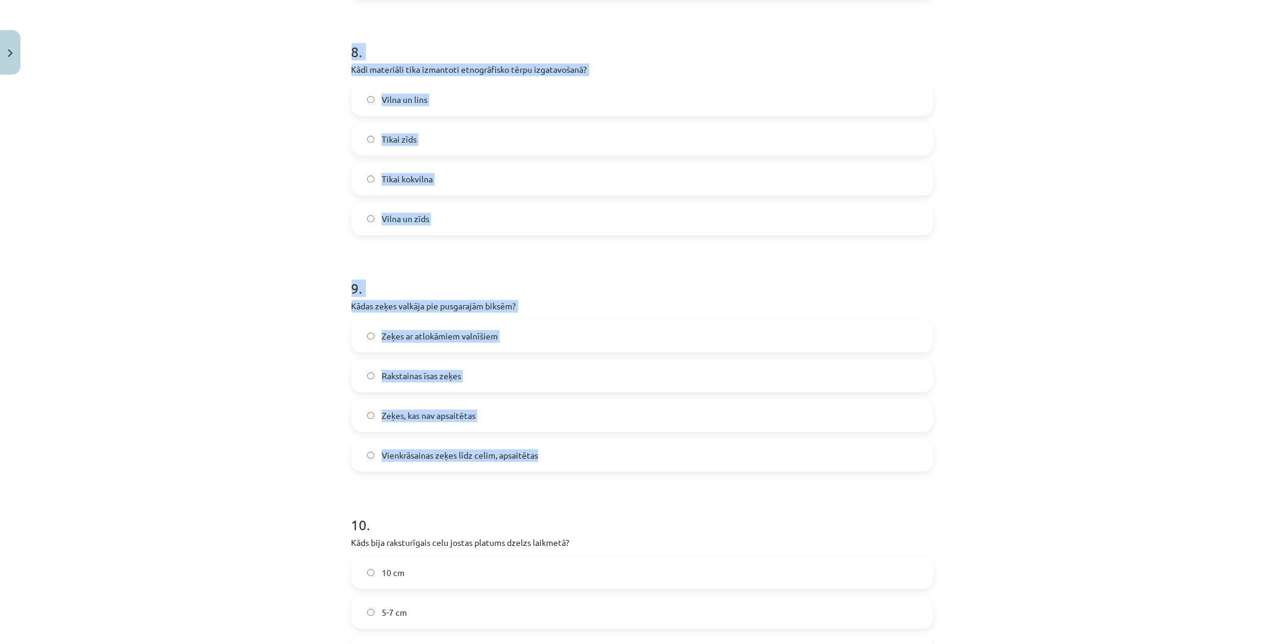
drag, startPoint x: 344, startPoint y: 232, endPoint x: 628, endPoint y: 454, distance: 360.3
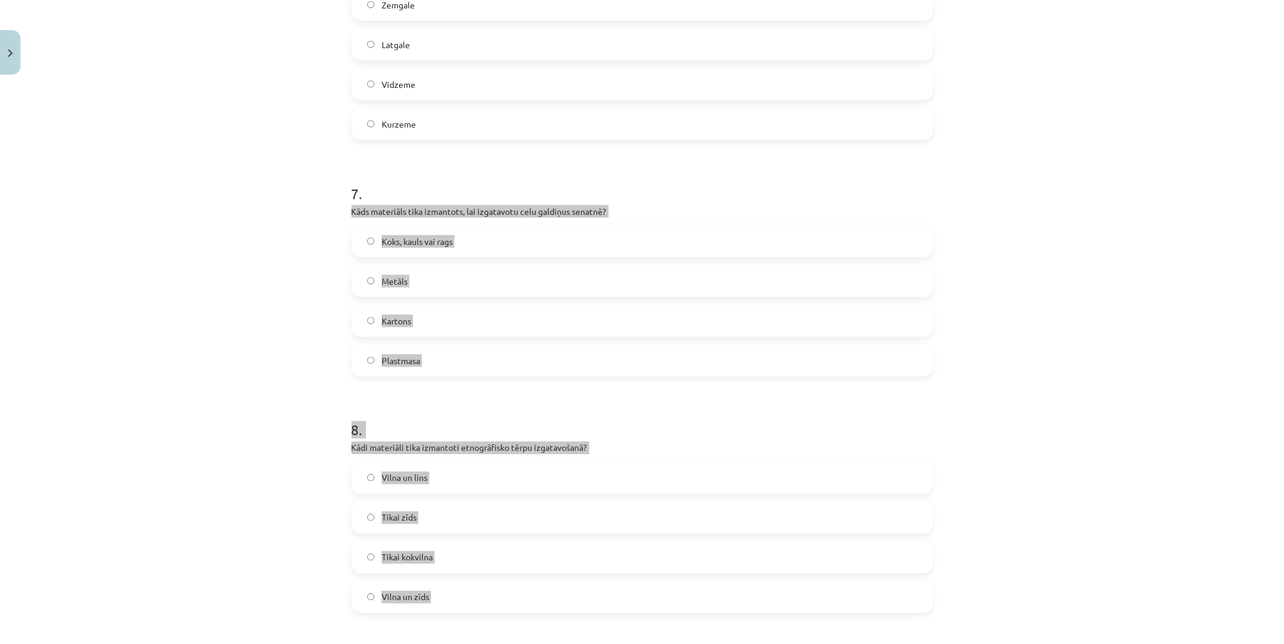
scroll to position [1475, 0]
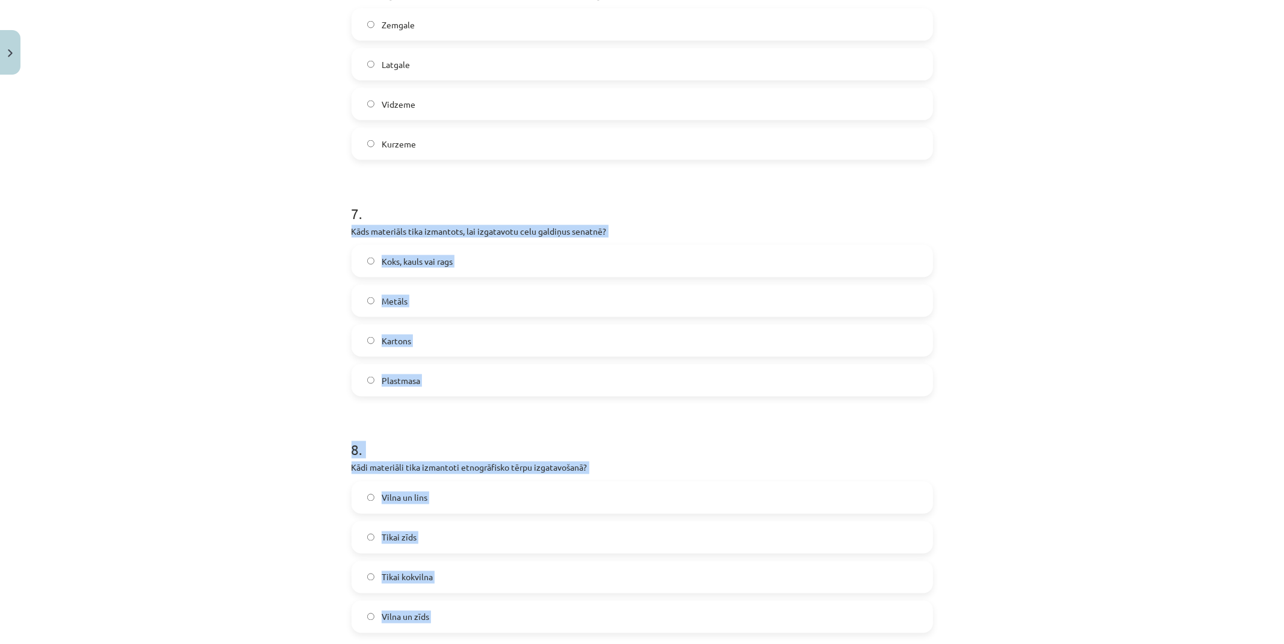
click at [189, 364] on div "Mācību tēma: Dizains un tehnoloģijas 9. klases 1. ieskaites mācību materiāls #8…" at bounding box center [642, 322] width 1284 height 644
click at [181, 367] on div "Mācību tēma: Dizains un tehnoloģijas 9. klases 1. ieskaites mācību materiāls #8…" at bounding box center [642, 322] width 1284 height 644
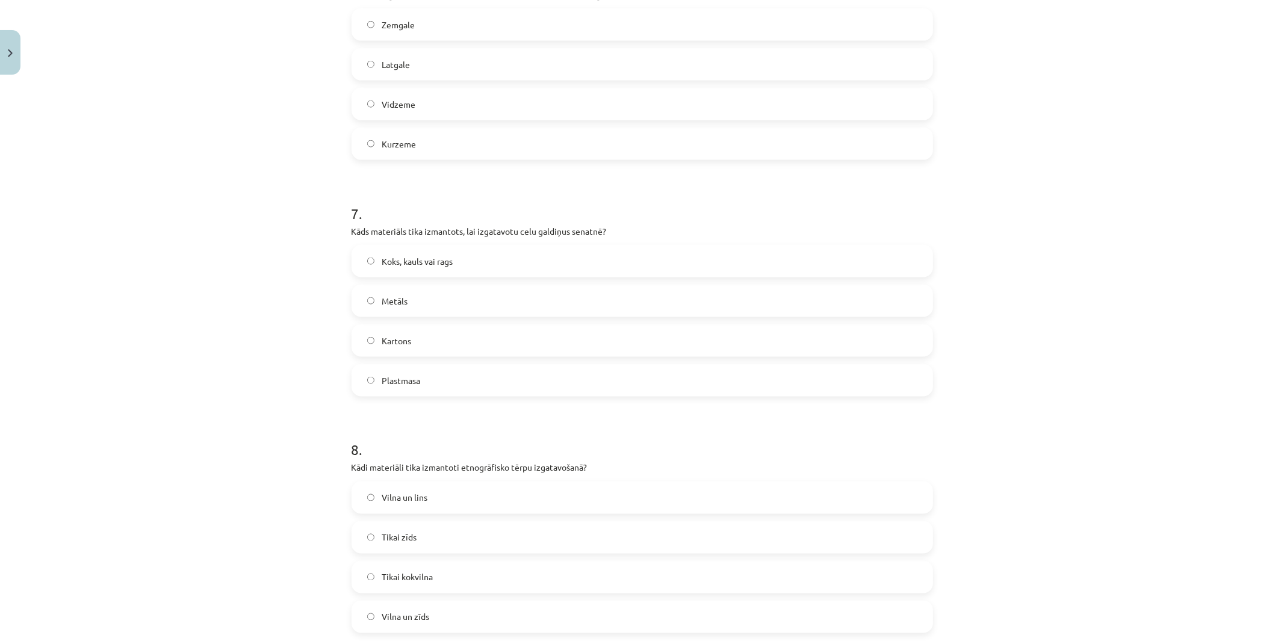
click at [383, 262] on span "Koks, kauls vai rags" at bounding box center [417, 261] width 71 height 13
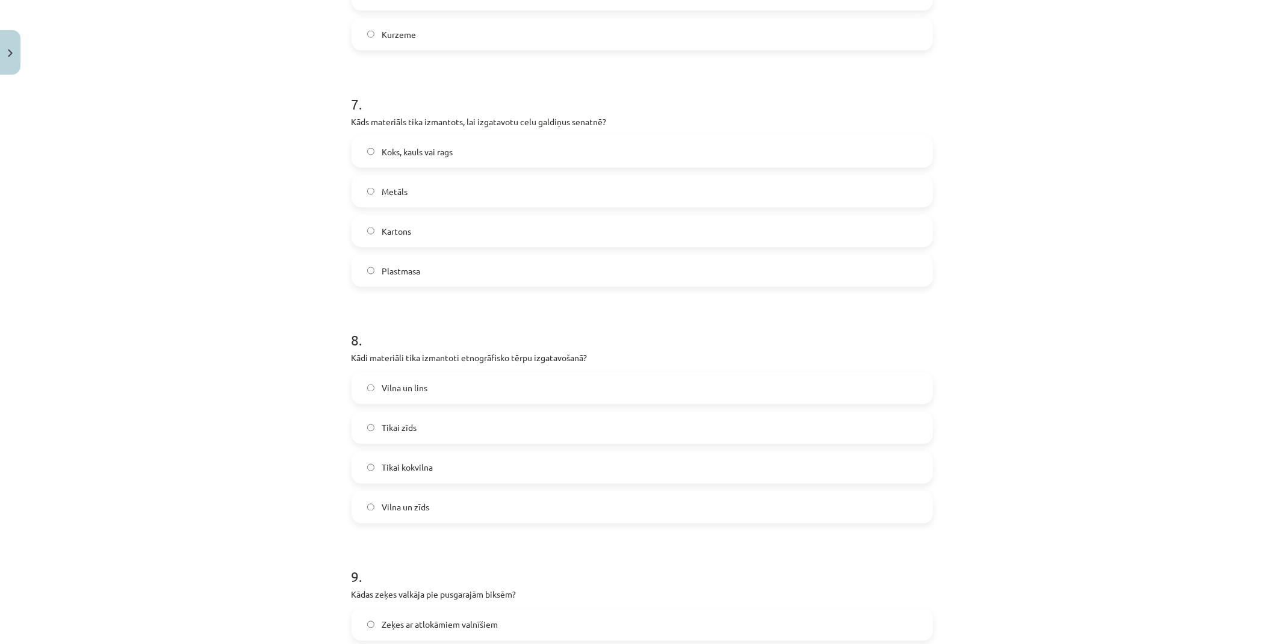
scroll to position [1609, 0]
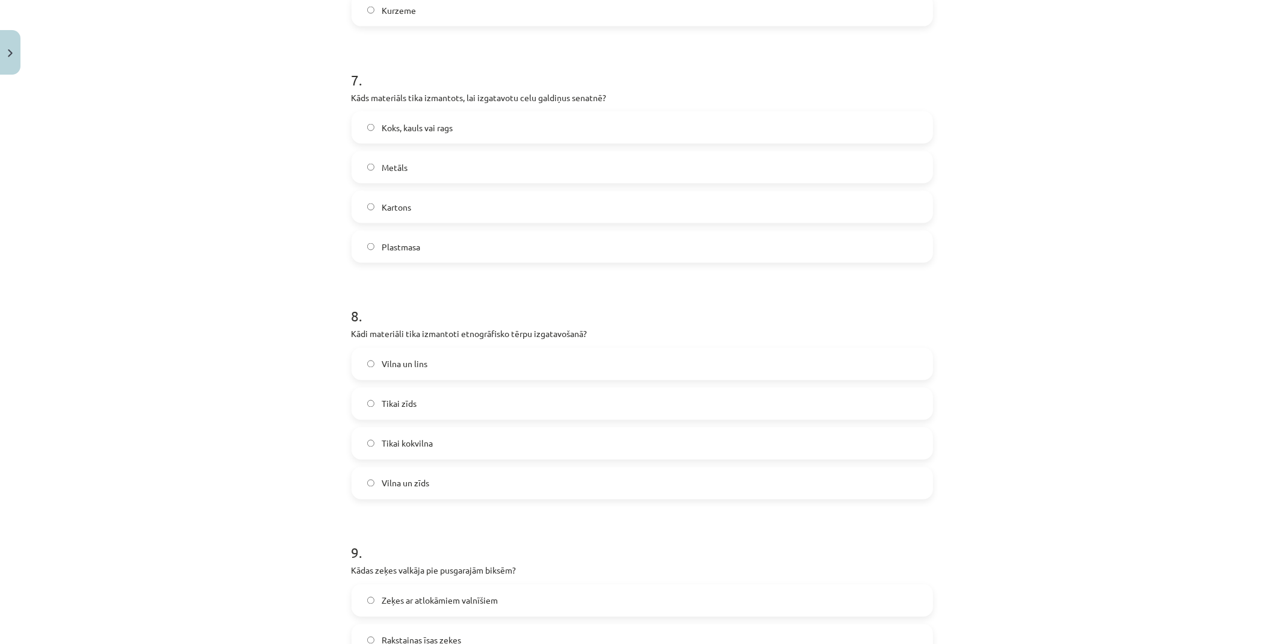
click at [433, 365] on label "Vilna un lins" at bounding box center [642, 364] width 579 height 30
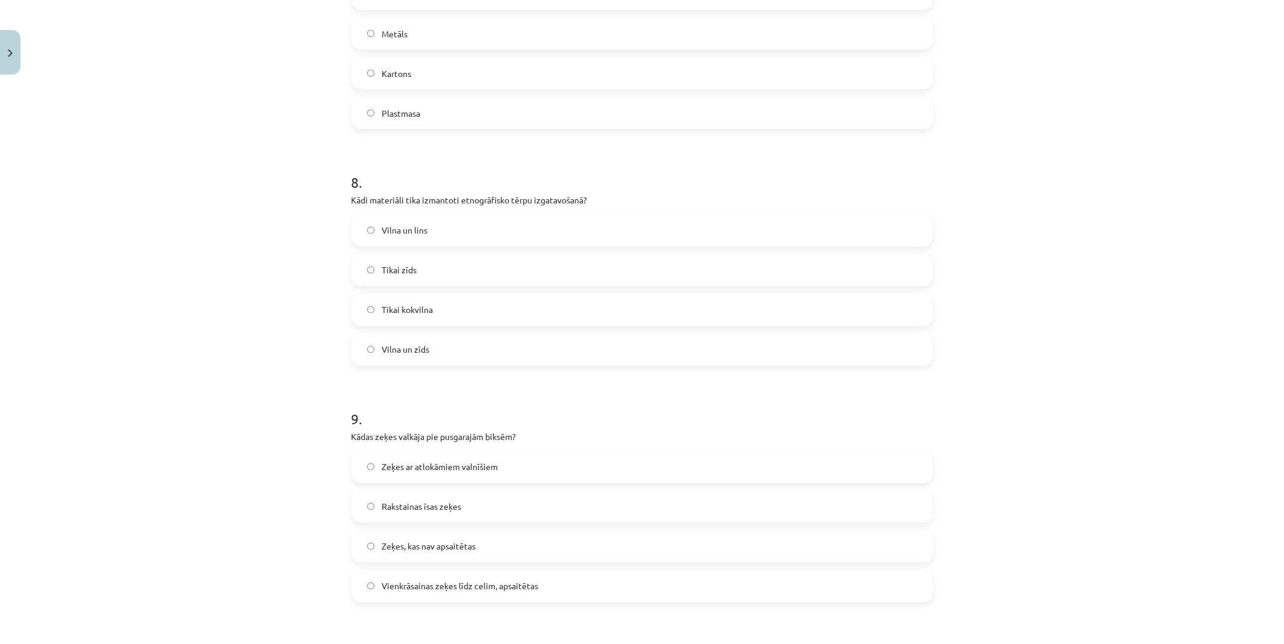
scroll to position [1809, 0]
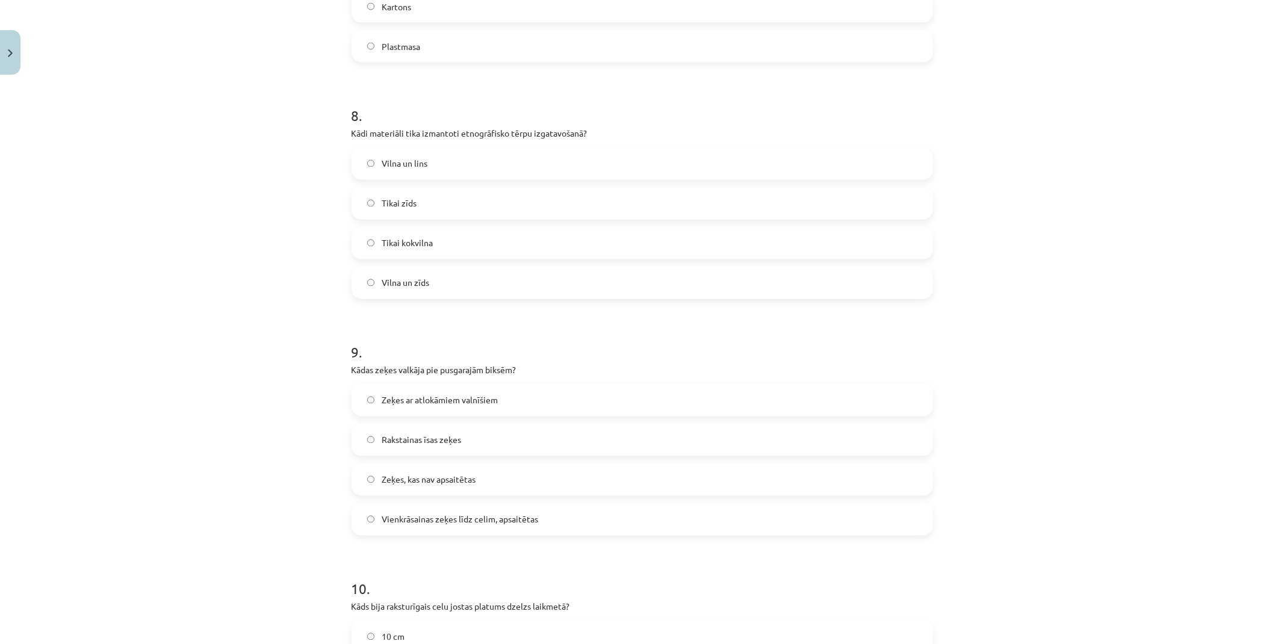
click at [423, 504] on label "Vienkrāsainas zeķes līdz celim, apsaitētas" at bounding box center [642, 519] width 579 height 30
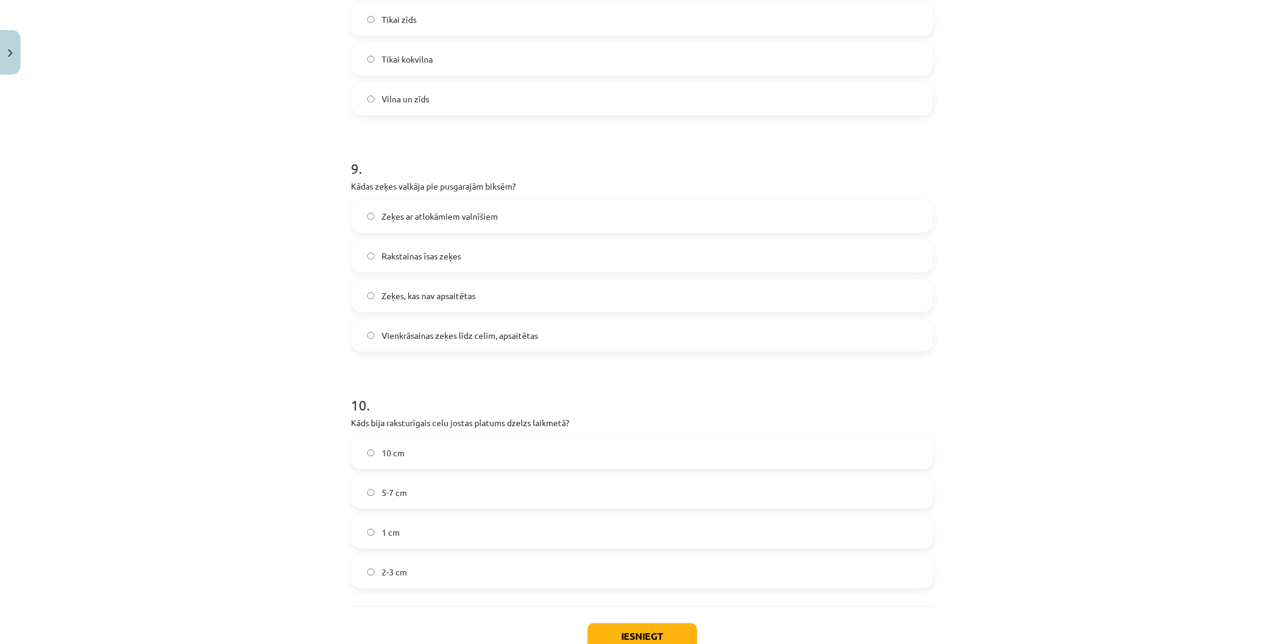
scroll to position [2010, 0]
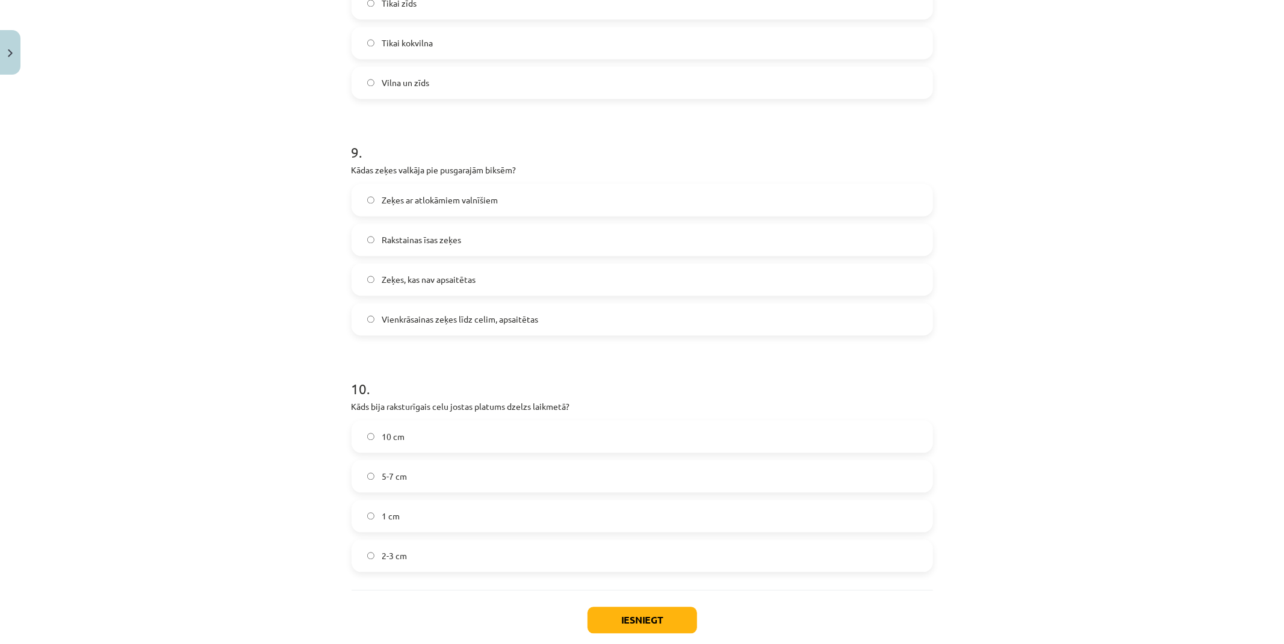
click at [414, 477] on label "5-7 cm" at bounding box center [642, 476] width 579 height 30
click at [633, 612] on button "Iesniegt" at bounding box center [643, 620] width 110 height 26
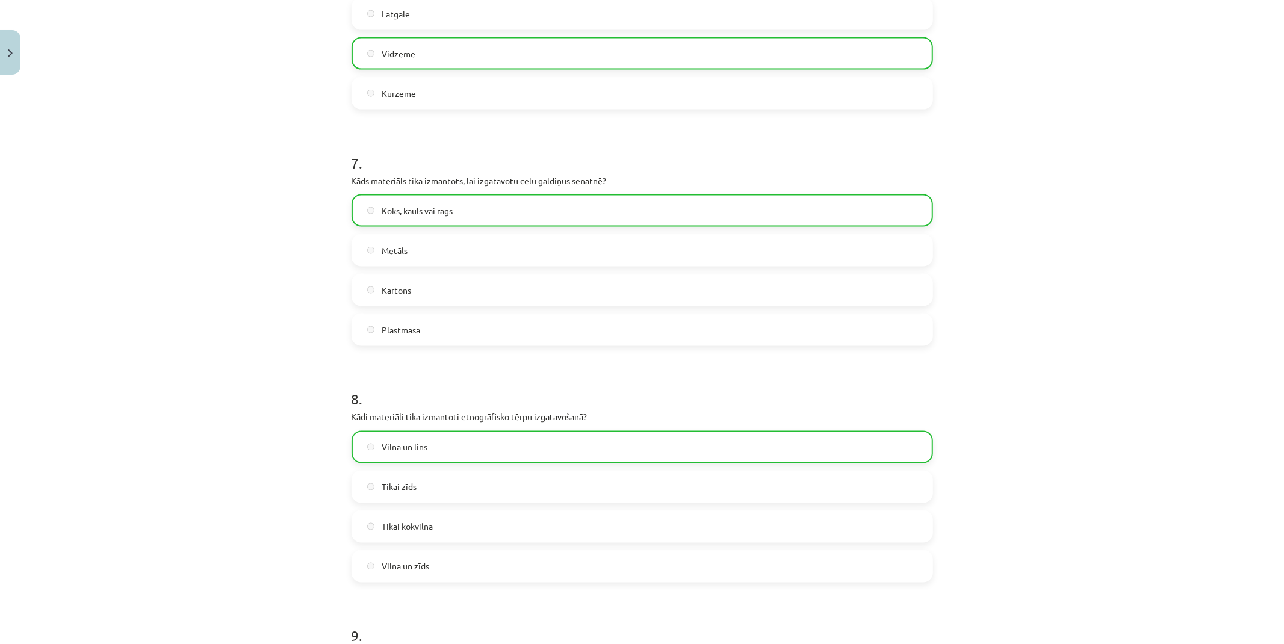
scroll to position [2115, 0]
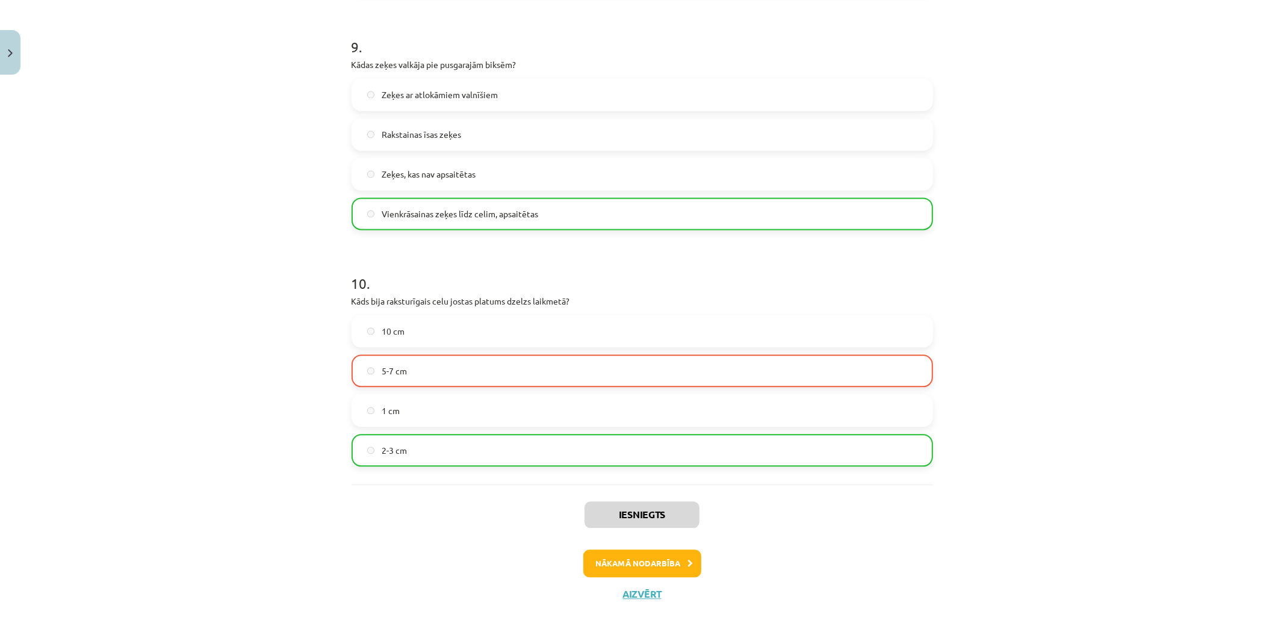
drag, startPoint x: 221, startPoint y: 472, endPoint x: 444, endPoint y: 536, distance: 232.3
click at [620, 563] on button "Nākamā nodarbība" at bounding box center [642, 564] width 118 height 28
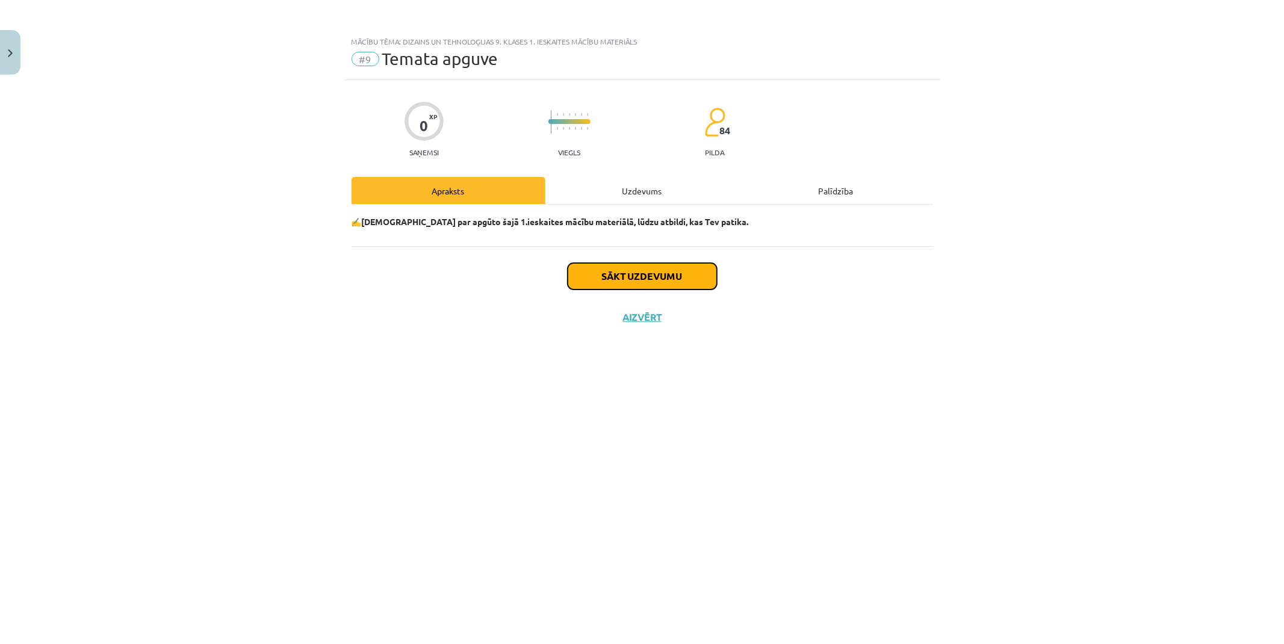
click at [652, 271] on button "Sākt uzdevumu" at bounding box center [642, 276] width 149 height 26
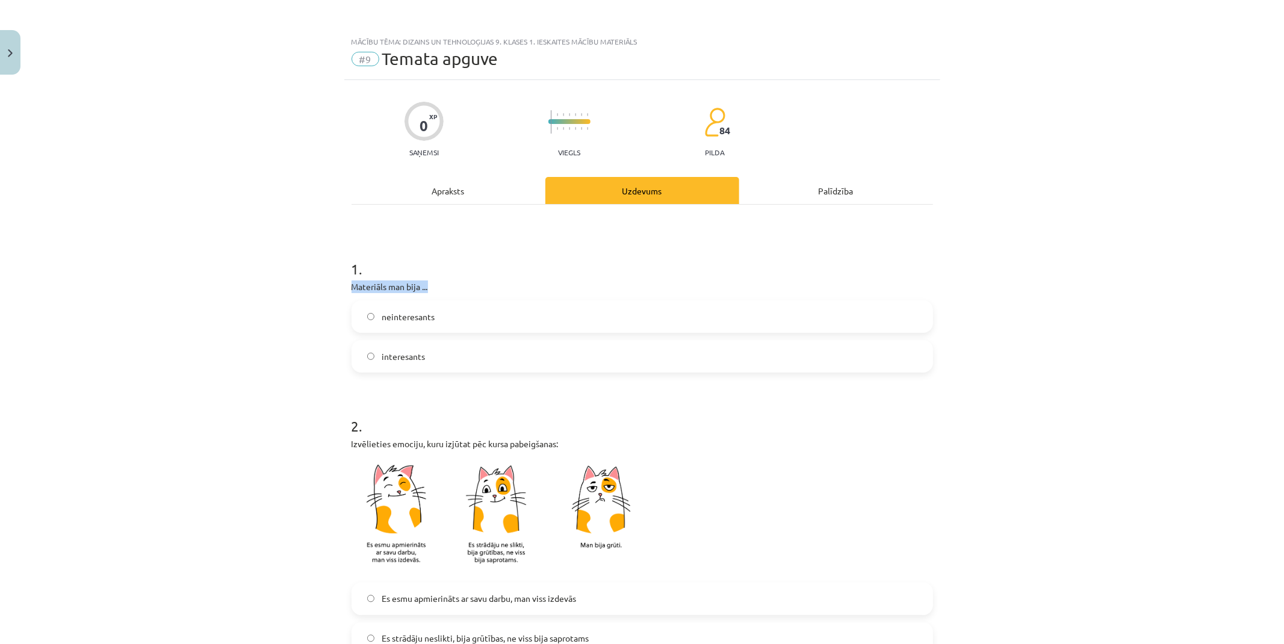
drag, startPoint x: 343, startPoint y: 284, endPoint x: 454, endPoint y: 293, distance: 111.1
click at [223, 282] on div "Mācību tēma: Dizains un tehnoloģijas 9. klases 1. ieskaites mācību materiāls #9…" at bounding box center [642, 322] width 1284 height 644
click at [428, 354] on label "interesants" at bounding box center [642, 356] width 579 height 30
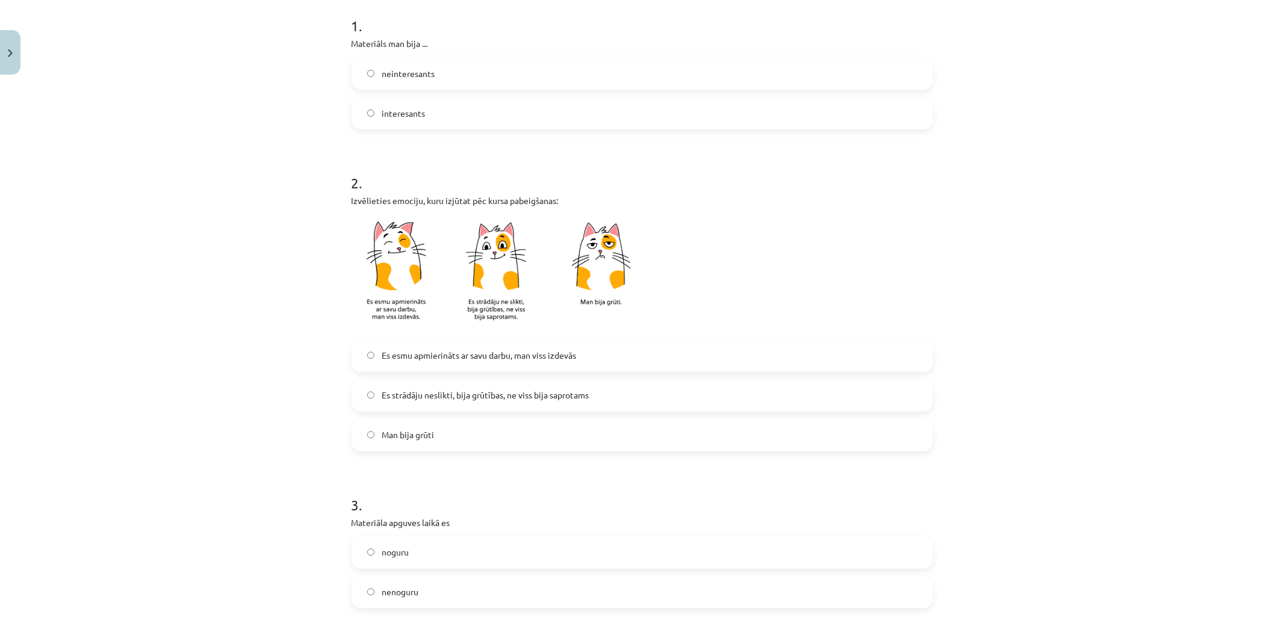
scroll to position [267, 0]
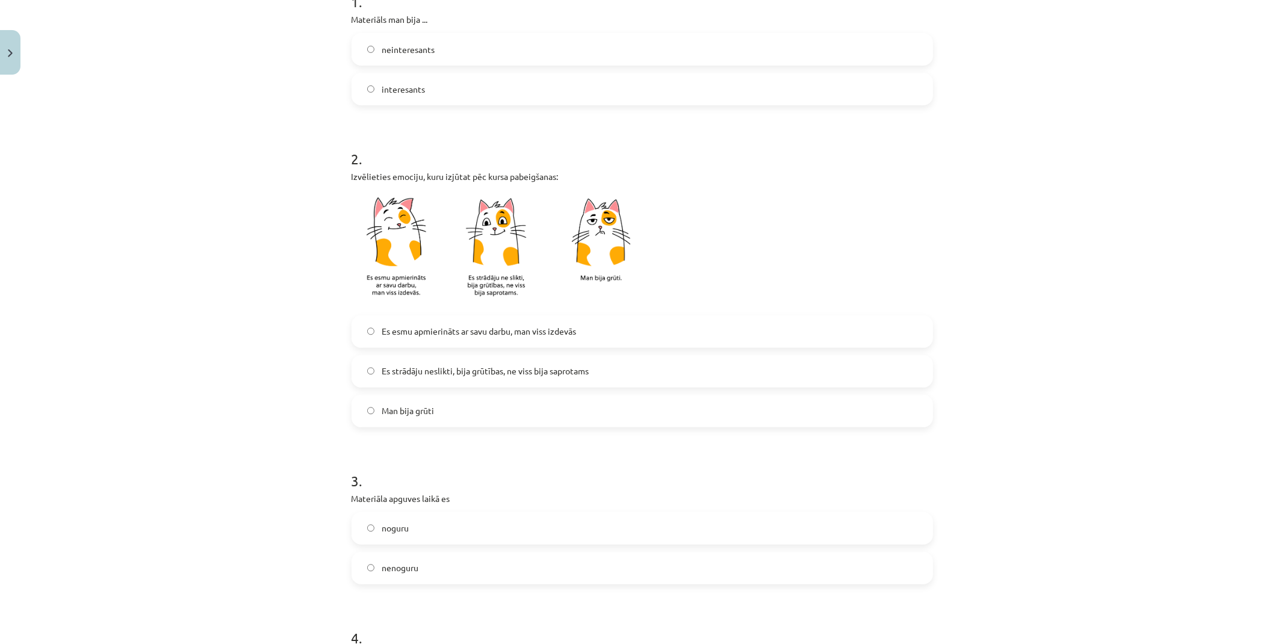
click at [460, 339] on label "Es esmu apmierināts ar savu darbu, man viss izdevās" at bounding box center [642, 332] width 579 height 30
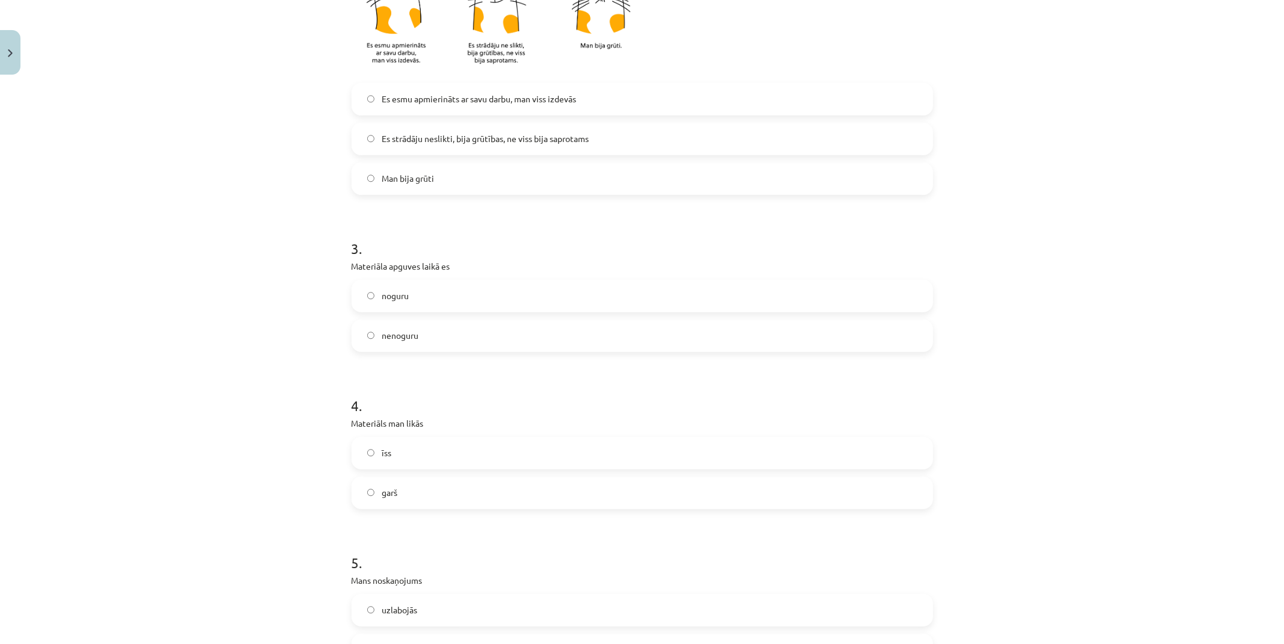
scroll to position [535, 0]
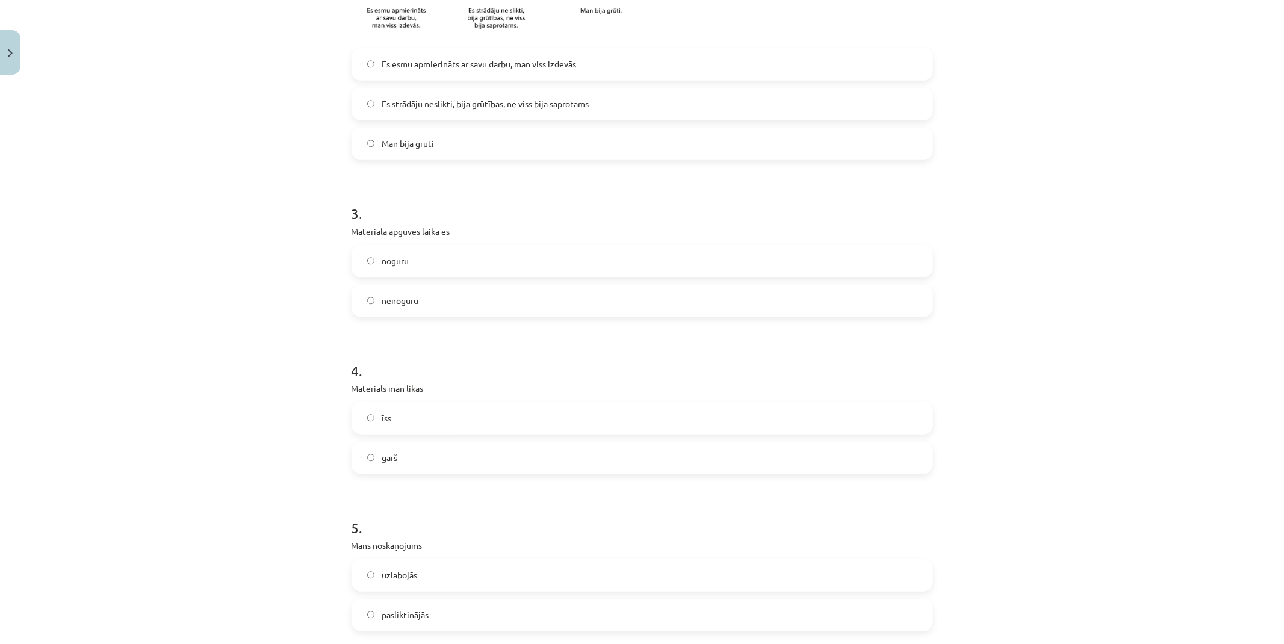
click at [428, 294] on label "nenoguru" at bounding box center [642, 301] width 579 height 30
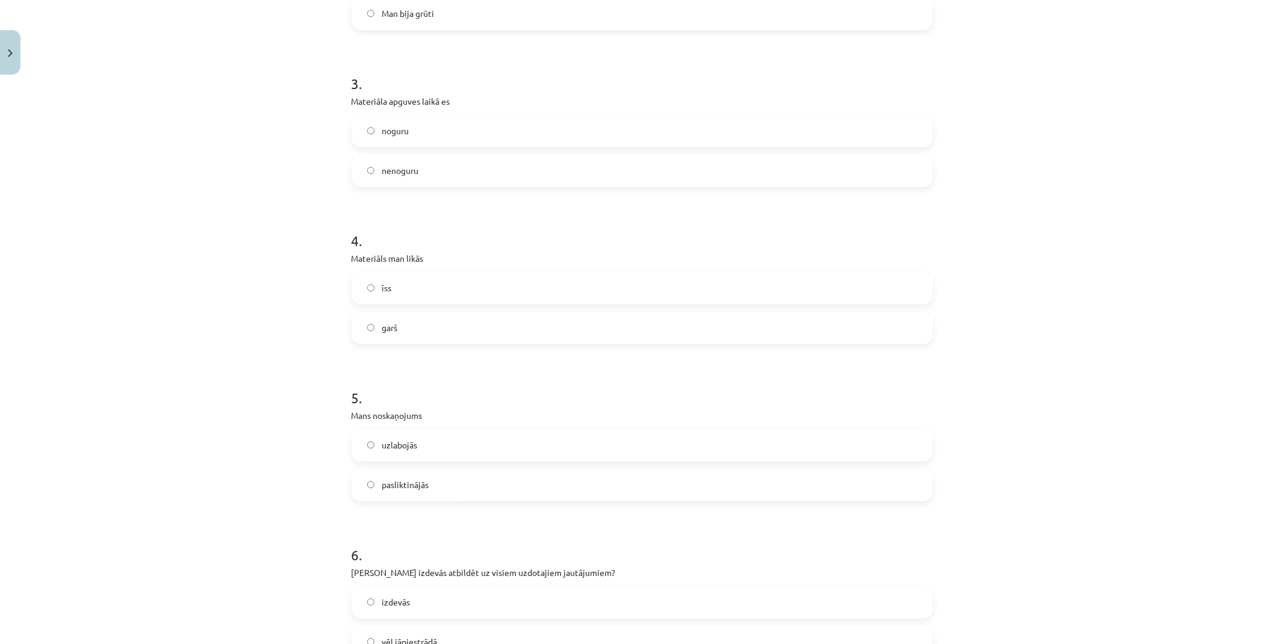
scroll to position [669, 0]
click at [401, 123] on span "noguru" at bounding box center [395, 126] width 27 height 13
click at [417, 317] on label "garš" at bounding box center [642, 324] width 579 height 30
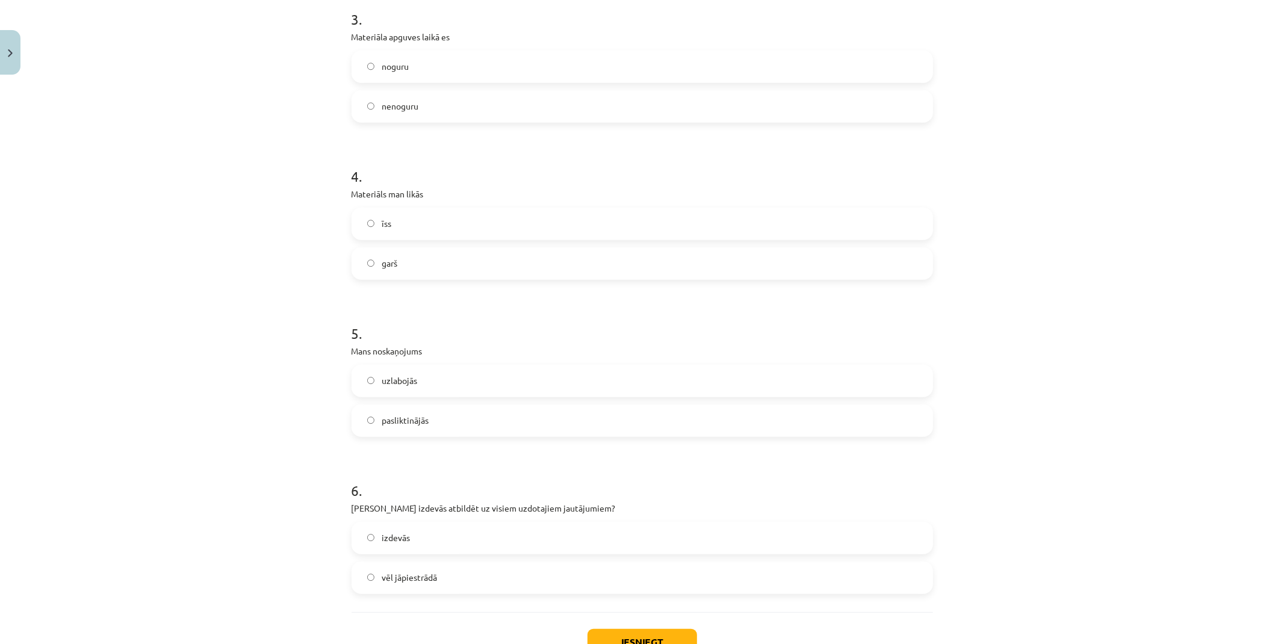
scroll to position [802, 0]
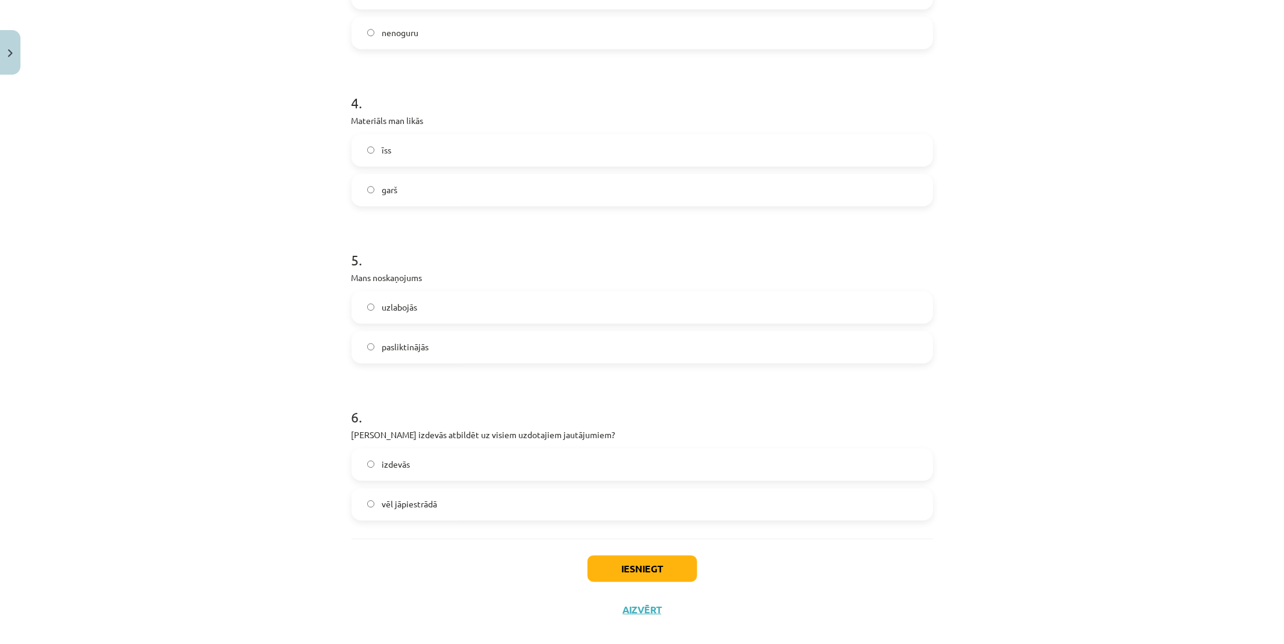
click at [456, 310] on label "uzlabojās" at bounding box center [642, 308] width 579 height 30
click at [434, 460] on label "izdevās" at bounding box center [642, 465] width 579 height 30
click at [622, 556] on button "Iesniegt" at bounding box center [643, 569] width 110 height 26
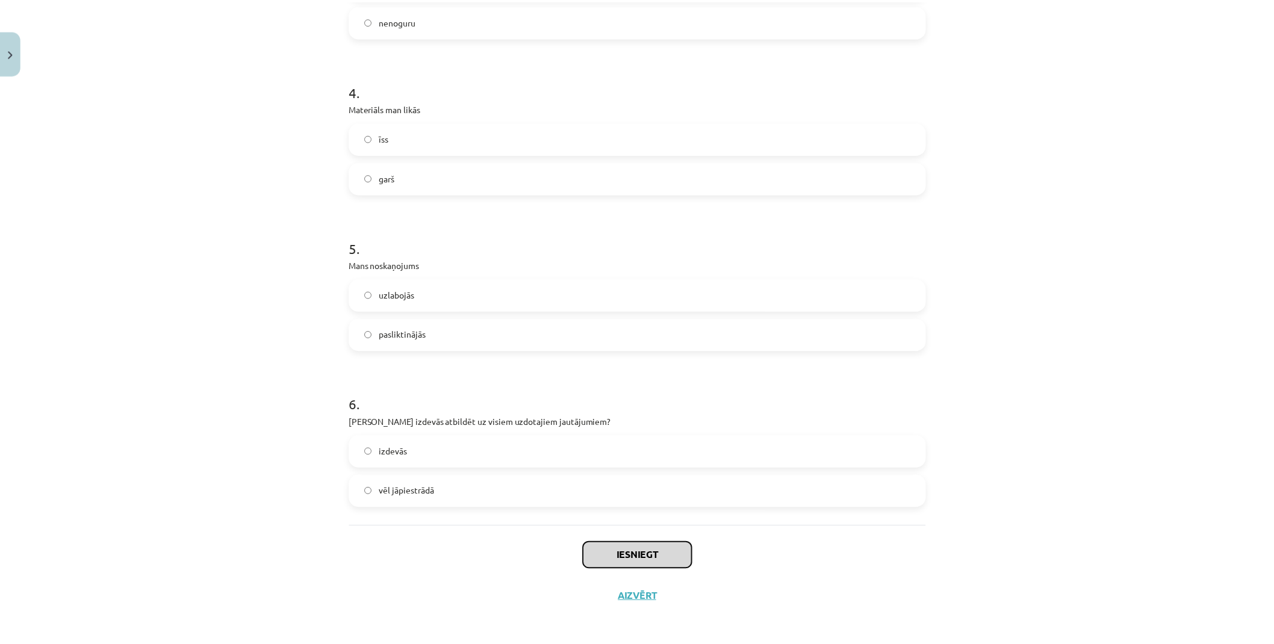
scroll to position [818, 0]
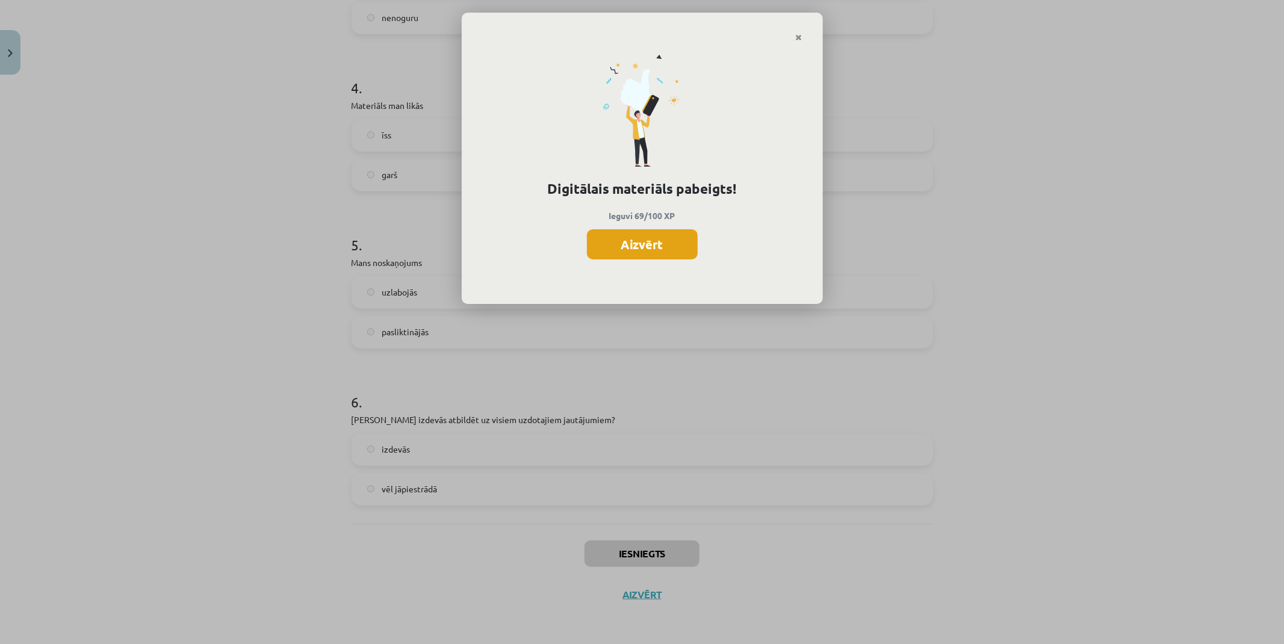
click at [669, 249] on button "Aizvērt" at bounding box center [642, 244] width 111 height 30
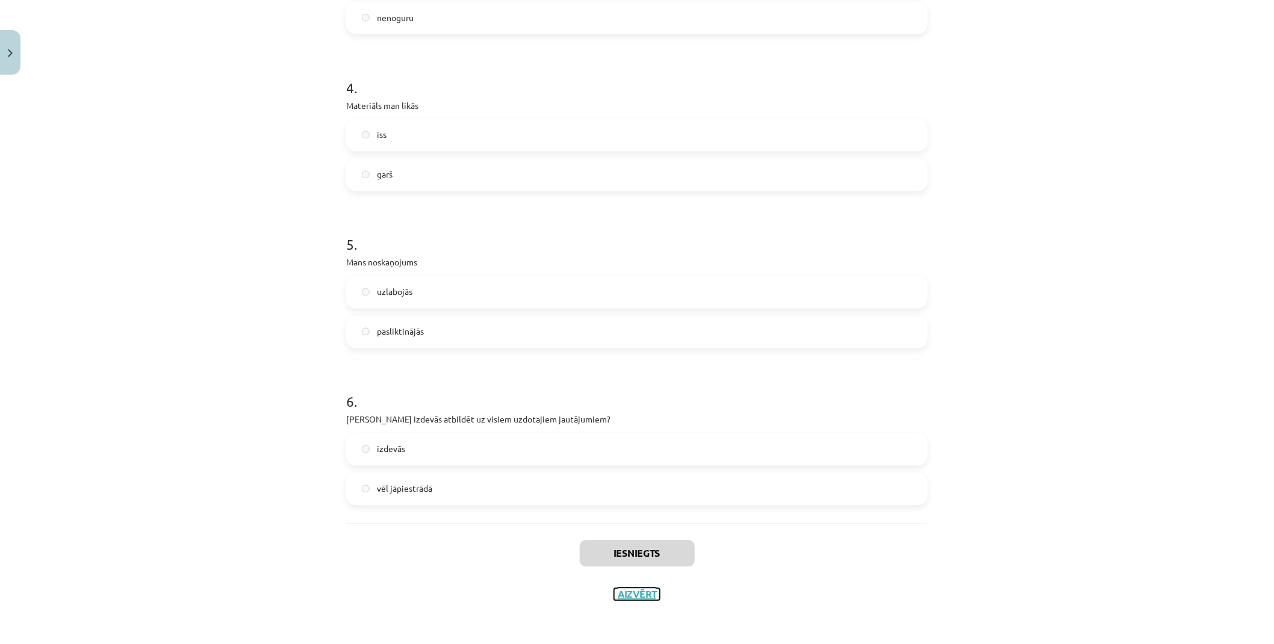
click at [639, 598] on button "Aizvērt" at bounding box center [637, 595] width 46 height 12
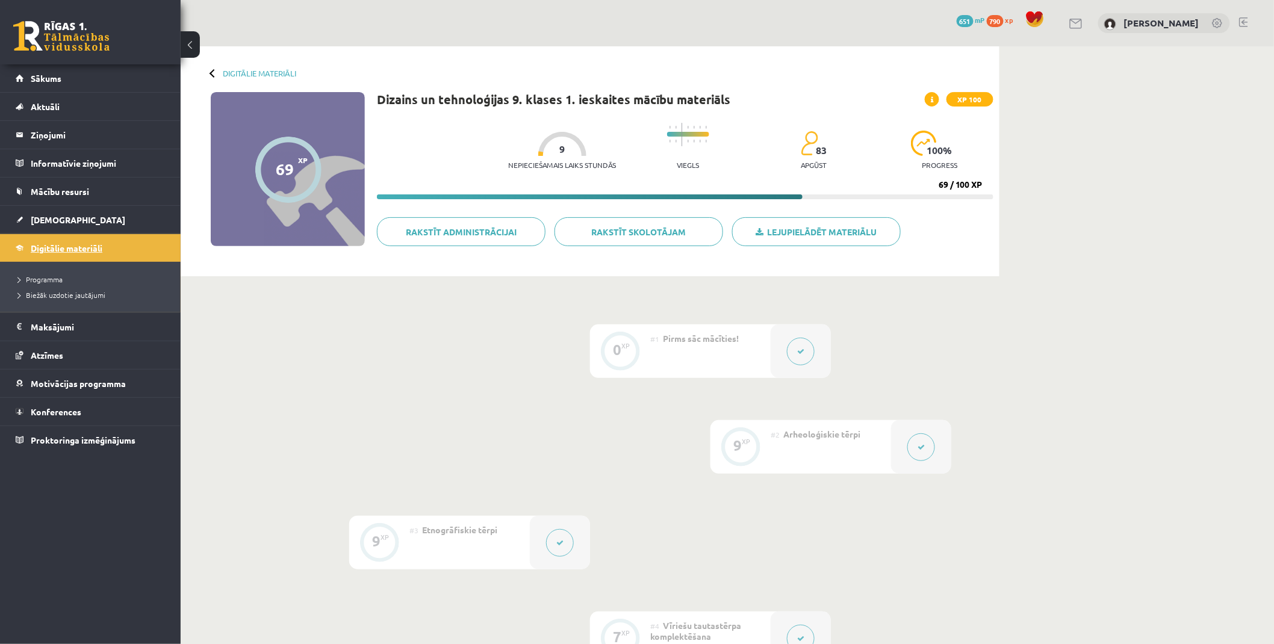
click at [55, 248] on span "Digitālie materiāli" at bounding box center [67, 248] width 72 height 11
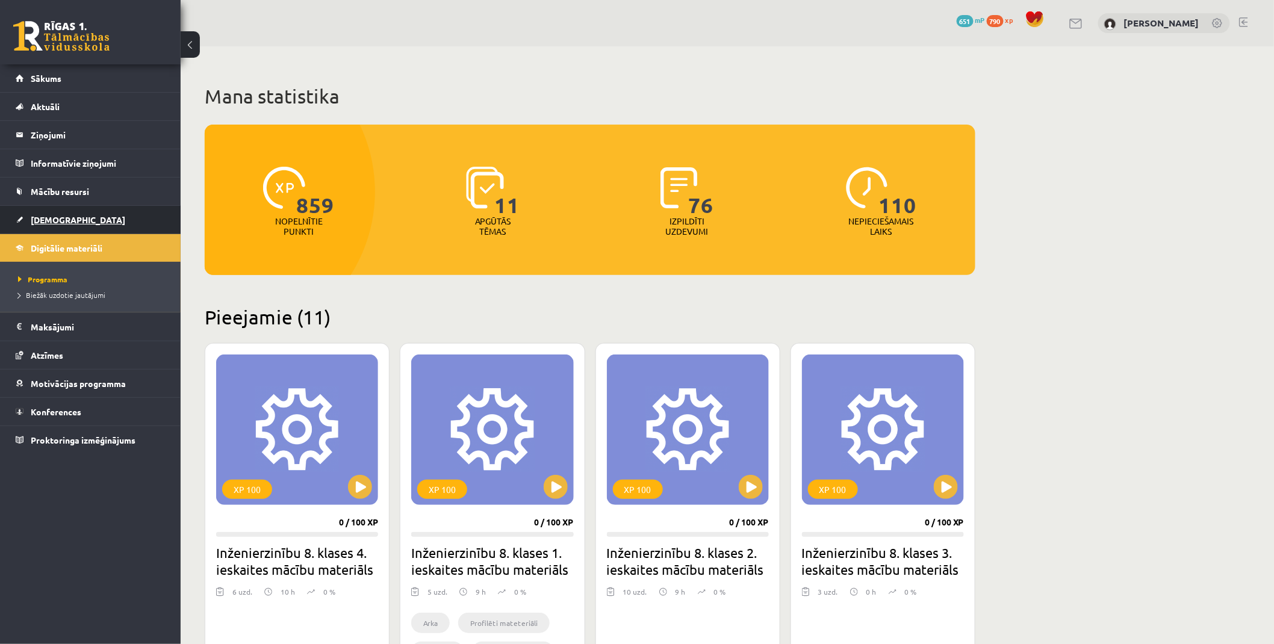
click at [55, 215] on span "[DEMOGRAPHIC_DATA]" at bounding box center [78, 219] width 95 height 11
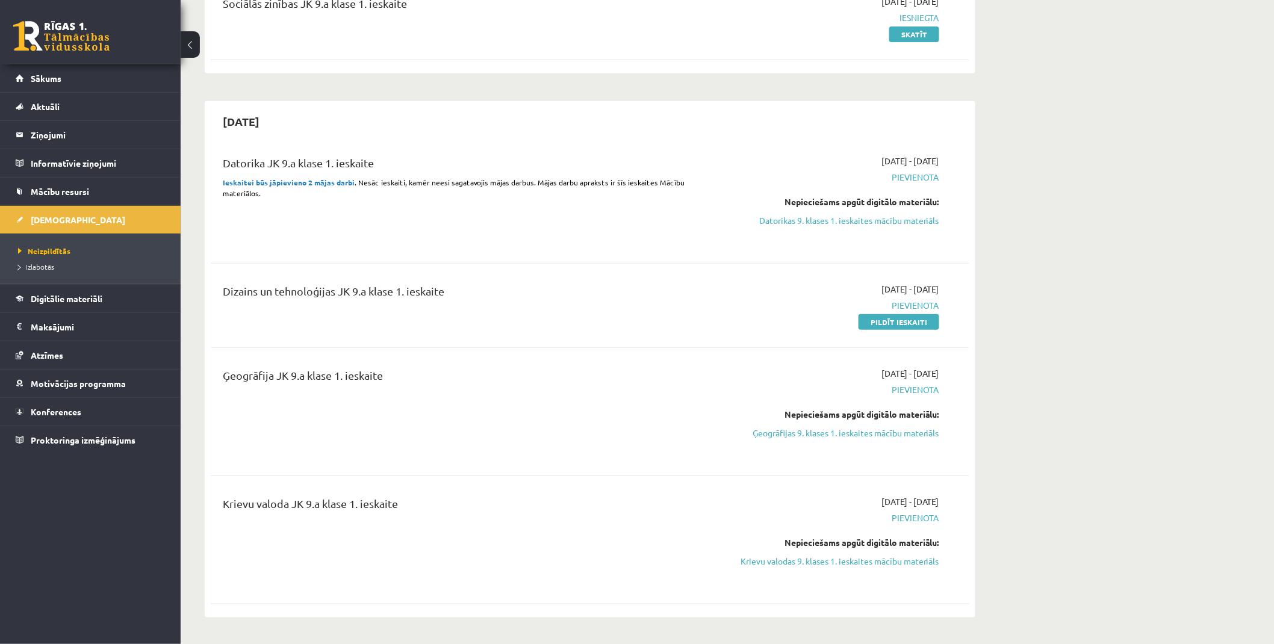
scroll to position [200, 0]
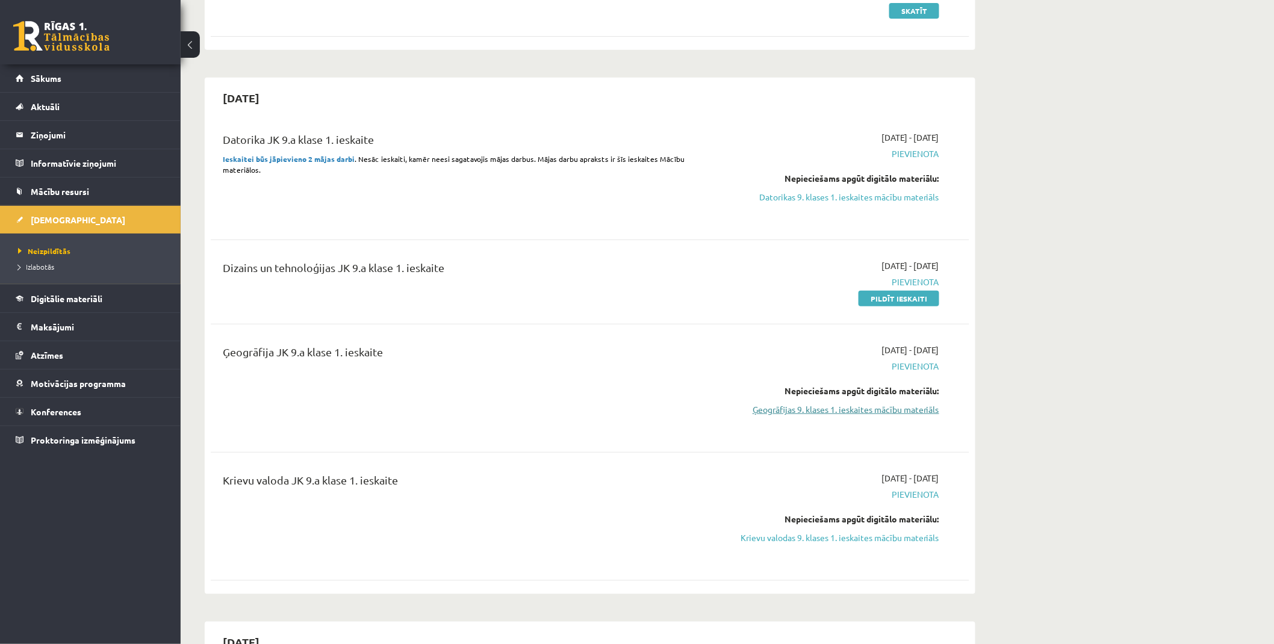
click at [828, 409] on link "Ģeogrāfijas 9. klases 1. ieskaites mācību materiāls" at bounding box center [825, 409] width 227 height 13
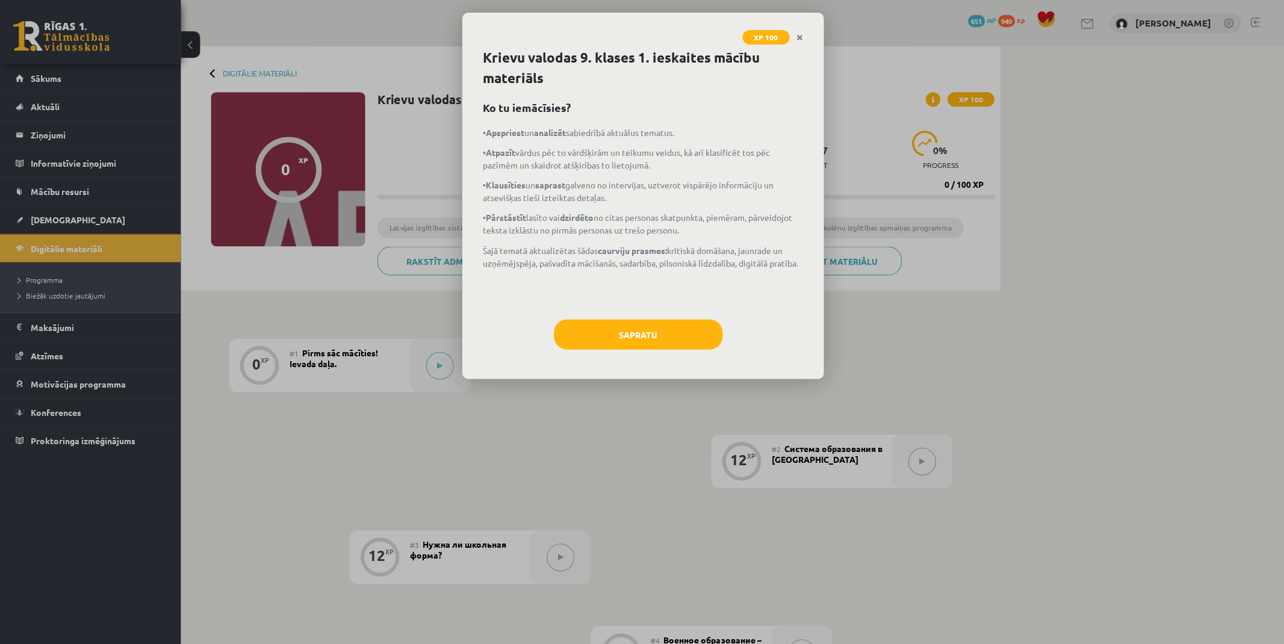
click at [643, 345] on button "Sapratu" at bounding box center [637, 334] width 169 height 30
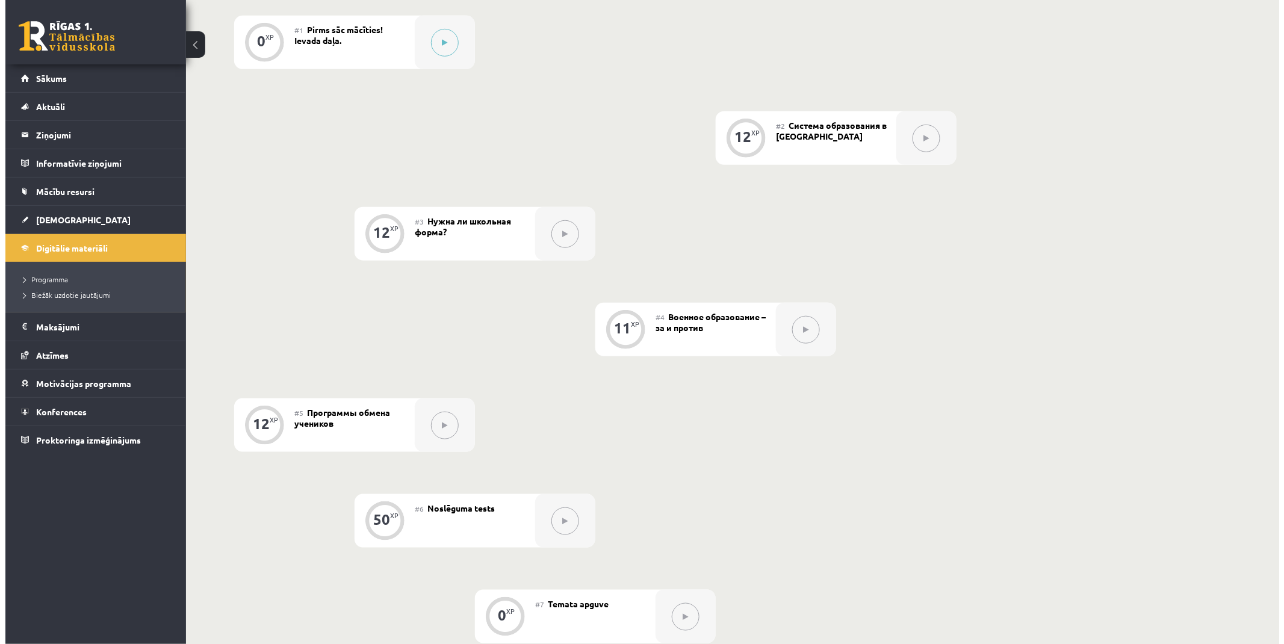
scroll to position [33, 0]
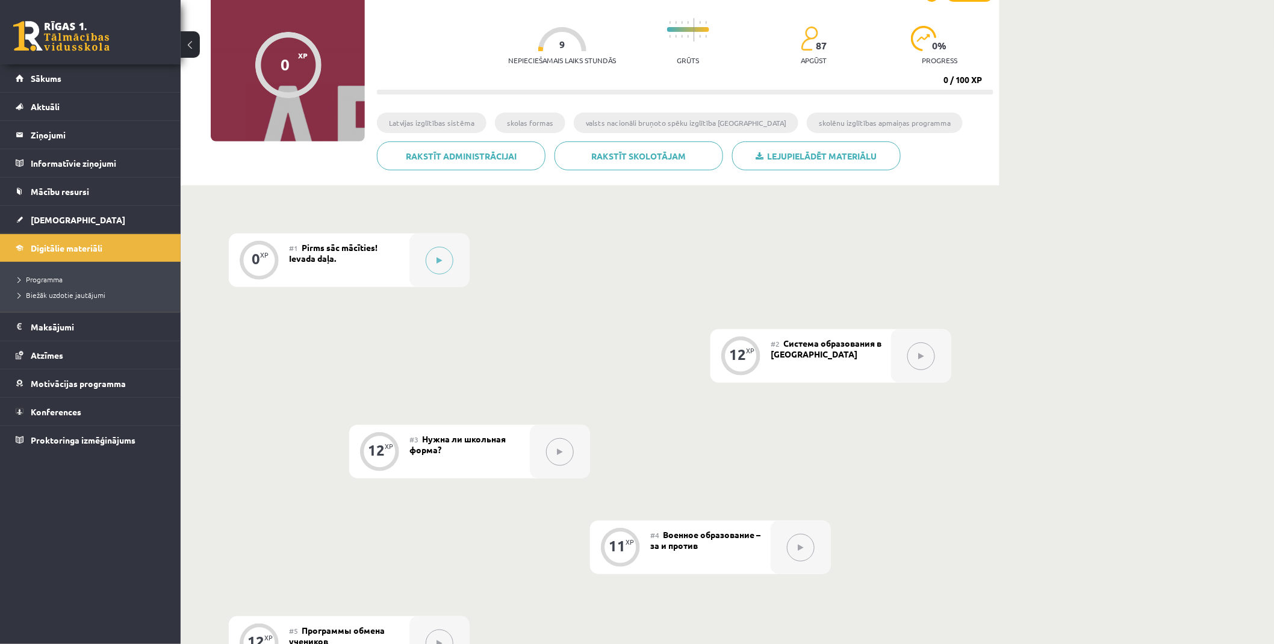
drag, startPoint x: 689, startPoint y: 208, endPoint x: 616, endPoint y: 178, distance: 79.6
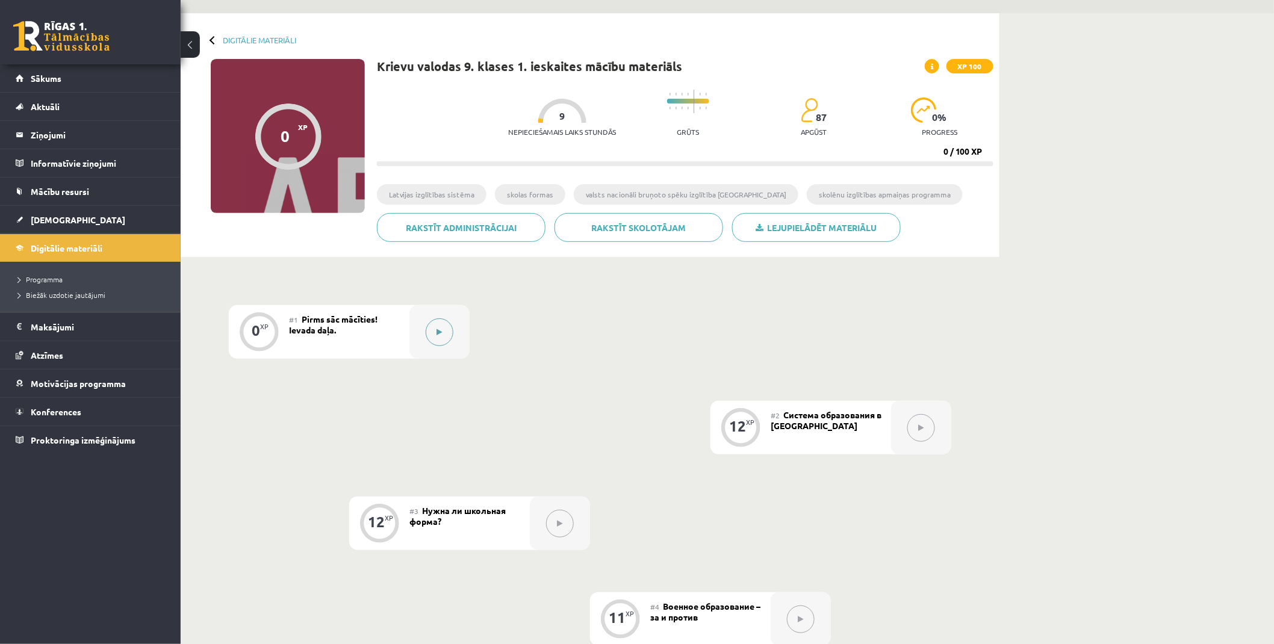
click at [441, 337] on button at bounding box center [440, 332] width 28 height 28
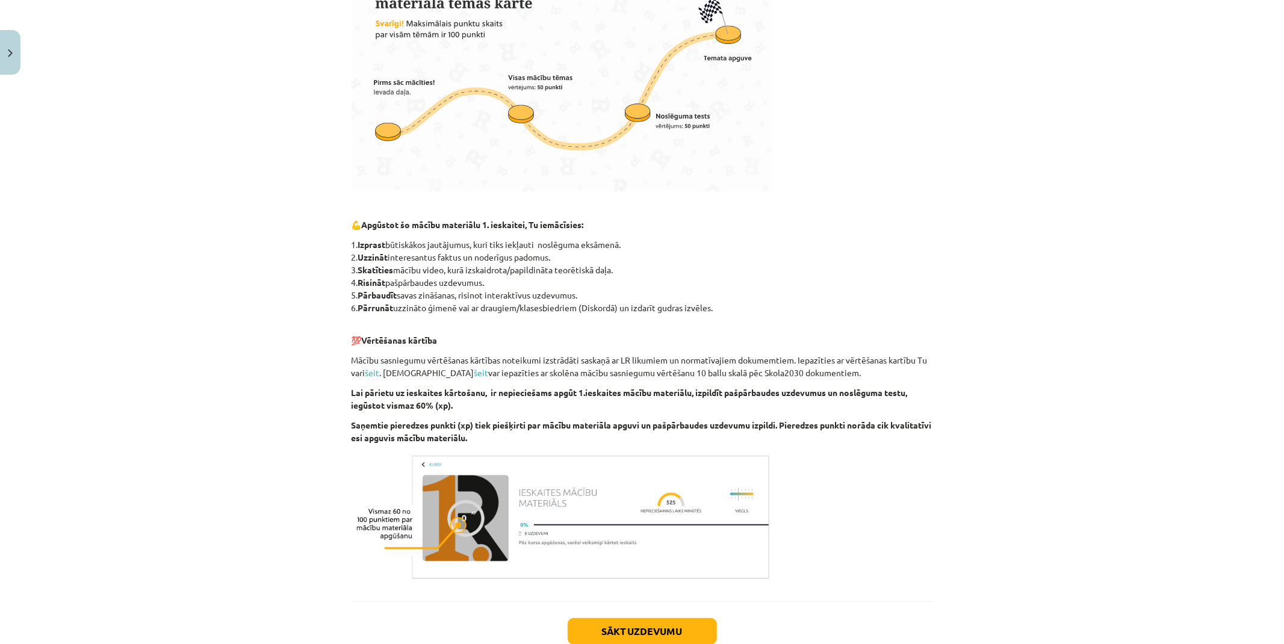
scroll to position [479, 0]
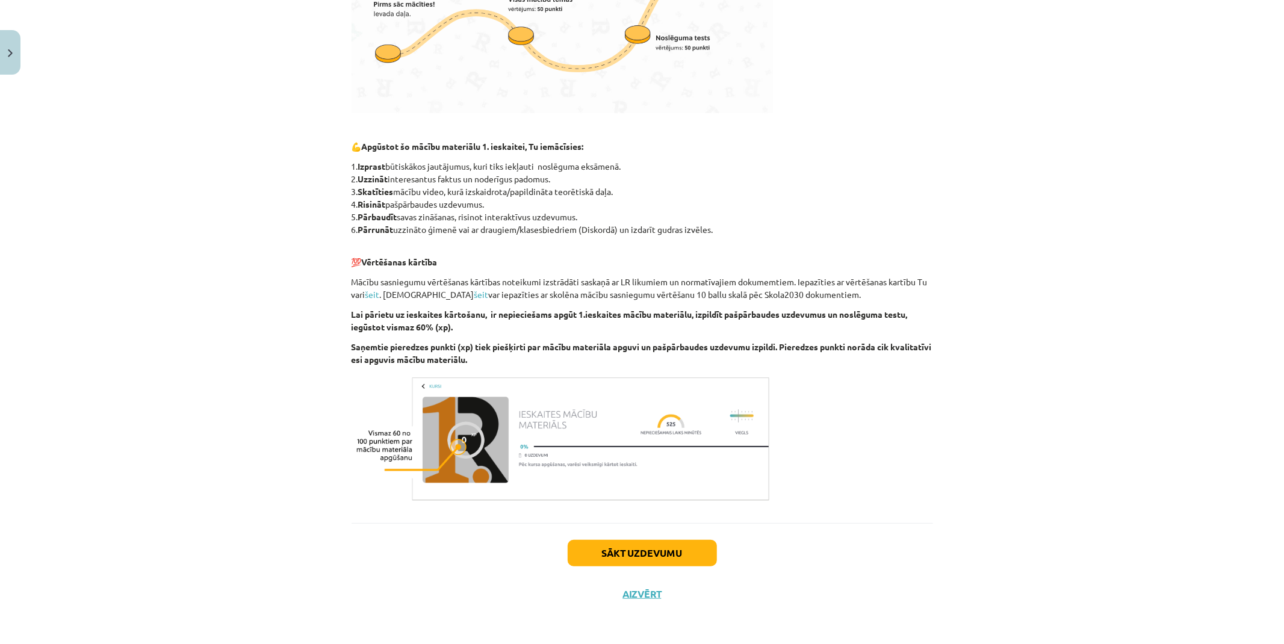
drag, startPoint x: 863, startPoint y: 468, endPoint x: 869, endPoint y: 521, distance: 53.3
click at [675, 542] on button "Sākt uzdevumu" at bounding box center [642, 553] width 149 height 26
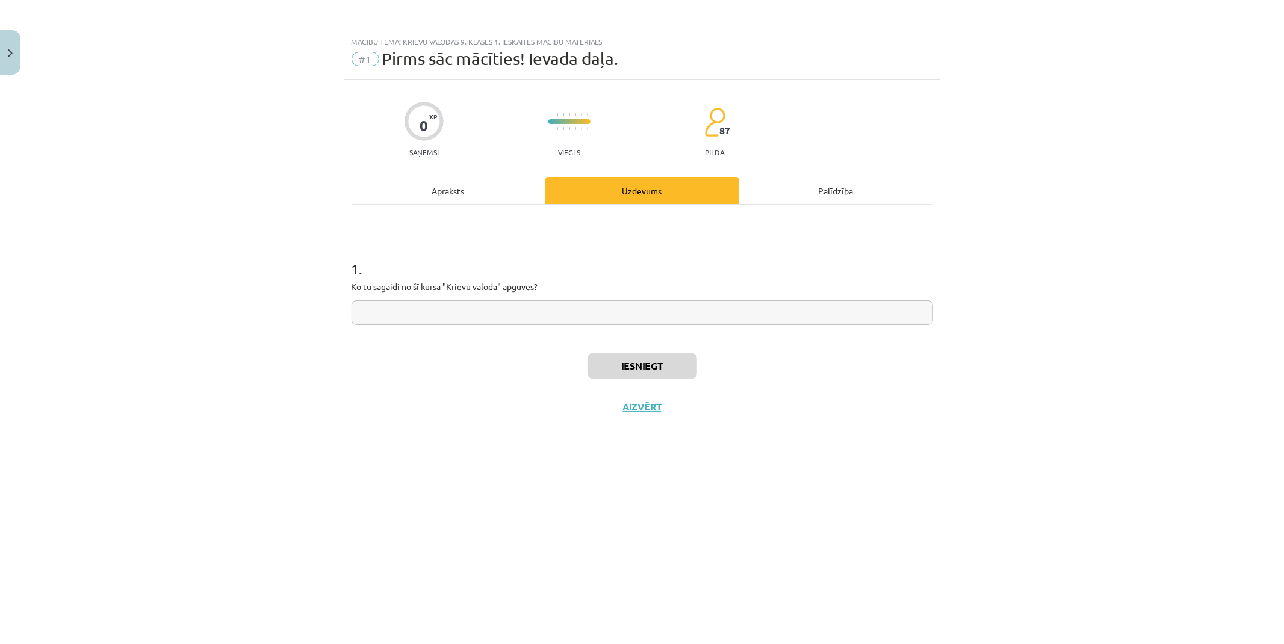
click at [447, 315] on input "text" at bounding box center [643, 312] width 582 height 25
type input "**********"
click at [650, 356] on button "Iesniegt" at bounding box center [643, 366] width 110 height 26
click at [657, 418] on button "Nākamā nodarbība" at bounding box center [642, 415] width 118 height 28
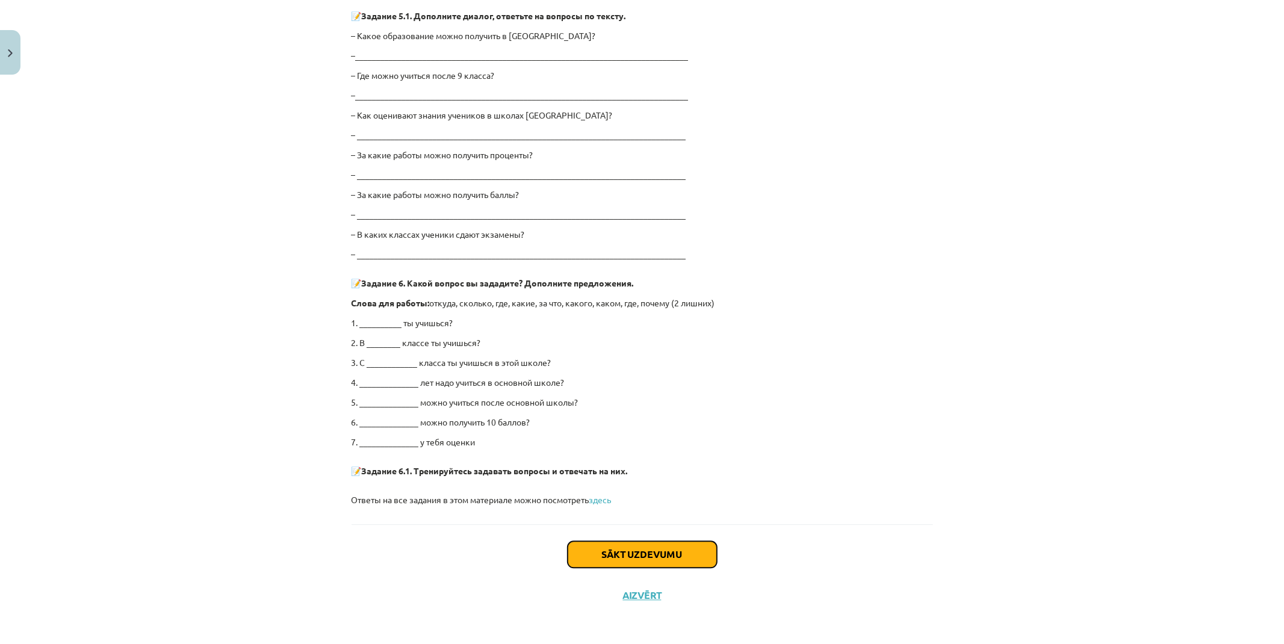
click at [634, 542] on button "Sākt uzdevumu" at bounding box center [642, 554] width 149 height 26
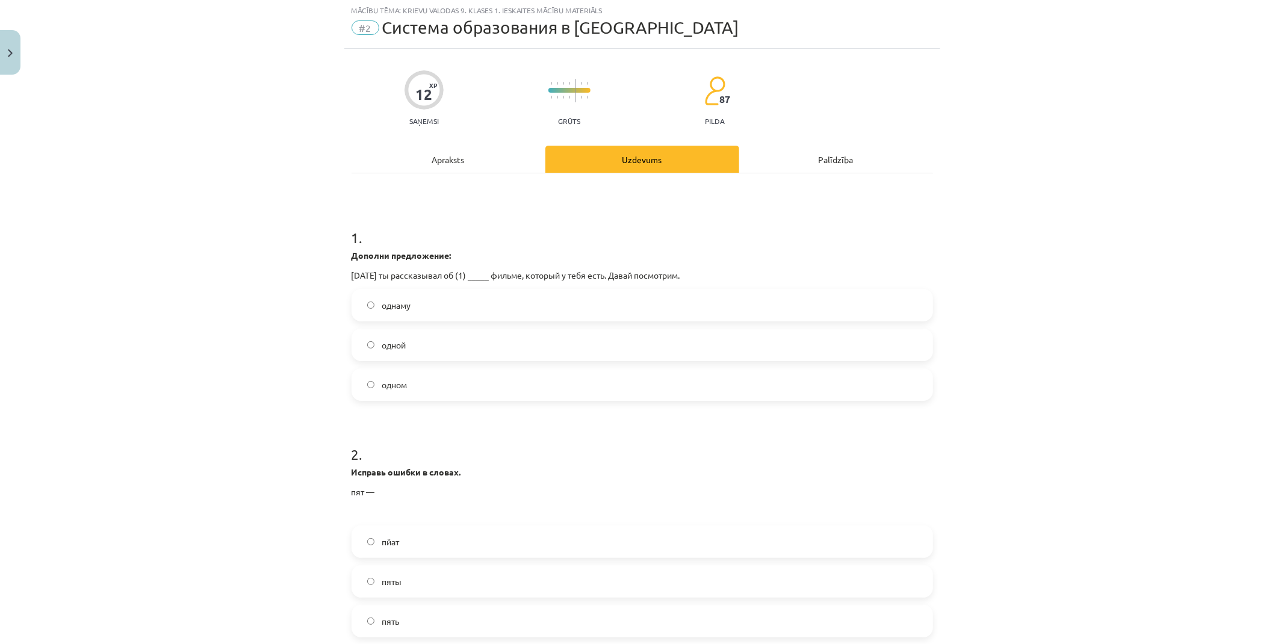
scroll to position [30, 0]
click at [417, 380] on label "одном" at bounding box center [642, 386] width 579 height 30
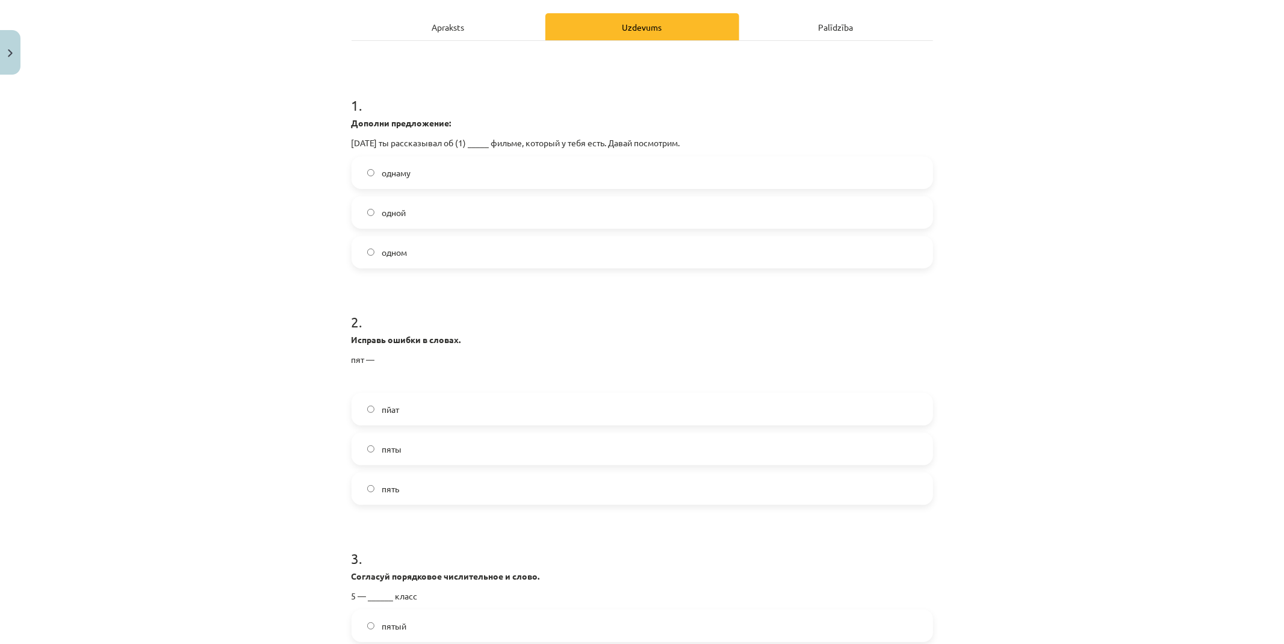
scroll to position [231, 0]
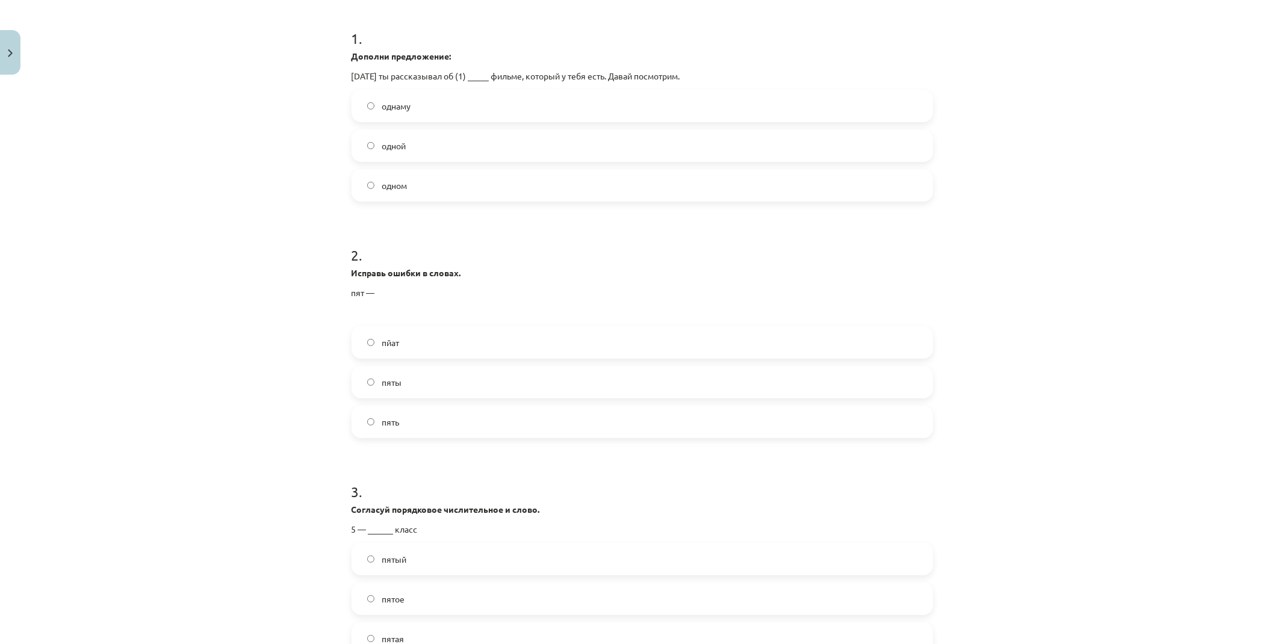
click at [417, 419] on label "пять" at bounding box center [642, 422] width 579 height 30
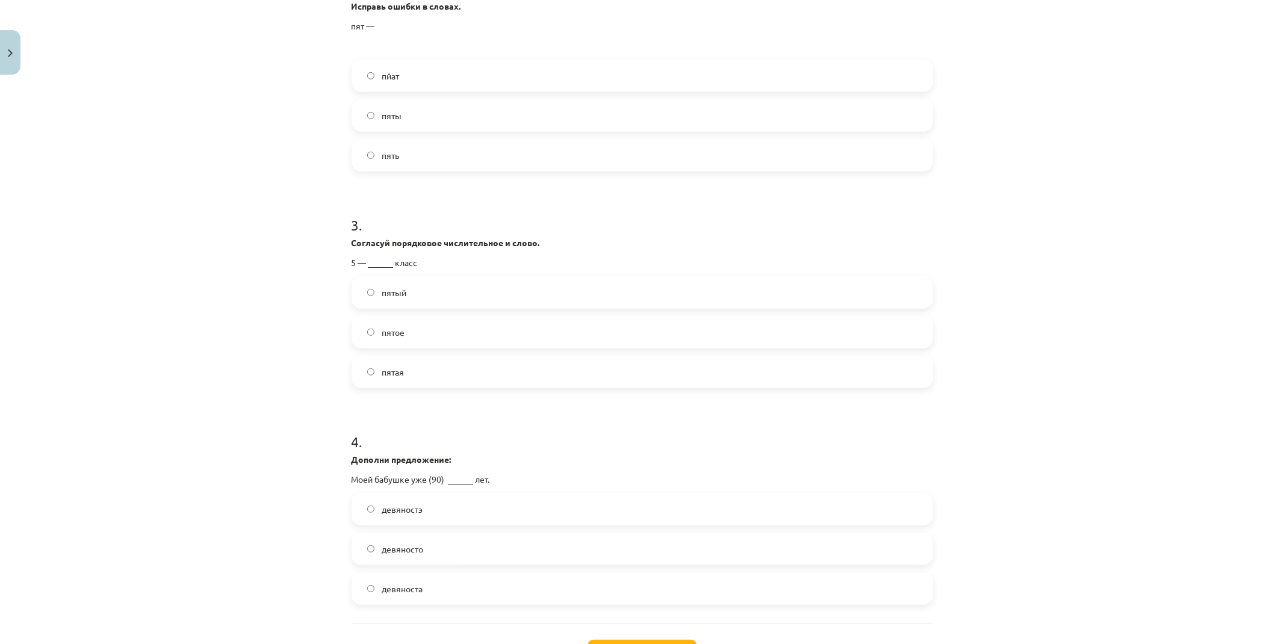
scroll to position [498, 0]
click at [395, 290] on span "пятый" at bounding box center [394, 292] width 25 height 13
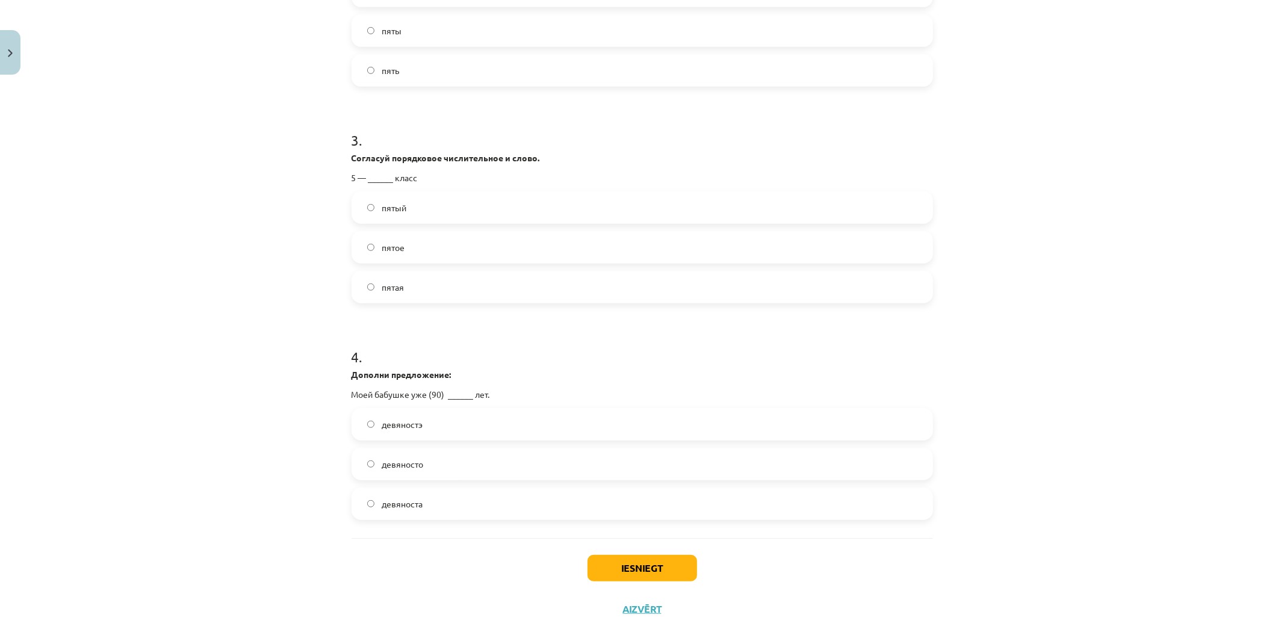
scroll to position [598, 0]
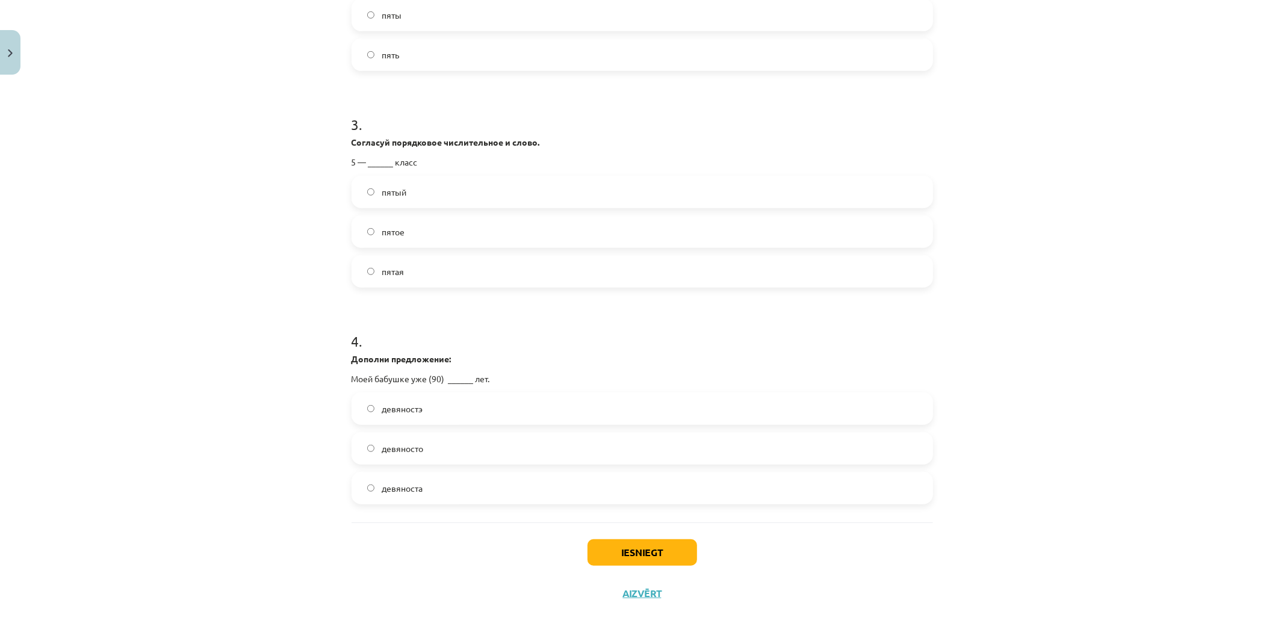
click at [442, 488] on label "девяноста" at bounding box center [642, 488] width 579 height 30
click at [612, 543] on button "Iesniegt" at bounding box center [643, 552] width 110 height 26
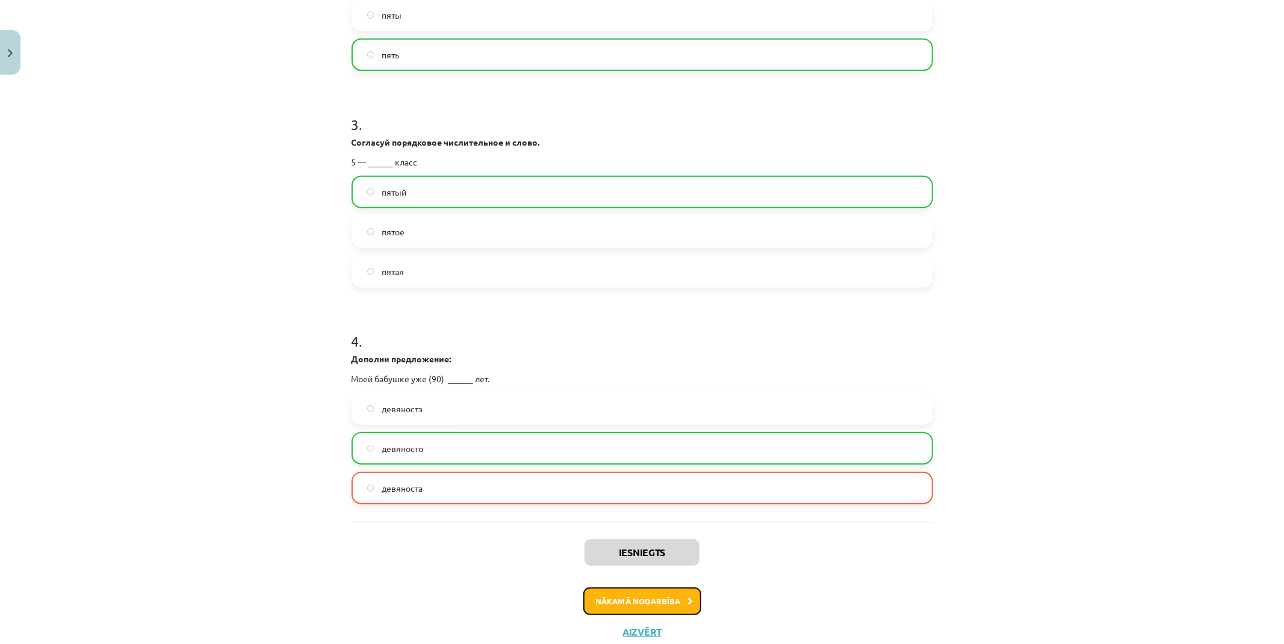
click at [635, 597] on button "Nākamā nodarbība" at bounding box center [642, 602] width 118 height 28
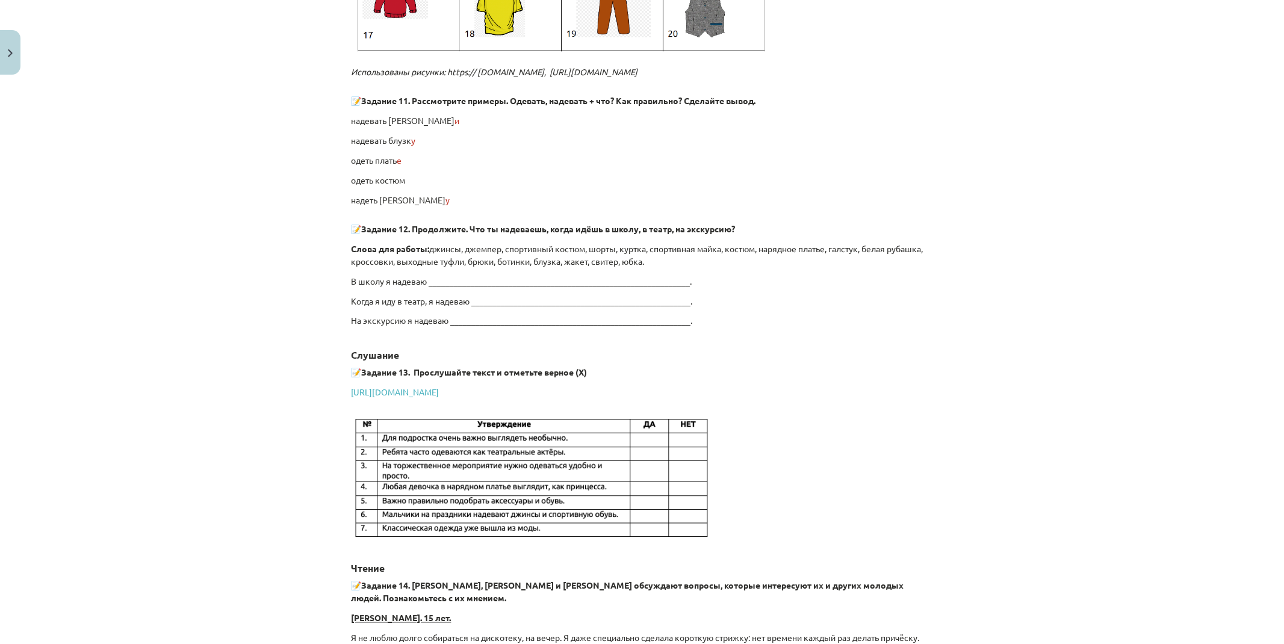
drag, startPoint x: 275, startPoint y: 488, endPoint x: 289, endPoint y: 519, distance: 33.9
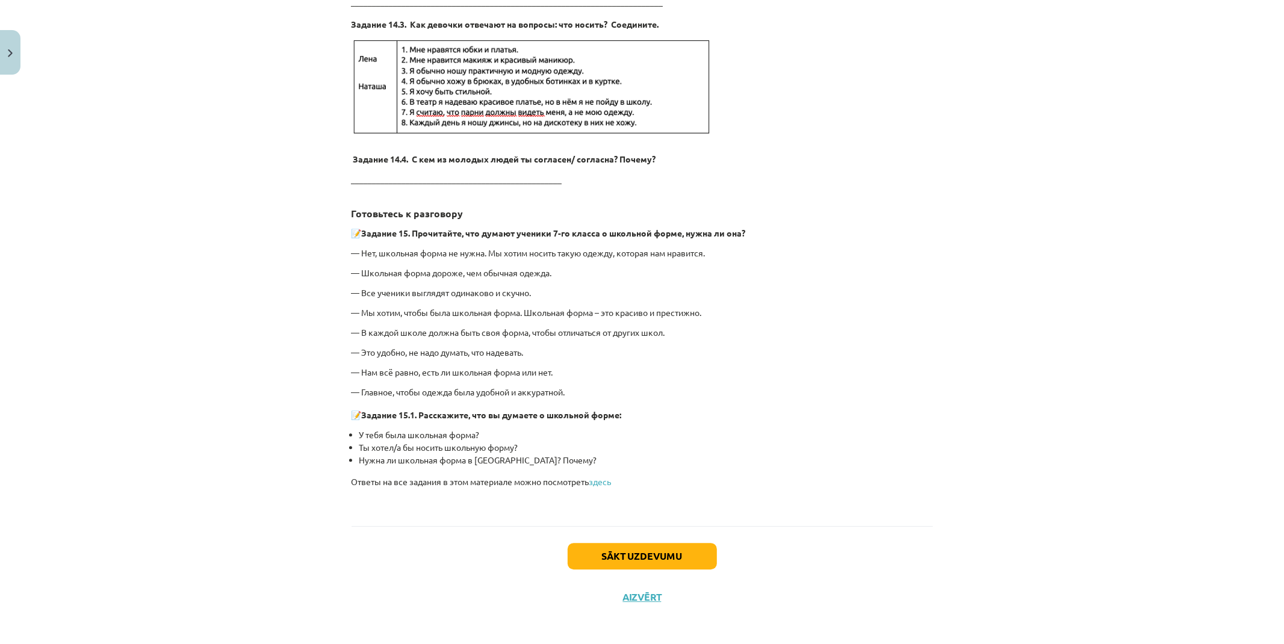
drag, startPoint x: 253, startPoint y: 323, endPoint x: 283, endPoint y: 501, distance: 180.7
click at [596, 549] on button "Sākt uzdevumu" at bounding box center [642, 556] width 149 height 26
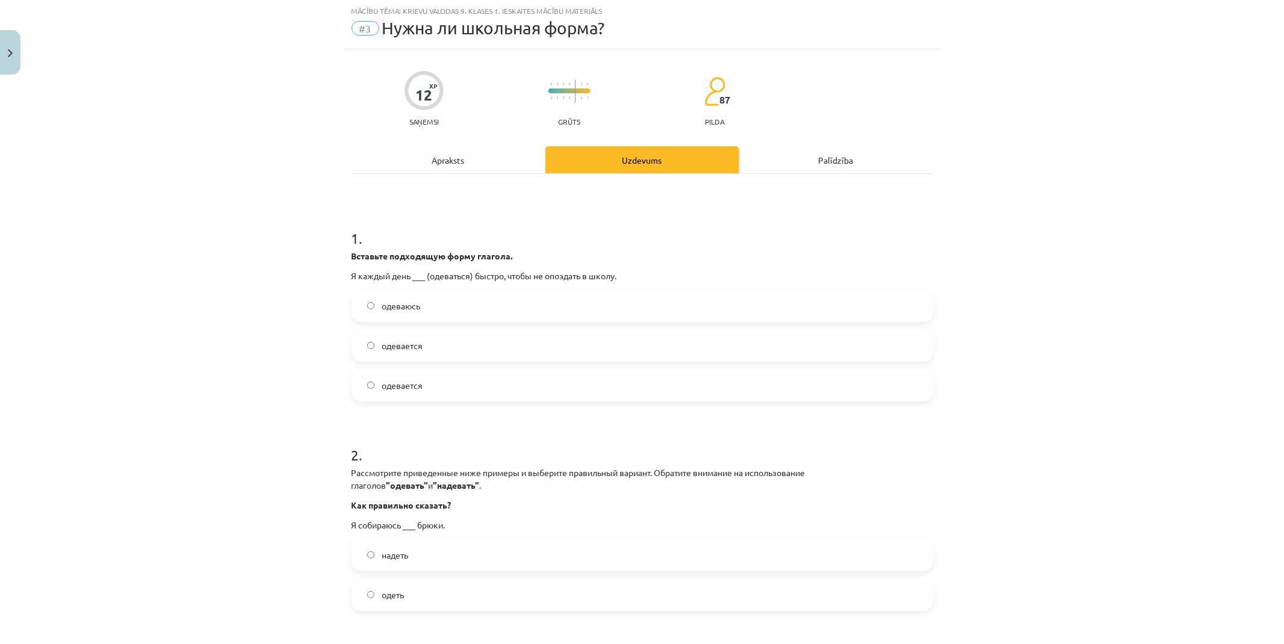
scroll to position [30, 0]
click at [433, 305] on label "одеваюсь" at bounding box center [642, 306] width 579 height 30
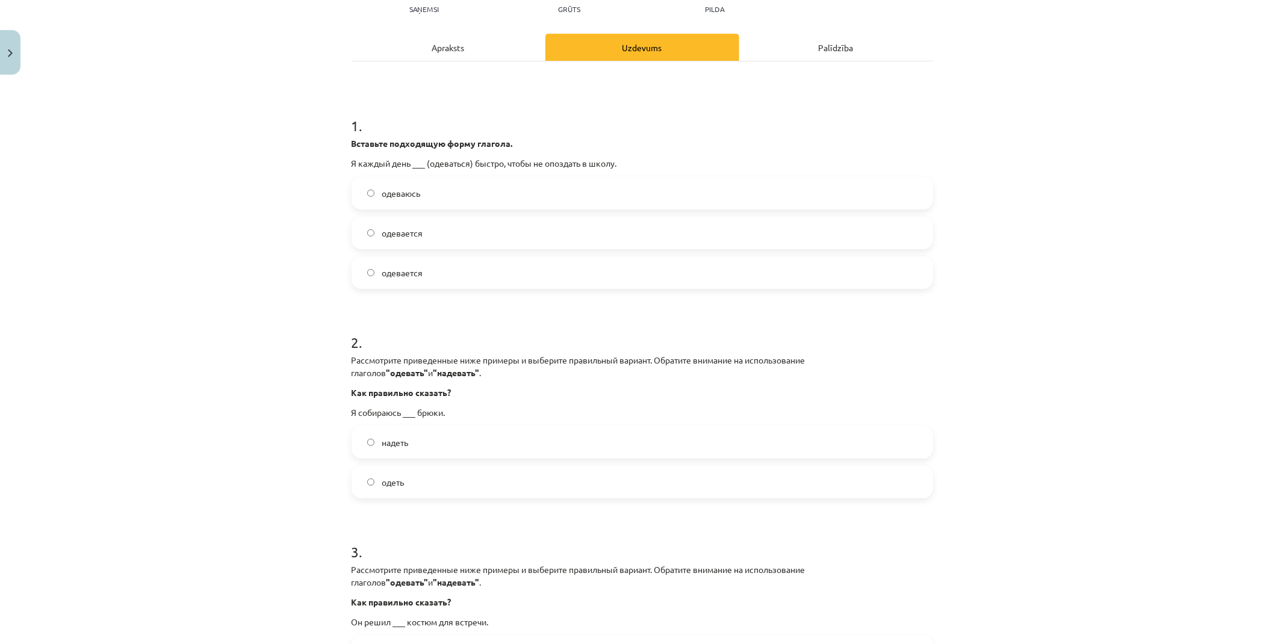
scroll to position [164, 0]
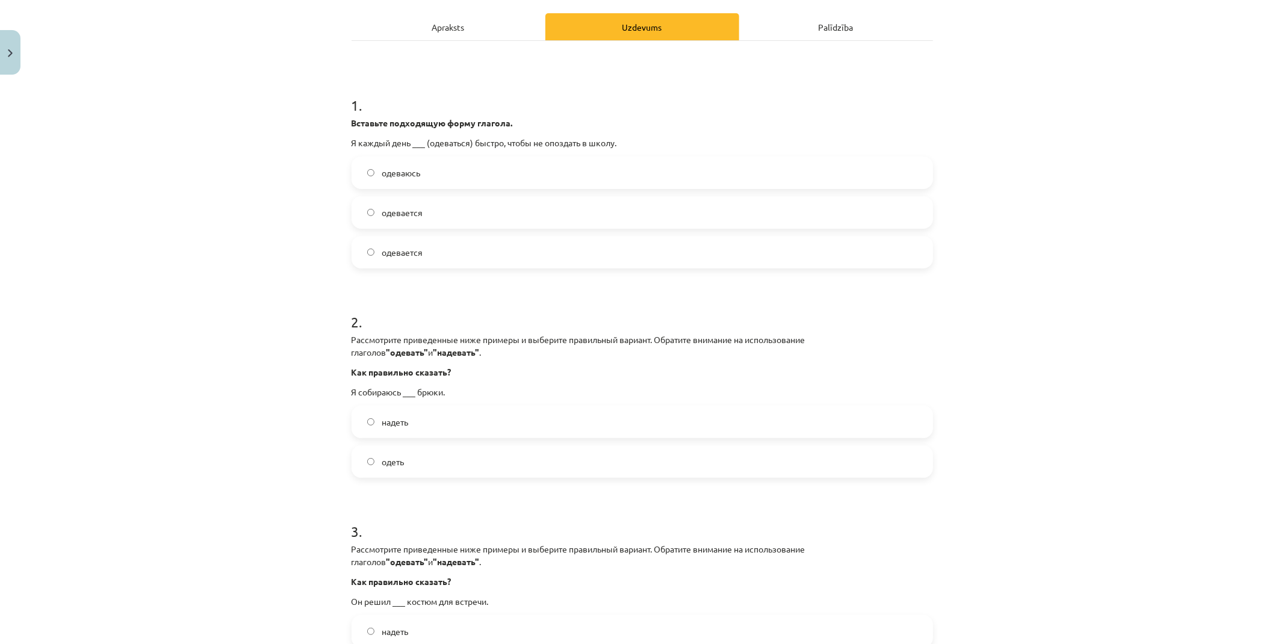
click at [419, 425] on label "надеть" at bounding box center [642, 422] width 579 height 30
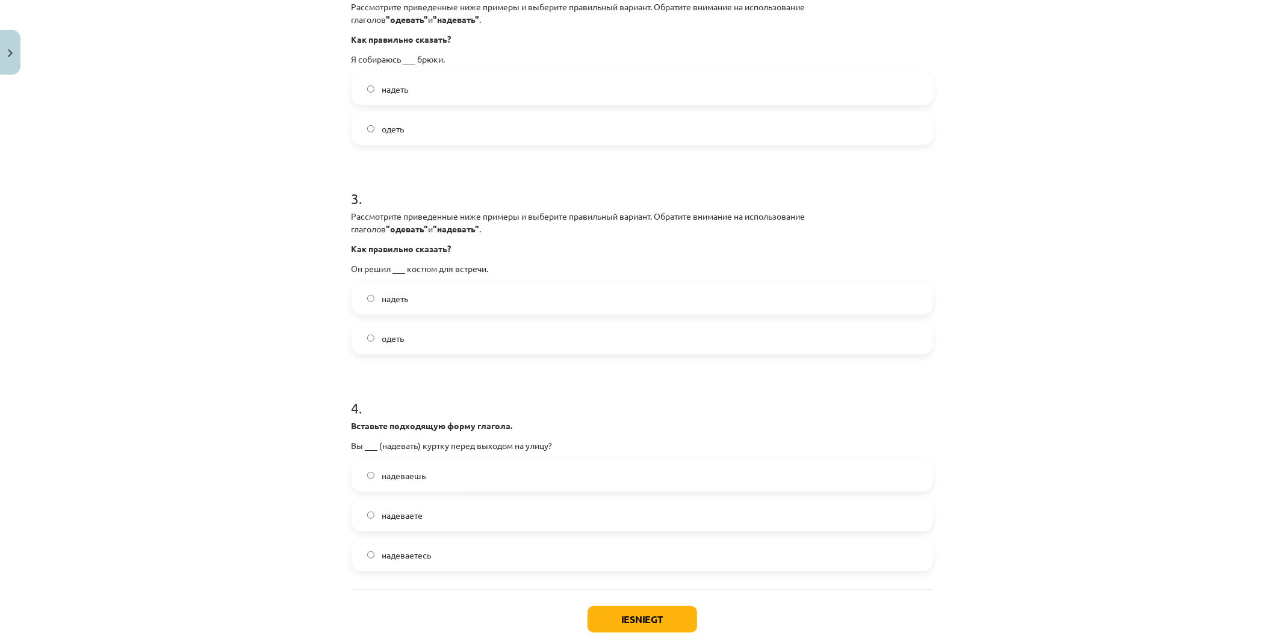
scroll to position [498, 0]
click at [399, 116] on label "одеть" at bounding box center [642, 128] width 579 height 30
click at [417, 297] on label "надеть" at bounding box center [642, 297] width 579 height 30
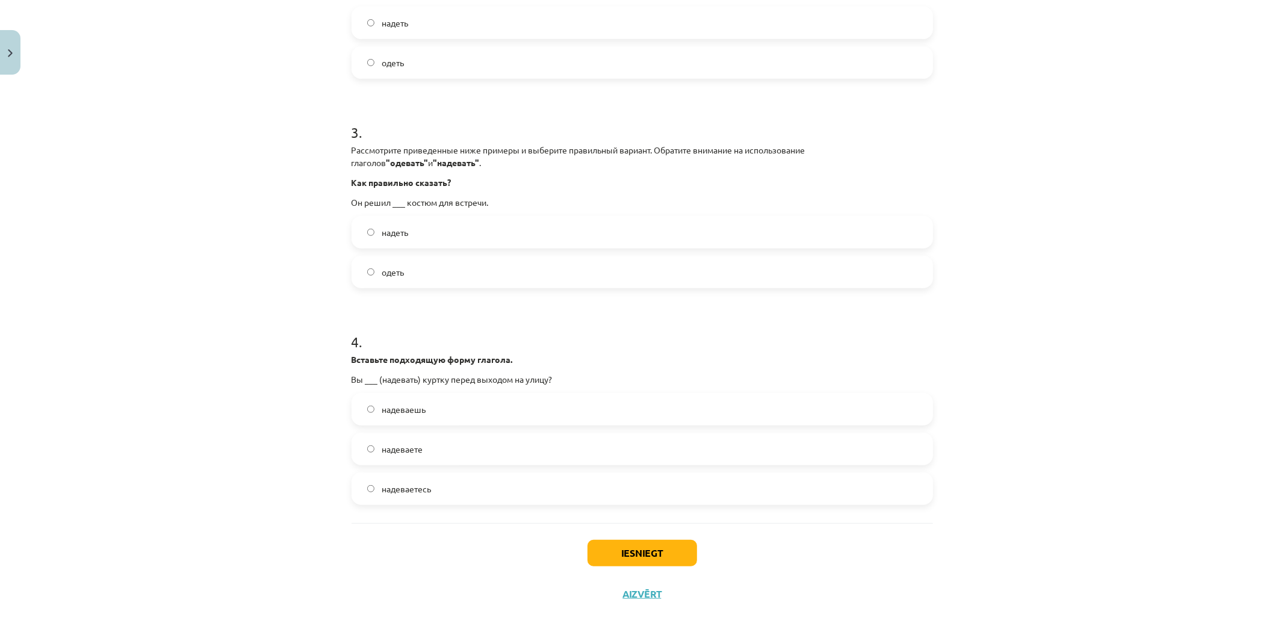
click at [439, 441] on label "надеваете" at bounding box center [642, 449] width 579 height 30
click at [618, 536] on div "Iesniegt Aizvērt" at bounding box center [643, 565] width 582 height 84
click at [621, 542] on button "Iesniegt" at bounding box center [643, 553] width 110 height 26
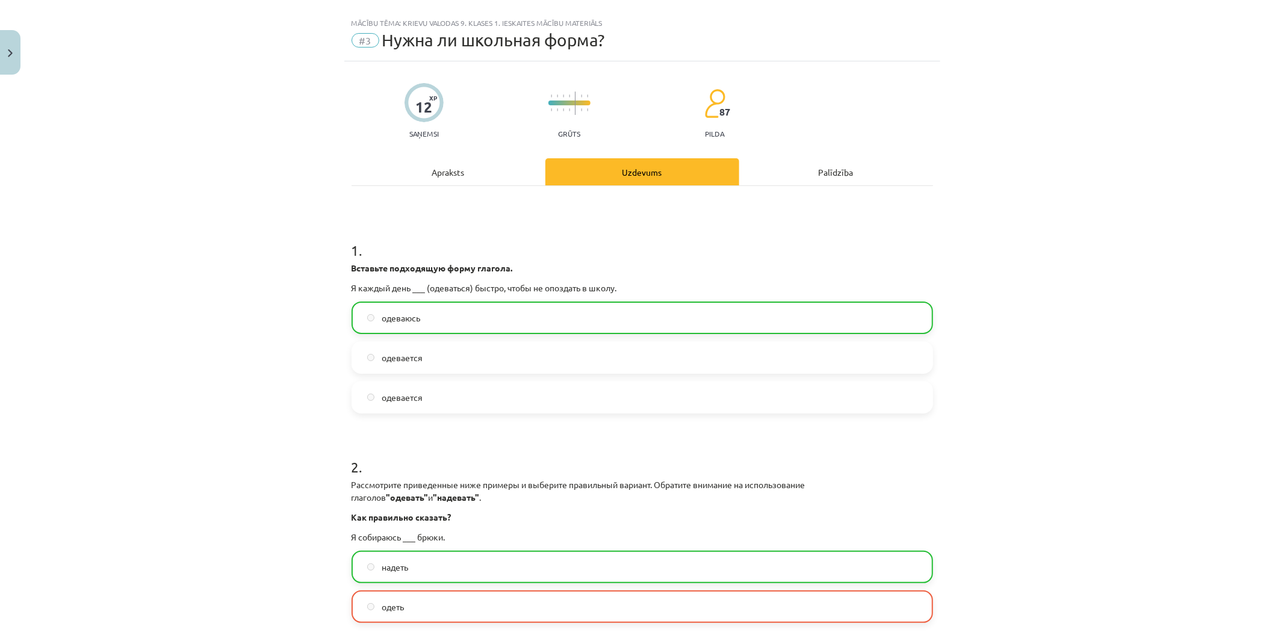
scroll to position [0, 0]
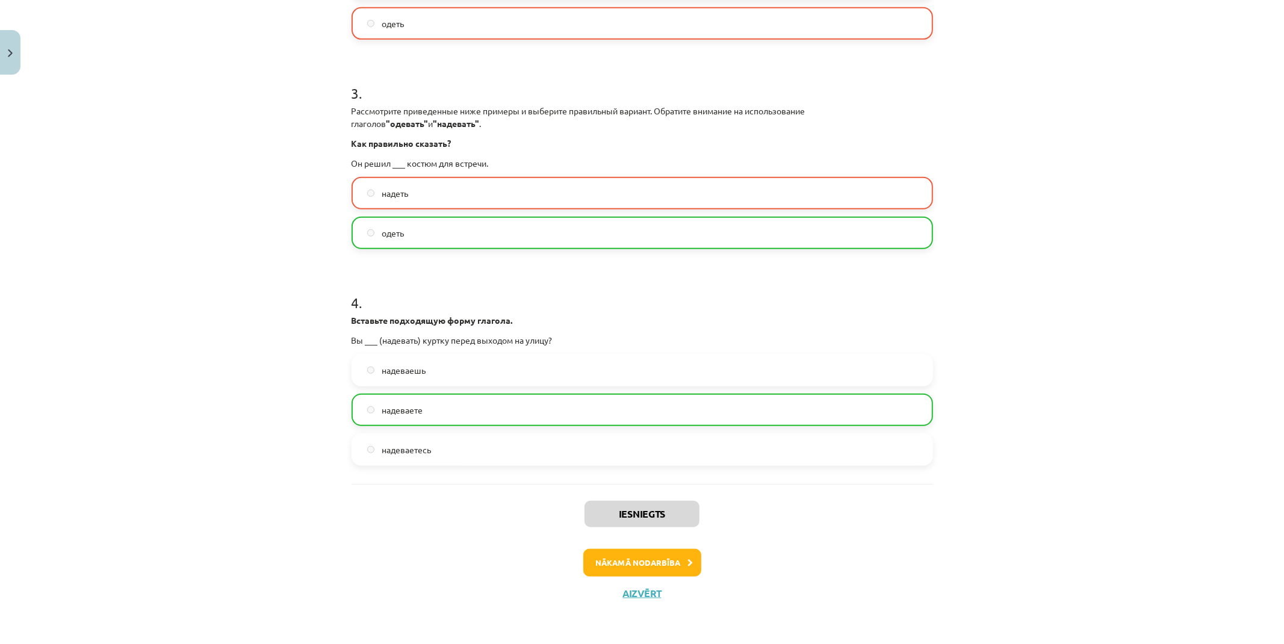
drag, startPoint x: 231, startPoint y: 181, endPoint x: 322, endPoint y: 438, distance: 273.2
click at [646, 553] on button "Nākamā nodarbība" at bounding box center [642, 563] width 118 height 28
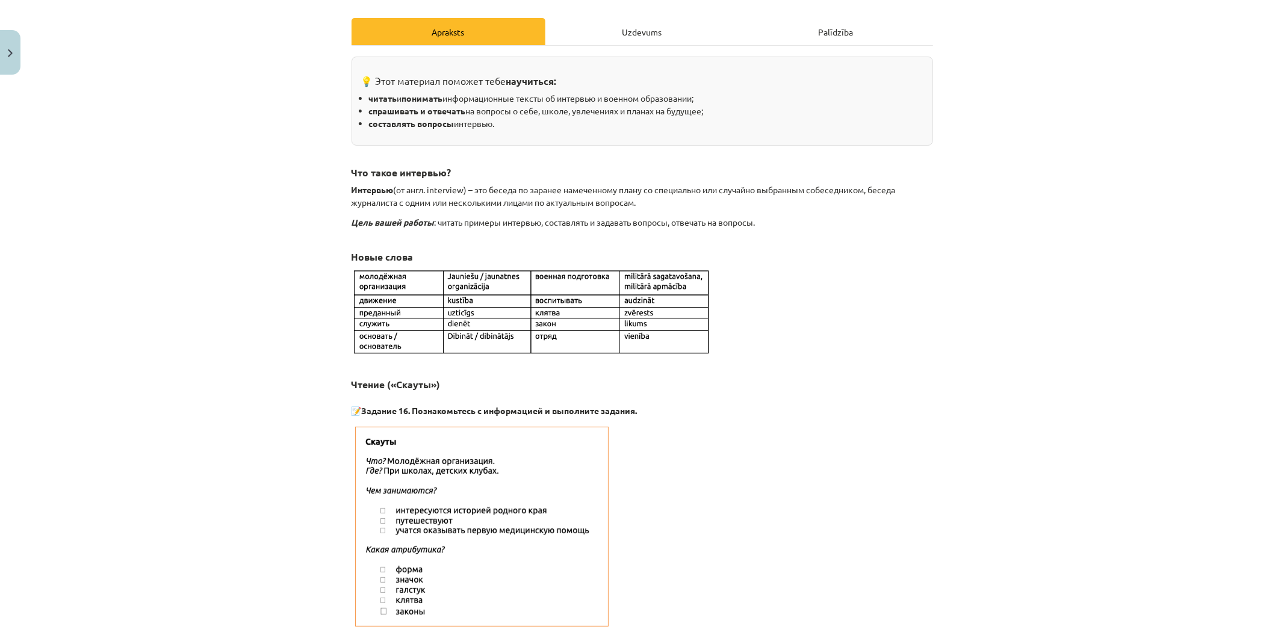
scroll to position [33, 0]
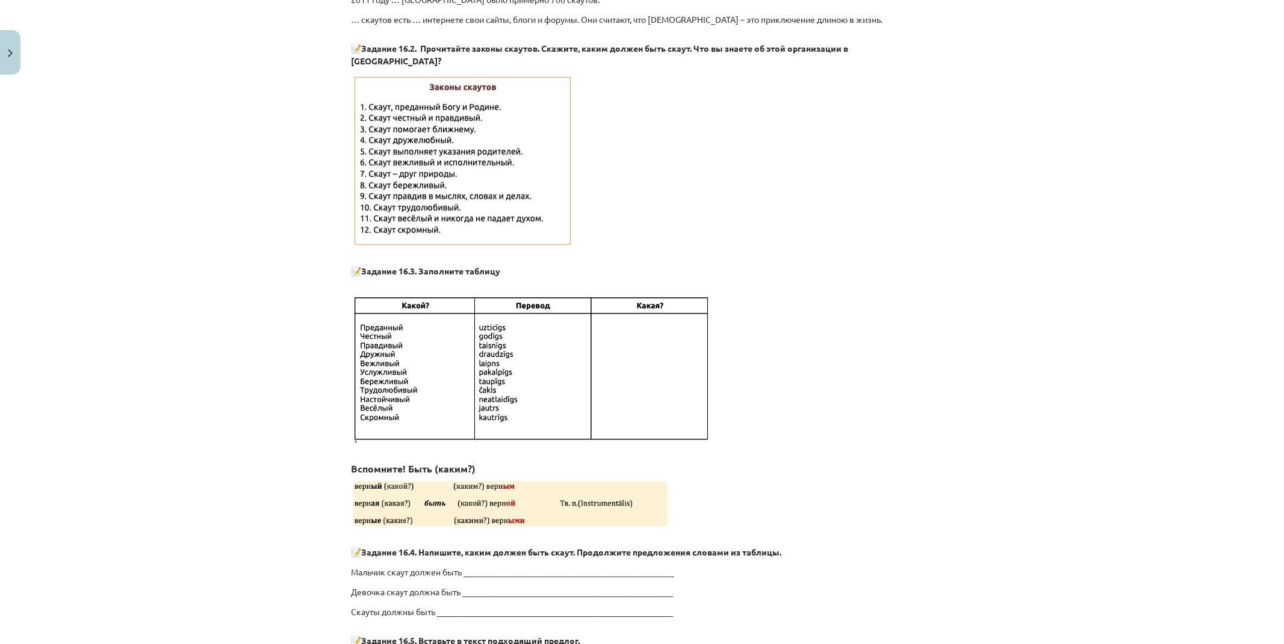
drag, startPoint x: 302, startPoint y: 429, endPoint x: 330, endPoint y: 550, distance: 124.3
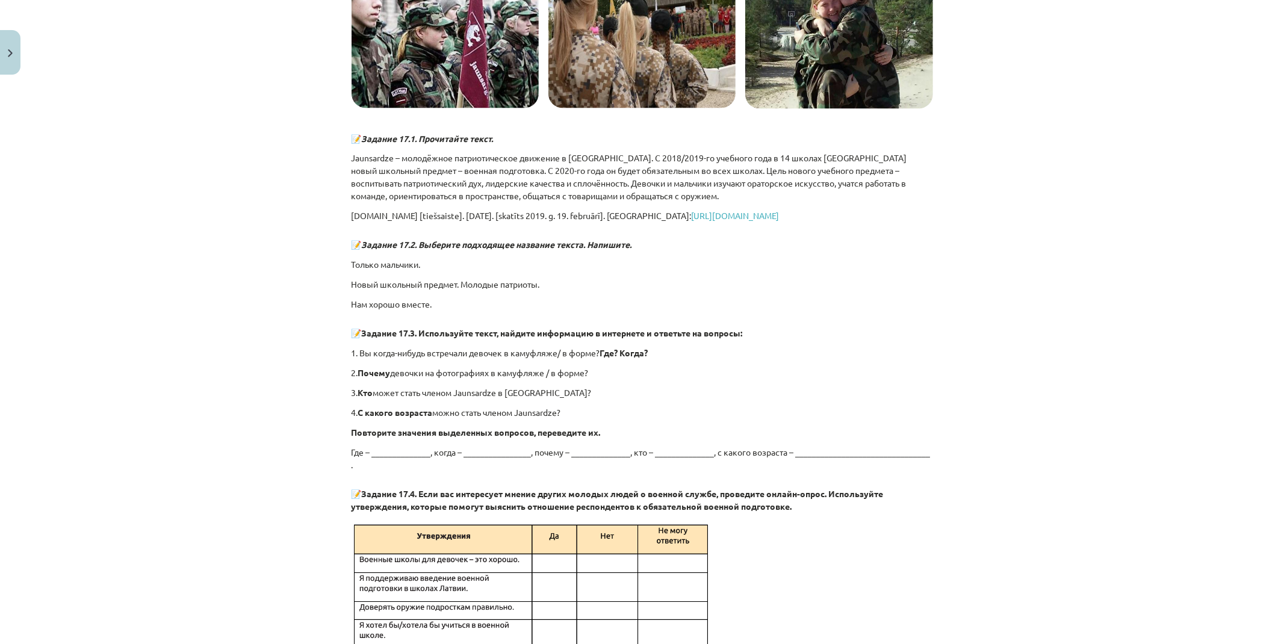
scroll to position [1508, 0]
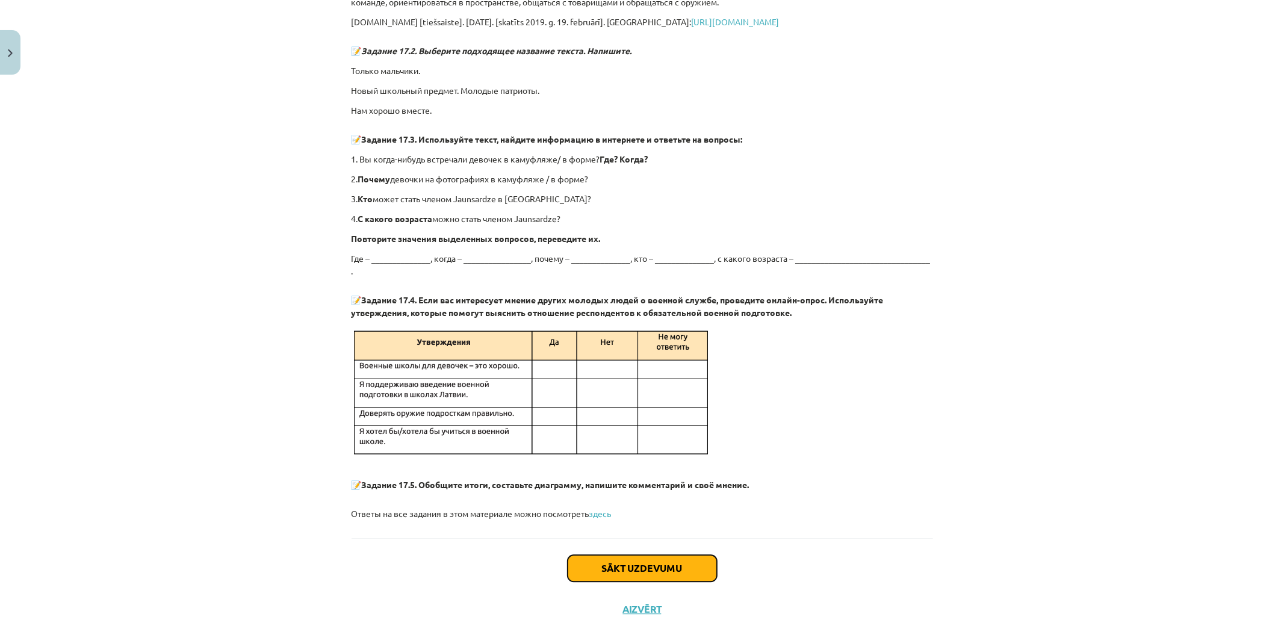
click at [615, 555] on button "Sākt uzdevumu" at bounding box center [642, 568] width 149 height 26
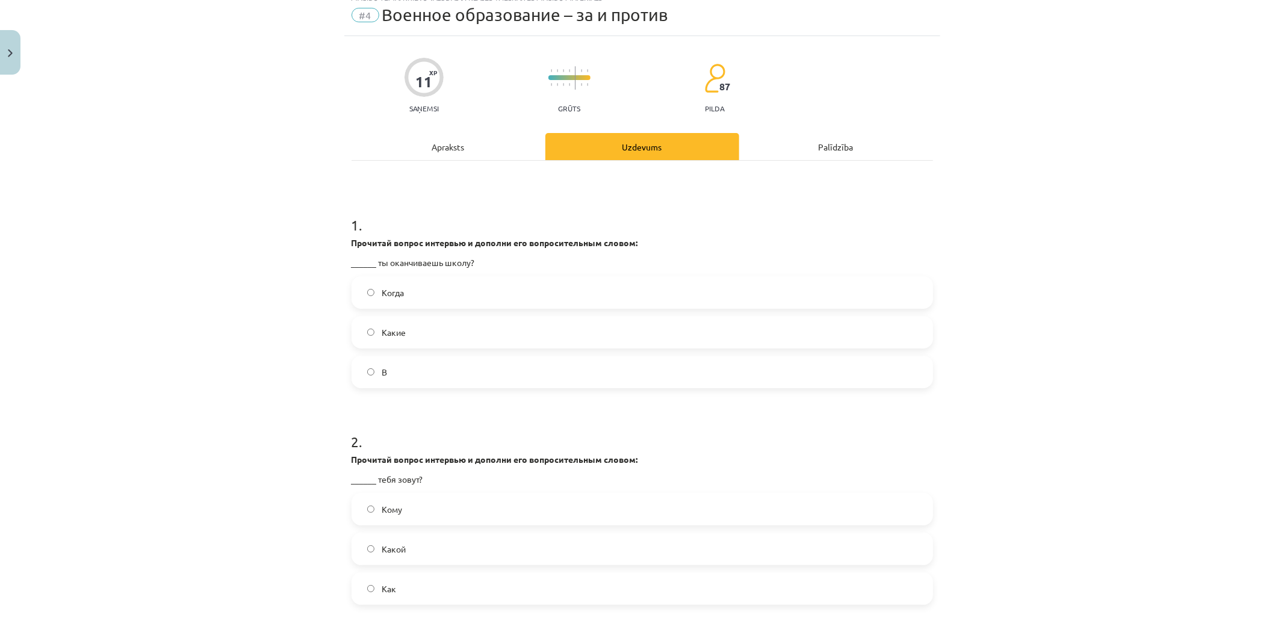
scroll to position [30, 0]
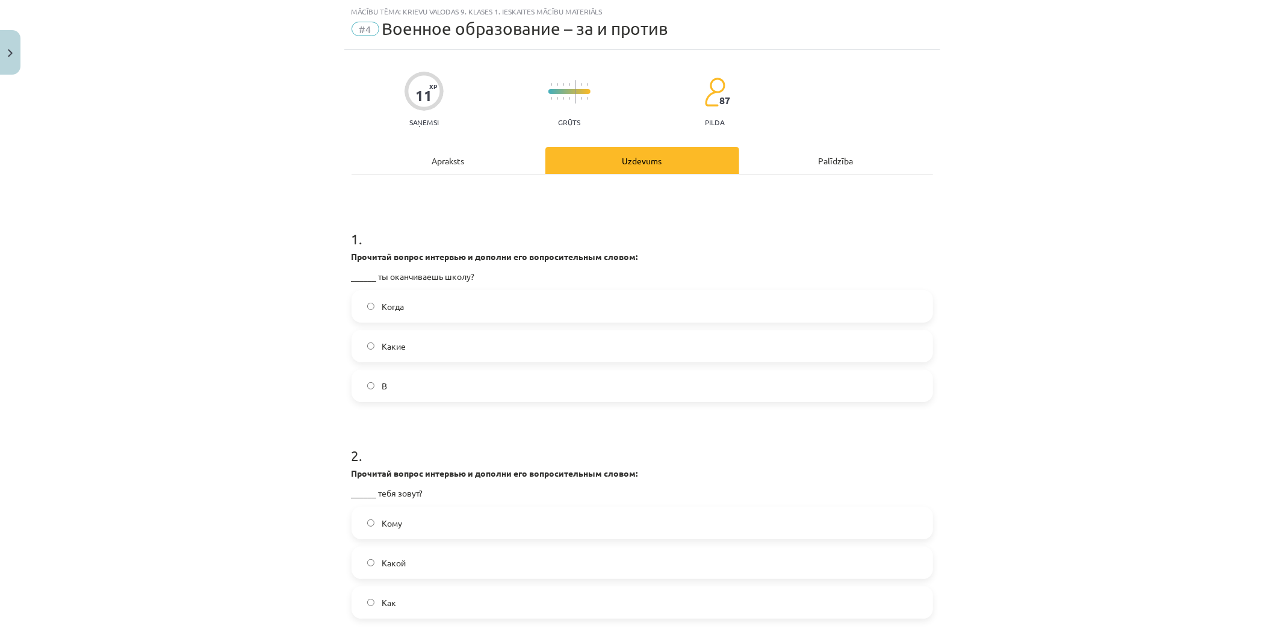
click at [423, 309] on label "Когда" at bounding box center [642, 306] width 579 height 30
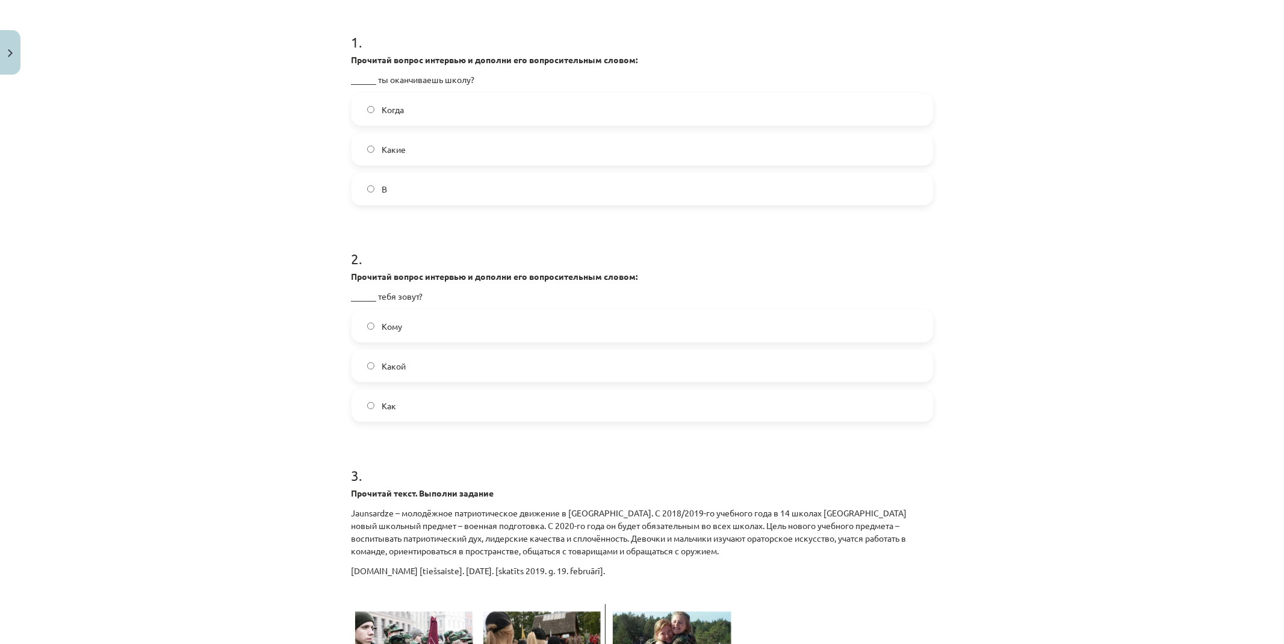
scroll to position [231, 0]
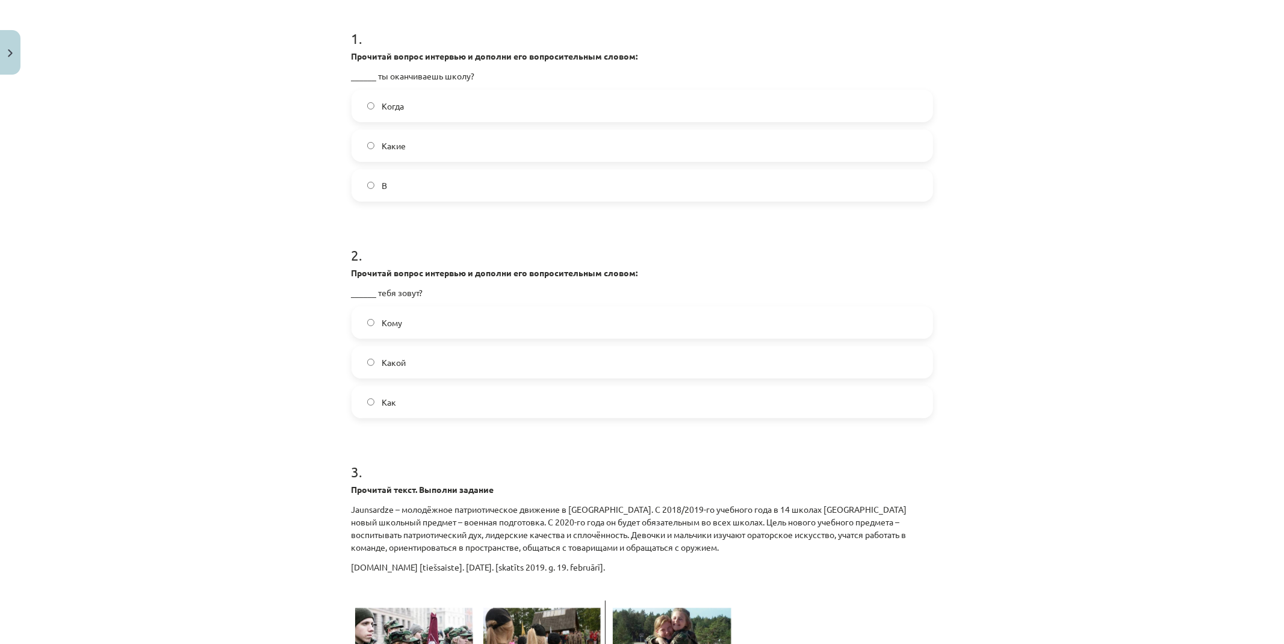
click at [424, 400] on label "Как" at bounding box center [642, 402] width 579 height 30
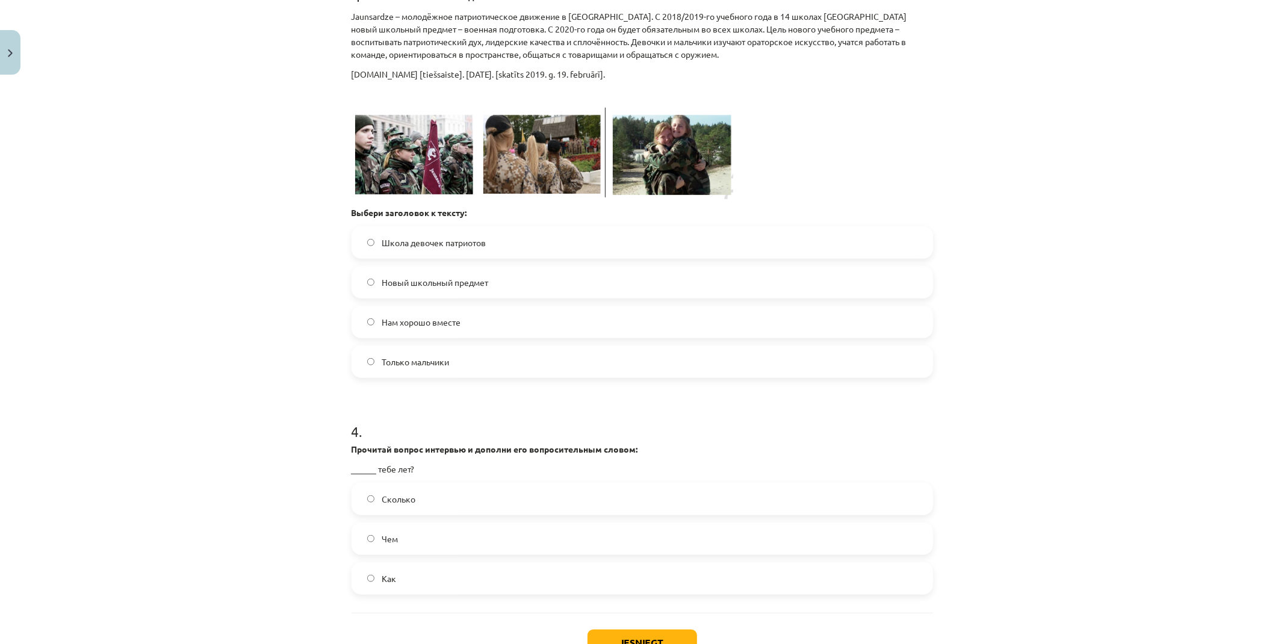
scroll to position [766, 0]
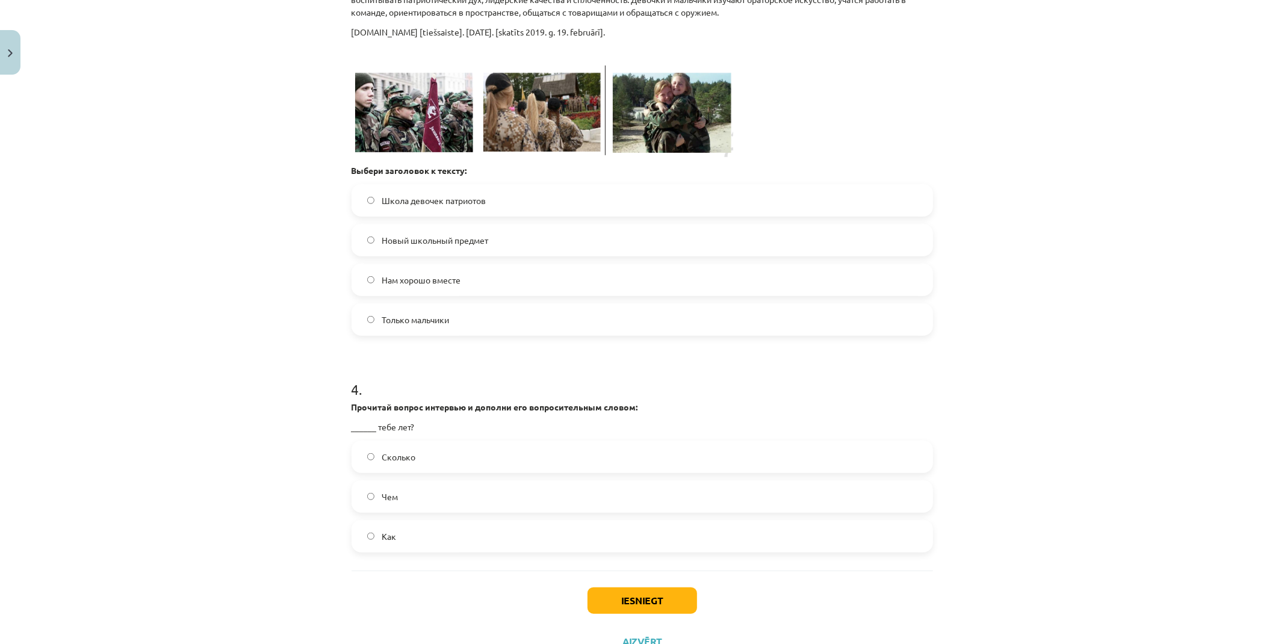
click at [421, 458] on label "Сколько" at bounding box center [642, 457] width 579 height 30
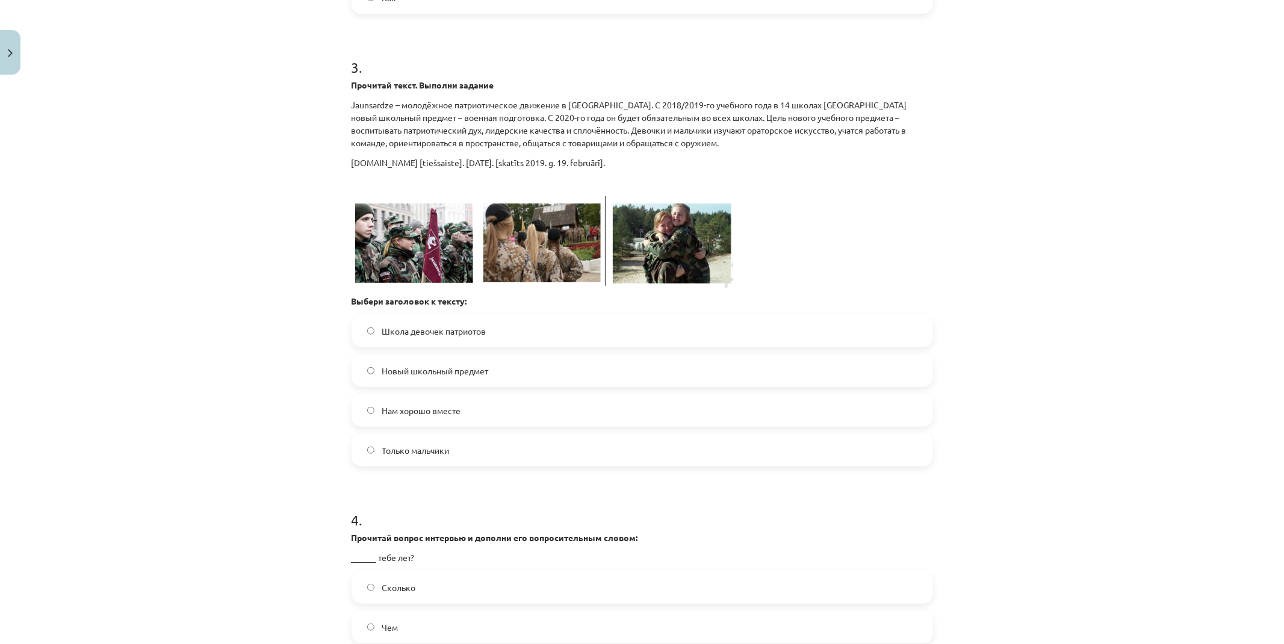
scroll to position [632, 0]
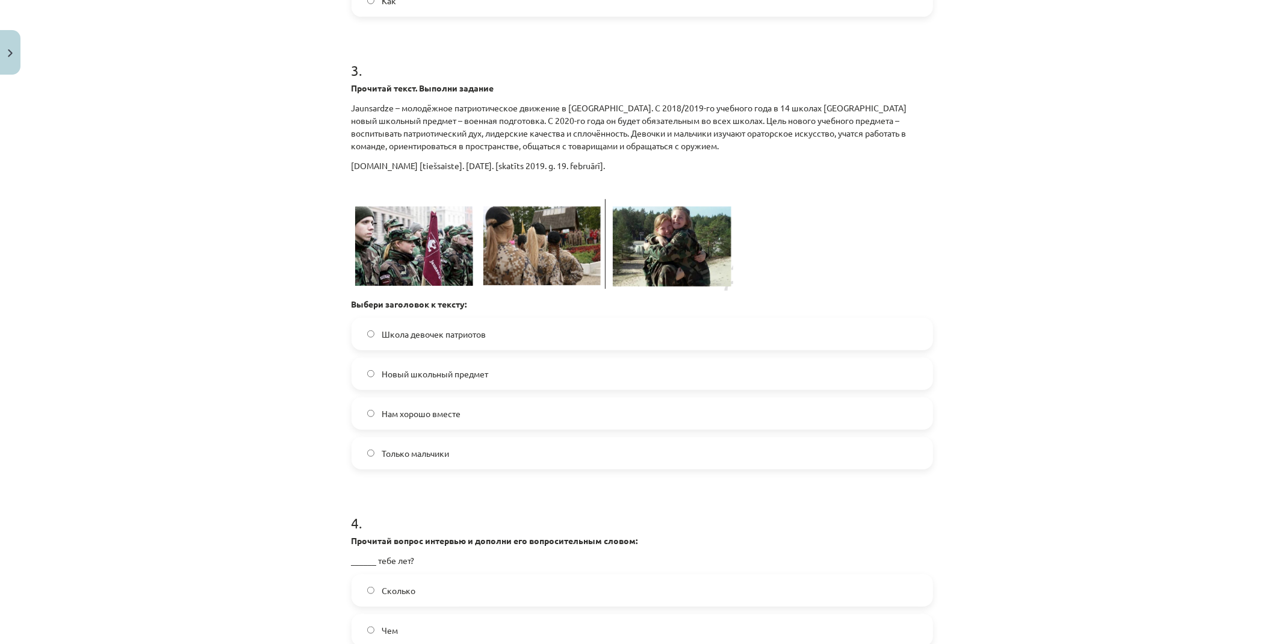
click at [427, 328] on span "Школа девочек патриотов" at bounding box center [434, 334] width 104 height 13
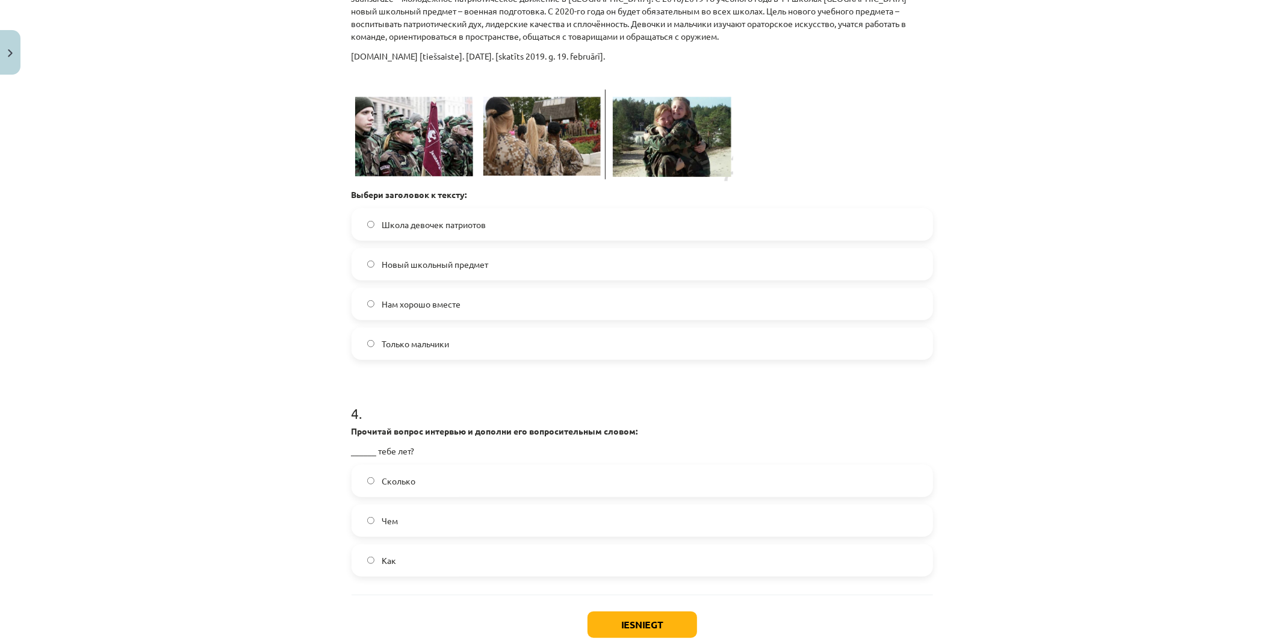
scroll to position [766, 0]
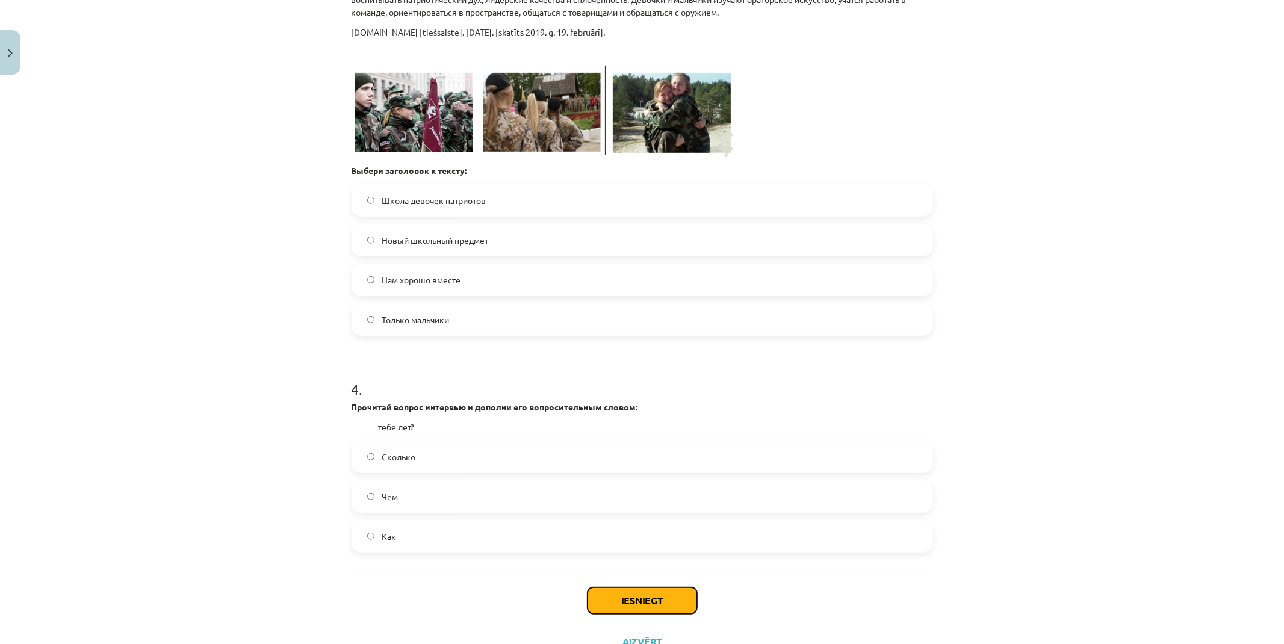
click at [672, 597] on button "Iesniegt" at bounding box center [643, 601] width 110 height 26
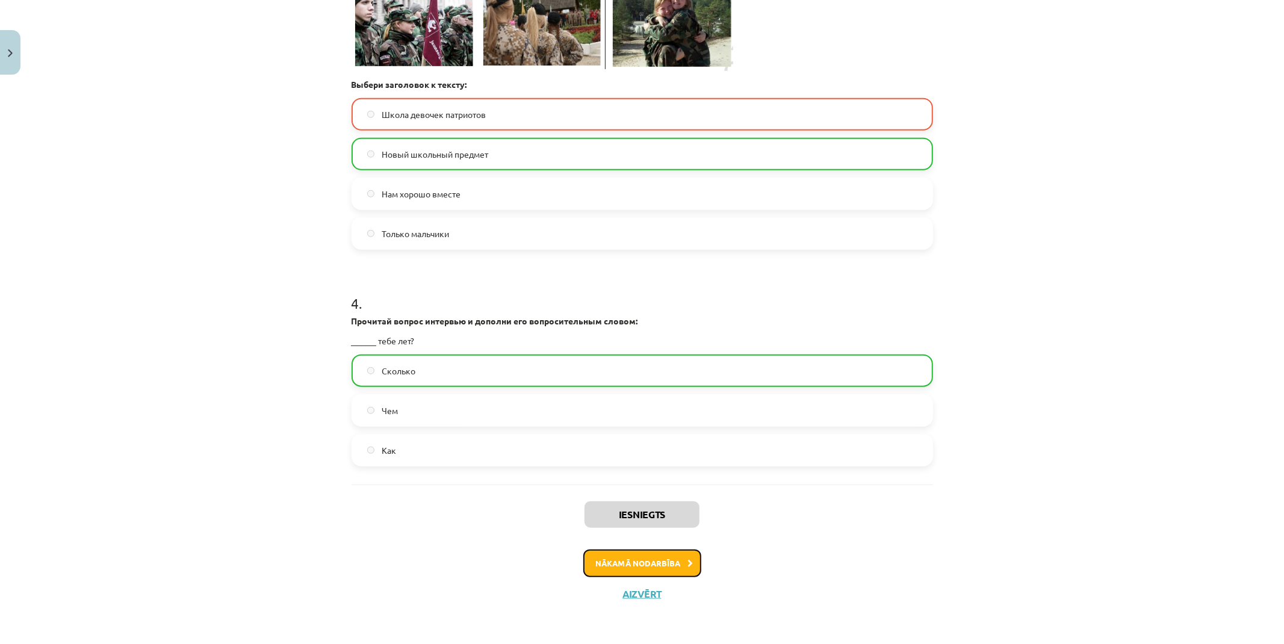
click at [664, 566] on button "Nākamā nodarbība" at bounding box center [642, 564] width 118 height 28
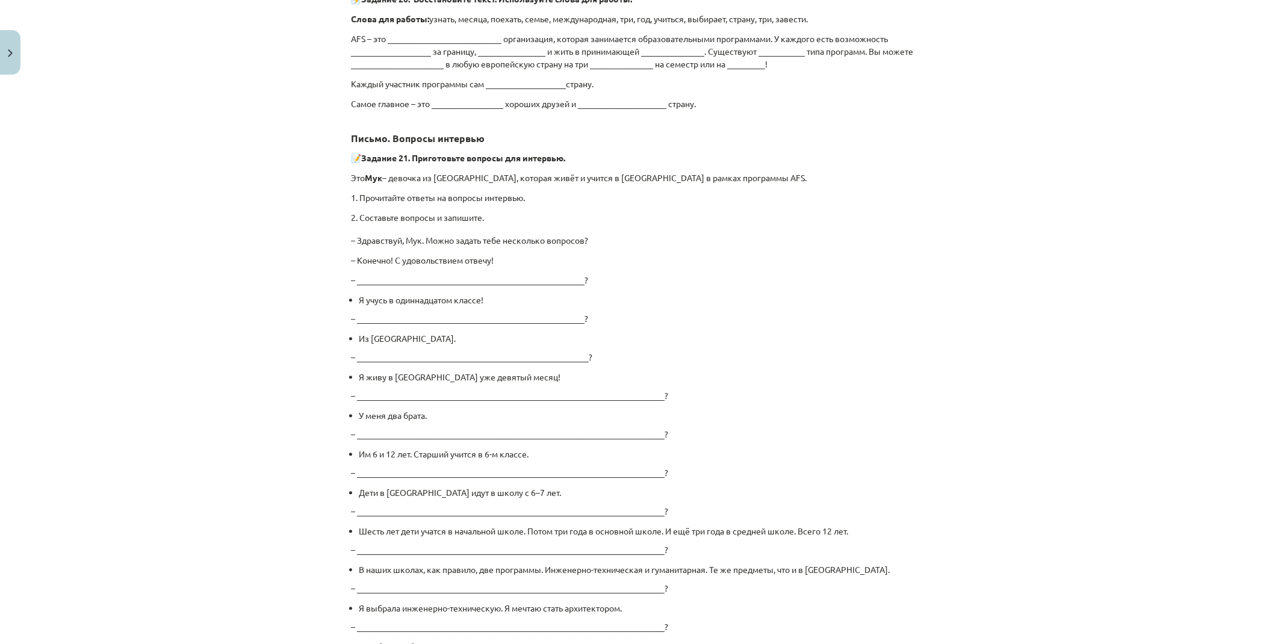
drag, startPoint x: 768, startPoint y: 354, endPoint x: 750, endPoint y: 510, distance: 157.0
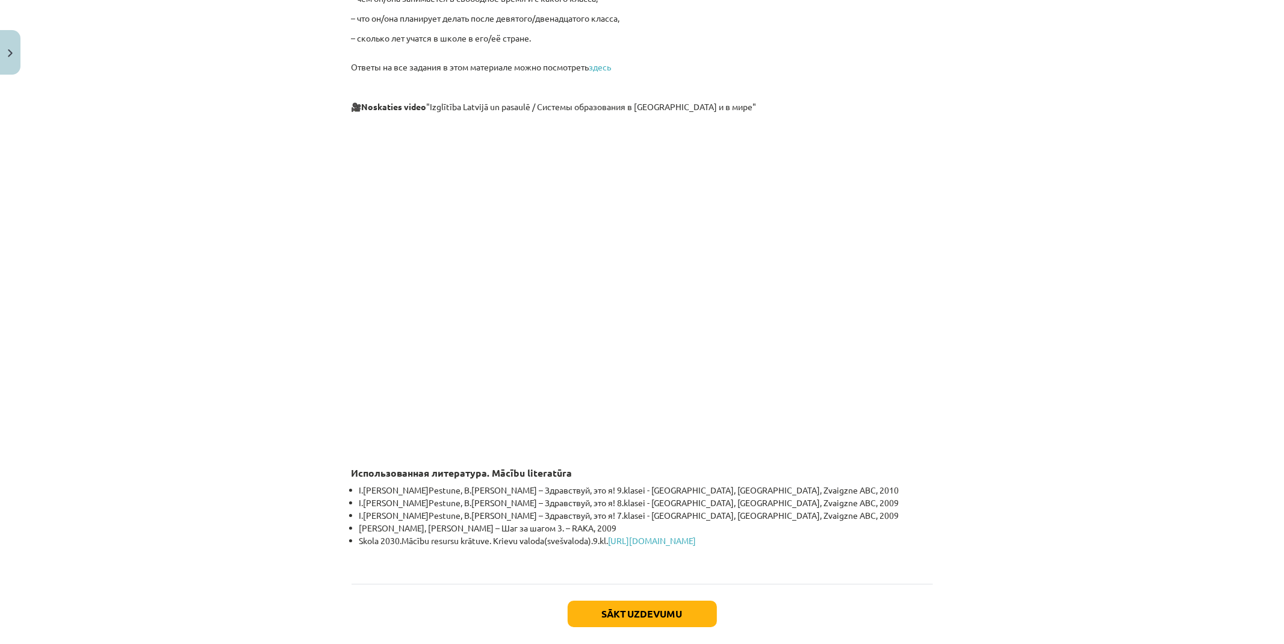
scroll to position [3370, 0]
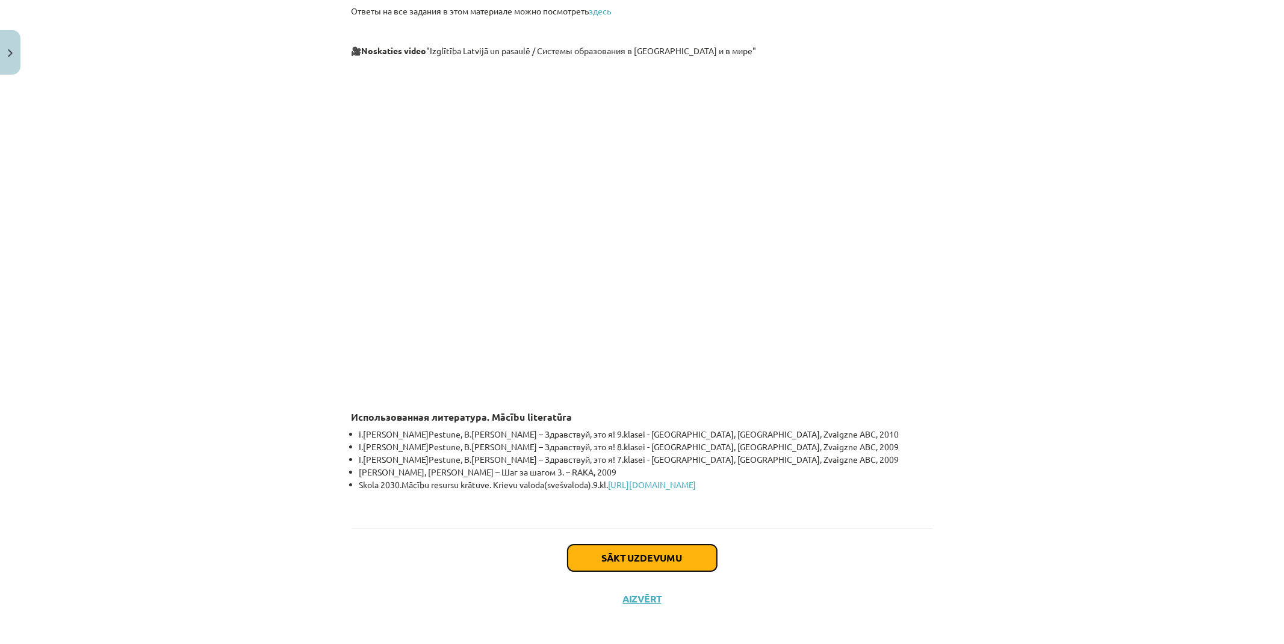
click at [653, 545] on button "Sākt uzdevumu" at bounding box center [642, 558] width 149 height 26
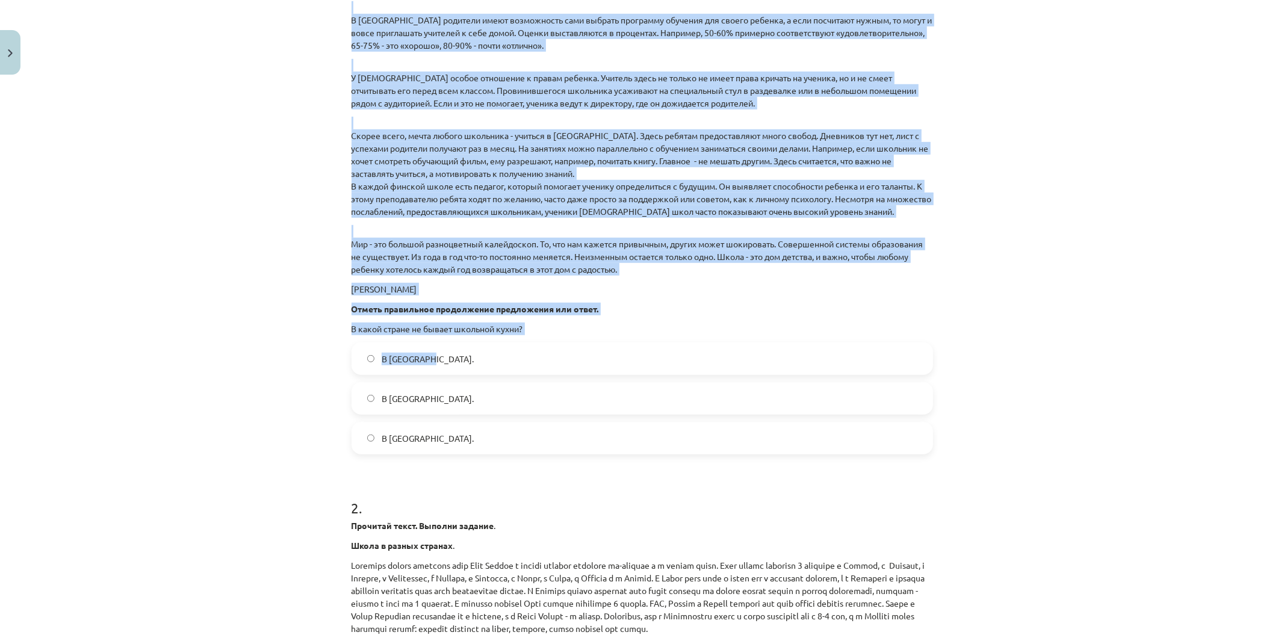
scroll to position [699, 0]
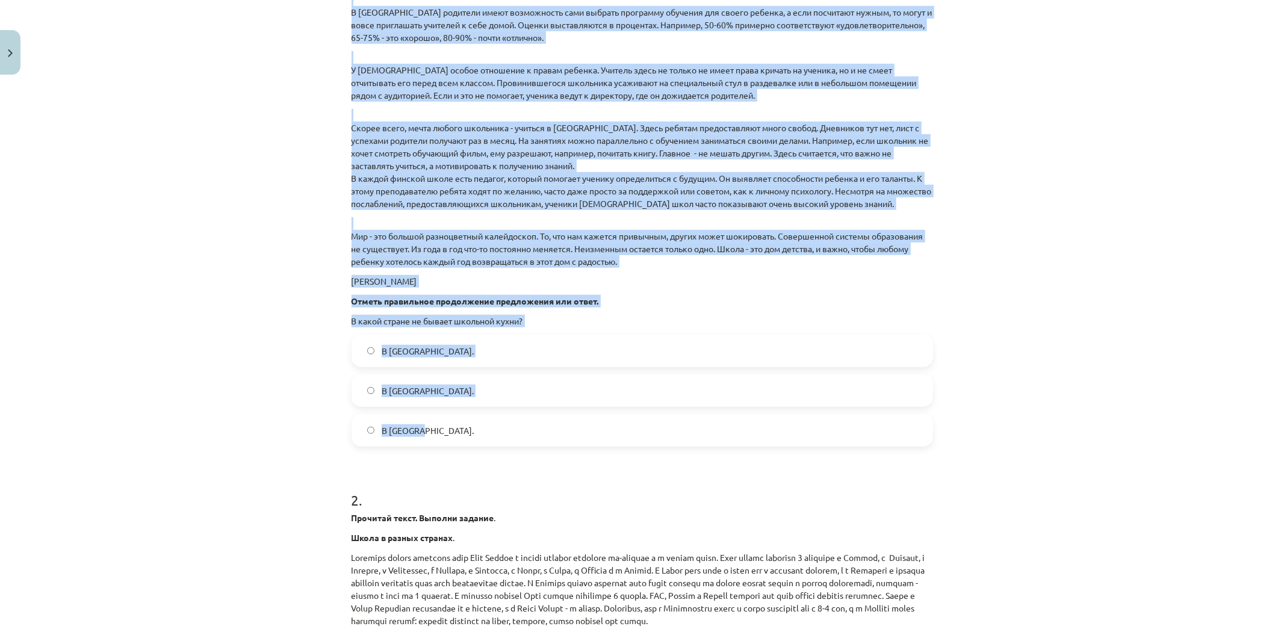
drag, startPoint x: 346, startPoint y: 189, endPoint x: 587, endPoint y: 428, distance: 339.7
copy div "Прочитай текст. Выполни задание . Школа в разных странах . Праздник начала учеб…"
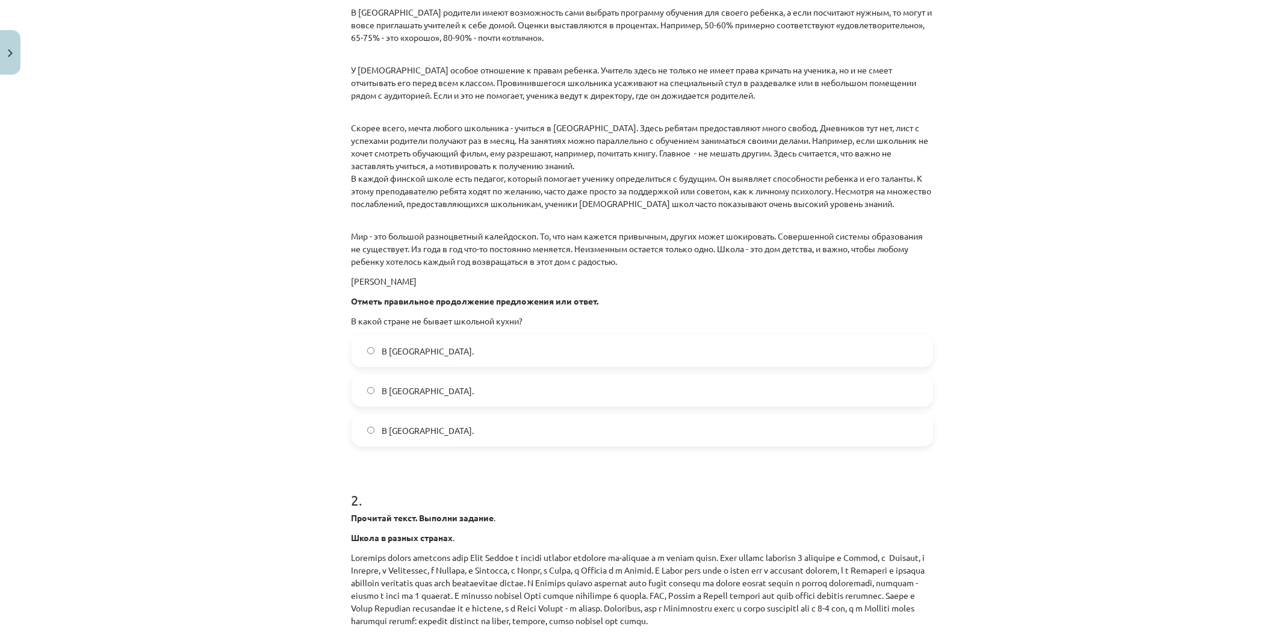
click at [234, 460] on div "Mācību tēma: Krievu valodas 9. klases 1. ieskaites mācību materiāls #5 Программ…" at bounding box center [642, 322] width 1284 height 644
click at [405, 359] on label "В Норвегии." at bounding box center [642, 351] width 579 height 30
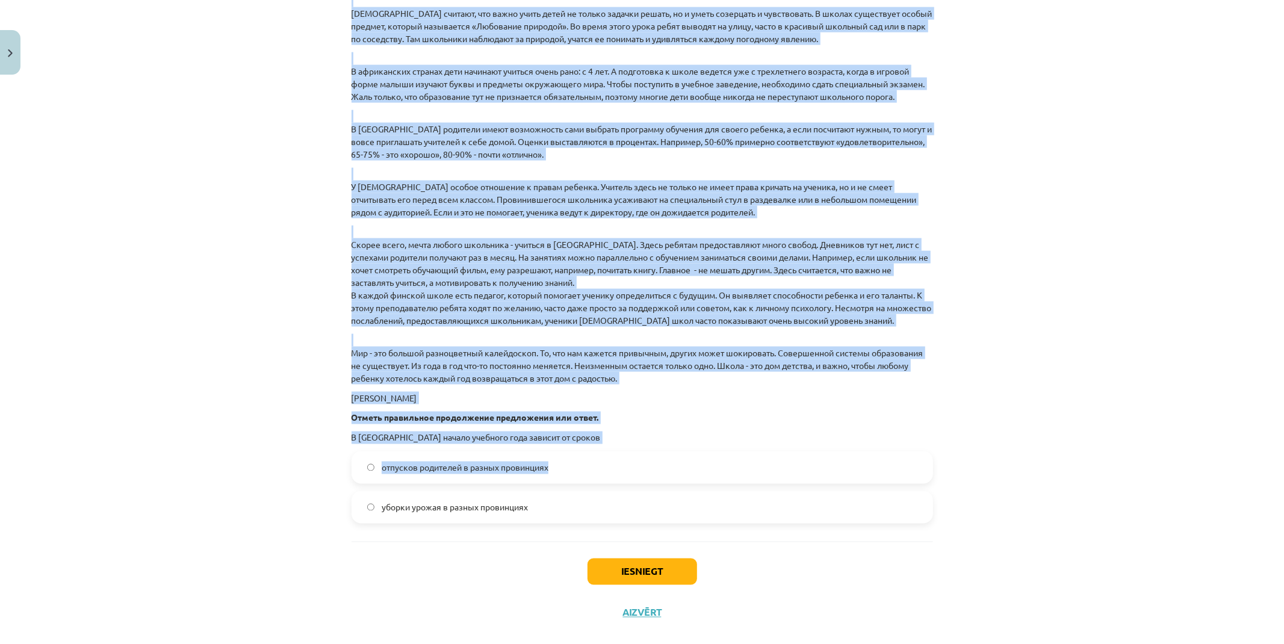
scroll to position [1531, 0]
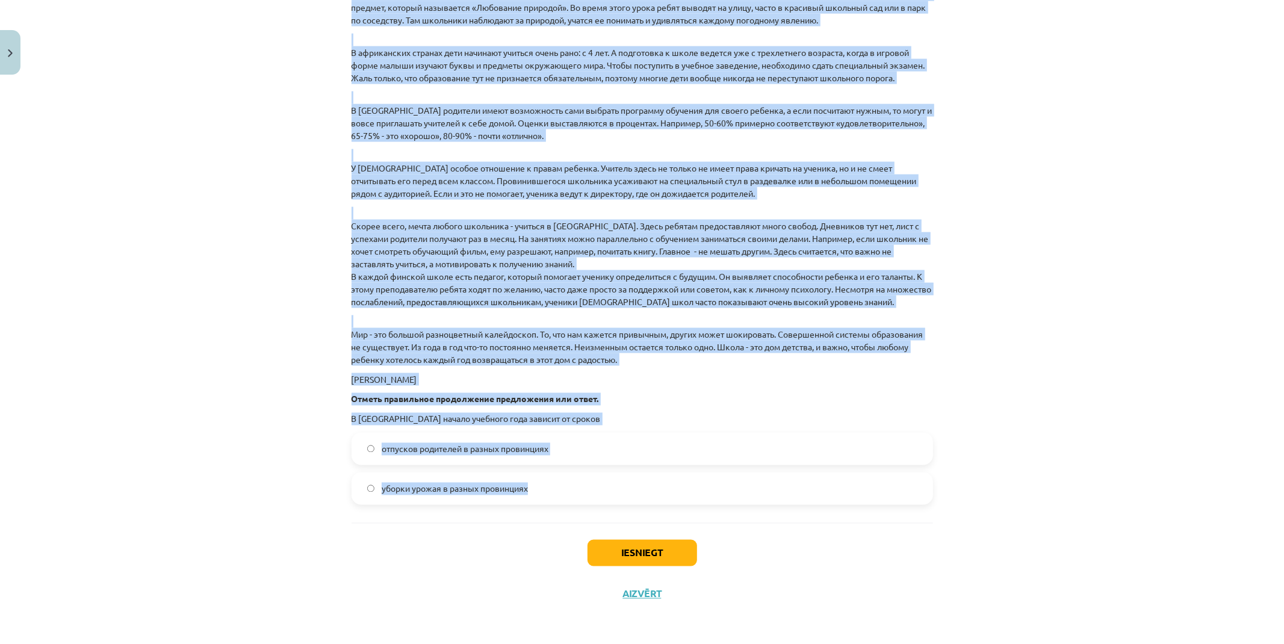
drag, startPoint x: 341, startPoint y: 253, endPoint x: 580, endPoint y: 479, distance: 329.2
copy div "Прочитай текст. Выполни задание . Школа в разных странах . Праздник начала учеб…"
click at [119, 405] on div "Mācību tēma: Krievu valodas 9. klases 1. ieskaites mācību materiāls #5 Программ…" at bounding box center [642, 322] width 1284 height 644
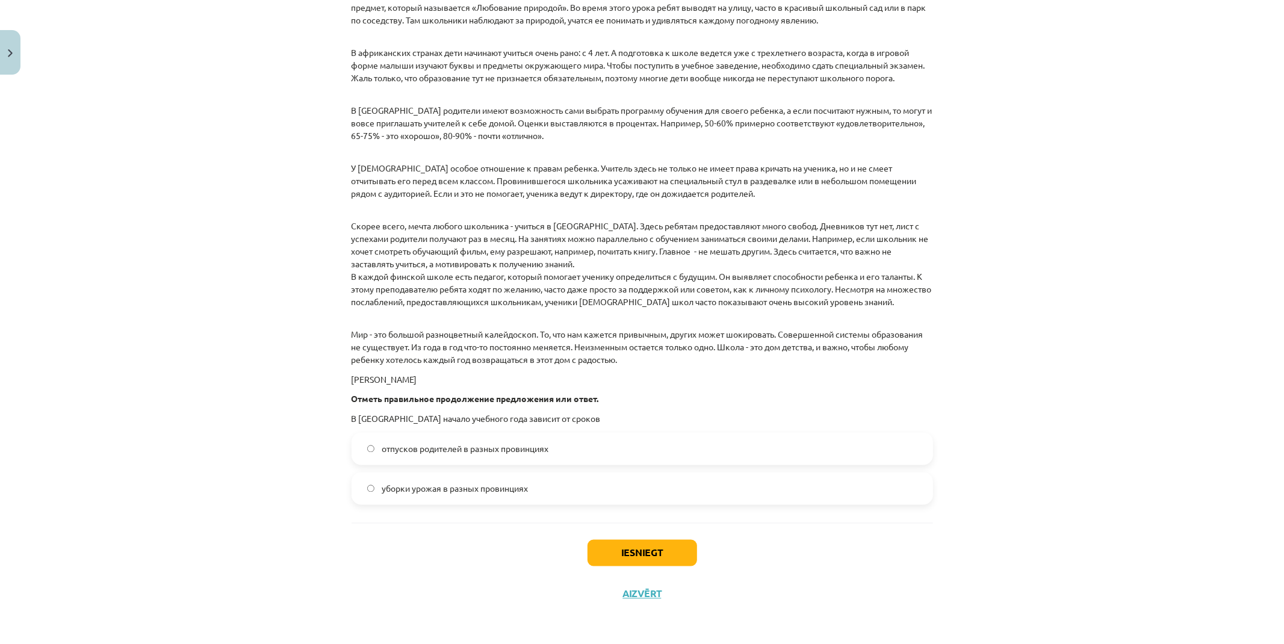
click at [444, 479] on label "уборки урожая в разных провинциях" at bounding box center [642, 489] width 579 height 30
click at [597, 546] on button "Iesniegt" at bounding box center [643, 553] width 110 height 26
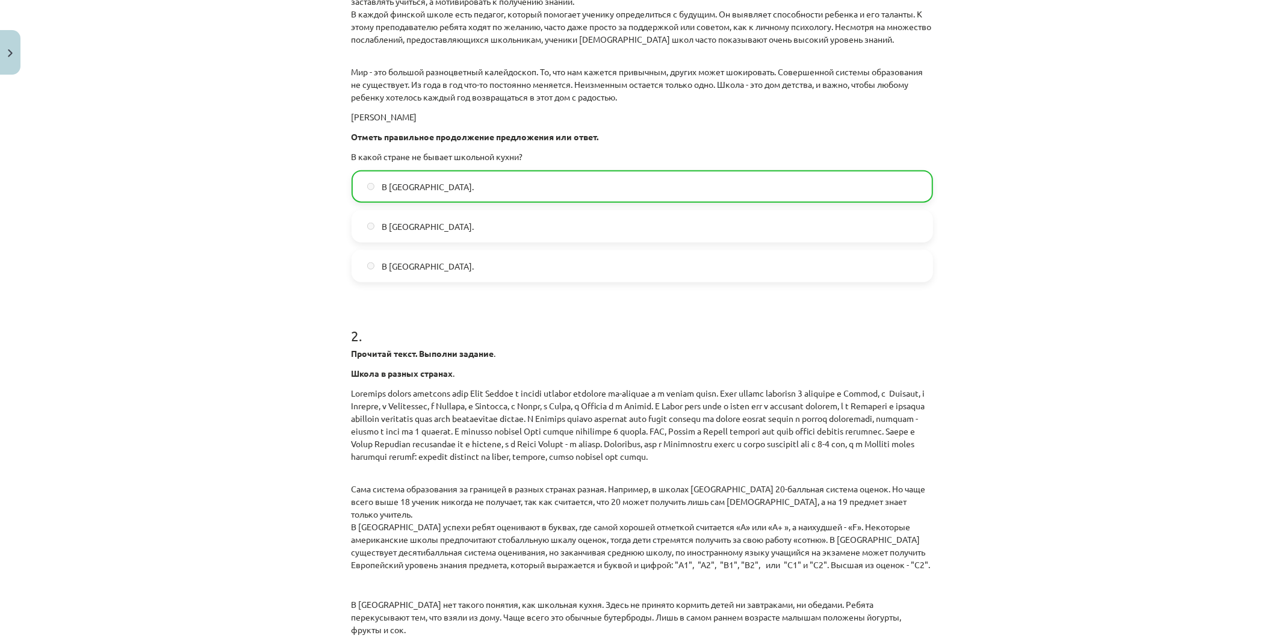
drag, startPoint x: 187, startPoint y: 426, endPoint x: 169, endPoint y: 292, distance: 134.9
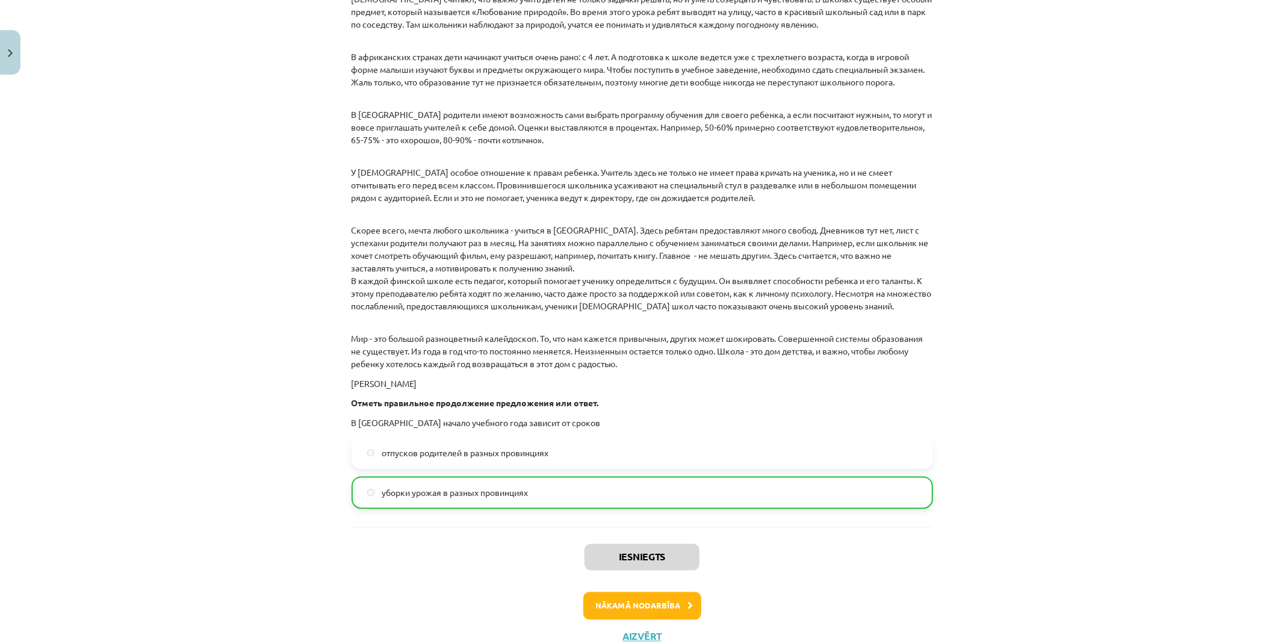
scroll to position [1569, 0]
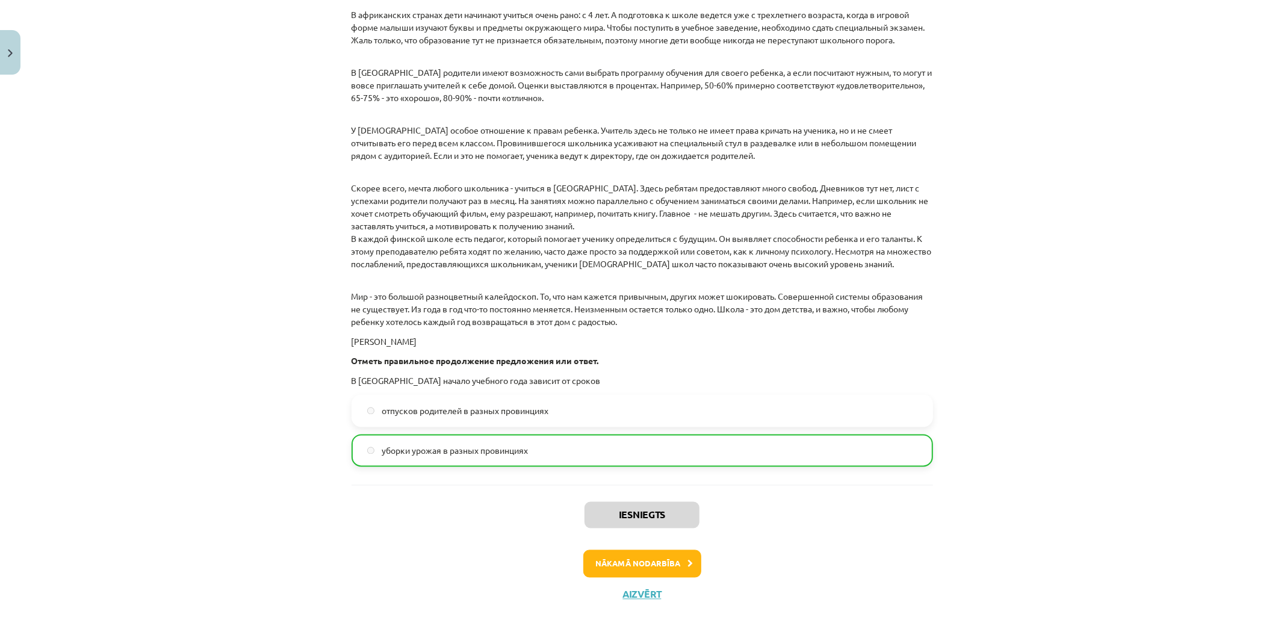
drag, startPoint x: 169, startPoint y: 299, endPoint x: 265, endPoint y: 550, distance: 269.1
click at [627, 556] on button "Nākamā nodarbība" at bounding box center [642, 564] width 118 height 28
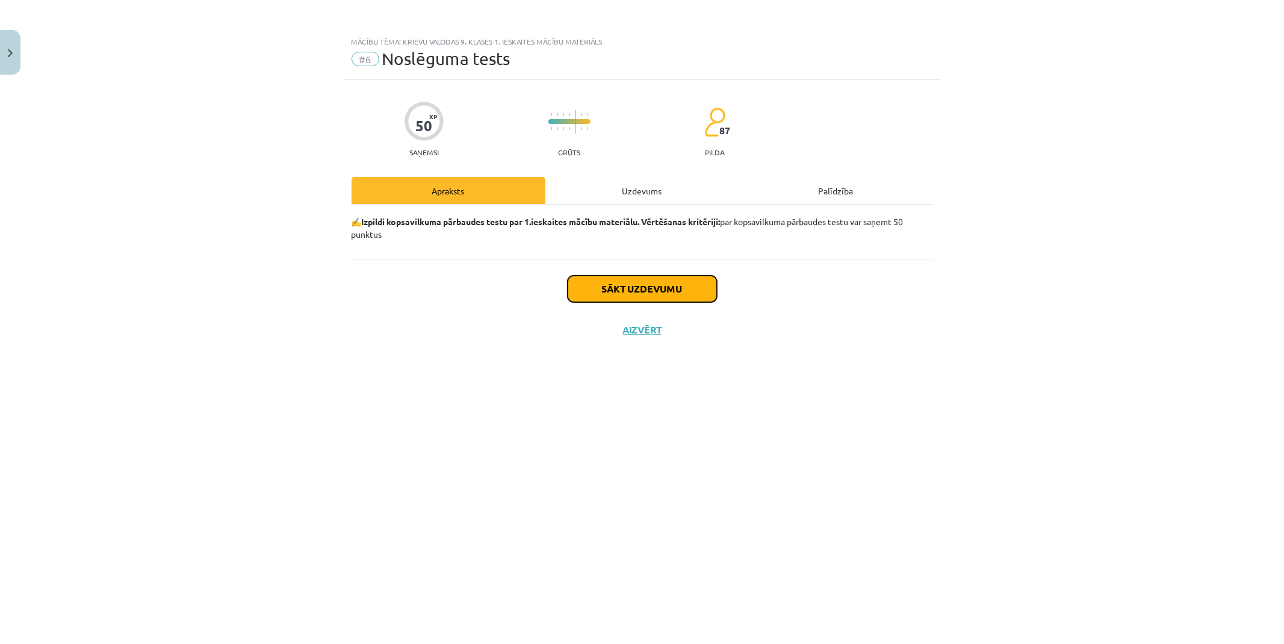
click at [609, 296] on button "Sākt uzdevumu" at bounding box center [642, 289] width 149 height 26
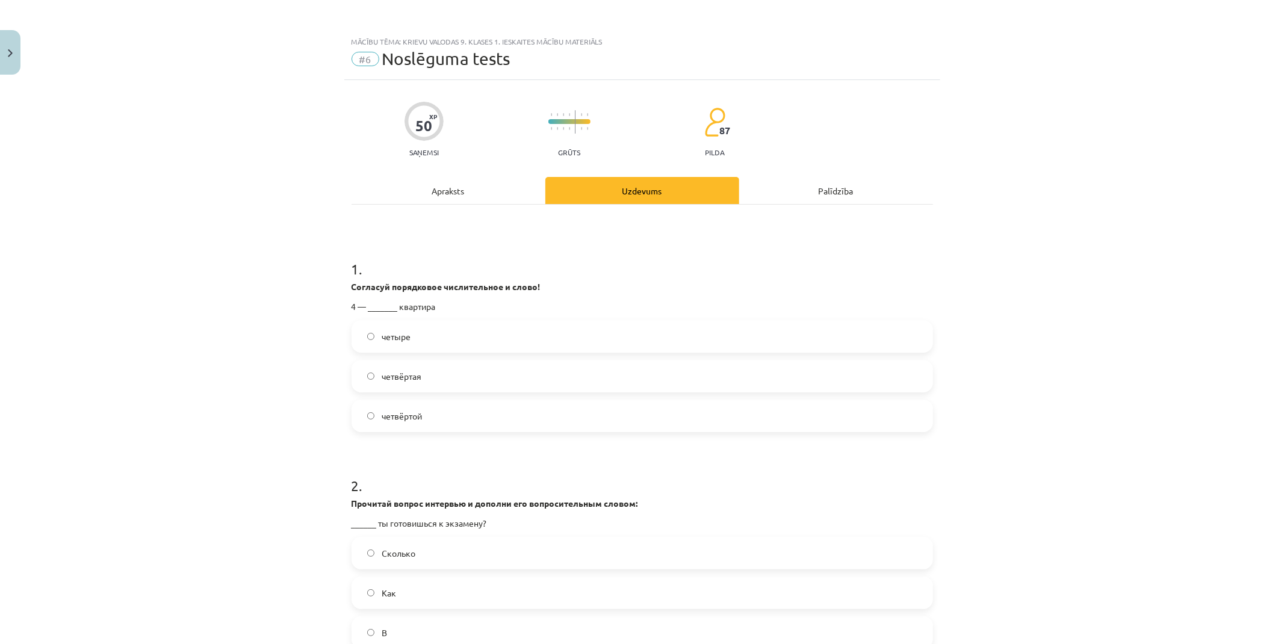
click at [412, 341] on label "четыре" at bounding box center [642, 336] width 579 height 30
click at [398, 378] on span "четвёртая" at bounding box center [402, 376] width 40 height 13
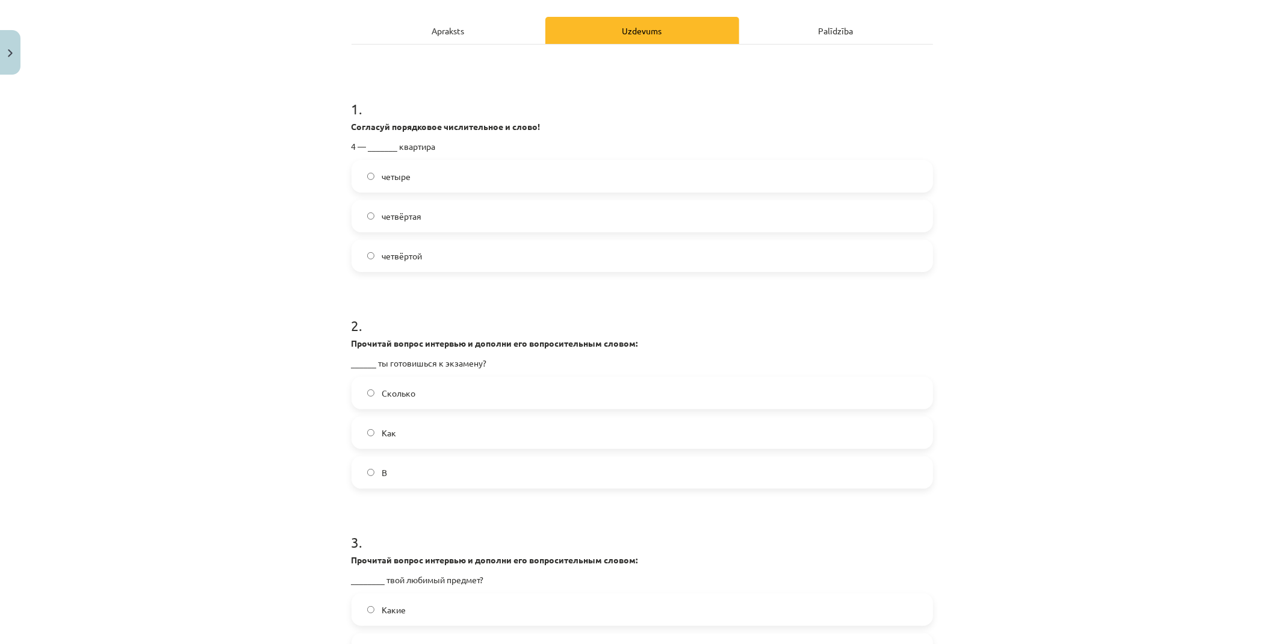
scroll to position [200, 0]
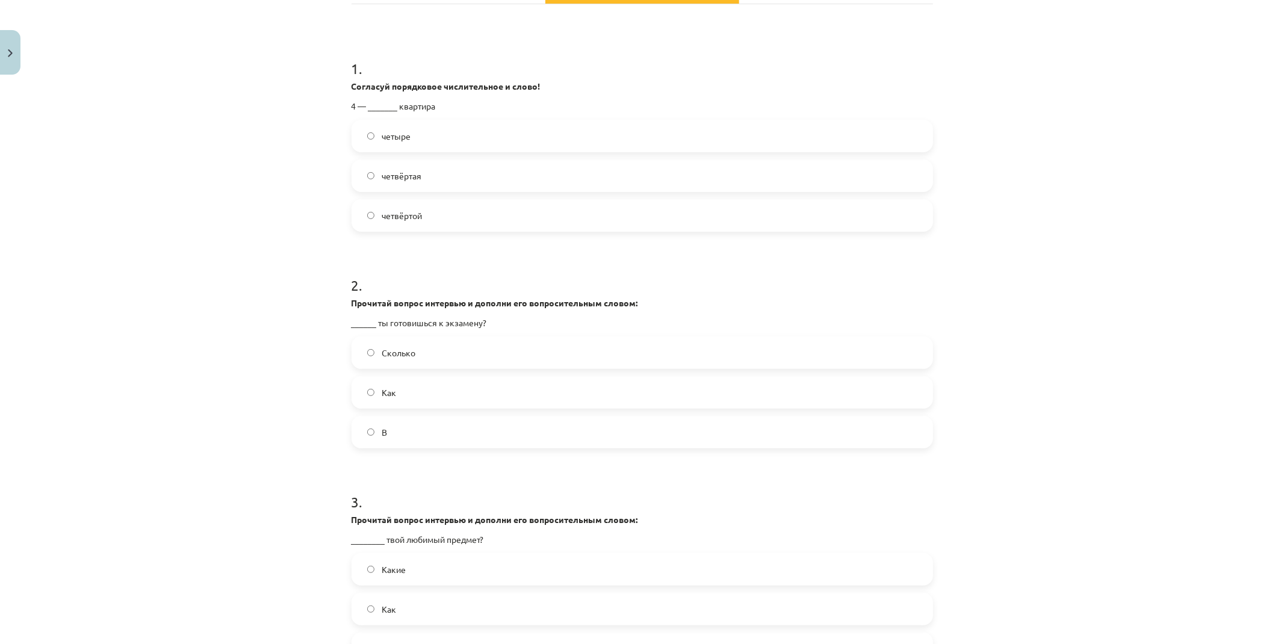
click at [430, 389] on label "Как" at bounding box center [642, 392] width 579 height 30
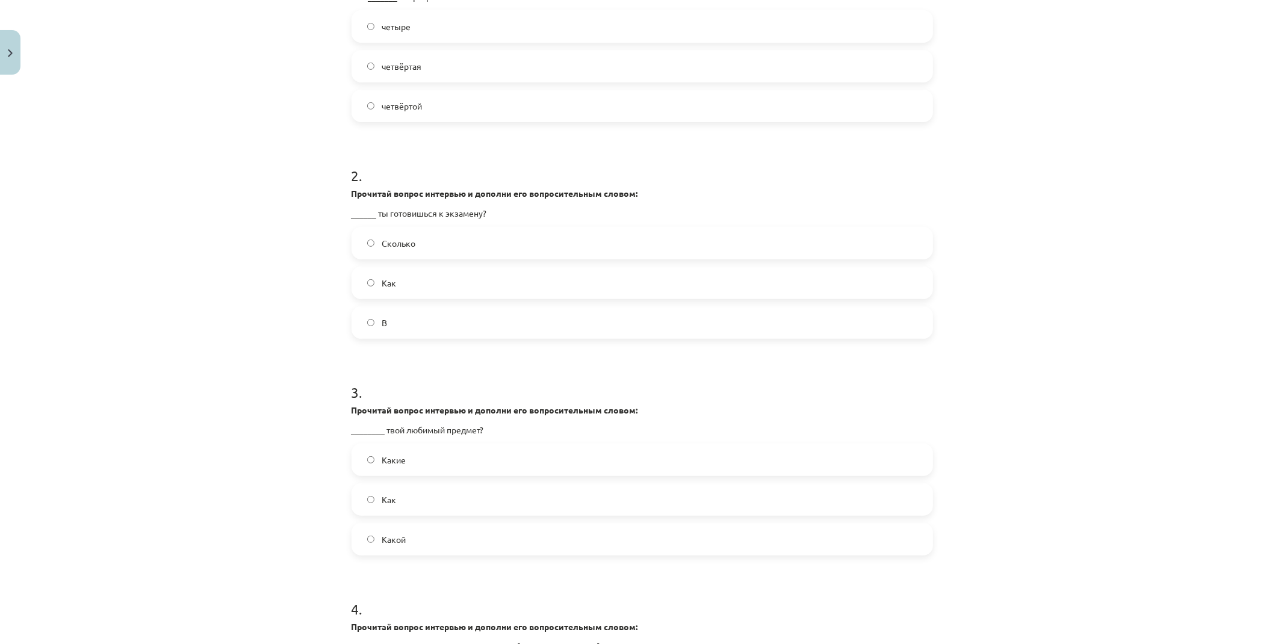
scroll to position [334, 0]
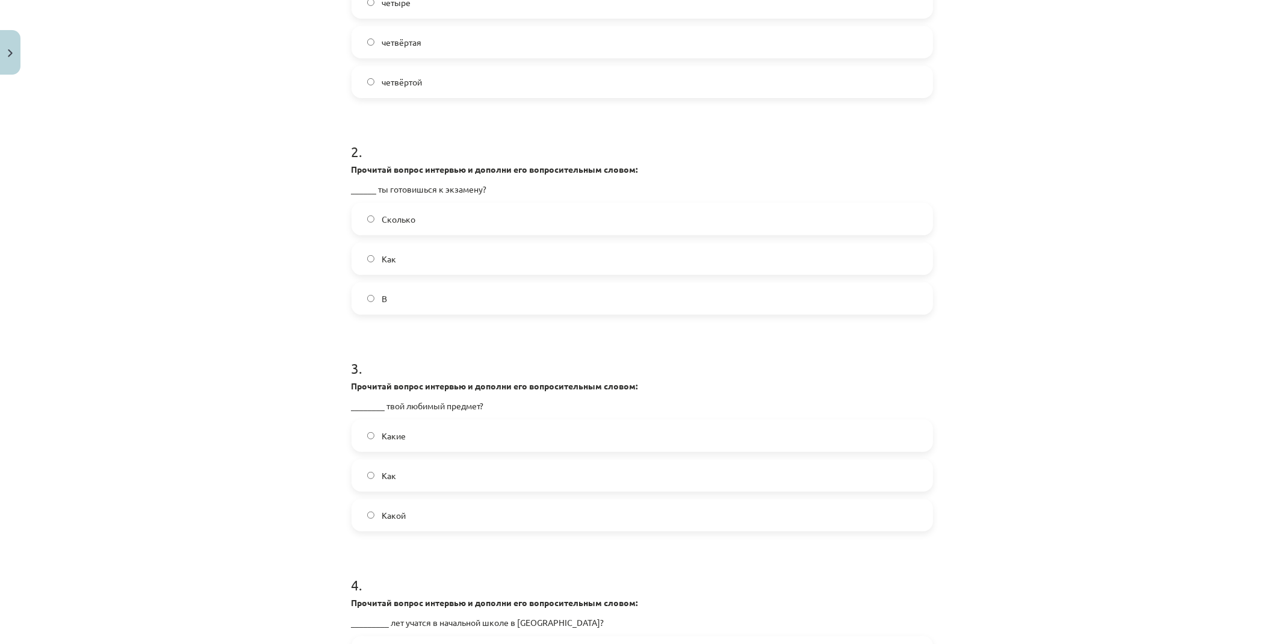
click at [419, 430] on label "Какие" at bounding box center [642, 436] width 579 height 30
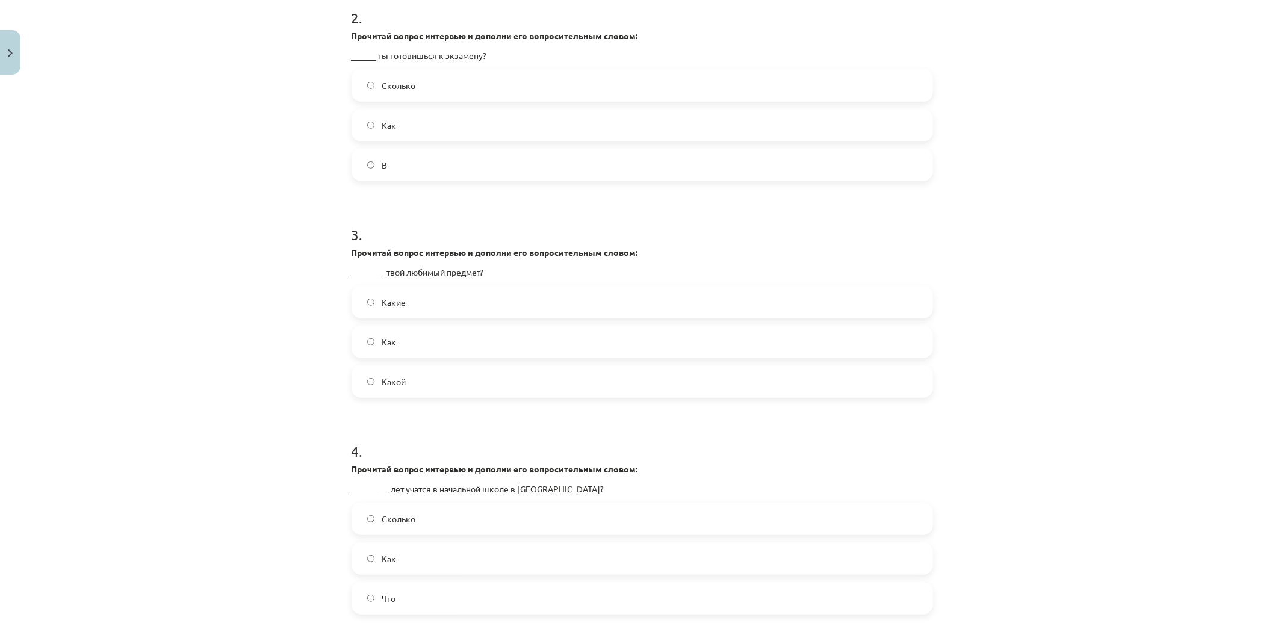
scroll to position [535, 0]
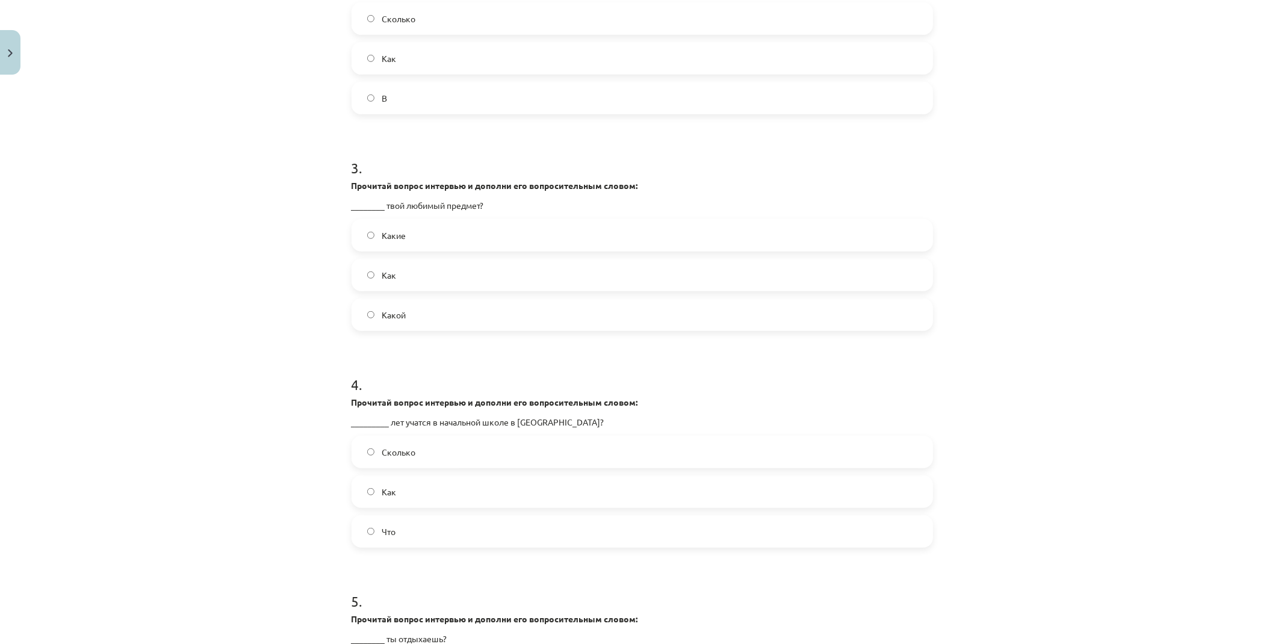
click at [409, 450] on span "Сколько" at bounding box center [399, 452] width 34 height 13
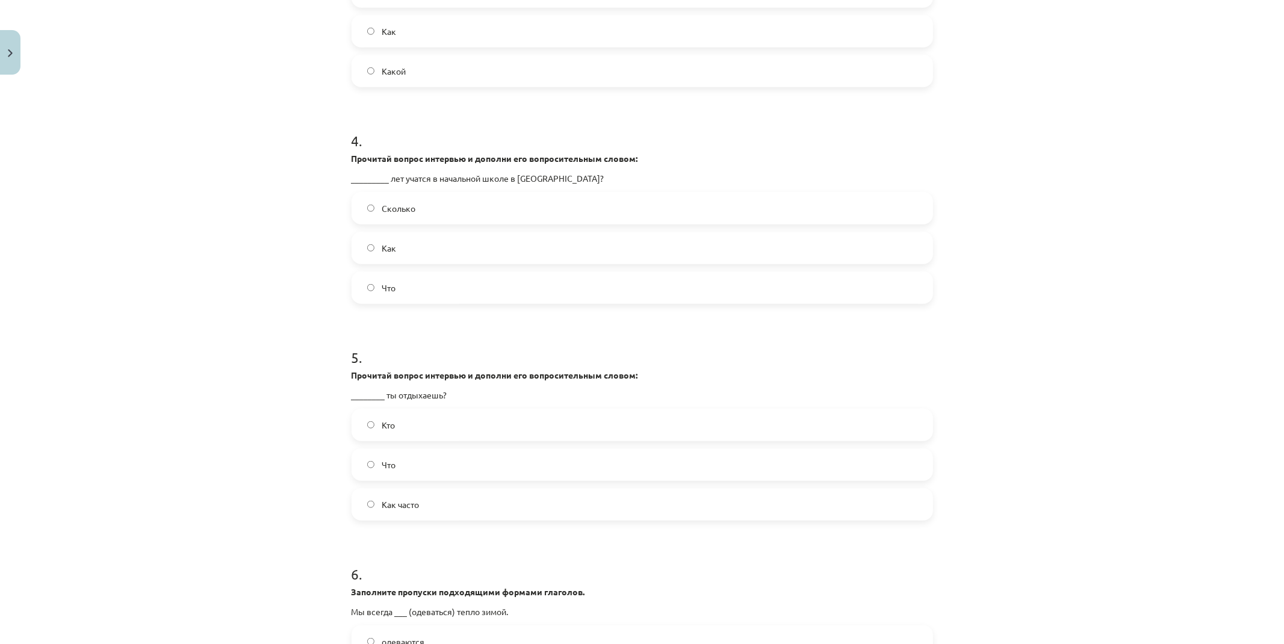
scroll to position [802, 0]
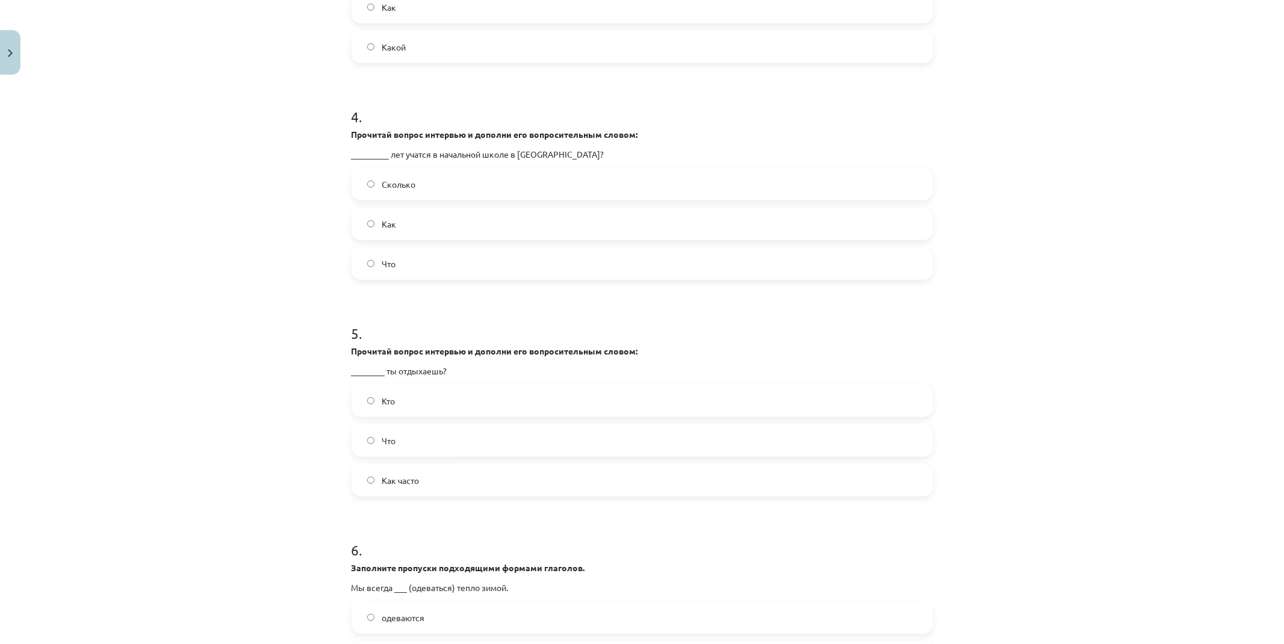
click at [394, 479] on span "Как часто" at bounding box center [400, 480] width 37 height 13
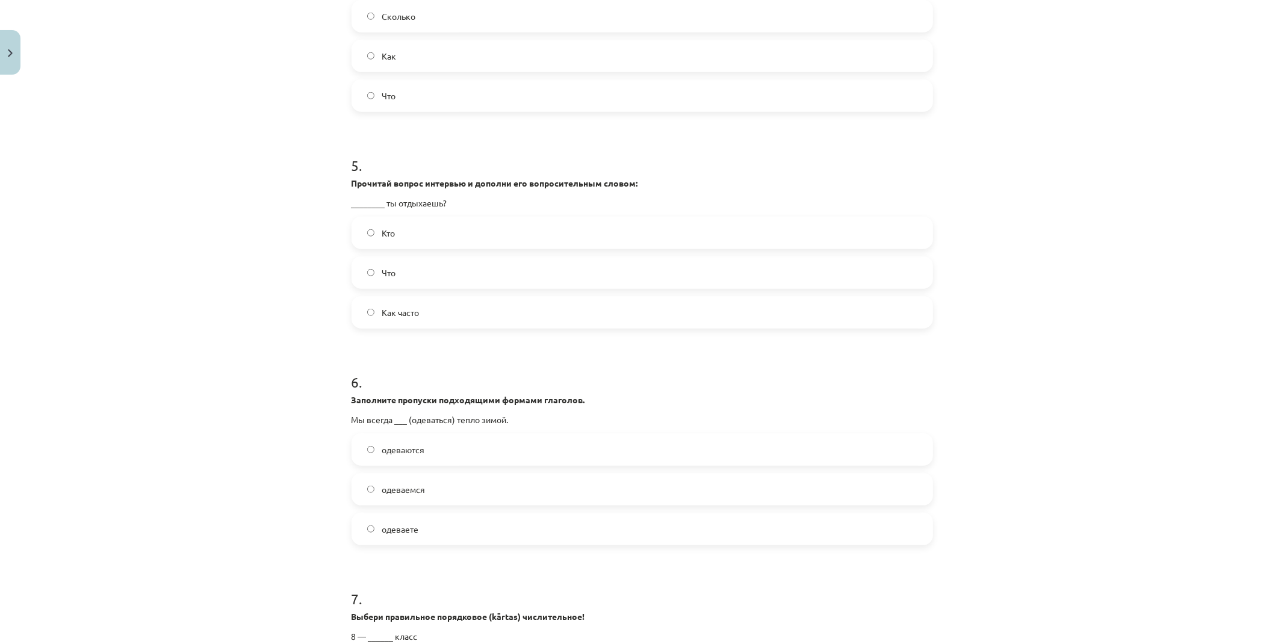
scroll to position [1003, 0]
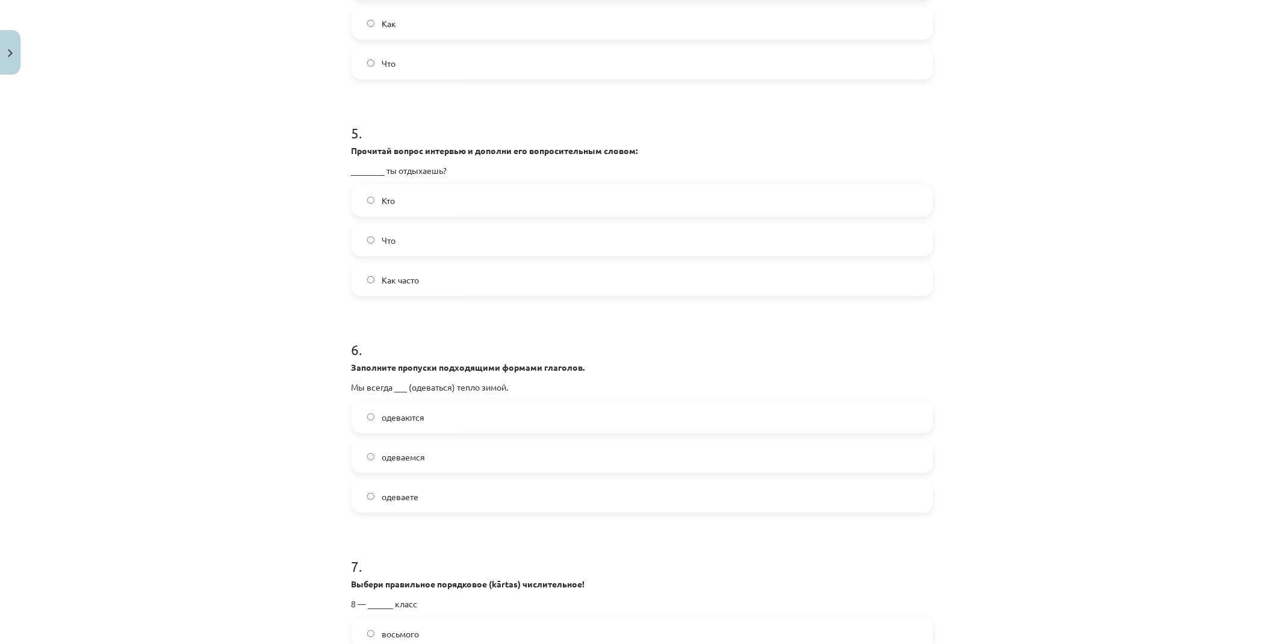
click at [389, 455] on span "одеваемся" at bounding box center [403, 457] width 43 height 13
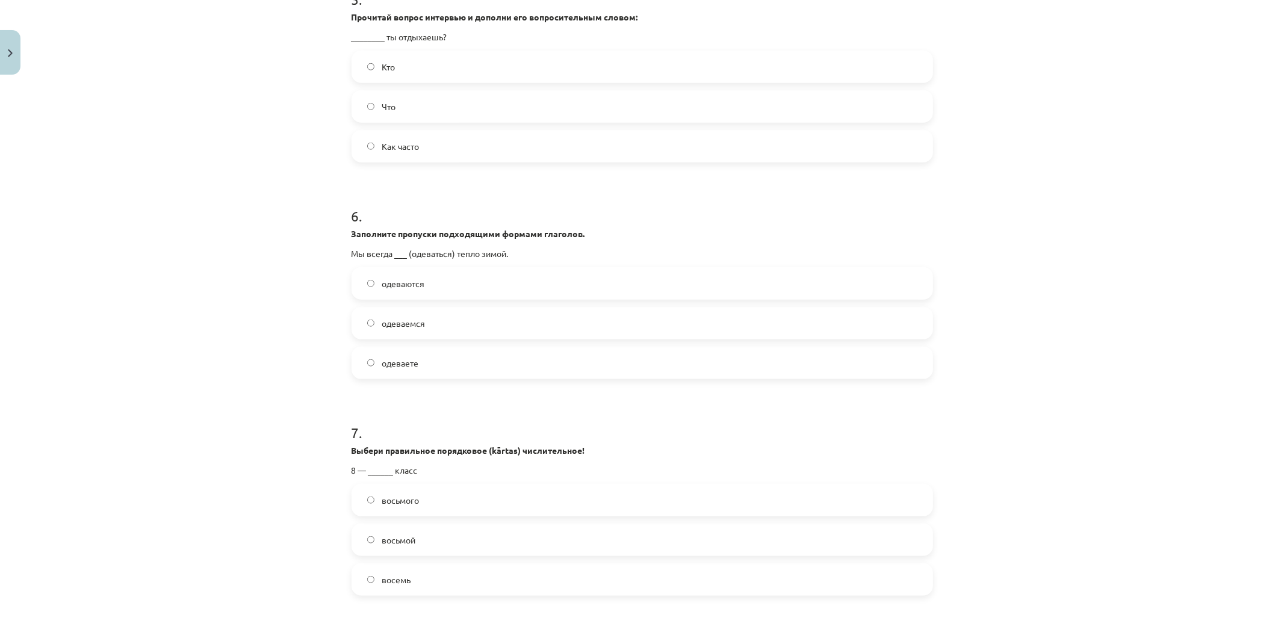
scroll to position [1204, 0]
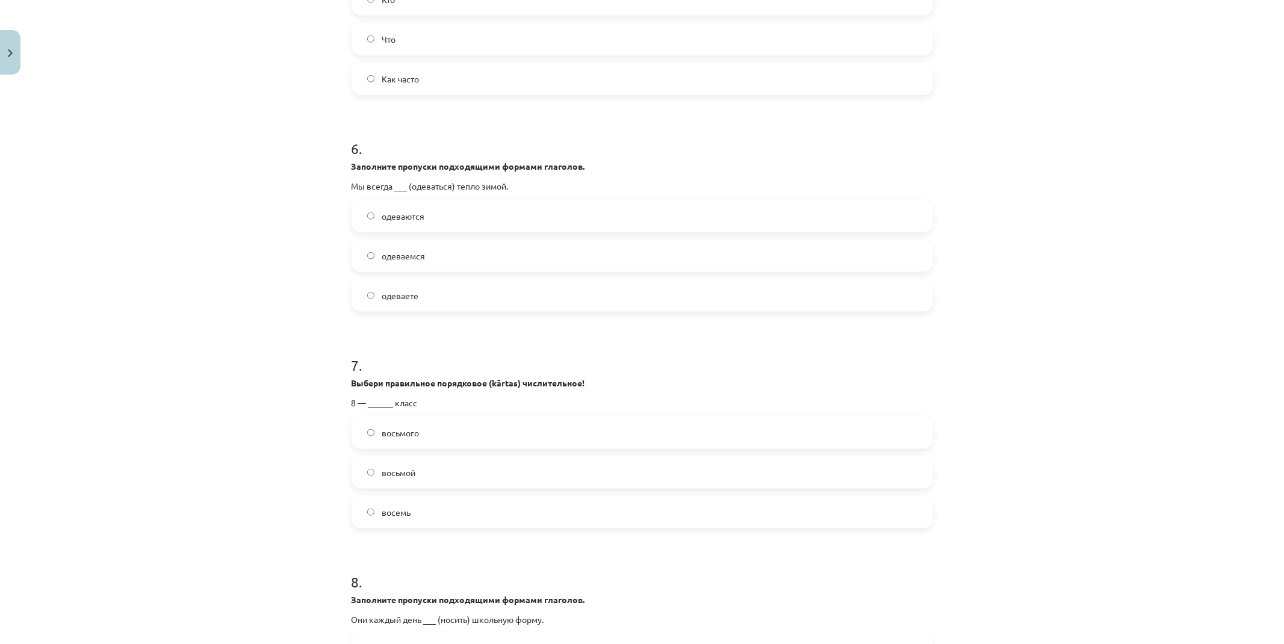
click at [427, 438] on label "восьмого" at bounding box center [642, 433] width 579 height 30
click at [415, 464] on label "восьмой" at bounding box center [642, 473] width 579 height 30
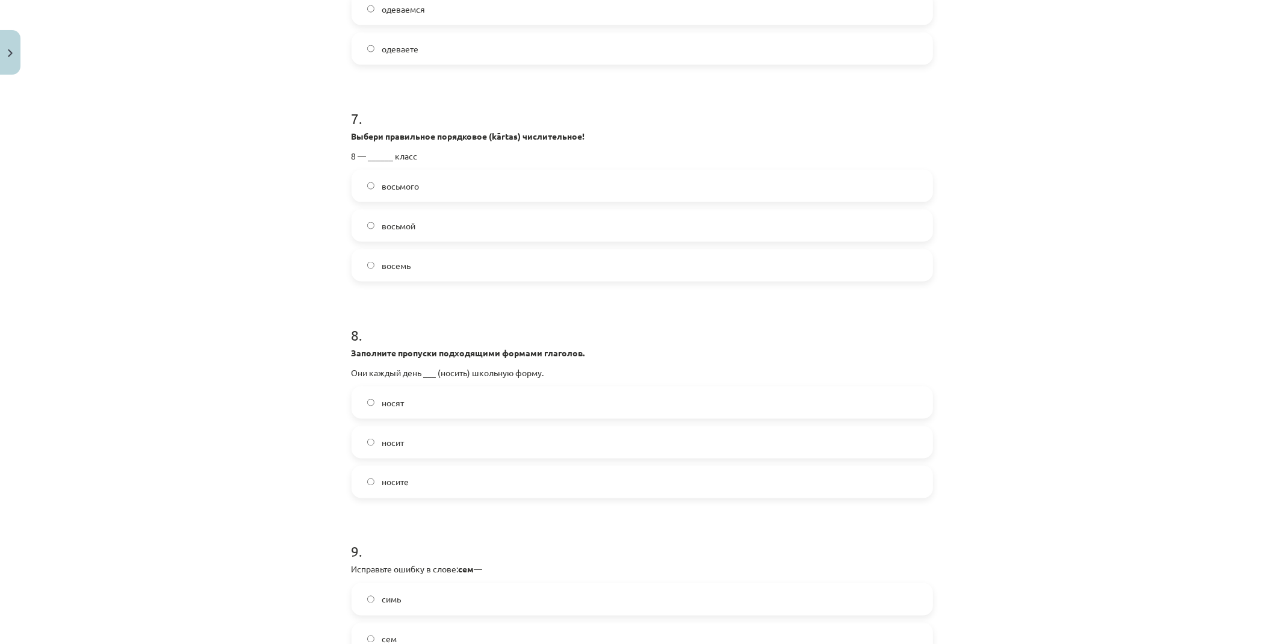
scroll to position [1471, 0]
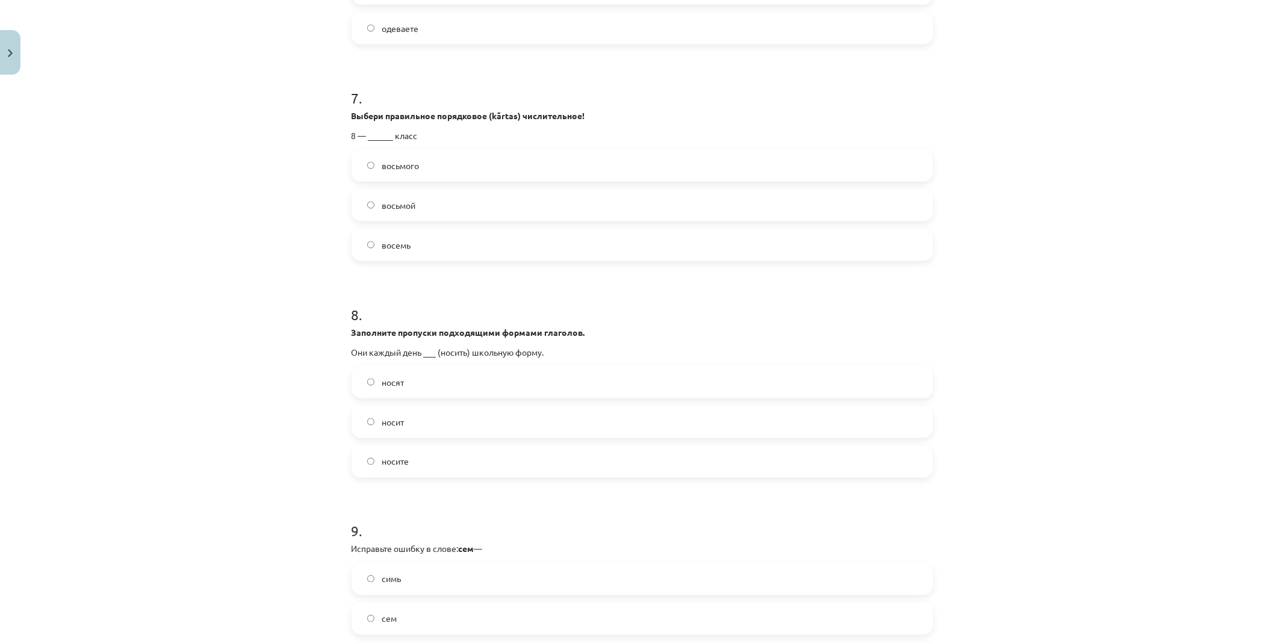
click at [408, 420] on label "носит" at bounding box center [642, 422] width 579 height 30
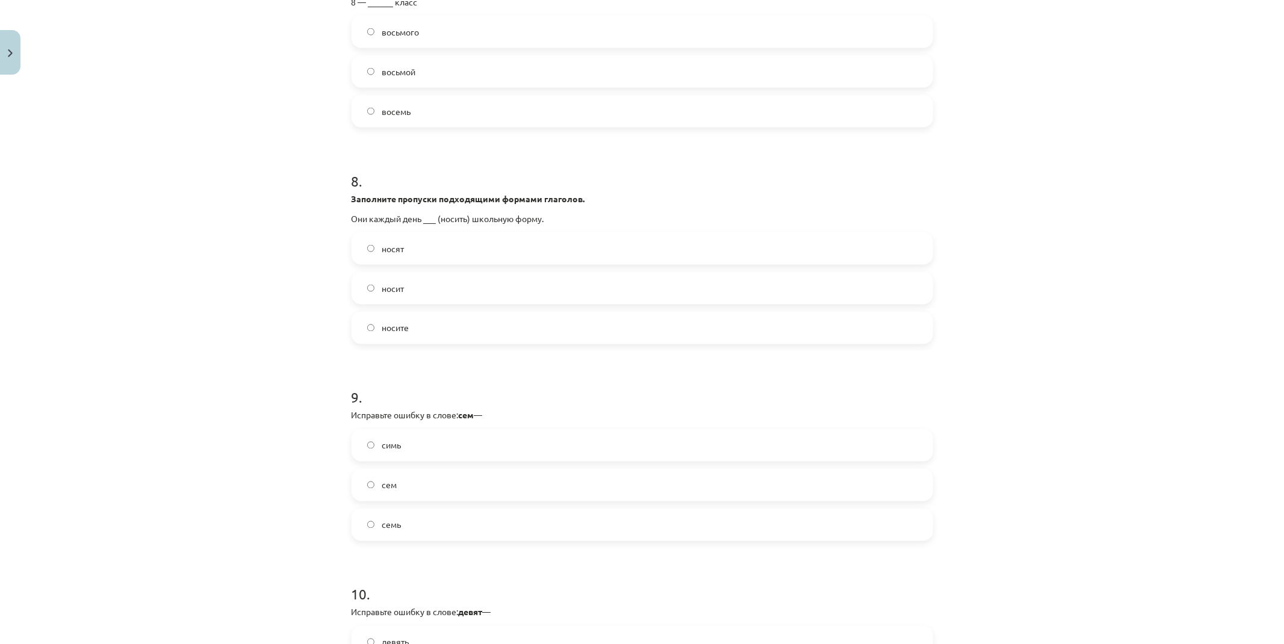
scroll to position [1672, 0]
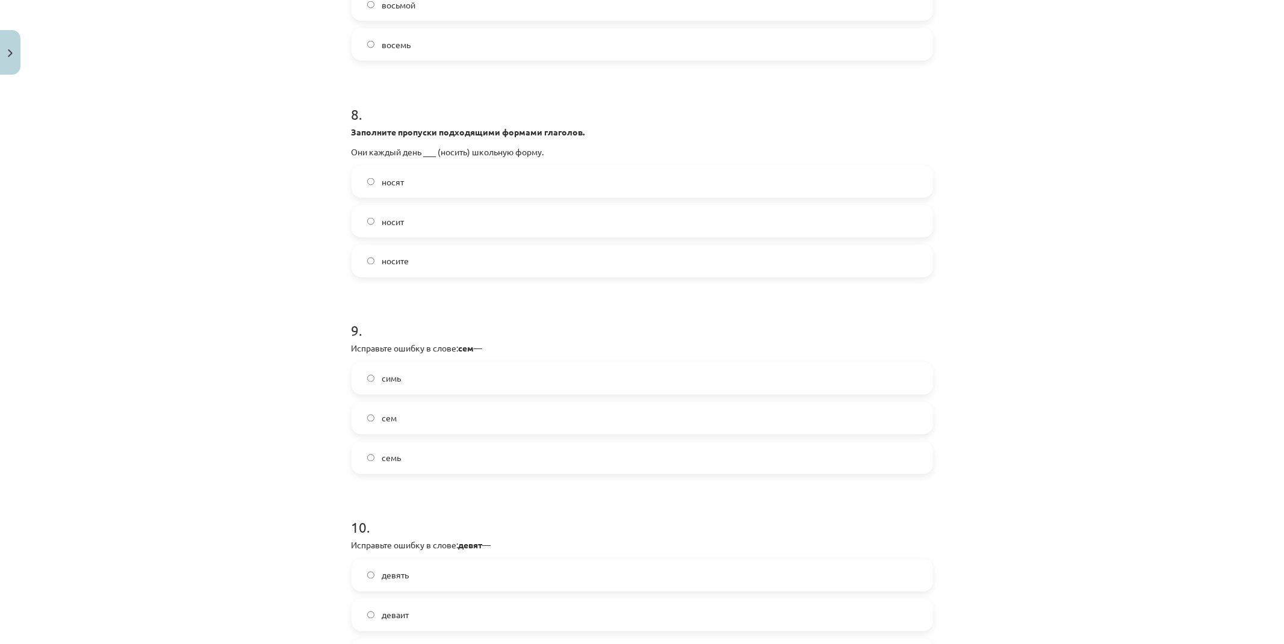
click at [416, 449] on label "семь" at bounding box center [642, 458] width 579 height 30
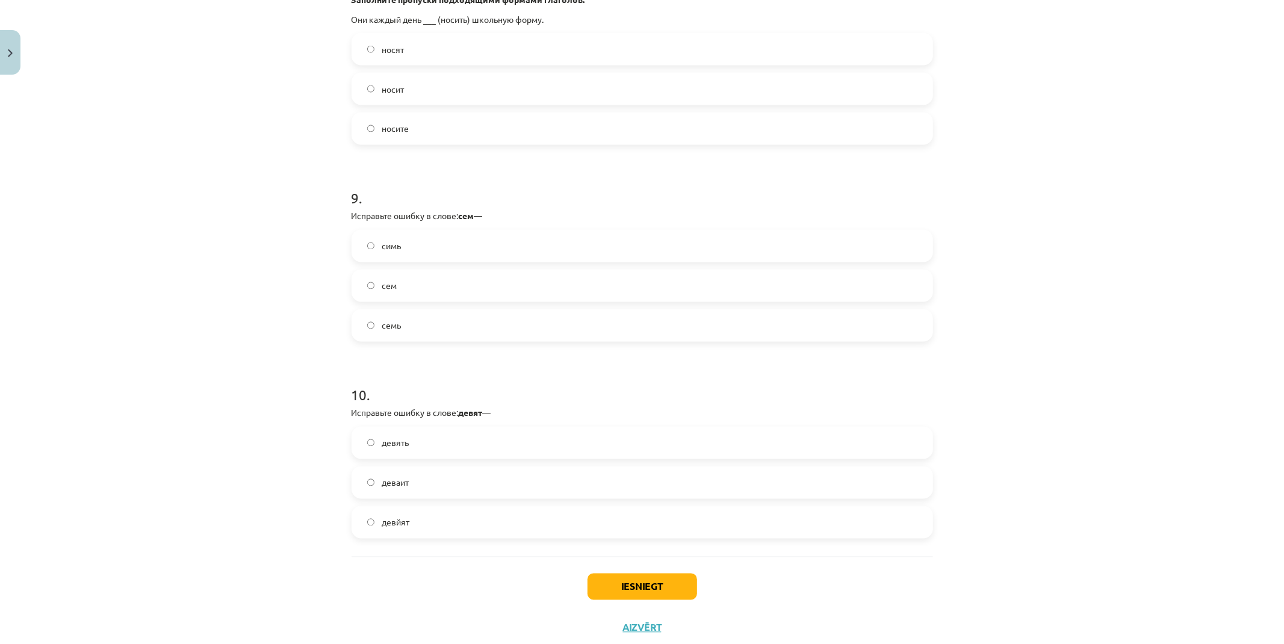
scroll to position [1806, 0]
click at [417, 441] on label "девять" at bounding box center [642, 441] width 579 height 30
drag, startPoint x: 639, startPoint y: 580, endPoint x: 593, endPoint y: 546, distance: 57.3
click at [640, 580] on button "Iesniegt" at bounding box center [643, 585] width 110 height 26
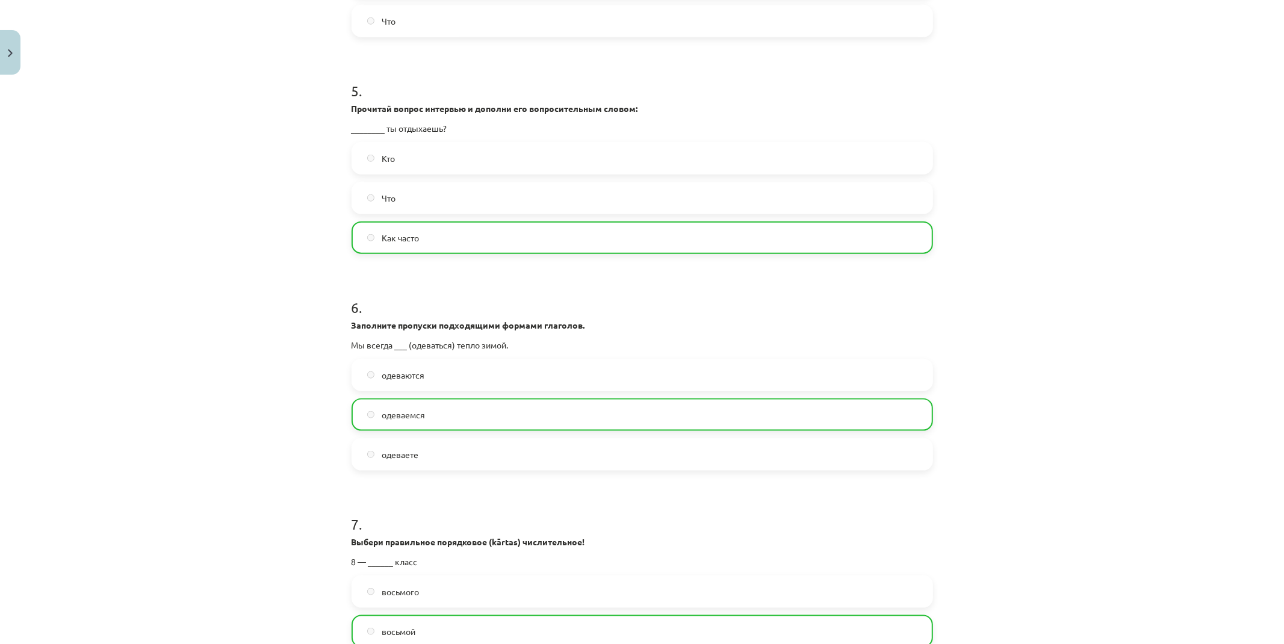
scroll to position [1876, 0]
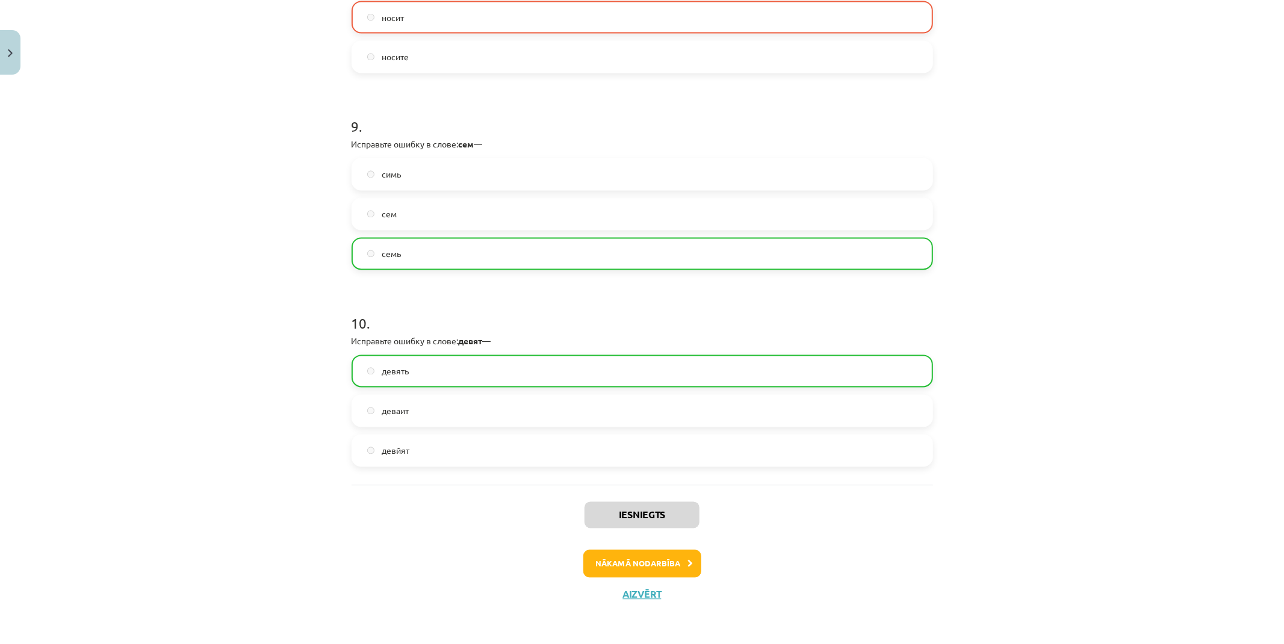
drag, startPoint x: 230, startPoint y: 287, endPoint x: 284, endPoint y: 497, distance: 217.6
click at [606, 555] on button "Nākamā nodarbība" at bounding box center [642, 564] width 118 height 28
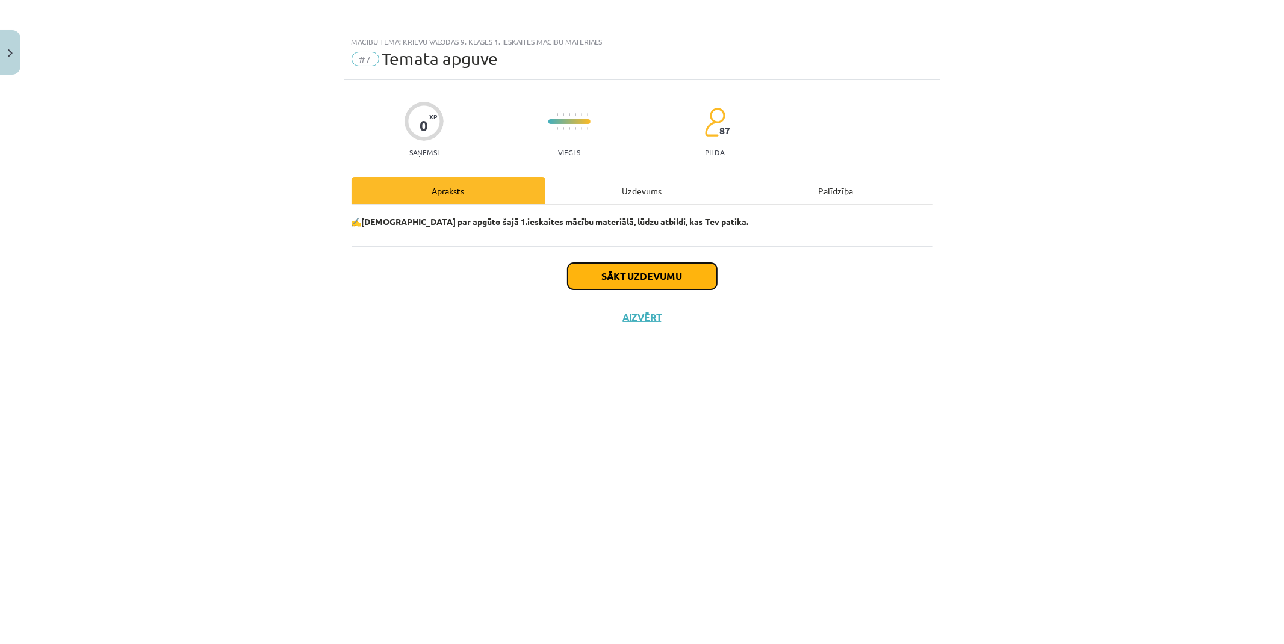
click at [637, 270] on button "Sākt uzdevumu" at bounding box center [642, 276] width 149 height 26
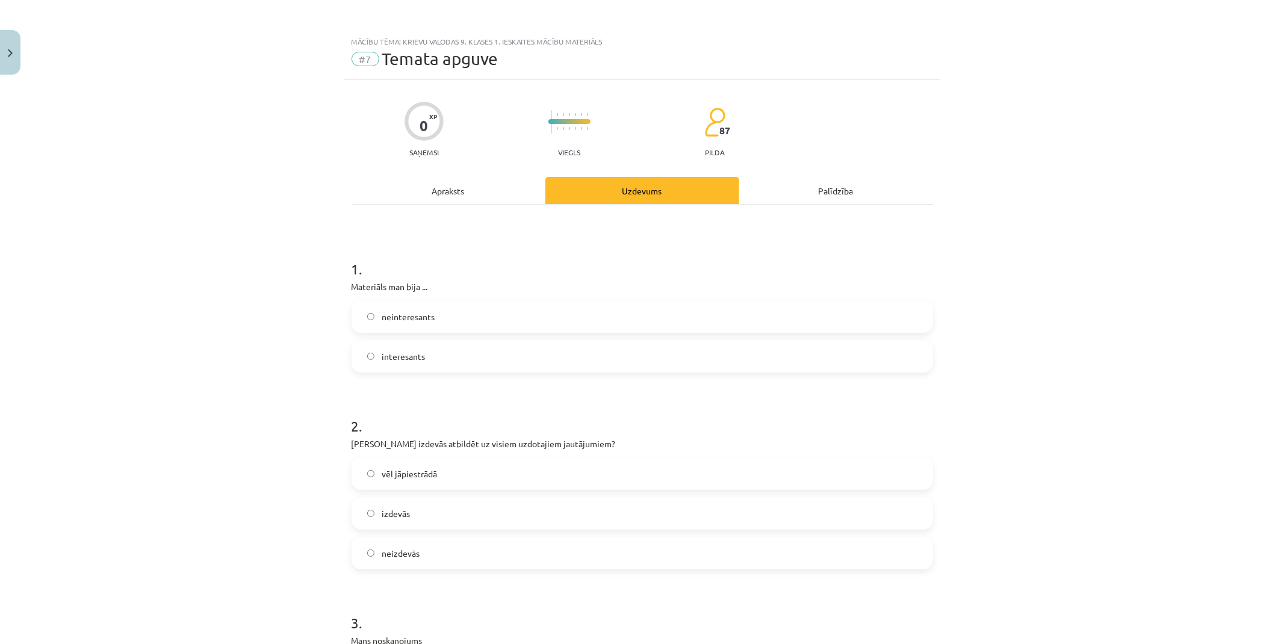
click at [411, 323] on label "neinteresants" at bounding box center [642, 317] width 579 height 30
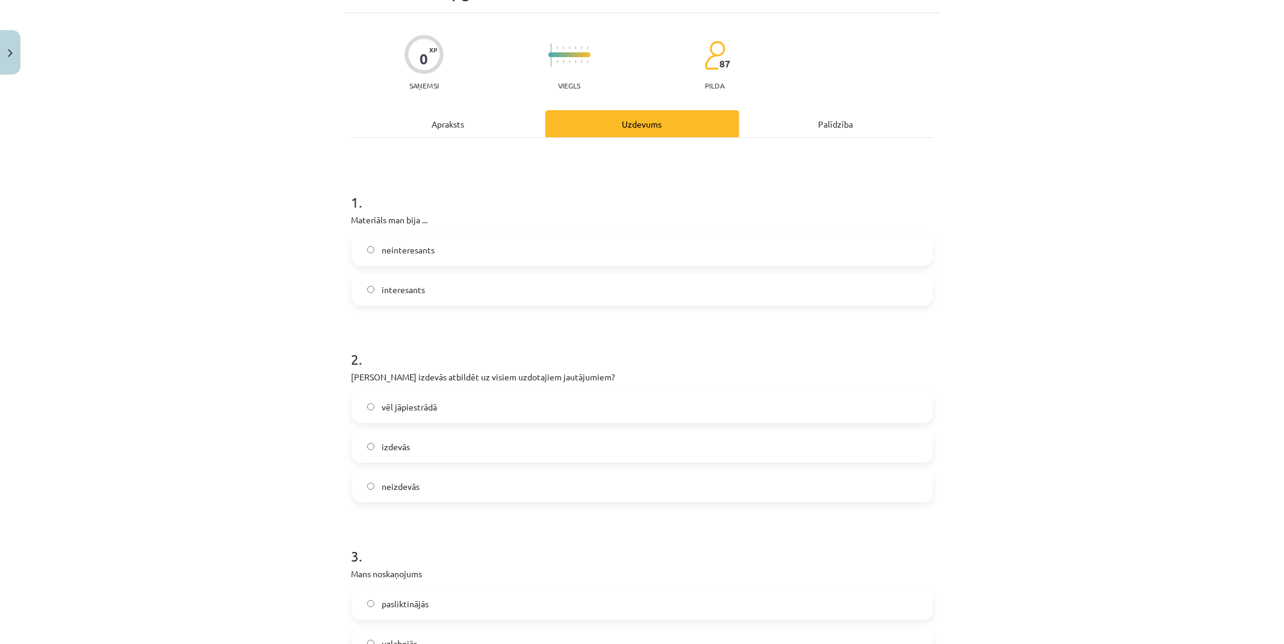
scroll to position [134, 0]
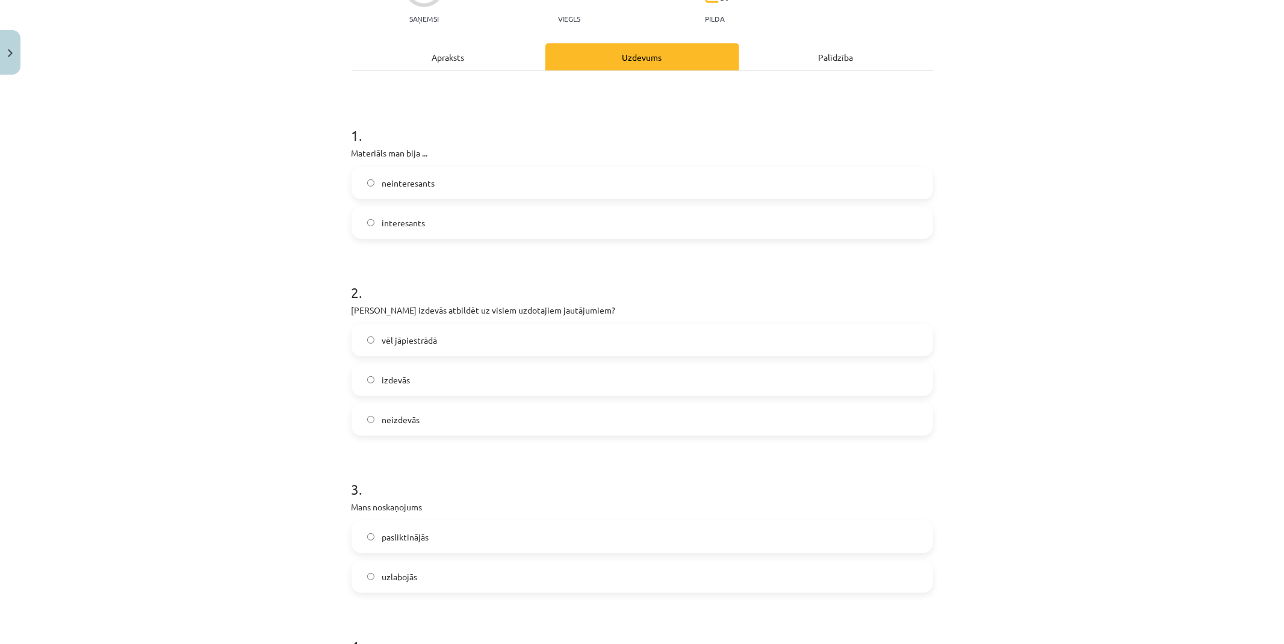
click at [431, 387] on label "izdevās" at bounding box center [642, 380] width 579 height 30
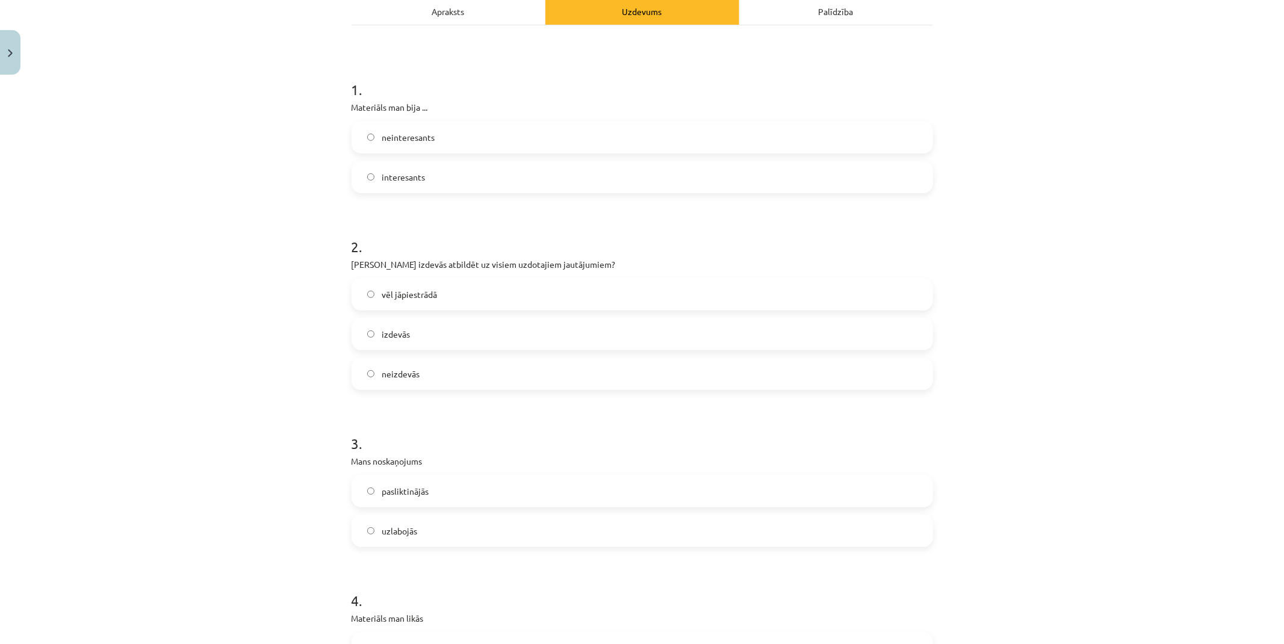
scroll to position [267, 0]
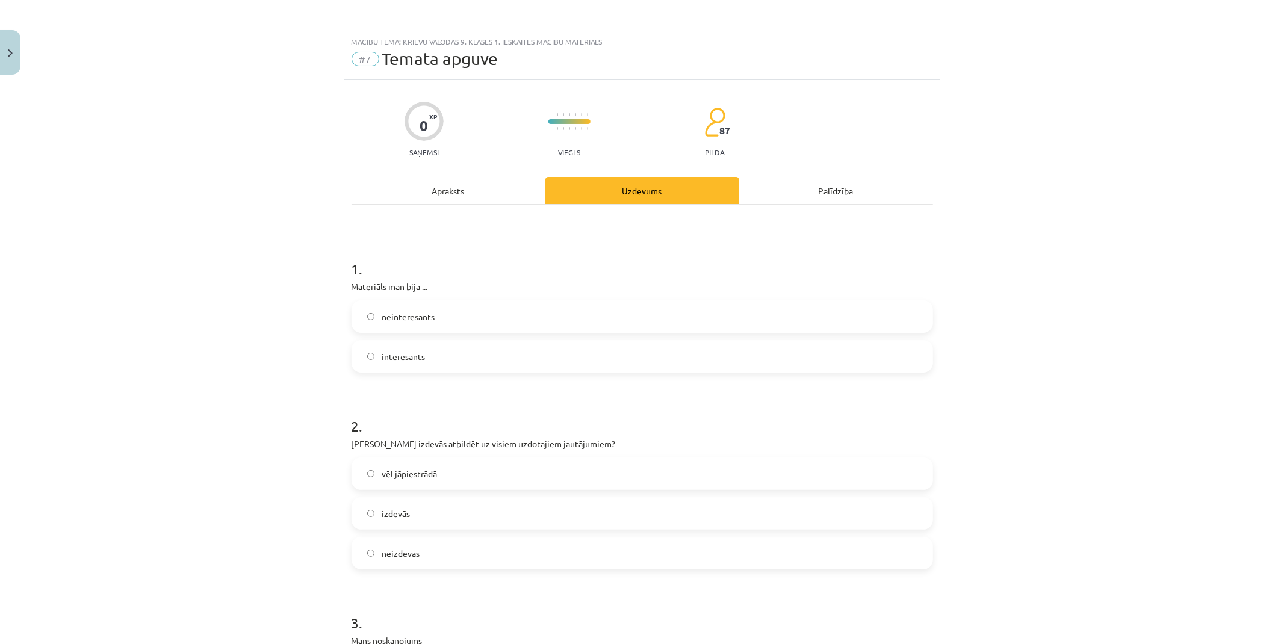
scroll to position [267, 0]
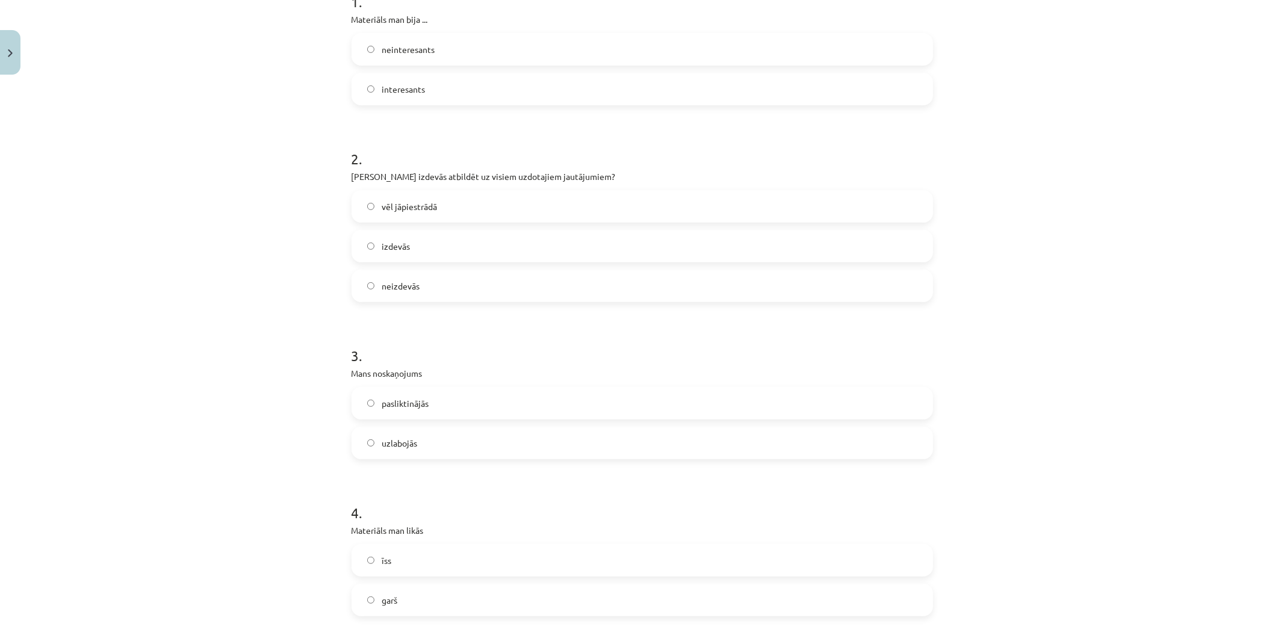
click at [415, 436] on label "uzlabojās" at bounding box center [642, 443] width 579 height 30
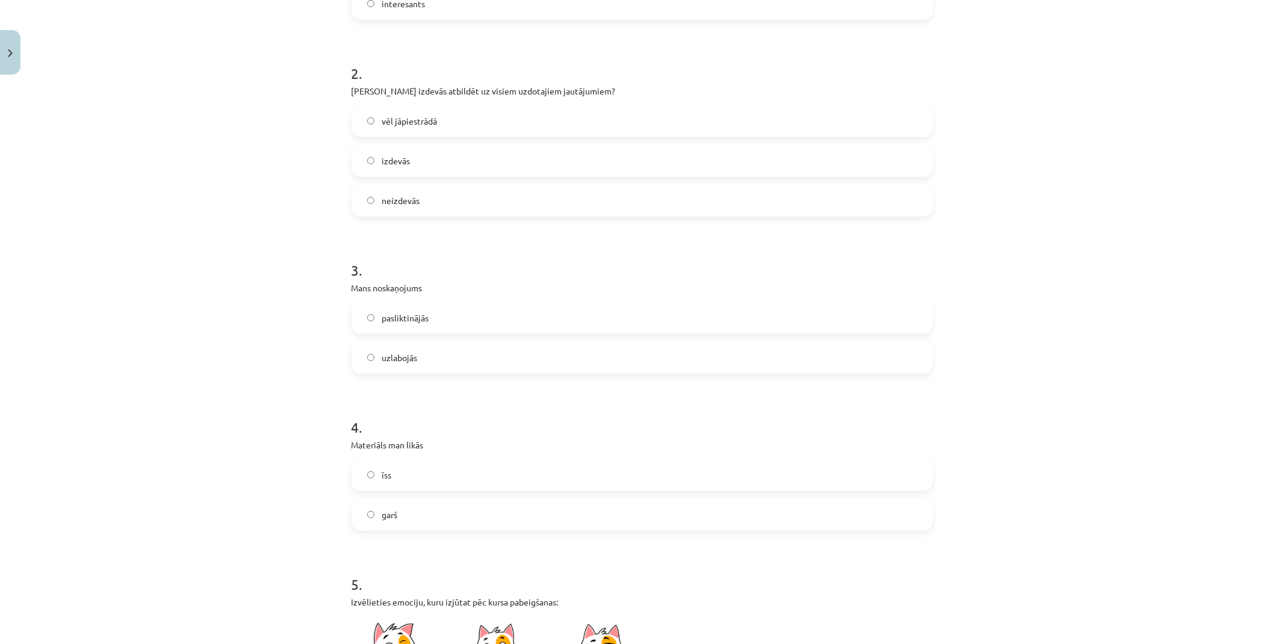
scroll to position [468, 0]
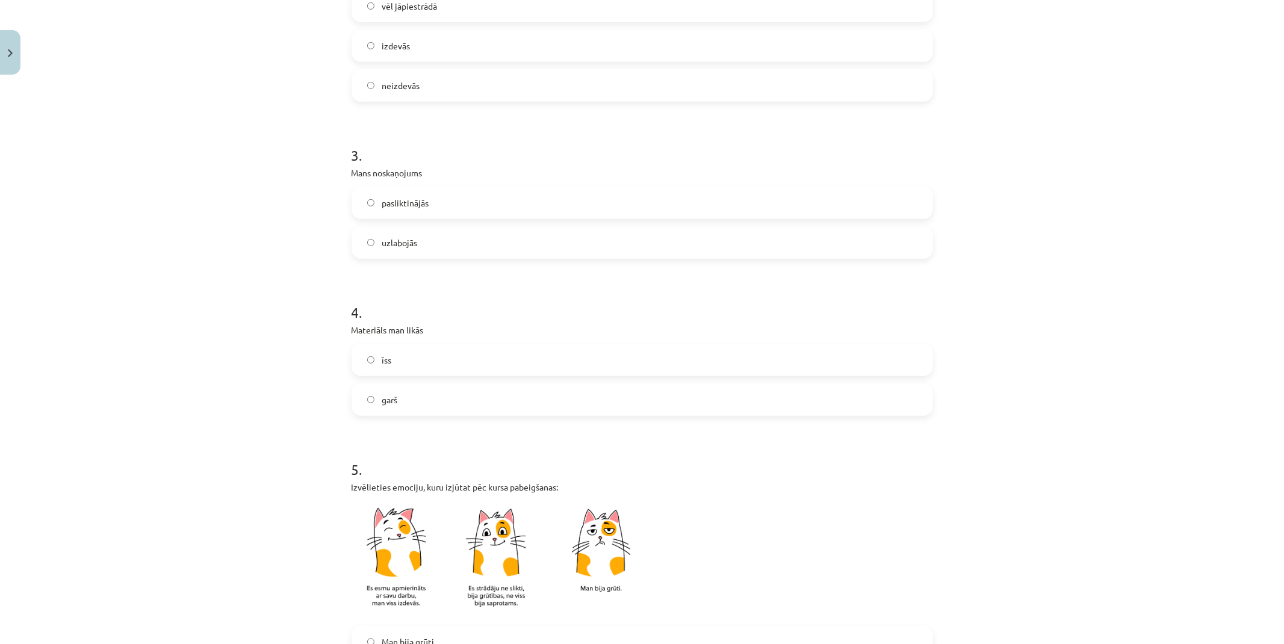
click at [411, 393] on label "garš" at bounding box center [642, 400] width 579 height 30
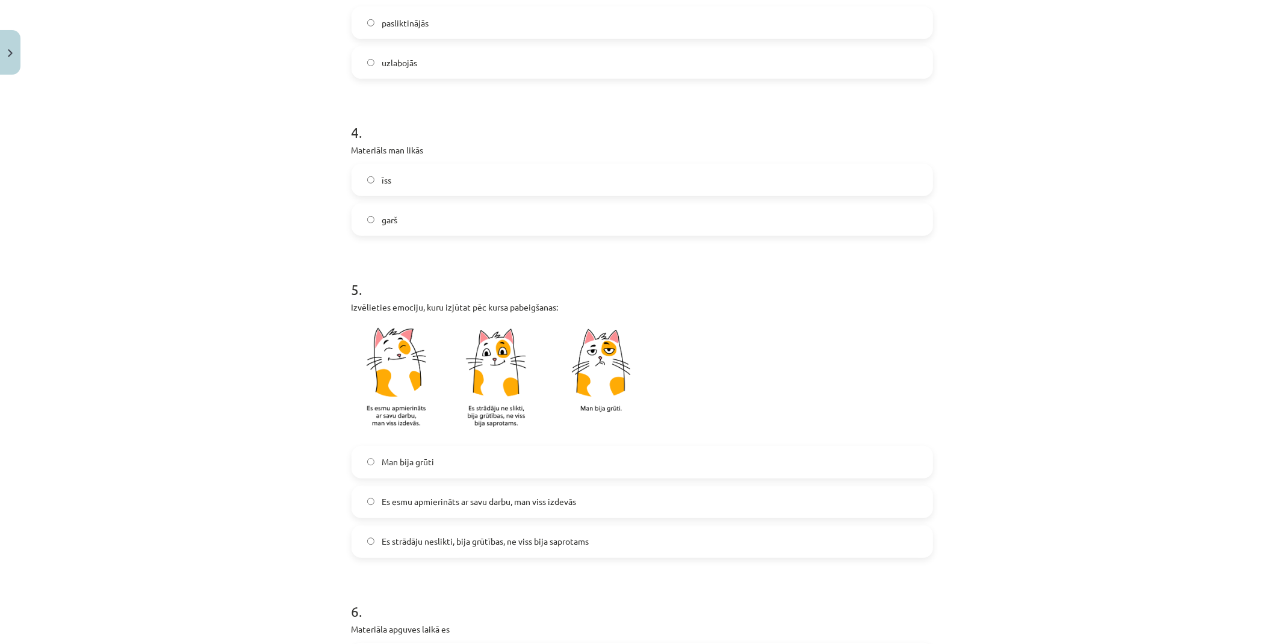
scroll to position [669, 0]
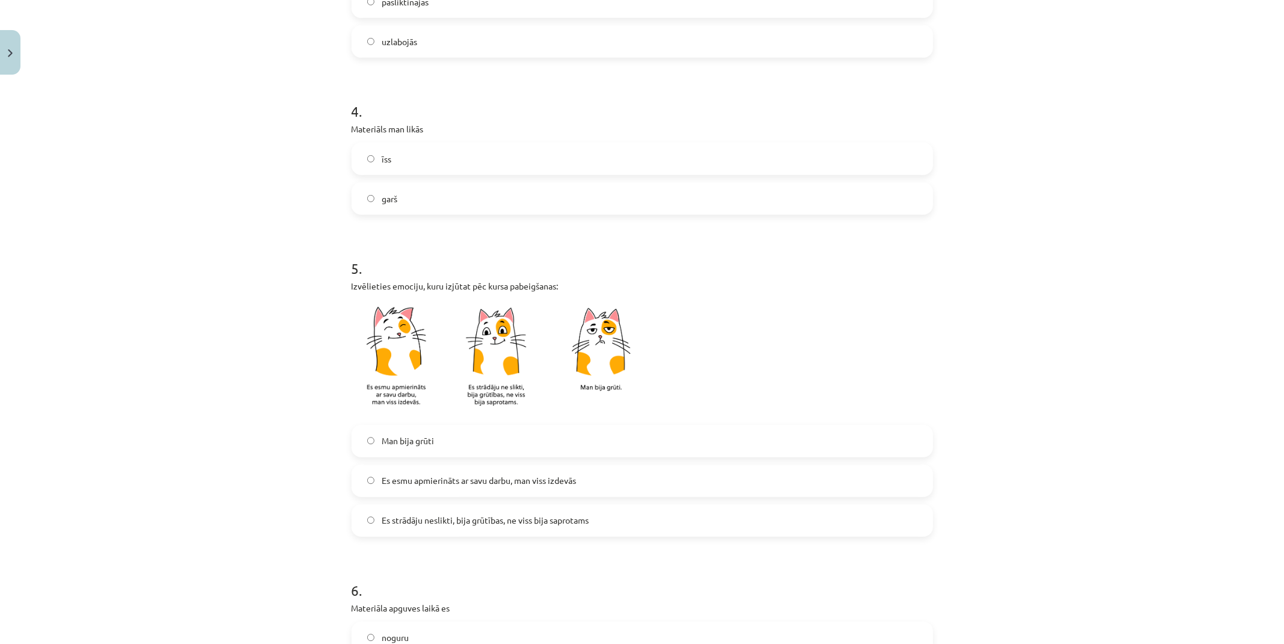
click at [446, 480] on span "Es esmu apmierināts ar savu darbu, man viss izdevās" at bounding box center [479, 480] width 194 height 13
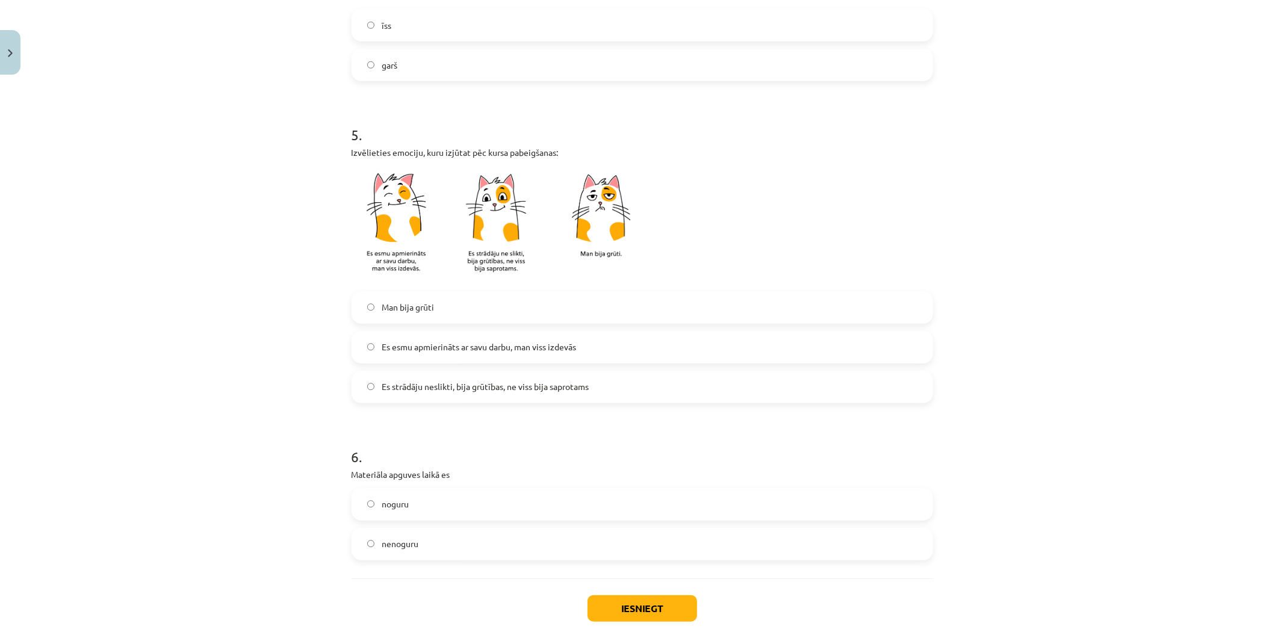
click at [437, 536] on label "nenoguru" at bounding box center [642, 544] width 579 height 30
click at [635, 606] on button "Iesniegt" at bounding box center [643, 608] width 110 height 26
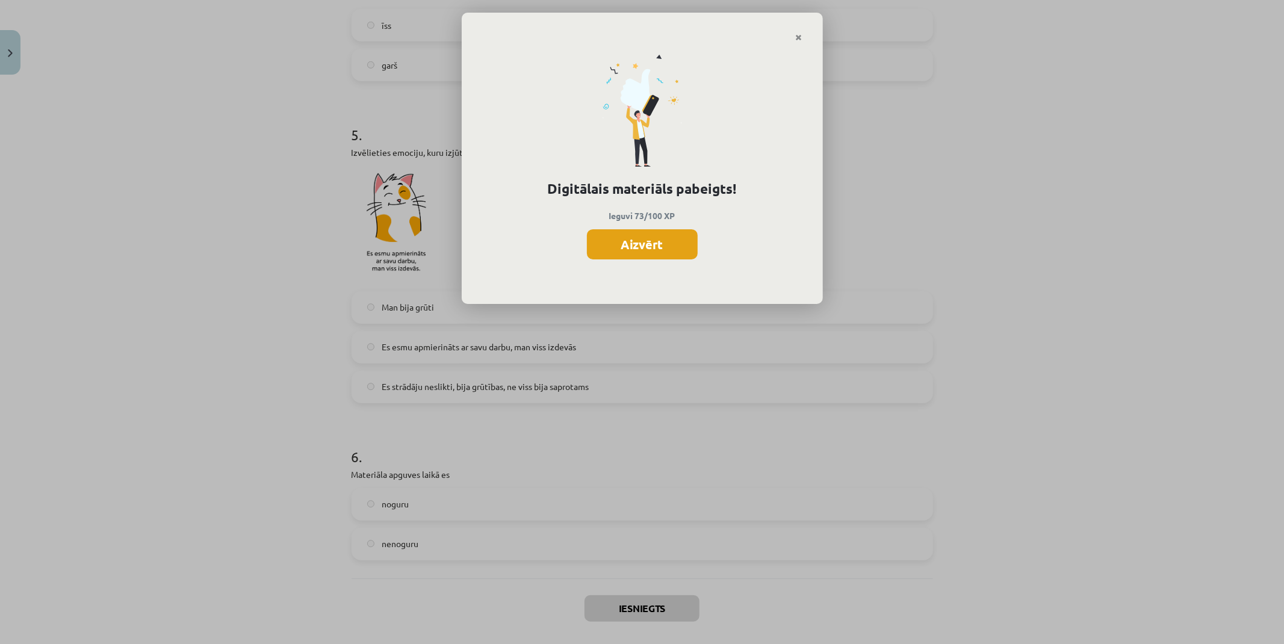
click at [651, 235] on button "Aizvērt" at bounding box center [642, 244] width 111 height 30
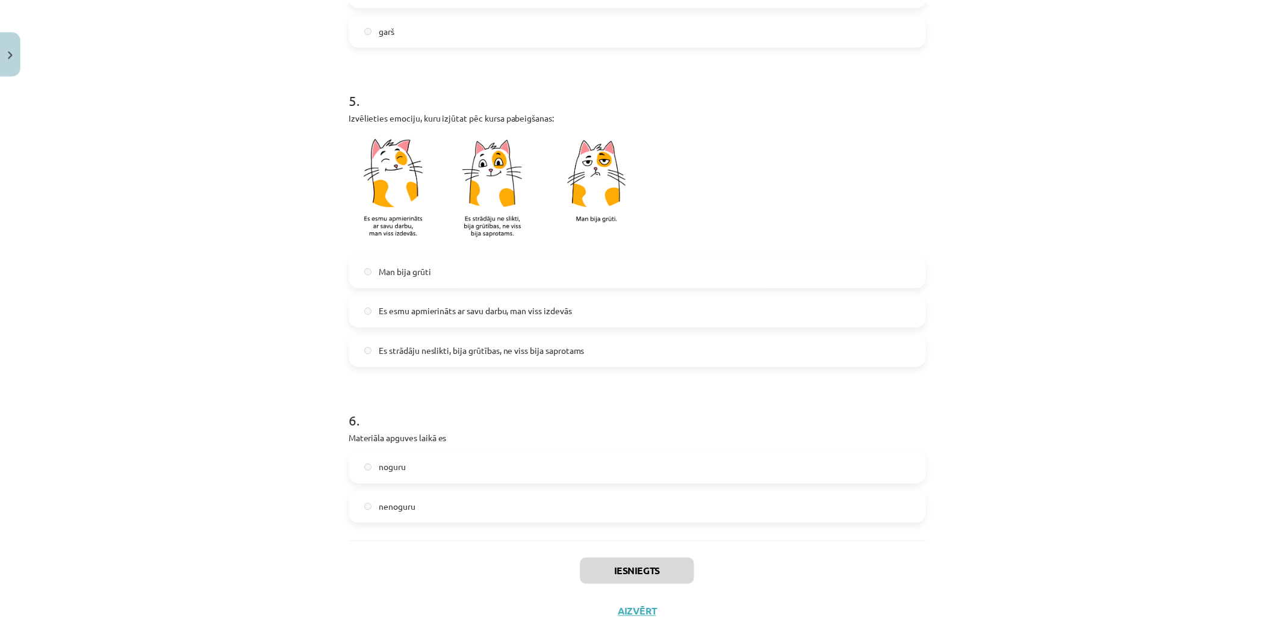
scroll to position [858, 0]
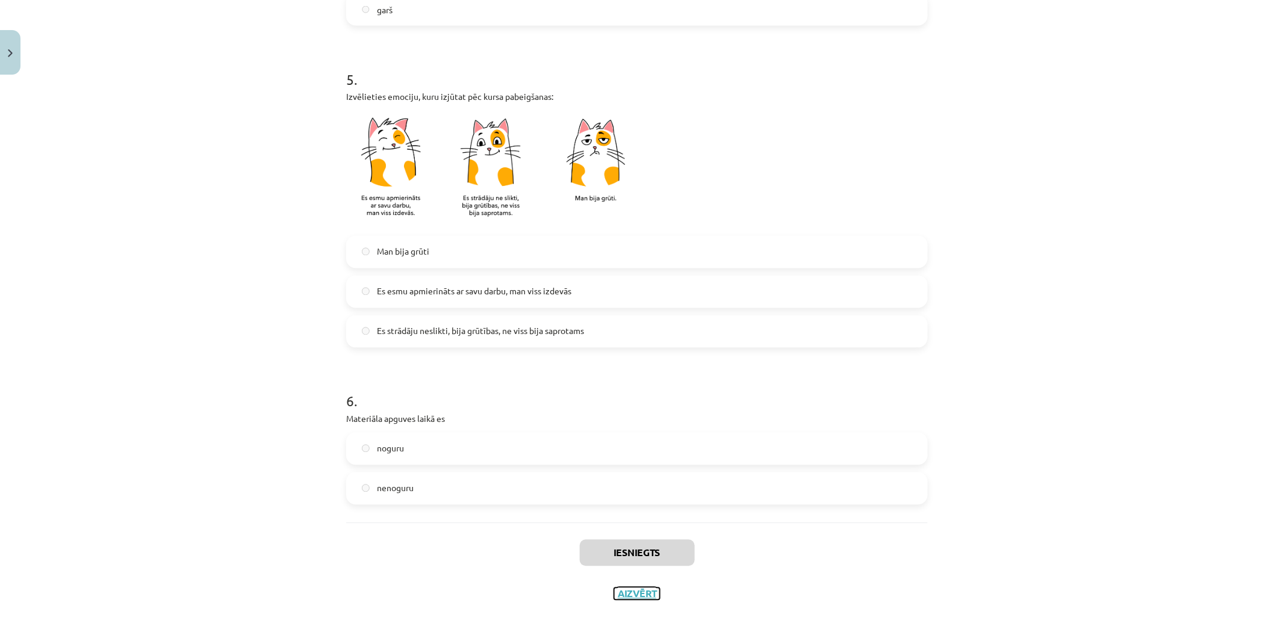
click at [635, 595] on button "Aizvērt" at bounding box center [637, 594] width 46 height 12
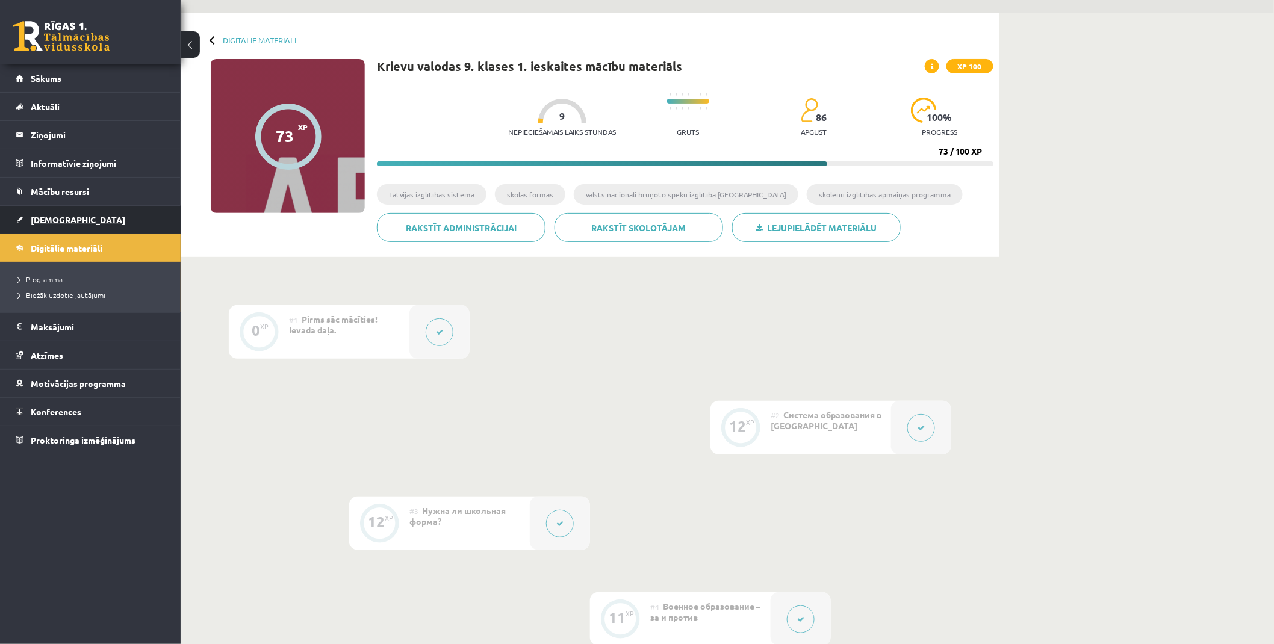
click at [45, 219] on span "[DEMOGRAPHIC_DATA]" at bounding box center [78, 219] width 95 height 11
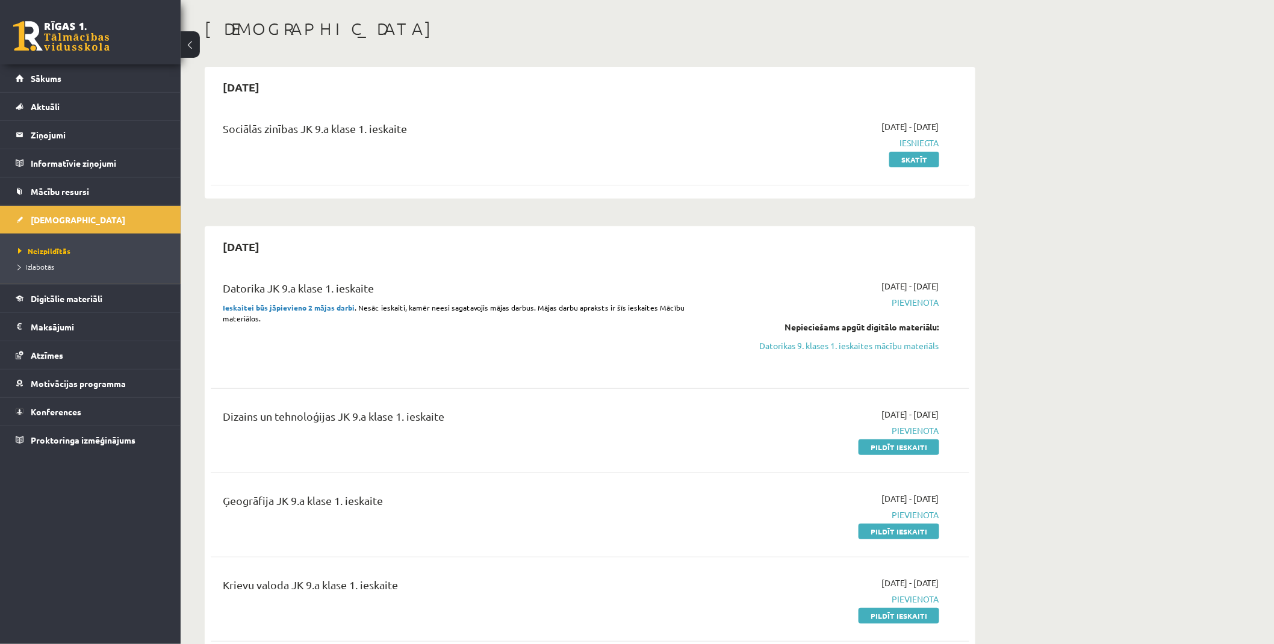
scroll to position [200, 0]
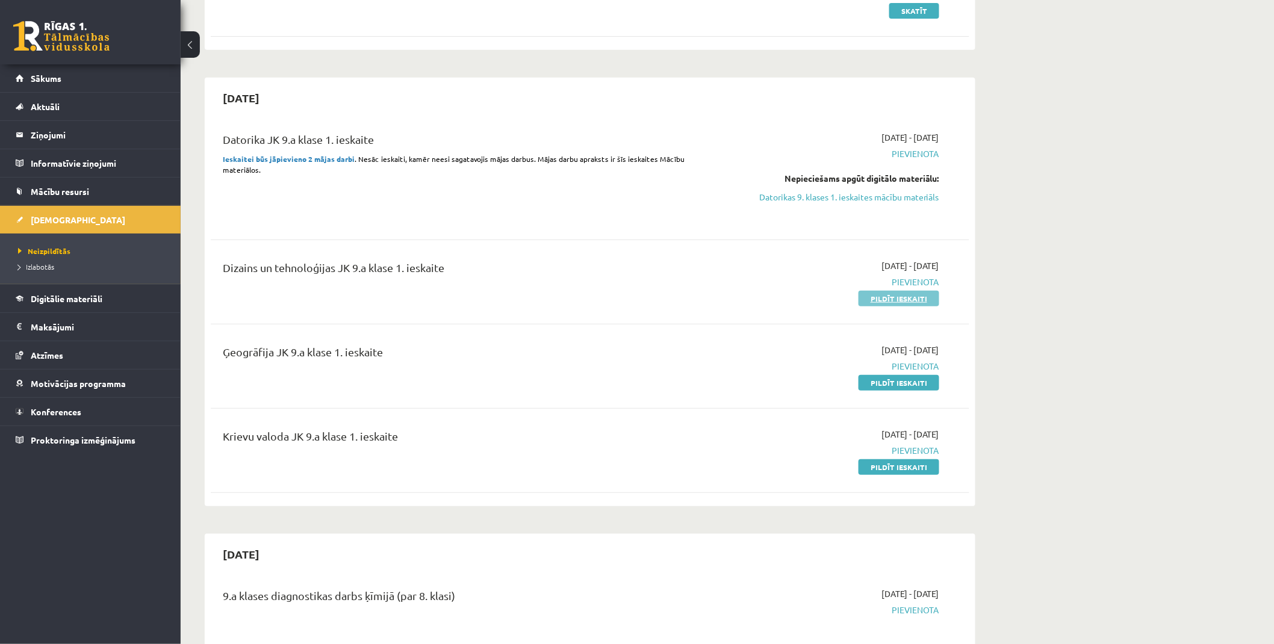
click at [883, 299] on link "Pildīt ieskaiti" at bounding box center [898, 299] width 81 height 16
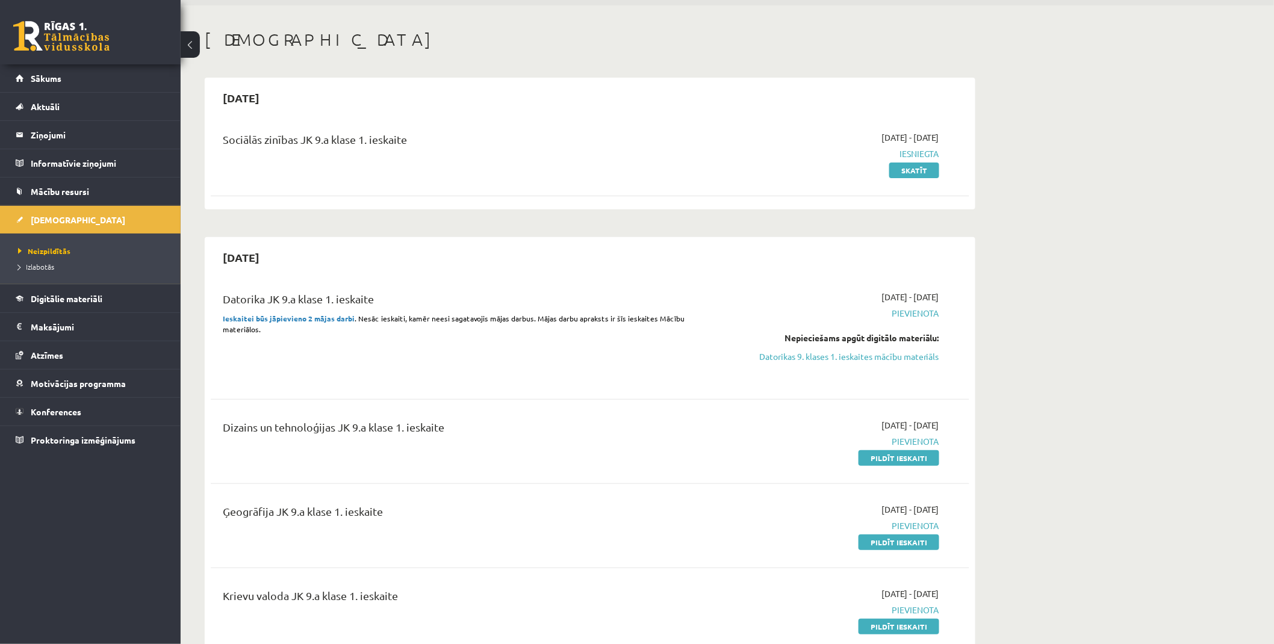
scroll to position [0, 0]
